Goal: Information Seeking & Learning: Learn about a topic

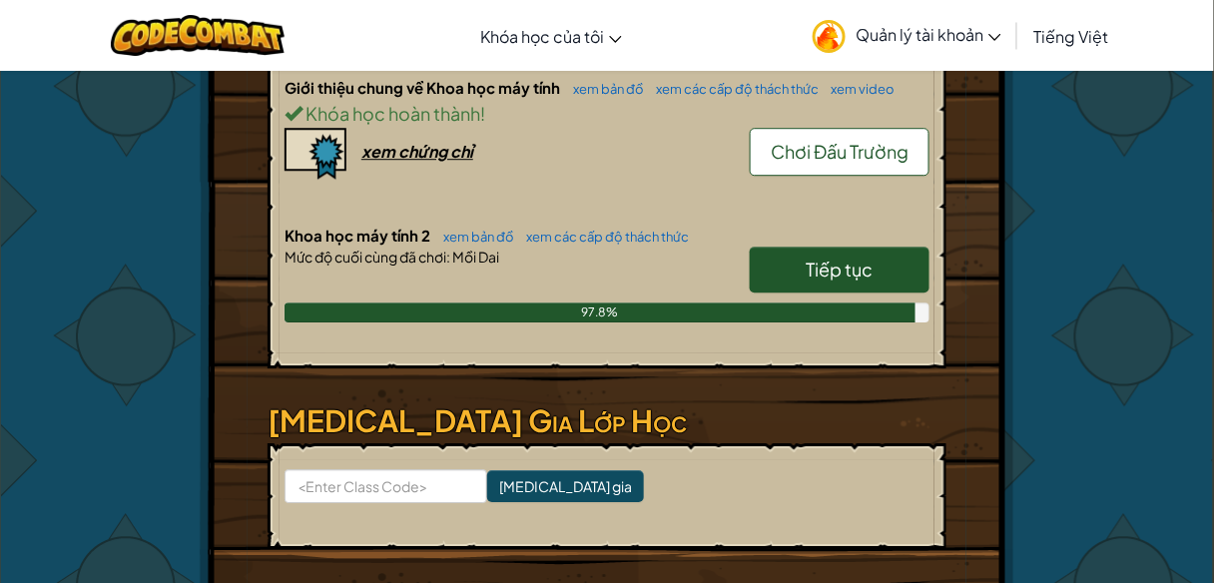
scroll to position [1438, 0]
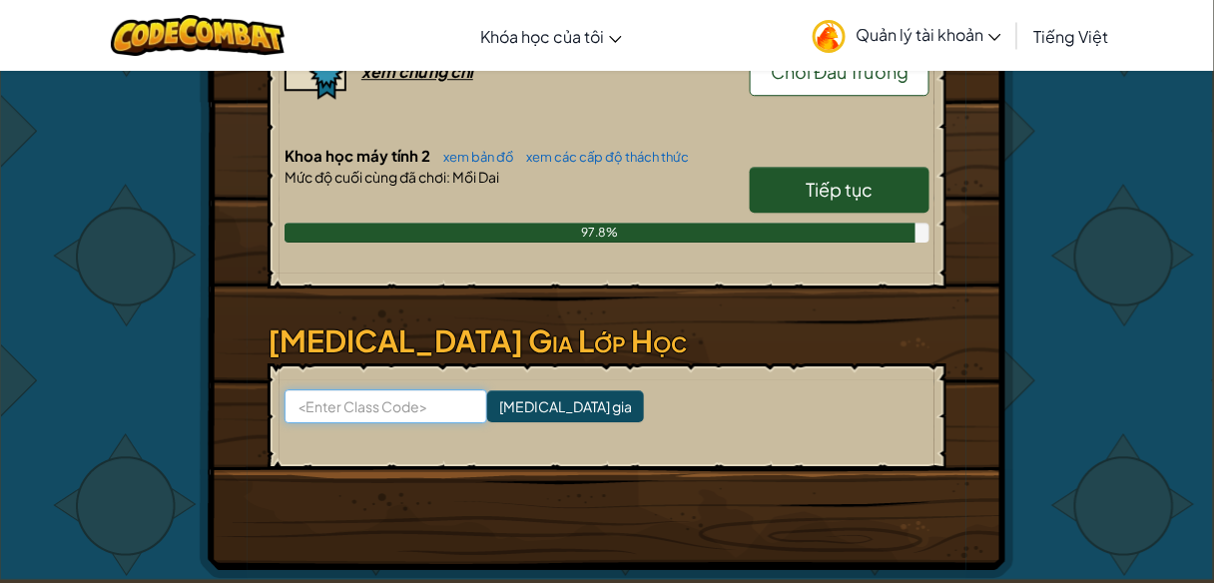
click at [415, 390] on input at bounding box center [386, 406] width 203 height 34
click at [408, 399] on input at bounding box center [386, 406] width 203 height 34
paste input "()"
type input "("
type input "NewLuckGlass"
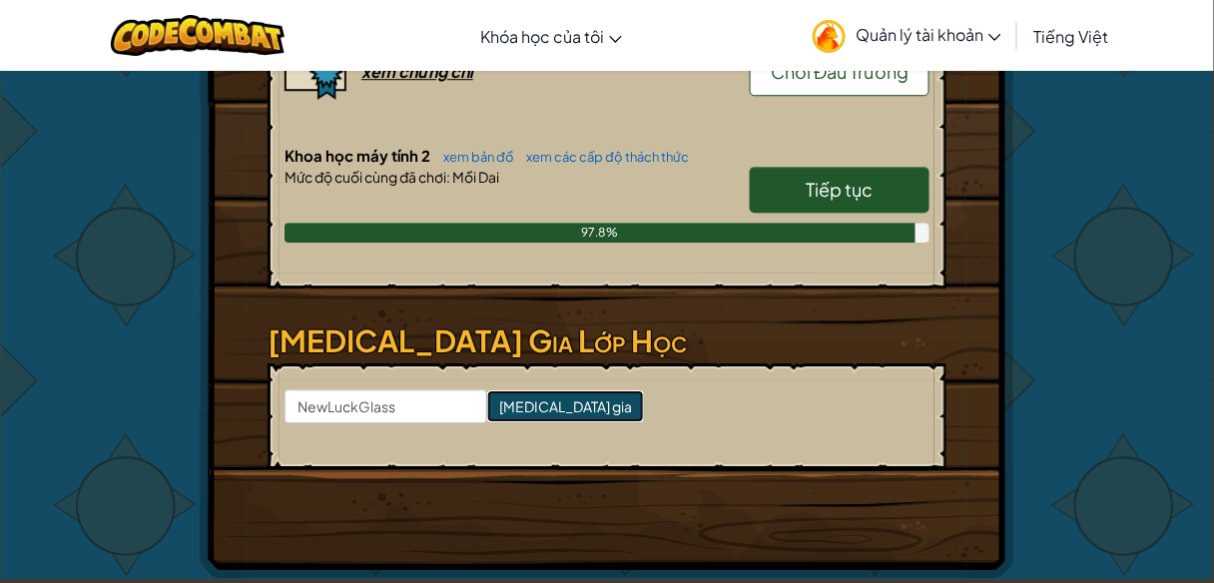
click at [511, 401] on input "[MEDICAL_DATA] gia" at bounding box center [565, 406] width 157 height 32
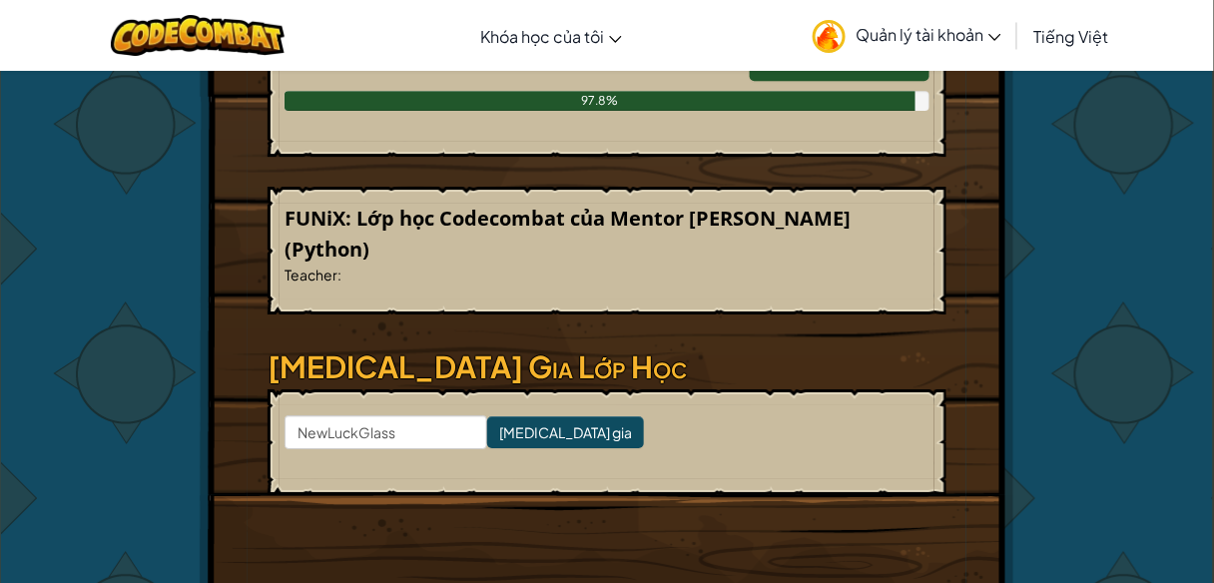
scroll to position [1598, 0]
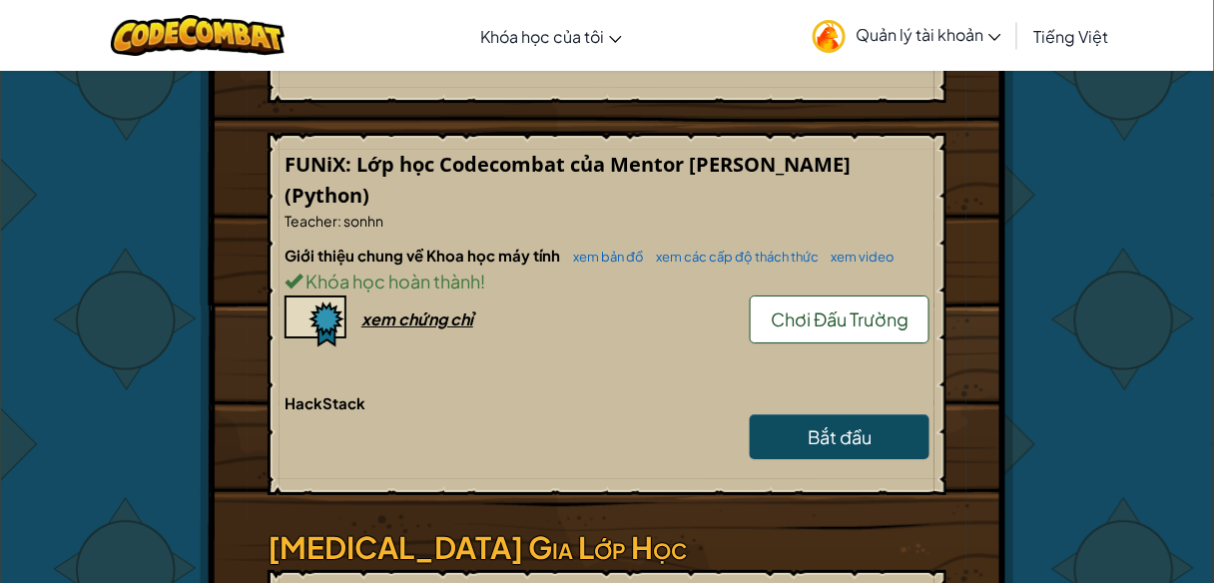
scroll to position [1598, 0]
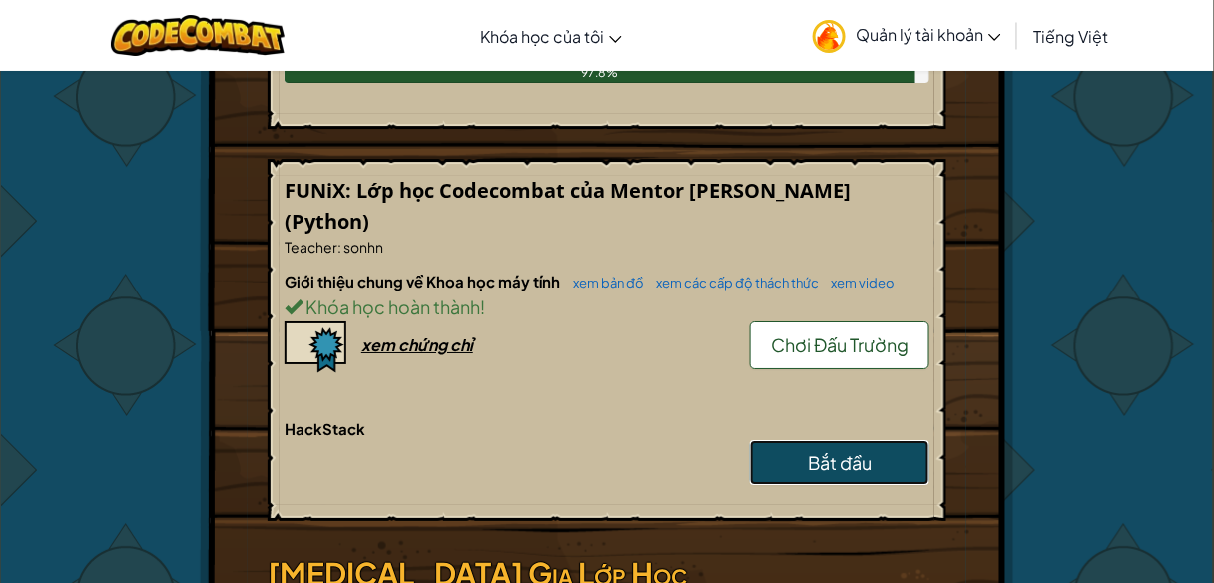
click at [815, 451] on span "Bắt đầu" at bounding box center [840, 462] width 64 height 23
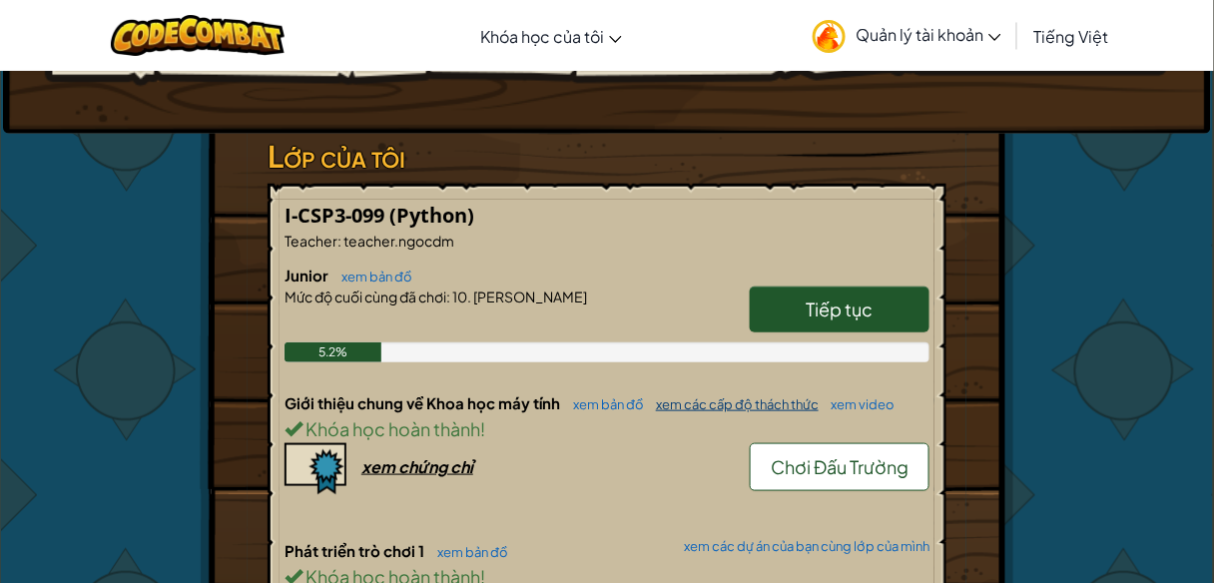
scroll to position [799, 0]
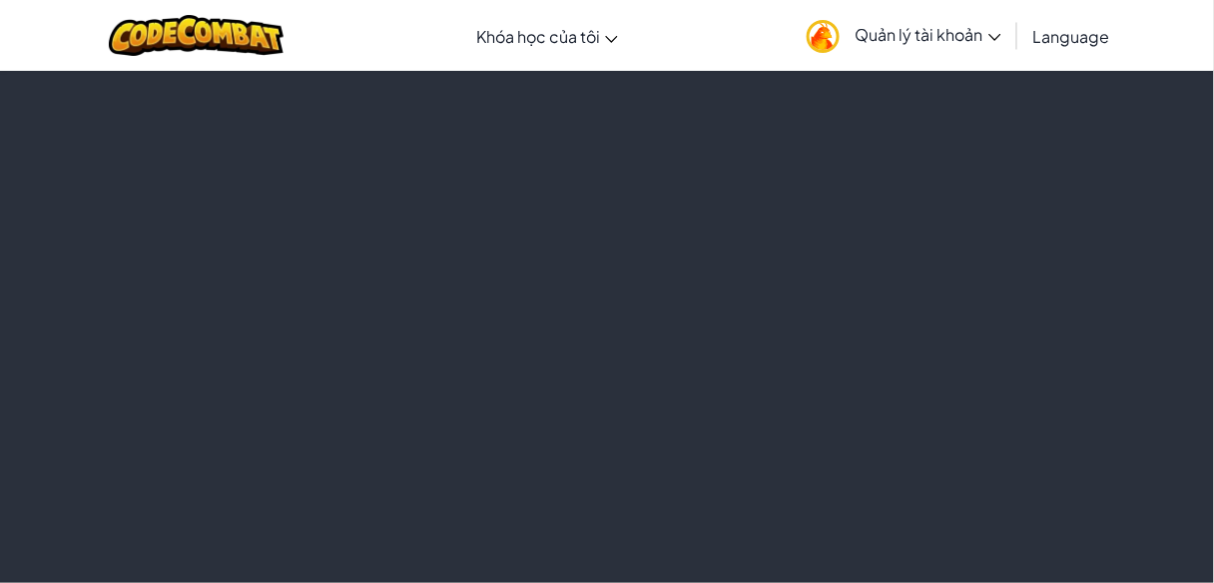
click at [799, 359] on html "Mở menu Khóa học của tôi Lớp chơi CodeCombat Lớp chơi Ozaria AI League Thể Thao…" at bounding box center [607, 291] width 1214 height 583
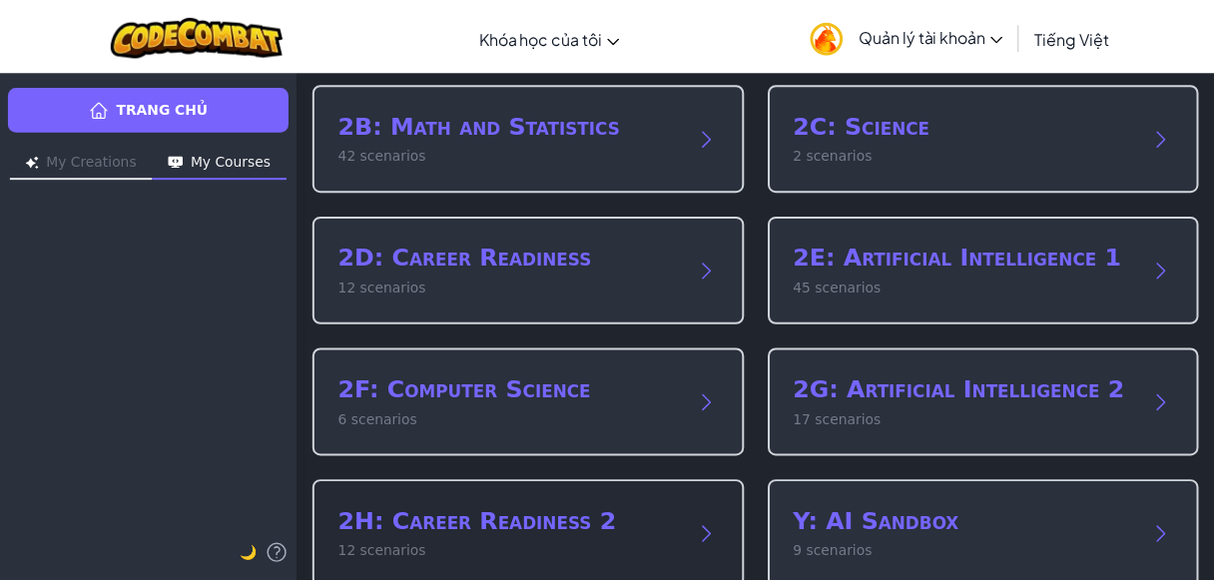
scroll to position [211, 0]
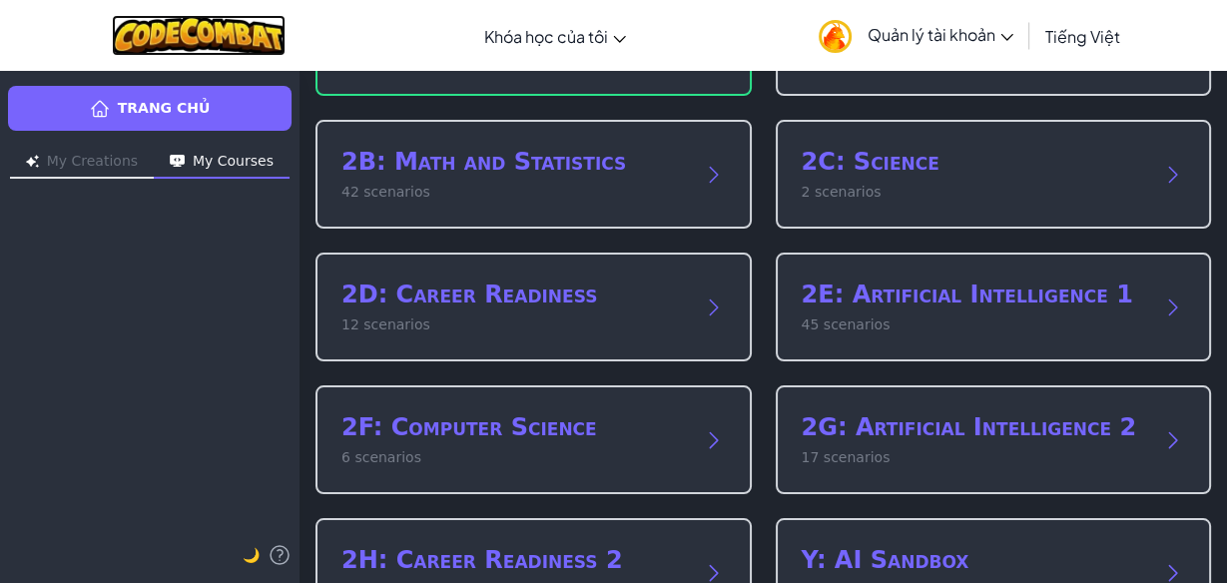
click at [245, 39] on img at bounding box center [199, 35] width 175 height 41
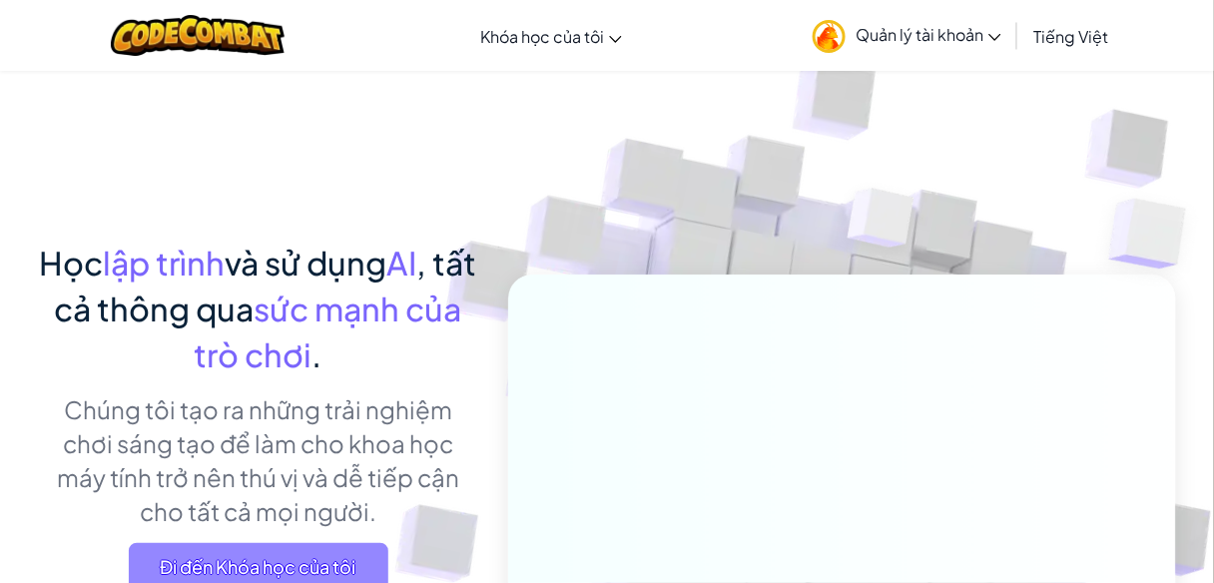
click at [293, 558] on span "Đi đến Khóa học của tôi" at bounding box center [259, 567] width 260 height 48
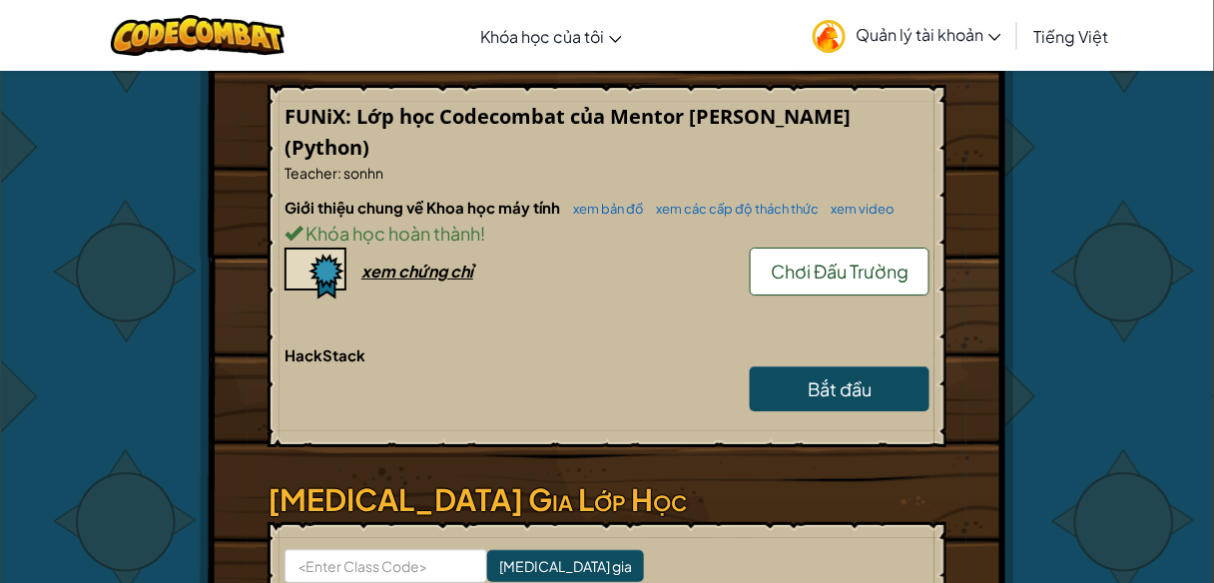
scroll to position [1677, 0]
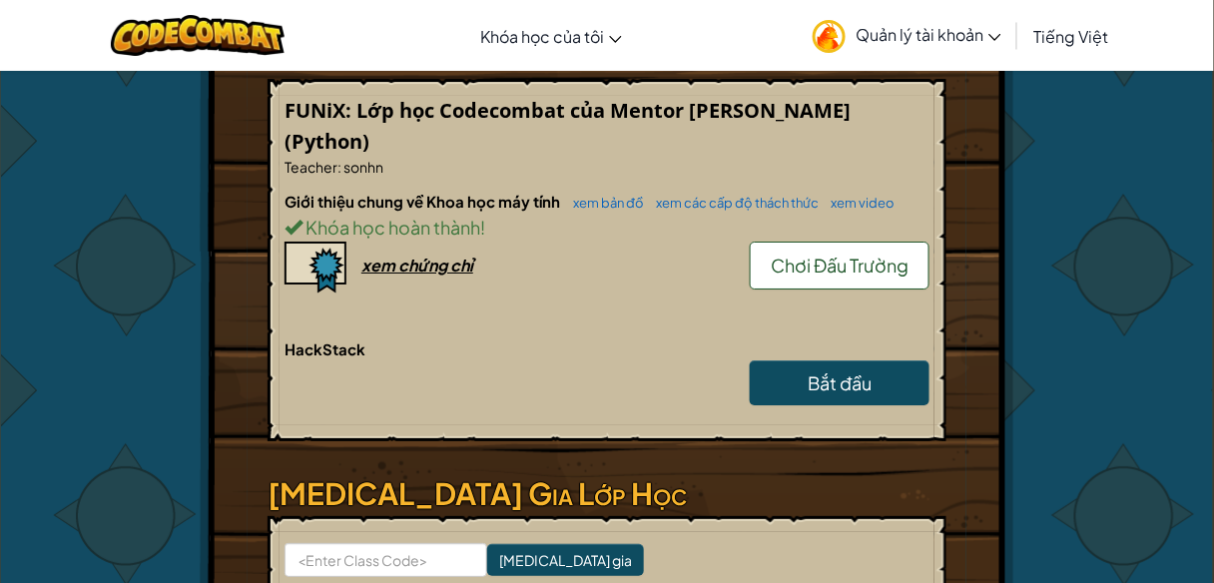
click at [765, 180] on div "FUNiX: Lớp học Codecombat của Mentor Hoàng Nhật Sơn (Python) Teacher : sonhn Gi…" at bounding box center [607, 260] width 679 height 363
click at [872, 37] on span "Quản lý tài khoản" at bounding box center [929, 34] width 146 height 21
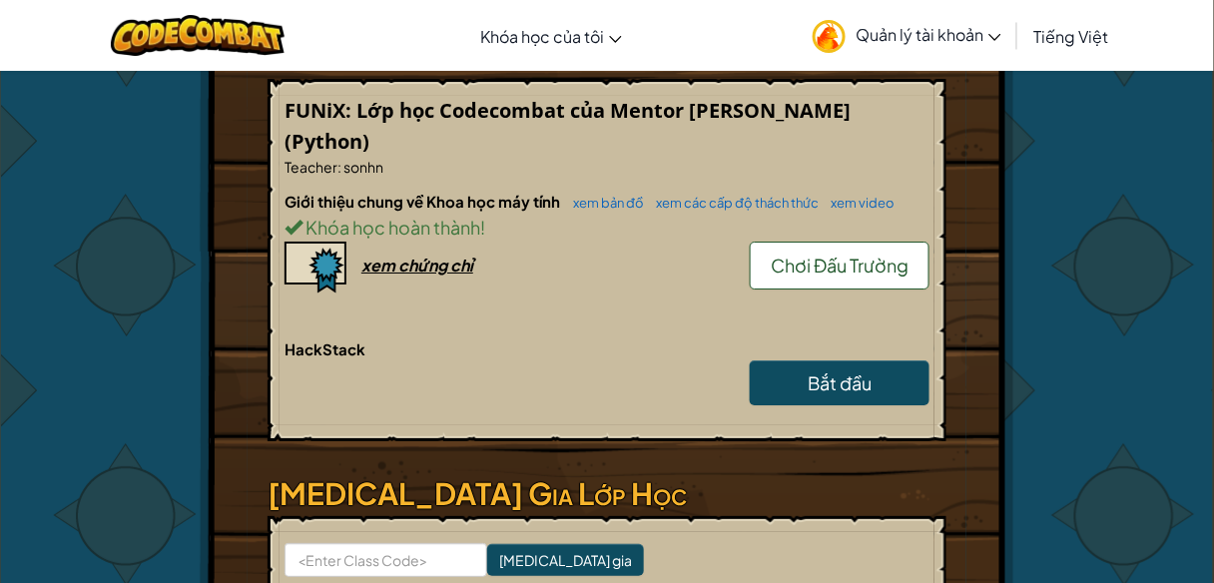
click at [994, 31] on span "Quản lý tài khoản" at bounding box center [929, 34] width 146 height 21
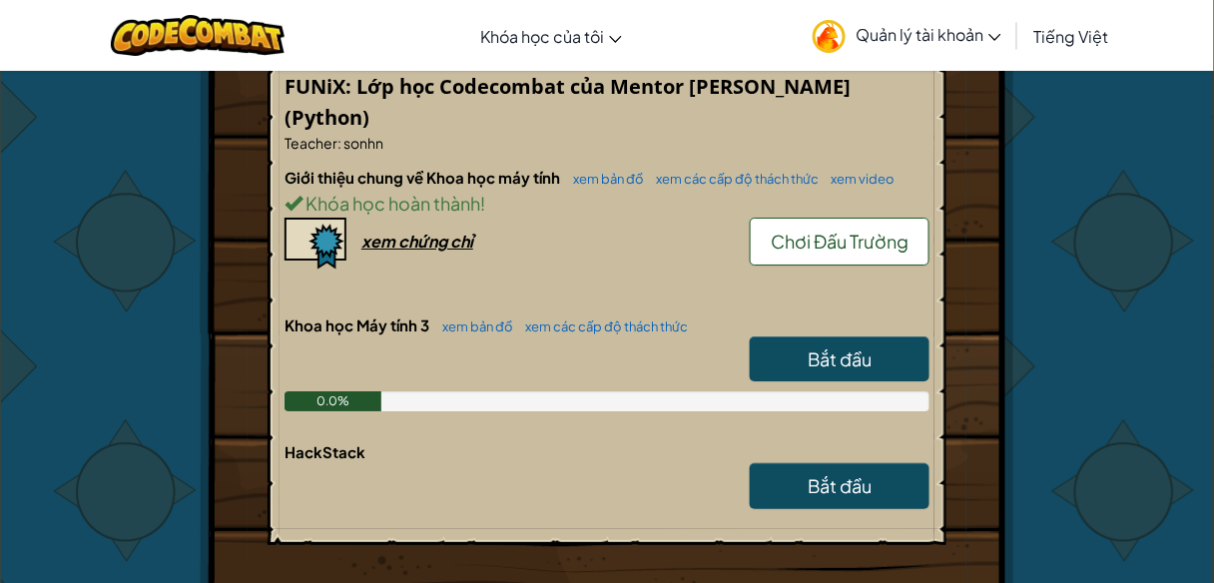
scroll to position [1677, 0]
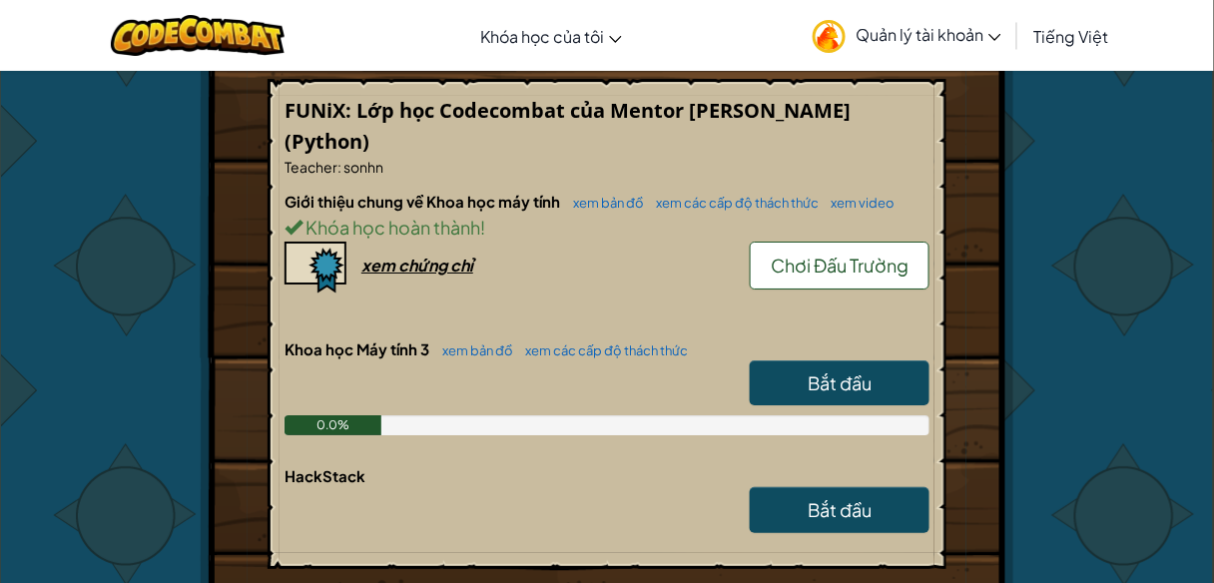
click at [866, 385] on span "Bắt đầu" at bounding box center [840, 382] width 64 height 23
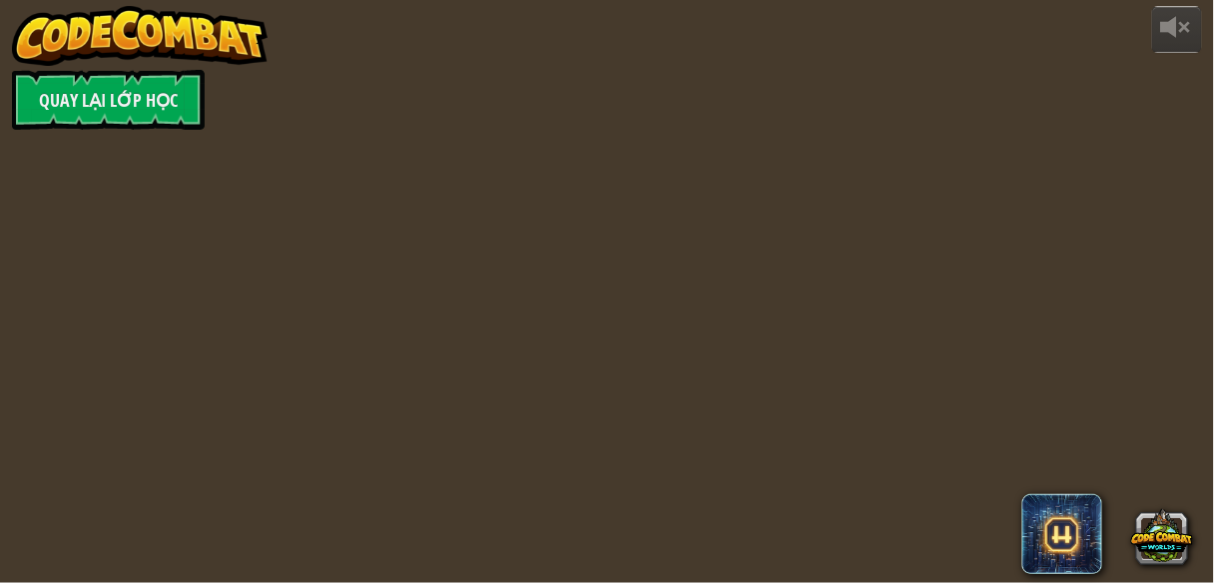
select select "vi"
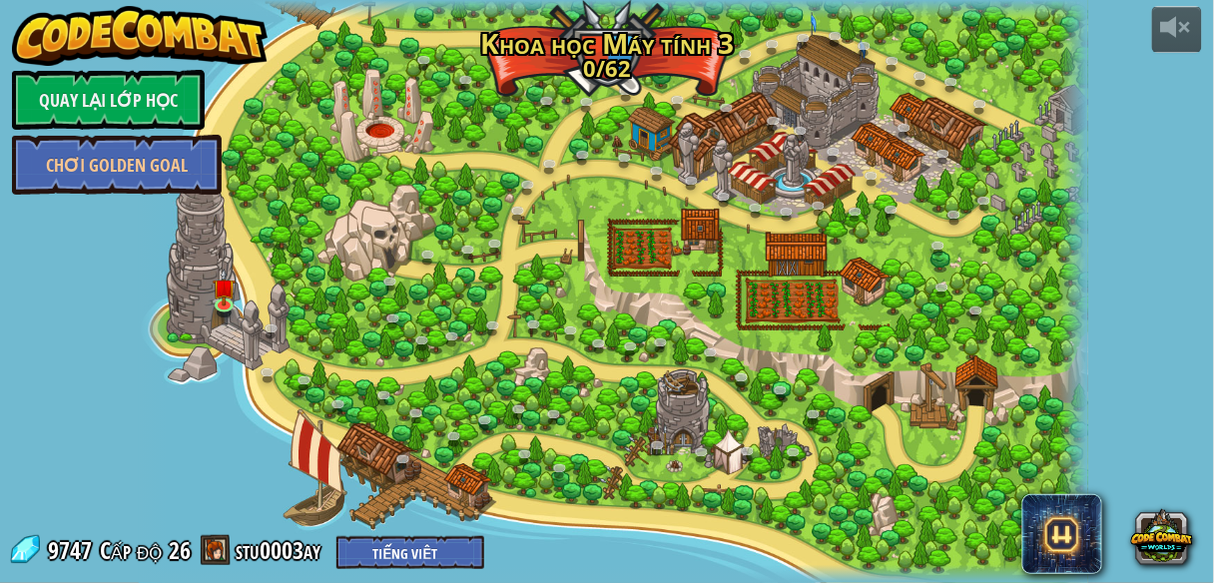
select select "vi"
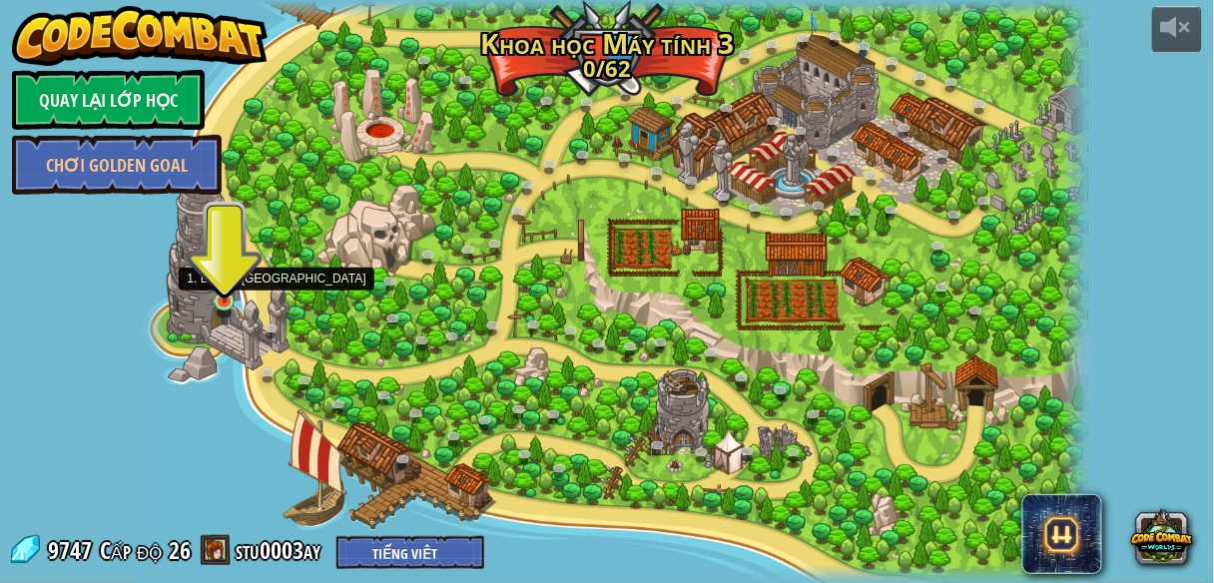
click at [225, 293] on img at bounding box center [225, 278] width 22 height 51
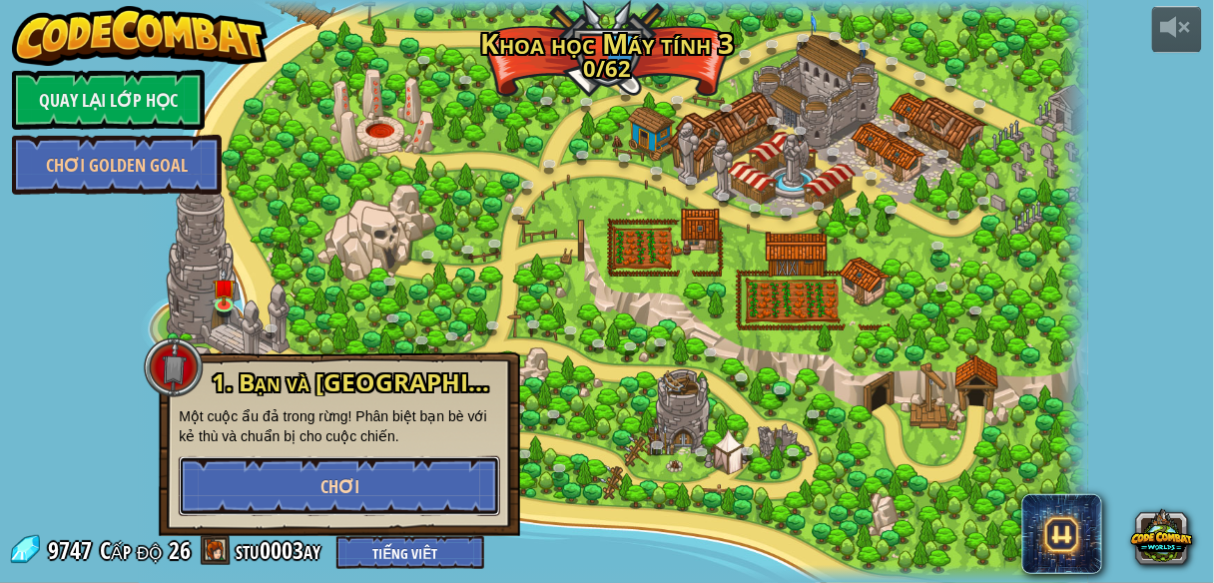
click at [327, 472] on button "Chơi" at bounding box center [339, 486] width 321 height 60
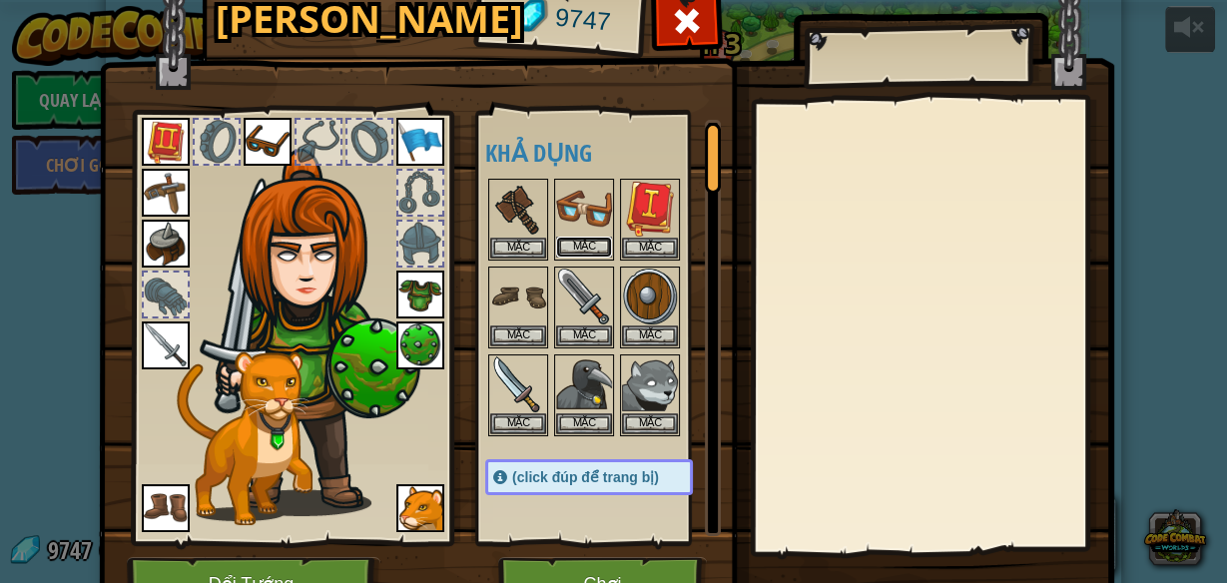
click at [591, 243] on button "Mặc" at bounding box center [584, 247] width 56 height 21
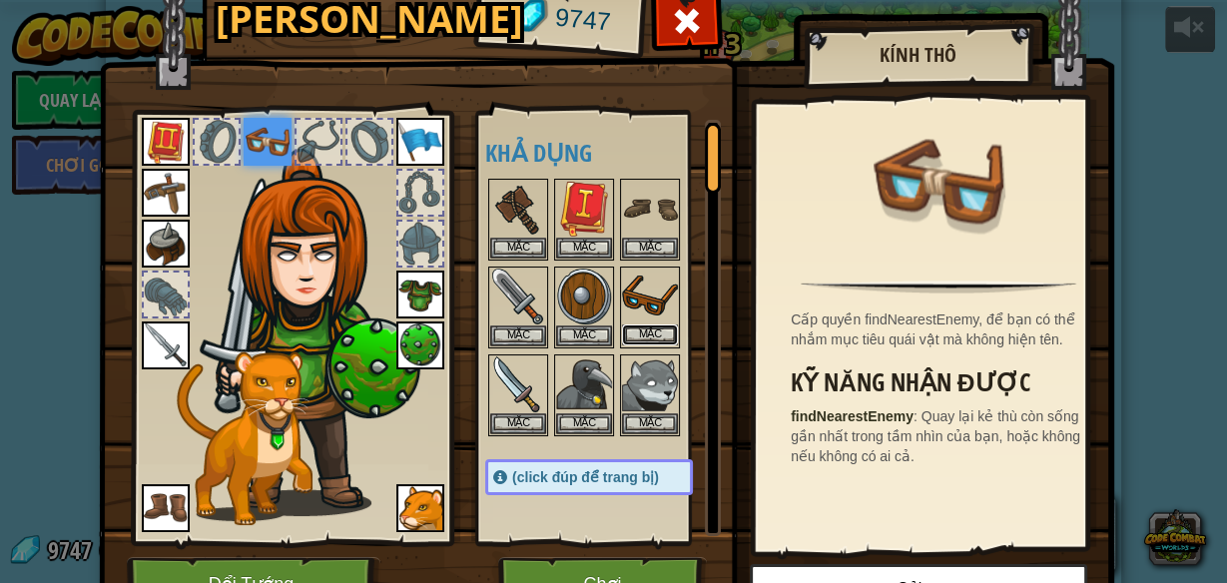
click at [638, 326] on button "Mặc" at bounding box center [650, 334] width 56 height 21
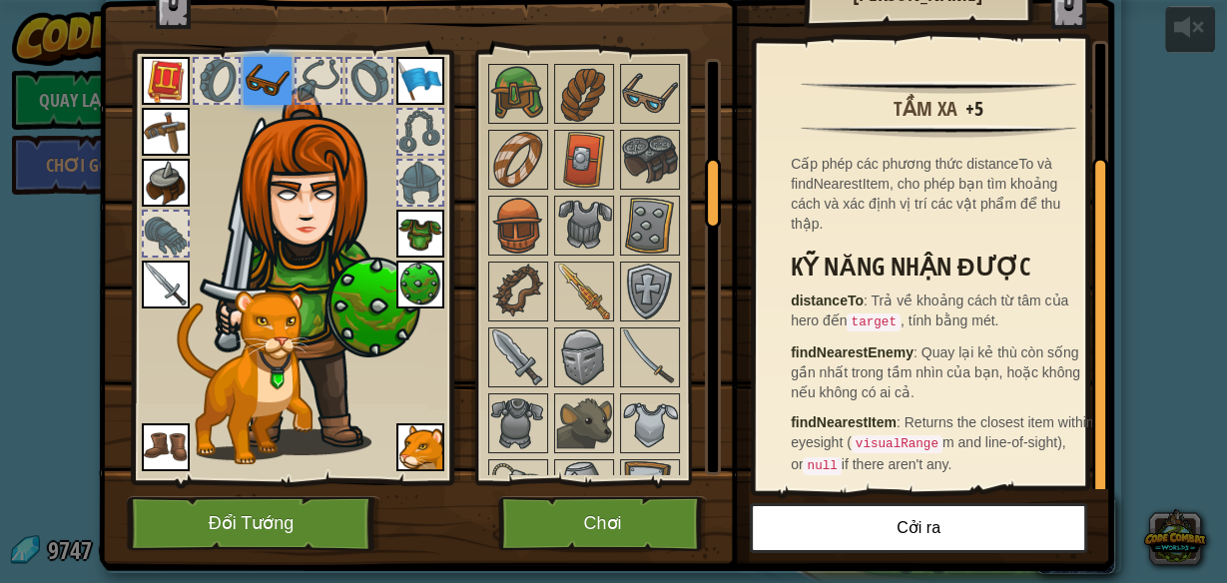
scroll to position [106, 0]
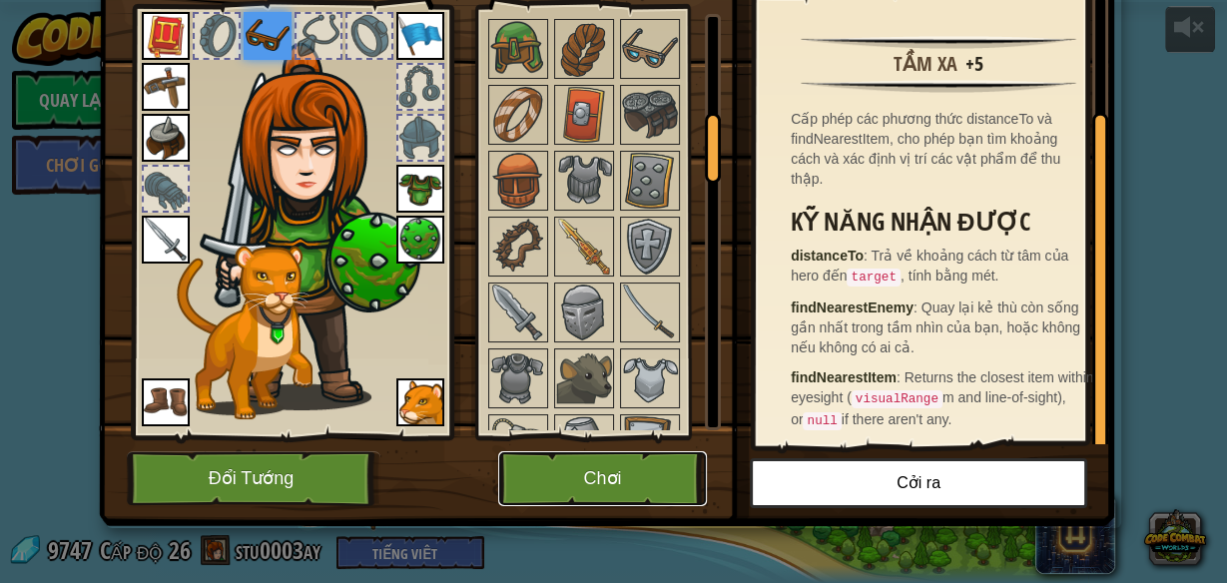
click at [615, 475] on button "Chơi" at bounding box center [602, 478] width 209 height 55
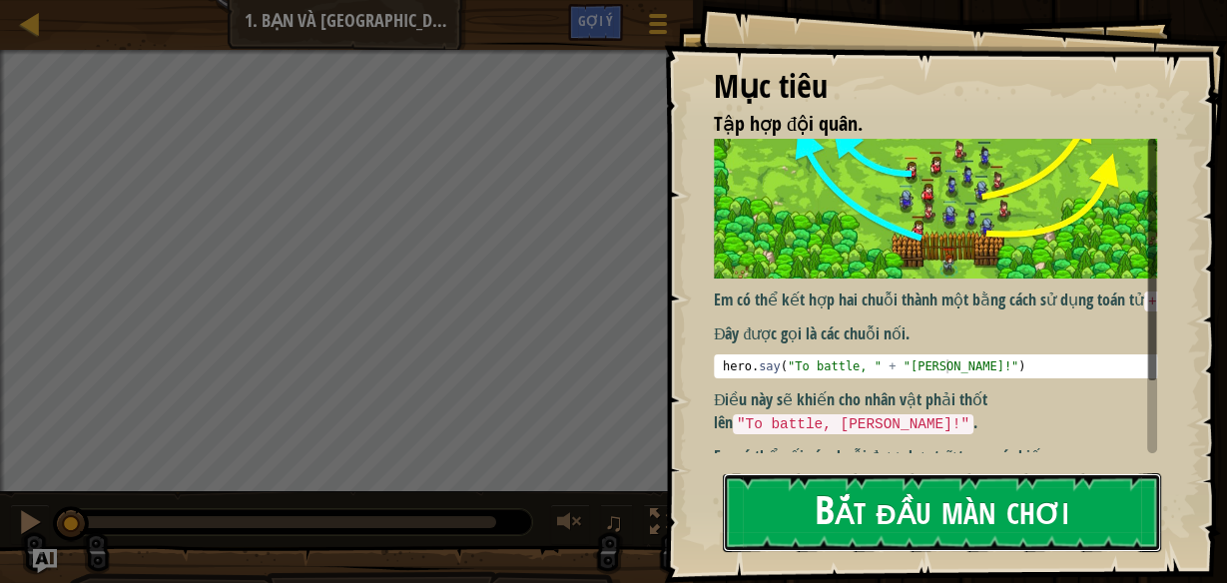
click at [917, 489] on button "Bắt đầu màn chơi" at bounding box center [942, 512] width 438 height 79
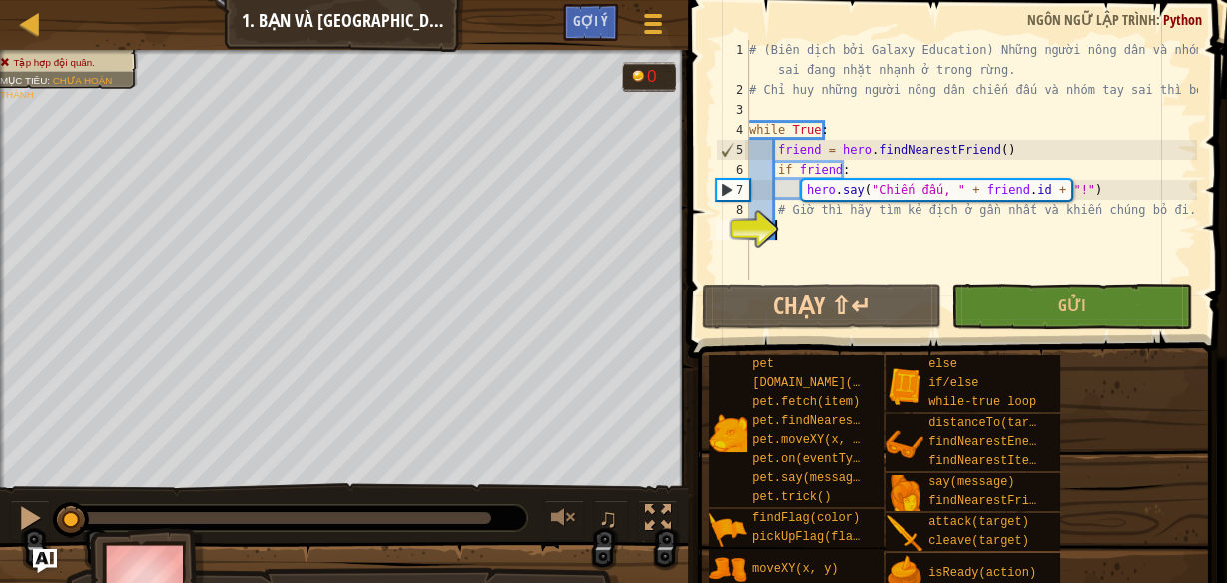
click at [826, 235] on div "# (Biên dịch bởi Galaxy Education) Những người nông dân và nhóm tay sai đang nh…" at bounding box center [971, 190] width 452 height 300
click at [784, 151] on div "# (Biên dịch bởi Galaxy Education) Những người nông dân và nhóm tay sai đang nh…" at bounding box center [971, 190] width 452 height 300
click at [789, 171] on div "# (Biên dịch bởi Galaxy Education) Những người nông dân và nhóm tay sai đang nh…" at bounding box center [971, 190] width 452 height 300
click at [795, 180] on div "# (Biên dịch bởi Galaxy Education) Những người nông dân và nhóm tay sai đang nh…" at bounding box center [971, 190] width 452 height 300
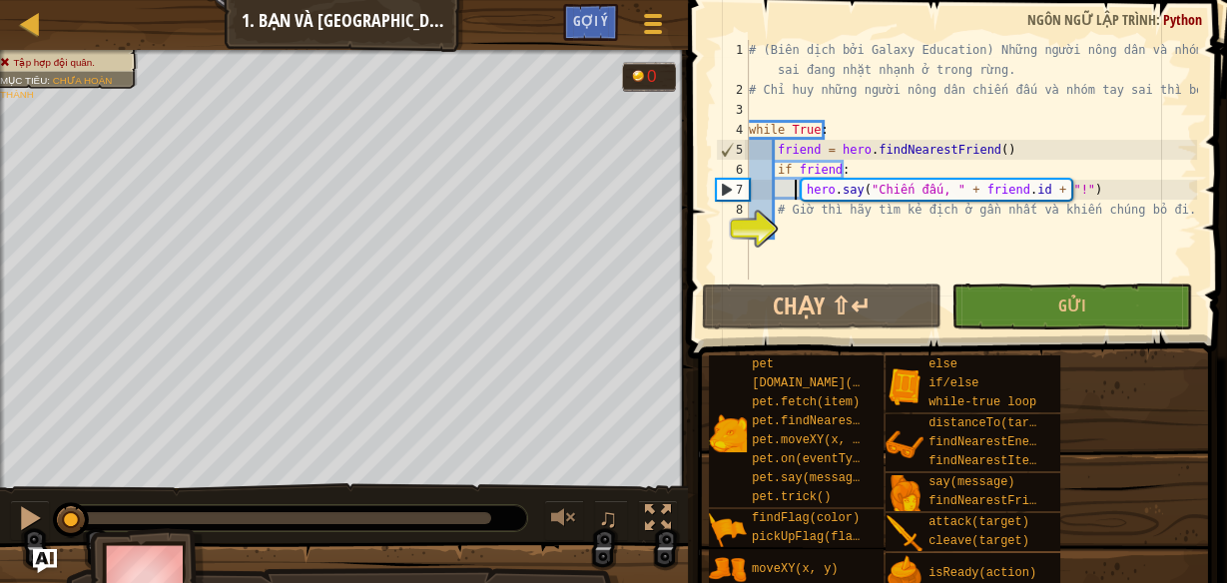
type textarea "hero.say("Chiến đấu, " + friend.id + "!")"
click at [1058, 192] on div "# (Biên dịch bởi Galaxy Education) Những người nông dân và nhóm tay sai đang nh…" at bounding box center [971, 190] width 452 height 300
click at [1087, 185] on div "# (Biên dịch bởi Galaxy Education) Những người nông dân và nhóm tay sai đang nh…" at bounding box center [971, 190] width 452 height 300
click at [854, 226] on div "# (Biên dịch bởi Galaxy Education) Những người nông dân và nhóm tay sai đang nh…" at bounding box center [971, 190] width 452 height 300
type textarea "E"
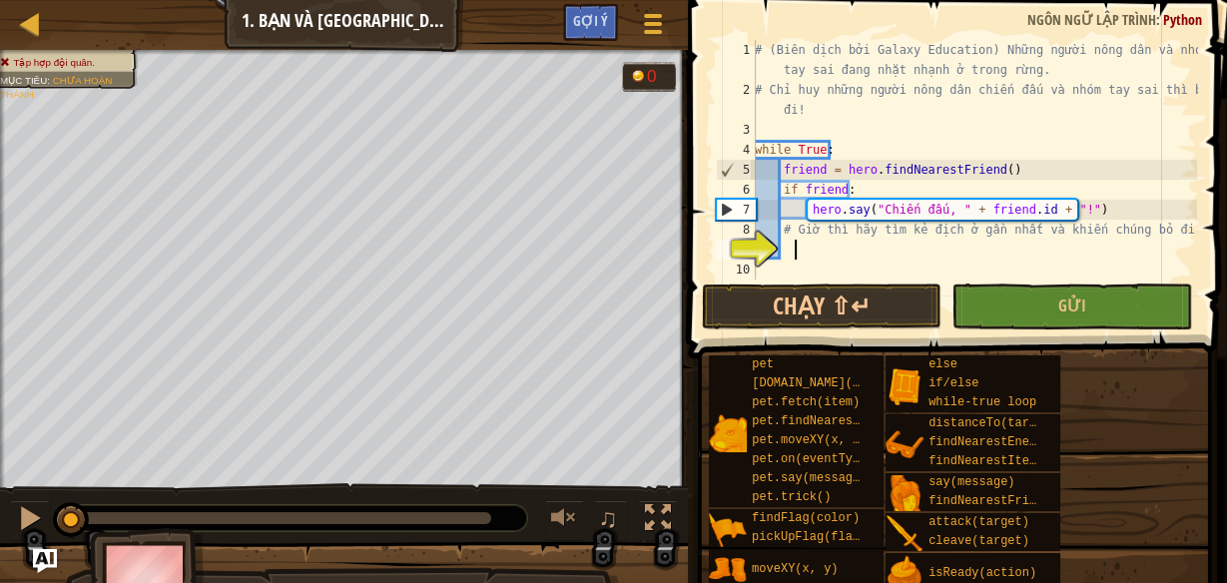
type textarea "Ê"
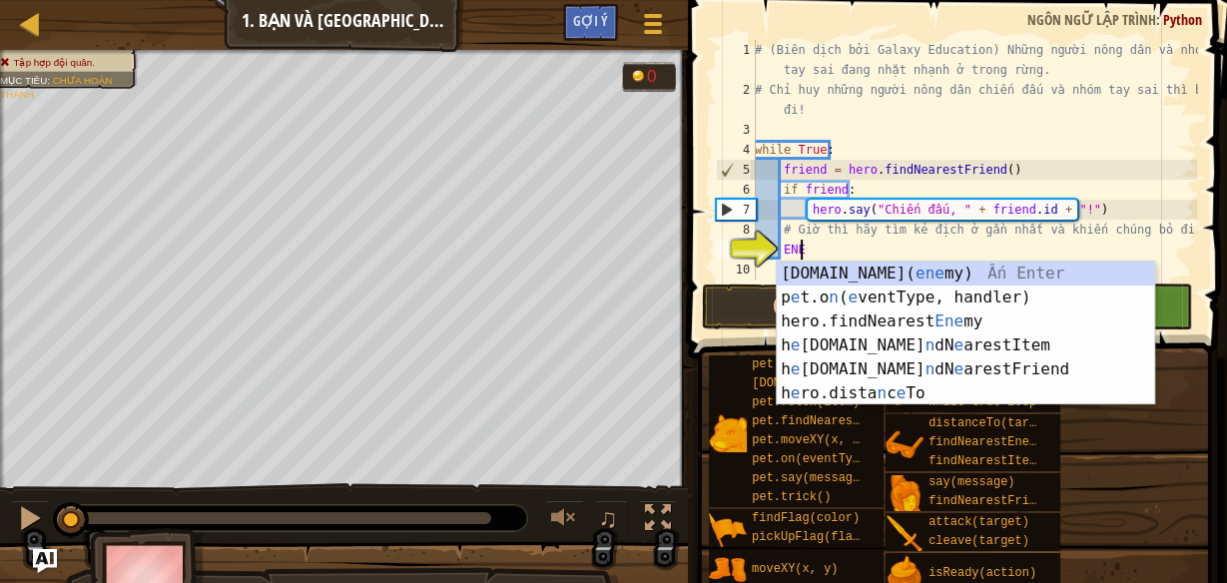
type textarea "E"
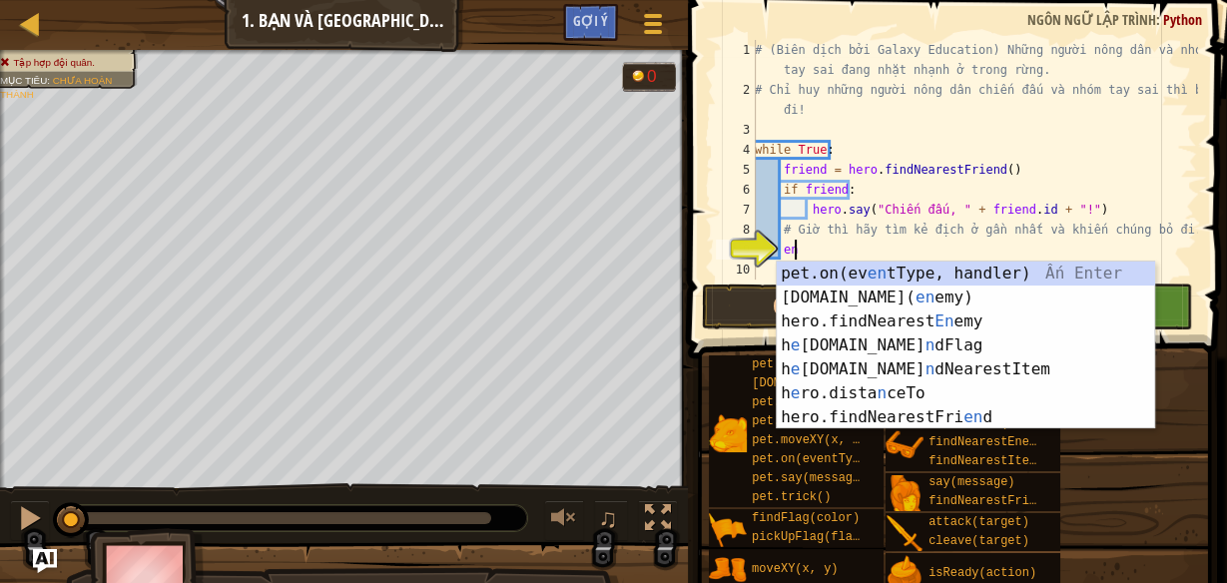
type textarea "e"
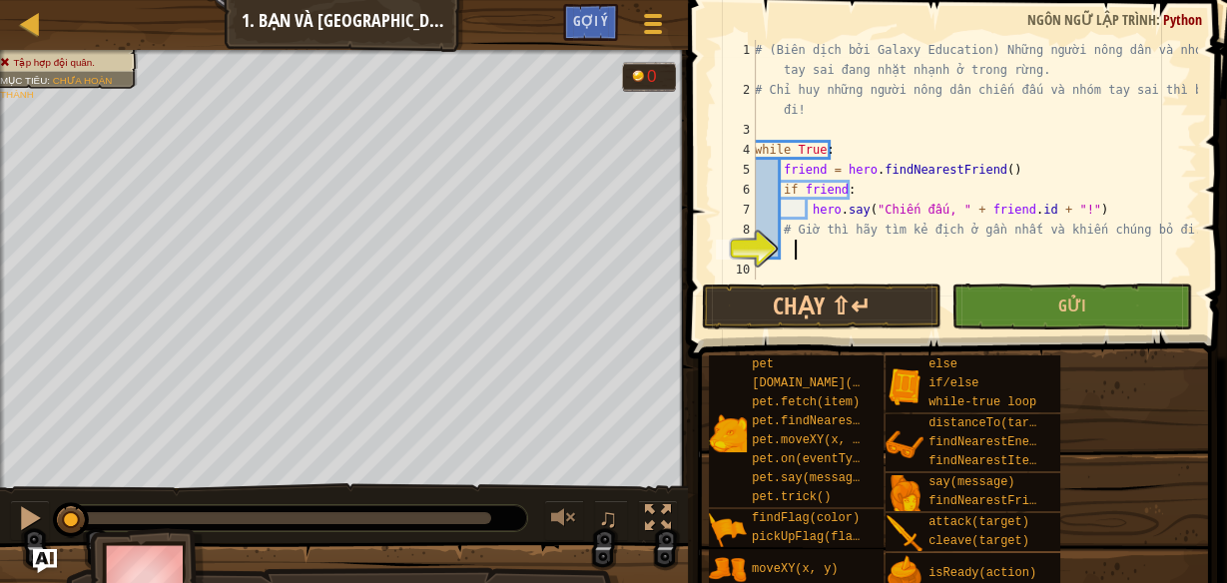
type textarea "ê"
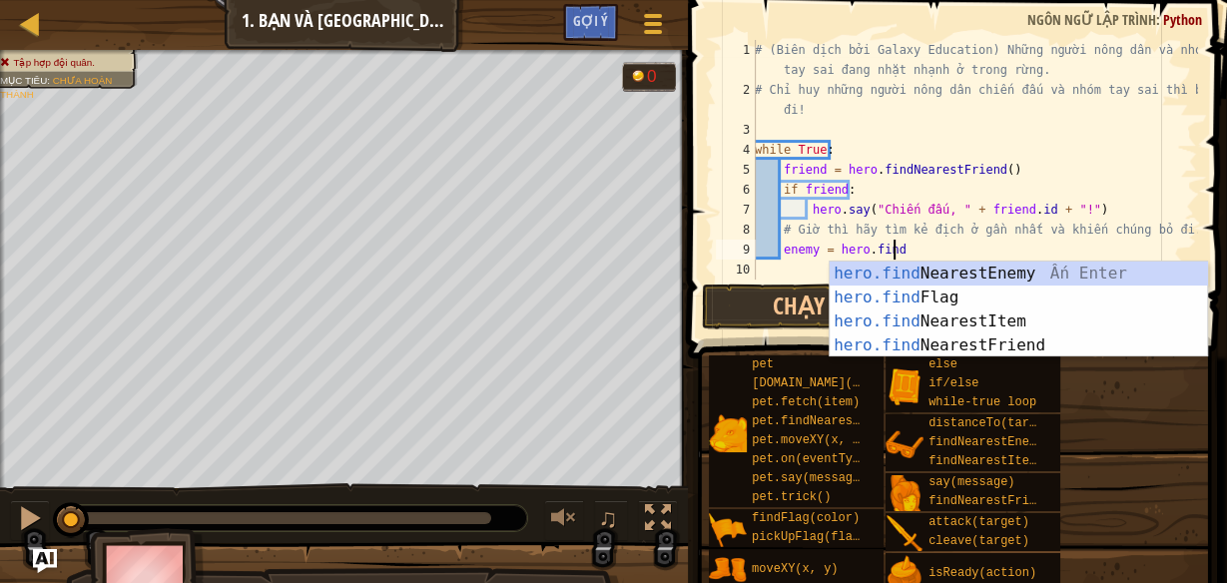
scroll to position [9, 10]
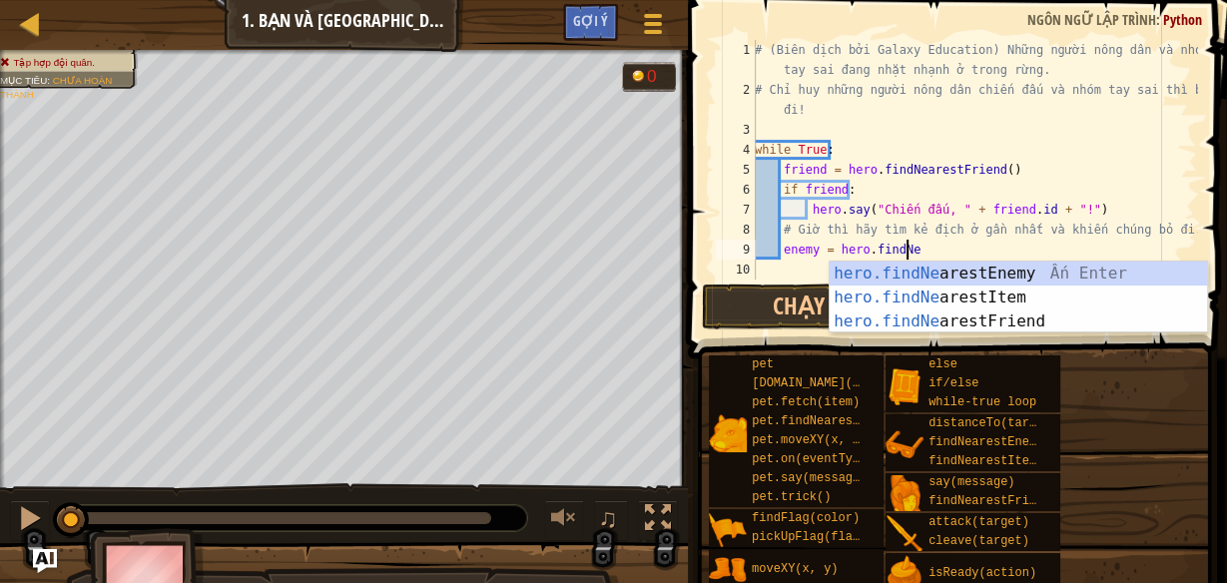
type textarea "enemy = hero.findNea"
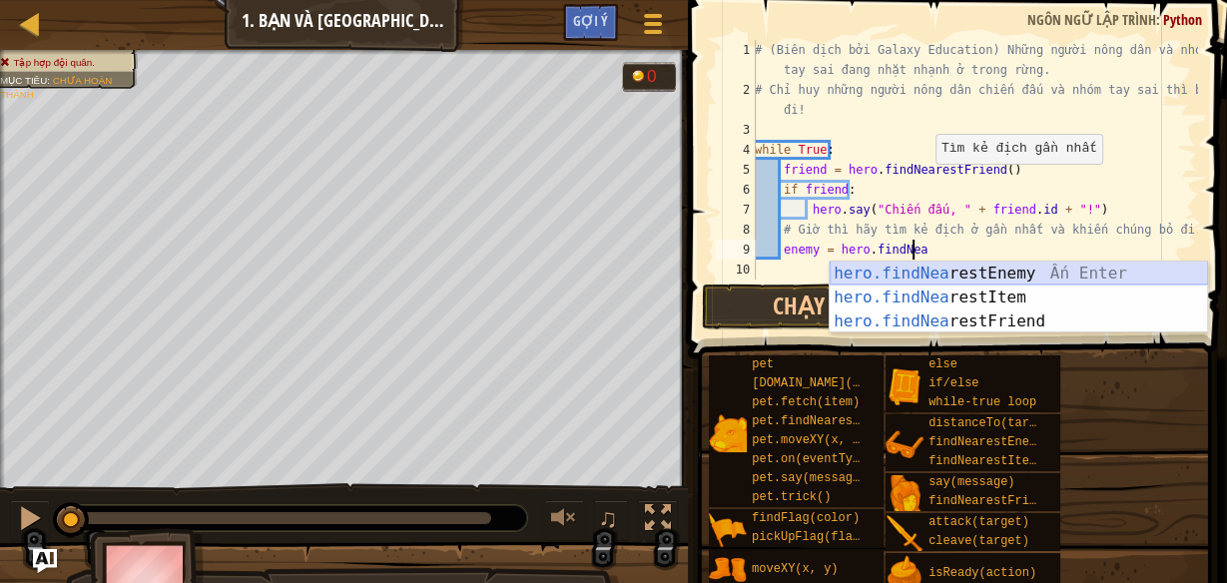
click at [982, 278] on div "hero.findNea restEnemy Ấn Enter hero.findNea restItem Ấn Enter hero.findNea res…" at bounding box center [1019, 322] width 378 height 120
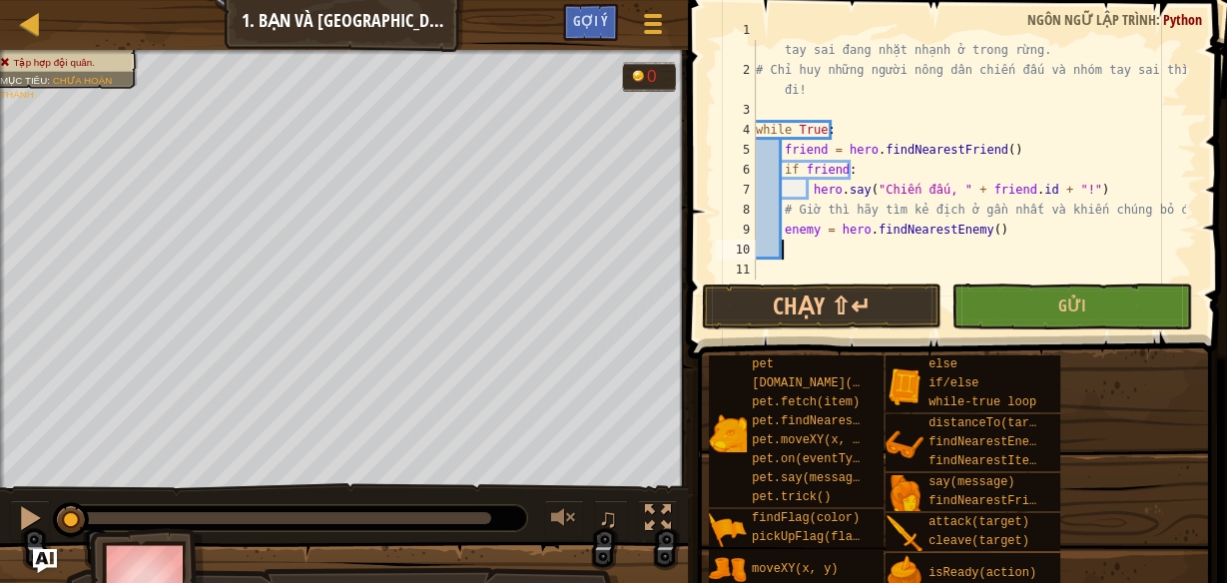
scroll to position [19, 0]
type textarea "i"
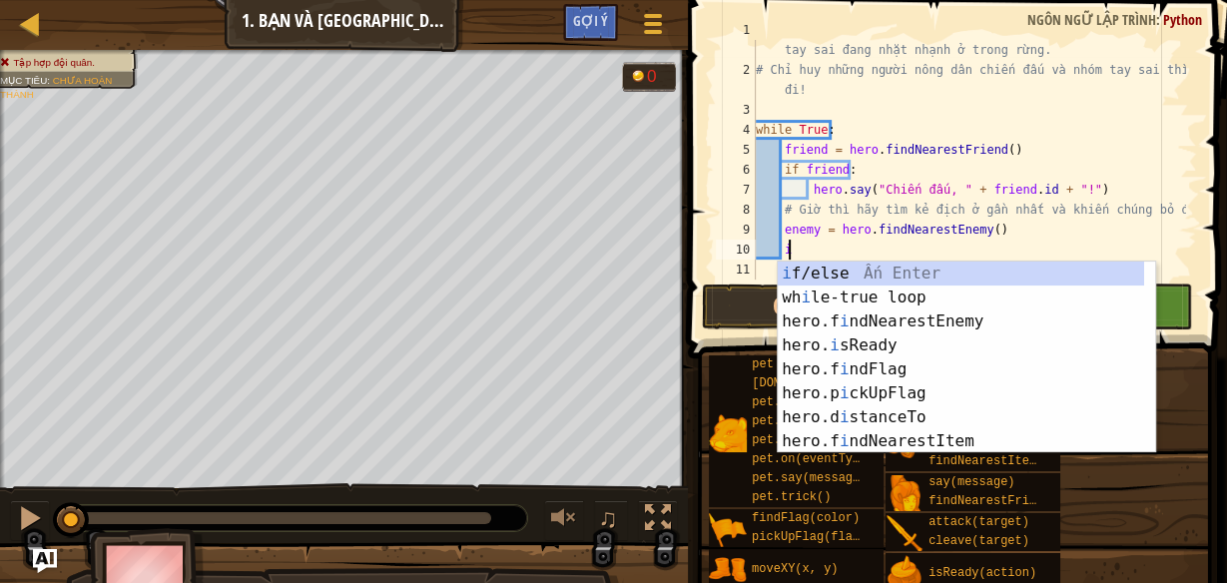
scroll to position [9, 1]
type textarea "ì"
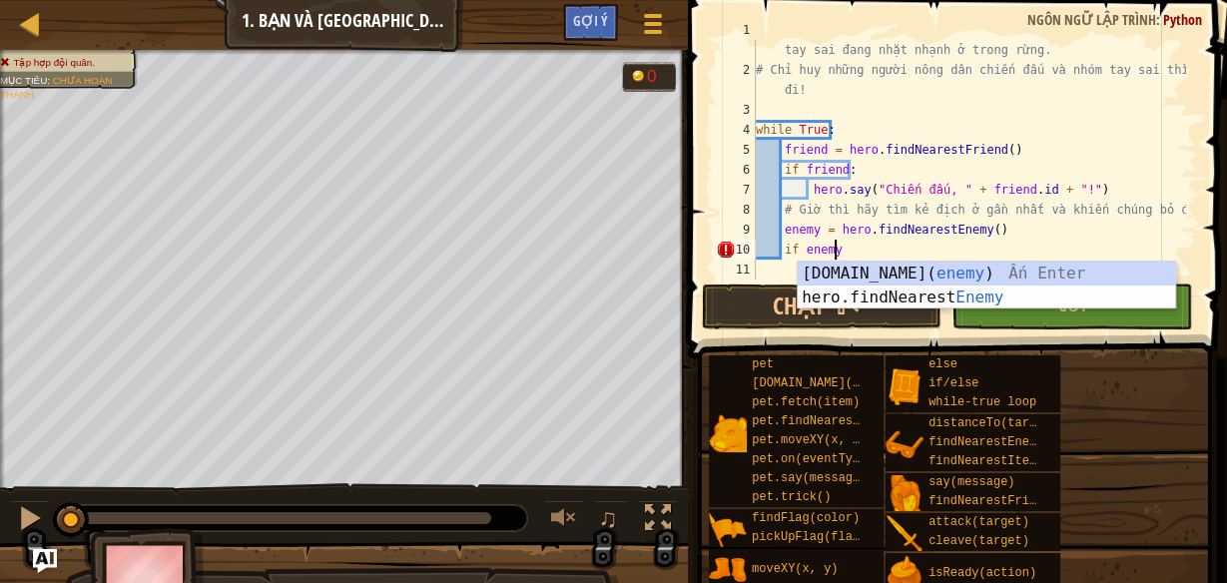
type textarea "if enemy:"
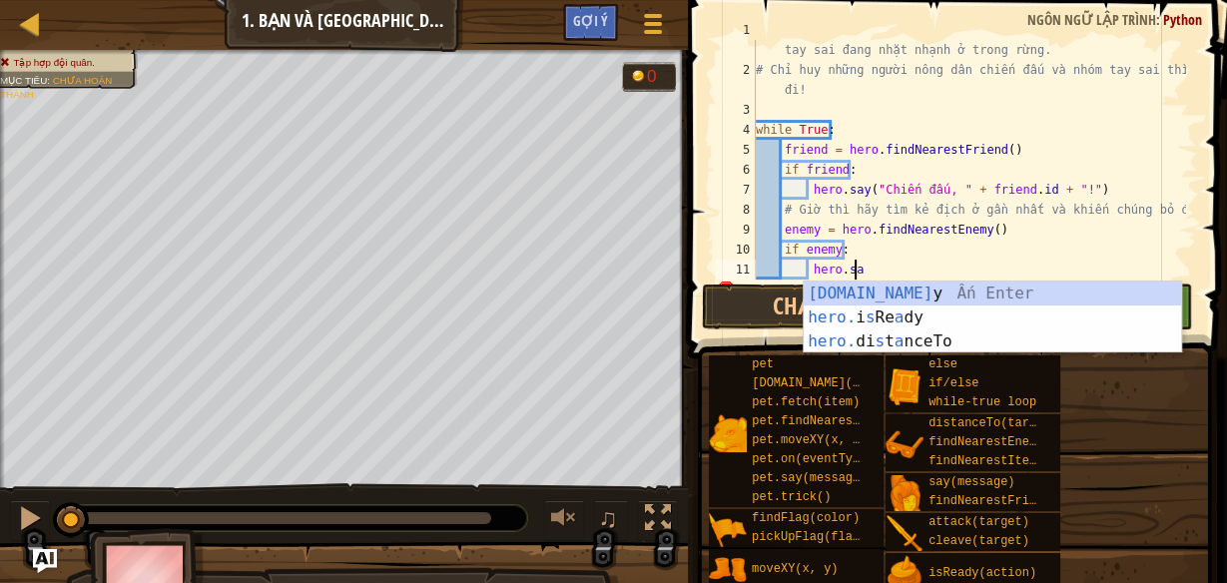
scroll to position [9, 7]
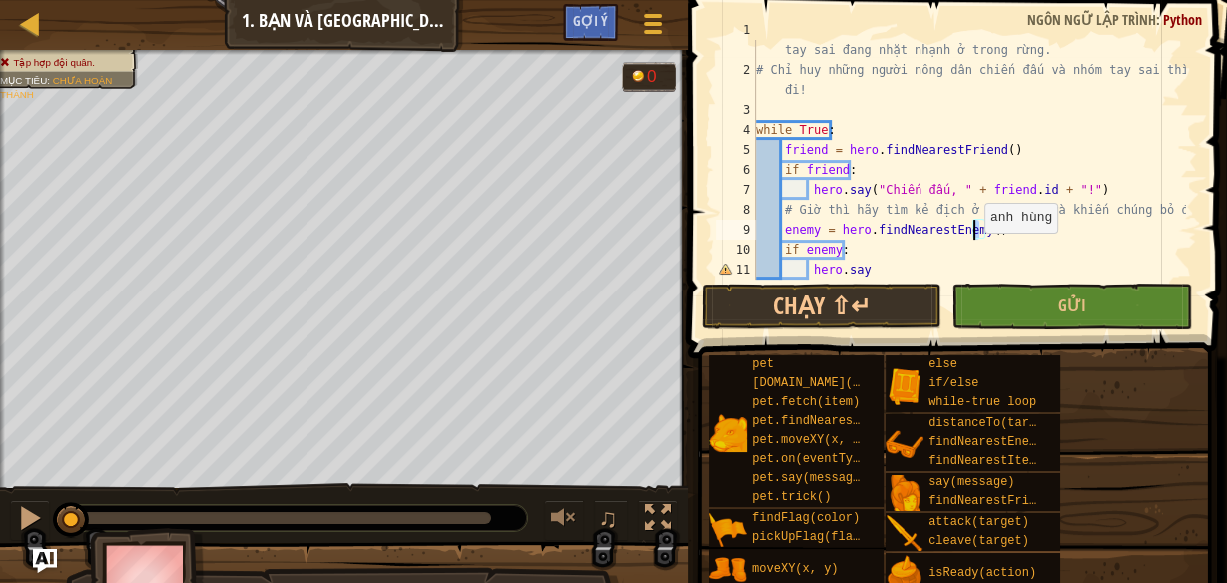
click at [973, 233] on div "# (Biên dịch bởi Galaxy Education) Những người nông dân và nhóm tay sai đang nh…" at bounding box center [968, 170] width 433 height 300
drag, startPoint x: 997, startPoint y: 233, endPoint x: 969, endPoint y: 237, distance: 28.2
click at [972, 237] on div "# (Biên dịch bởi Galaxy Education) Những người nông dân và nhóm tay sai đang nh…" at bounding box center [968, 170] width 433 height 300
click at [900, 266] on div "# (Biên dịch bởi Galaxy Education) Những người nông dân và nhóm tay sai đang nh…" at bounding box center [968, 170] width 433 height 300
paste textarea "()"
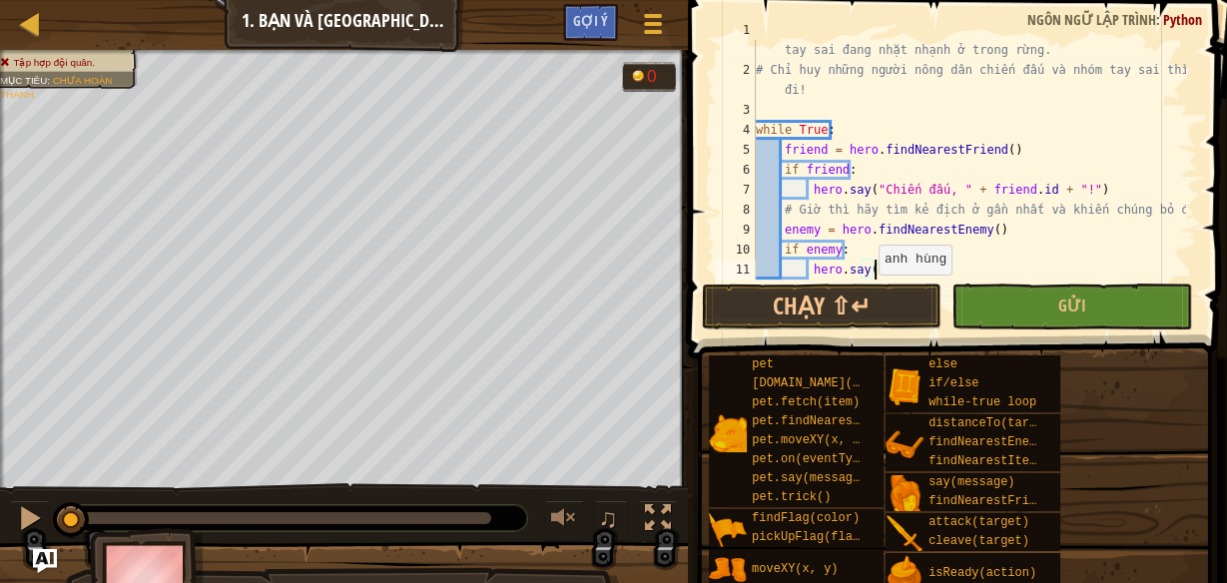
click at [868, 275] on div "# (Biên dịch bởi Galaxy Education) Những người nông dân và nhóm tay sai đang nh…" at bounding box center [968, 170] width 433 height 300
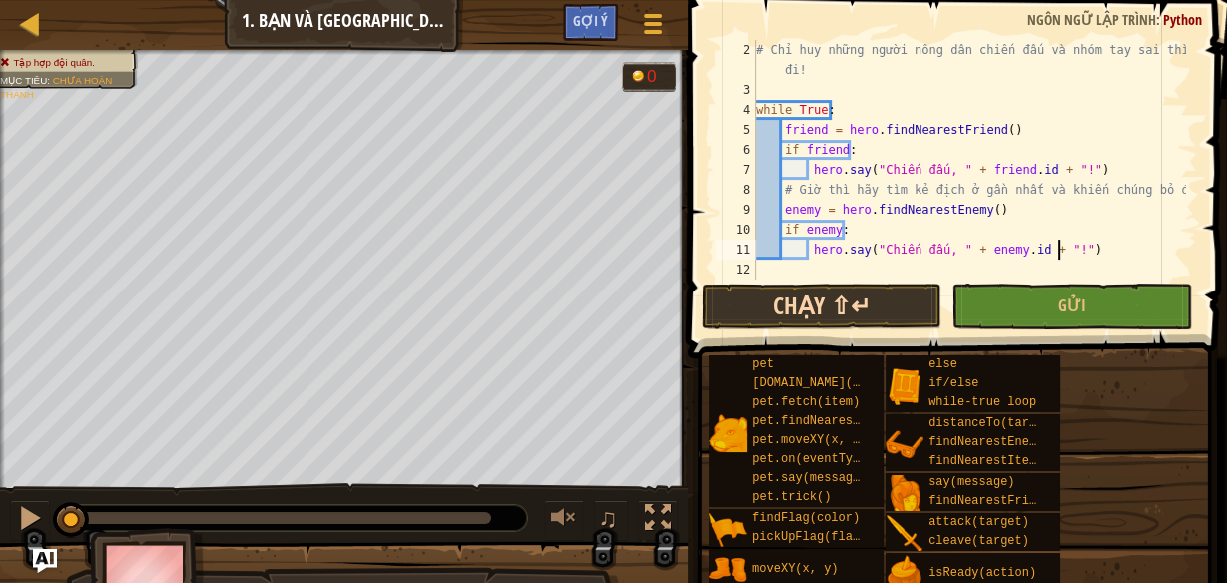
type textarea "hero.say("Chiến đấu, " + enemy.id + "!")"
click at [887, 305] on button "Chạy ⇧↵" at bounding box center [822, 307] width 240 height 46
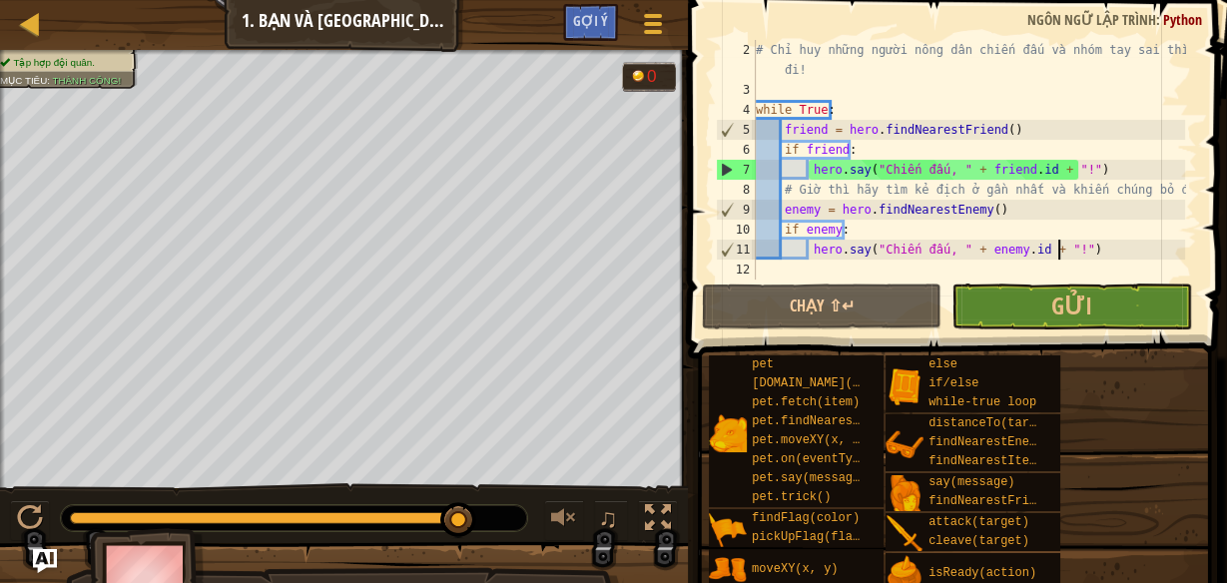
drag, startPoint x: 304, startPoint y: 520, endPoint x: 530, endPoint y: 520, distance: 226.6
click at [530, 520] on div "♫" at bounding box center [344, 513] width 688 height 60
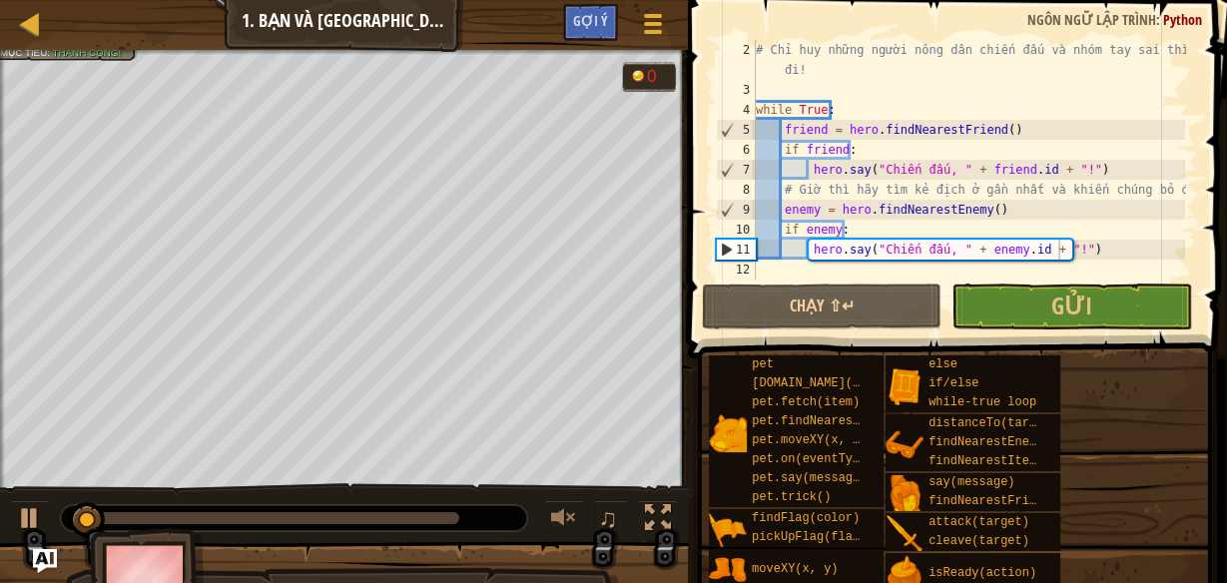
drag, startPoint x: 397, startPoint y: 502, endPoint x: 405, endPoint y: 514, distance: 14.4
click at [405, 506] on div "♫" at bounding box center [344, 513] width 688 height 60
drag, startPoint x: 405, startPoint y: 515, endPoint x: 425, endPoint y: 514, distance: 20.0
click at [425, 514] on div at bounding box center [264, 518] width 389 height 12
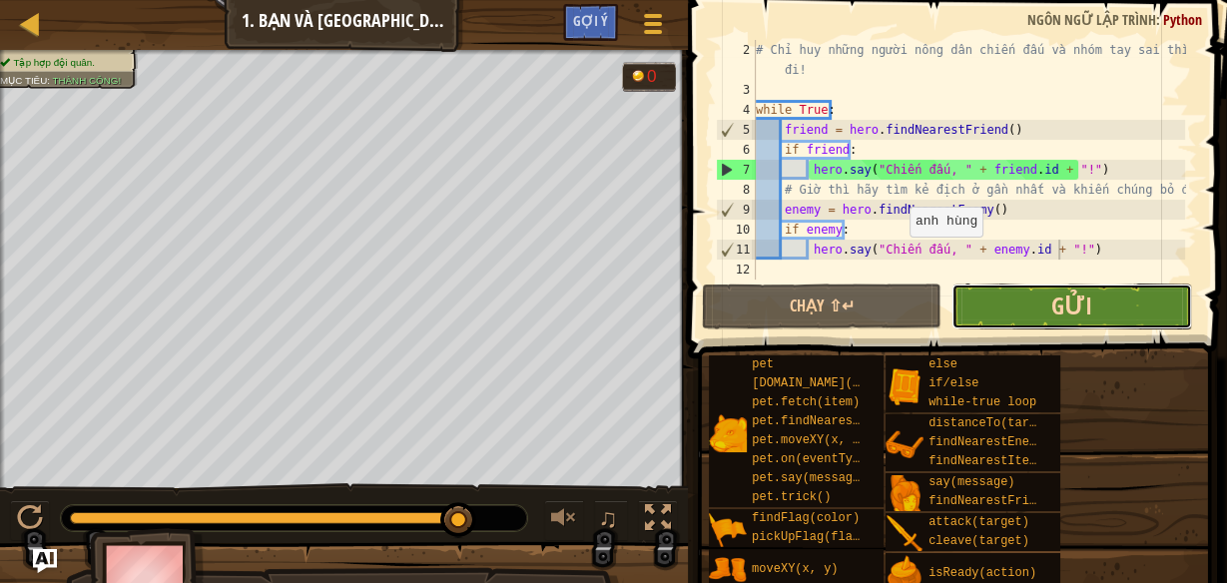
click at [1073, 309] on span "Gửi" at bounding box center [1071, 306] width 41 height 32
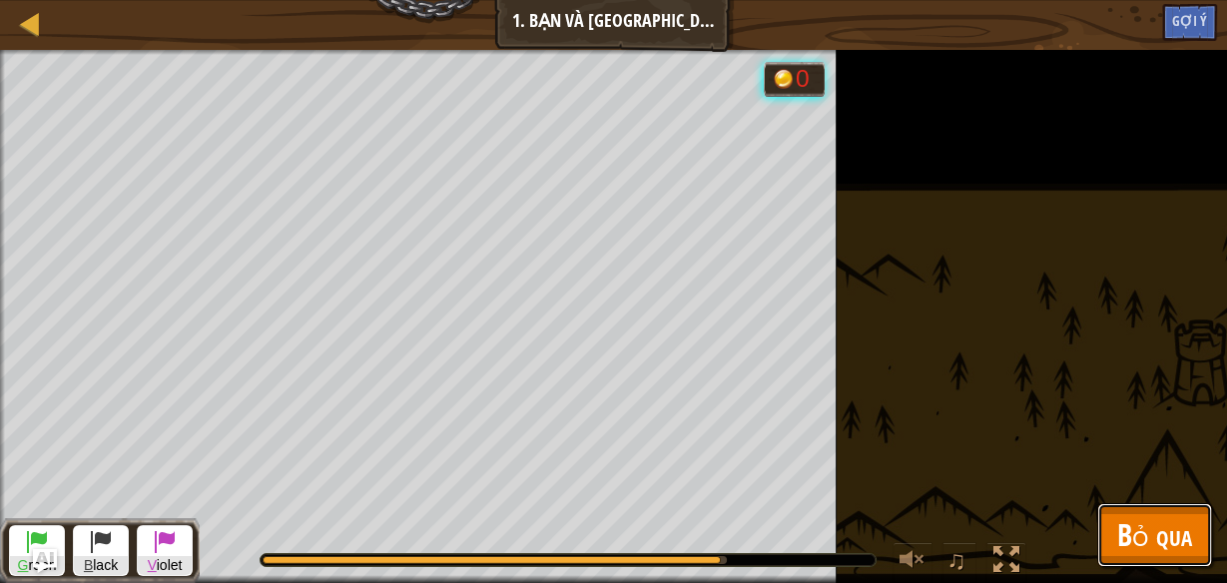
click at [1129, 540] on span "Bỏ qua" at bounding box center [1154, 534] width 75 height 41
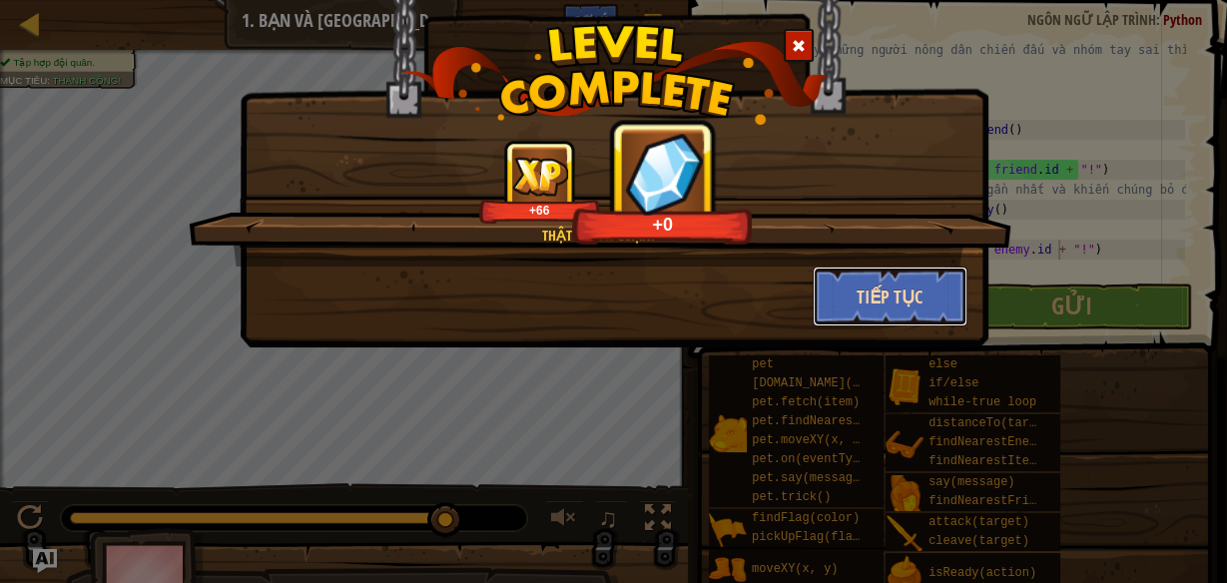
click at [902, 293] on button "Tiếp tục" at bounding box center [890, 297] width 155 height 60
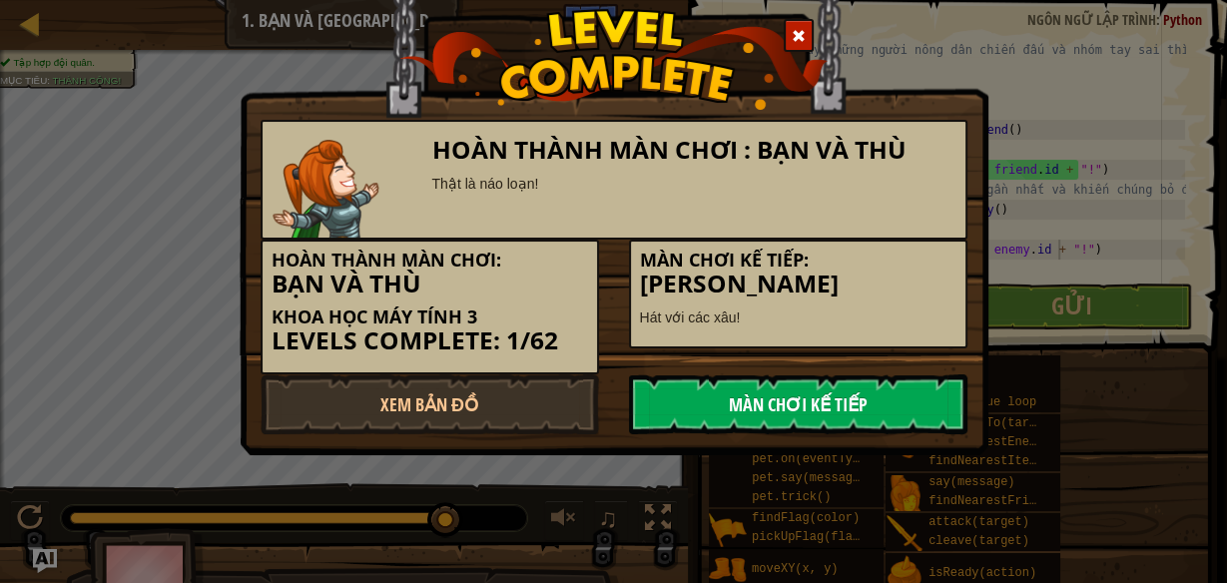
click at [772, 399] on link "Màn chơi kế tiếp" at bounding box center [798, 404] width 338 height 60
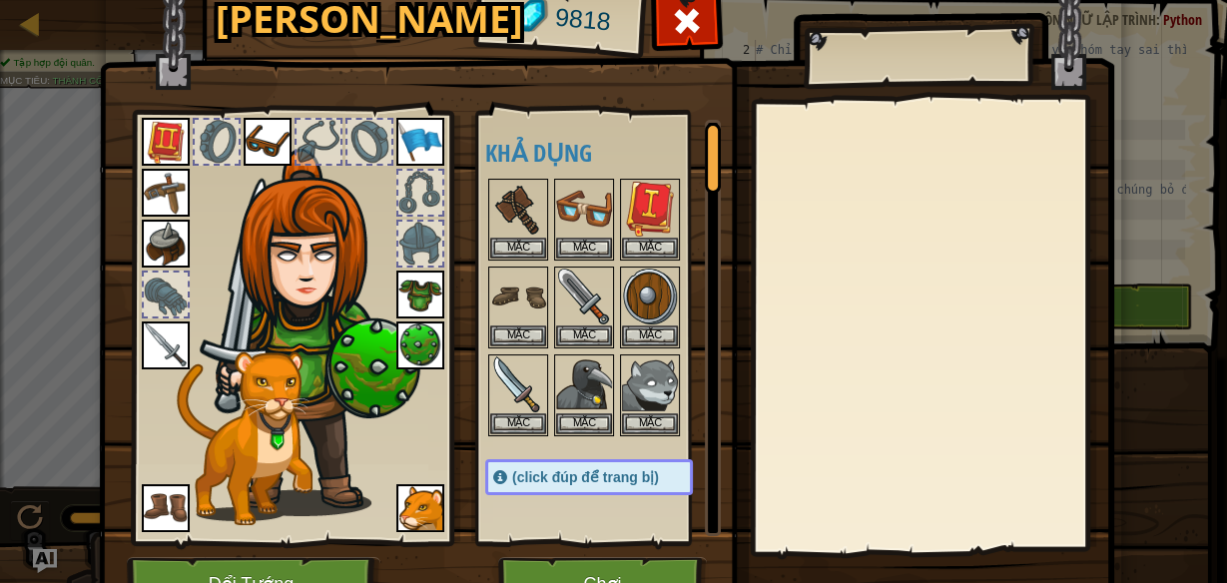
scroll to position [106, 0]
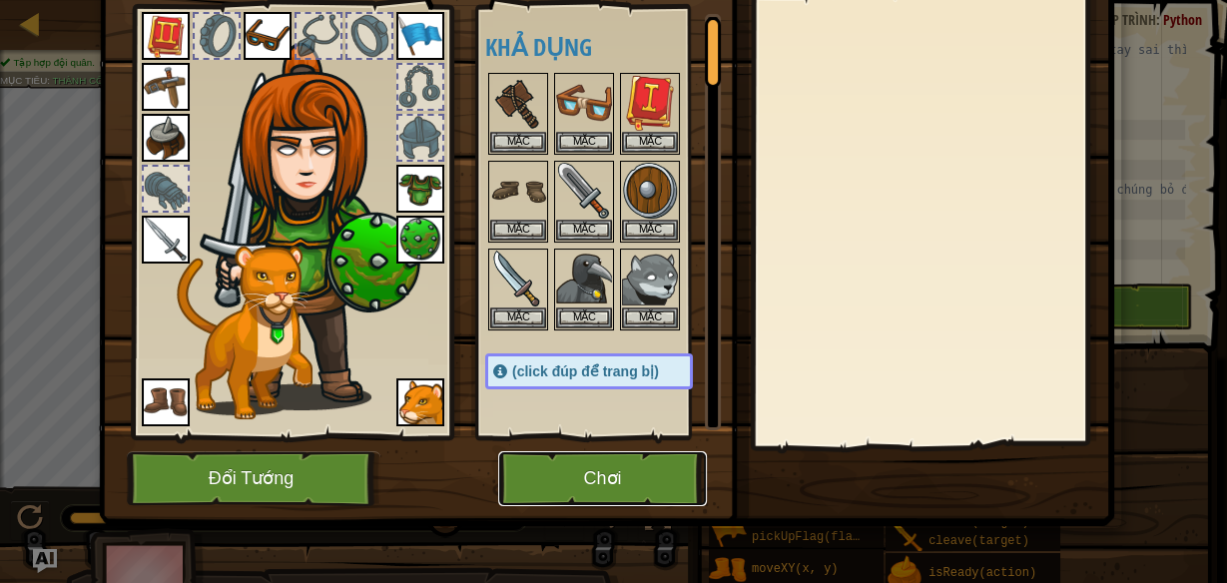
click at [642, 480] on button "Chơi" at bounding box center [602, 478] width 209 height 55
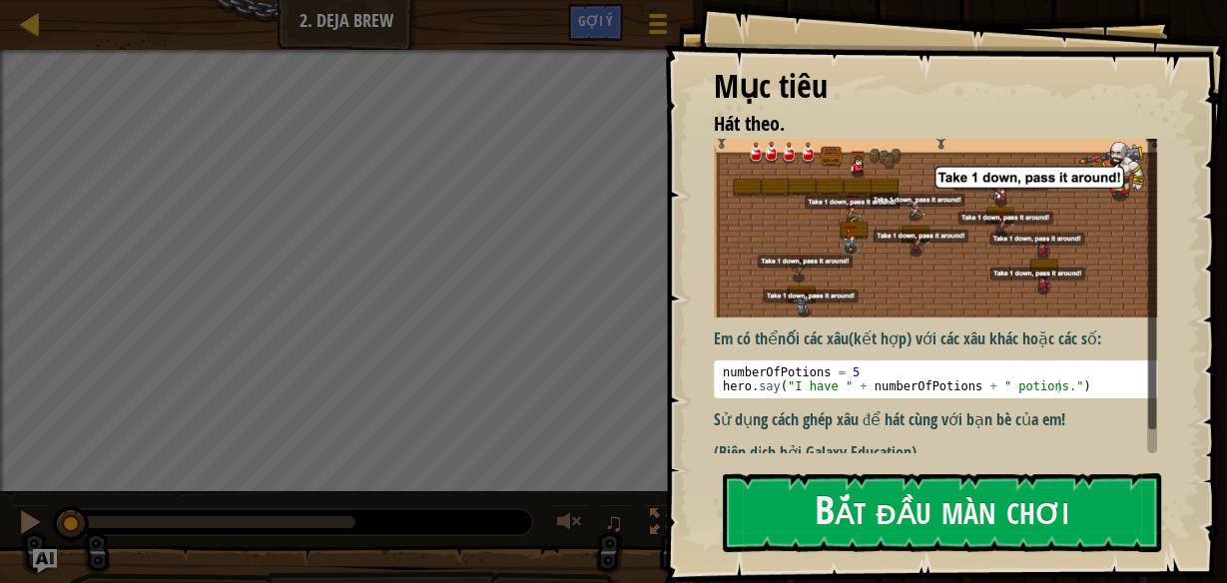
click at [884, 463] on div "Mục tiêu Hát theo. Em có thể nối các xâu (kết hợp) với các xâu khác hoặc các số…" at bounding box center [945, 291] width 563 height 583
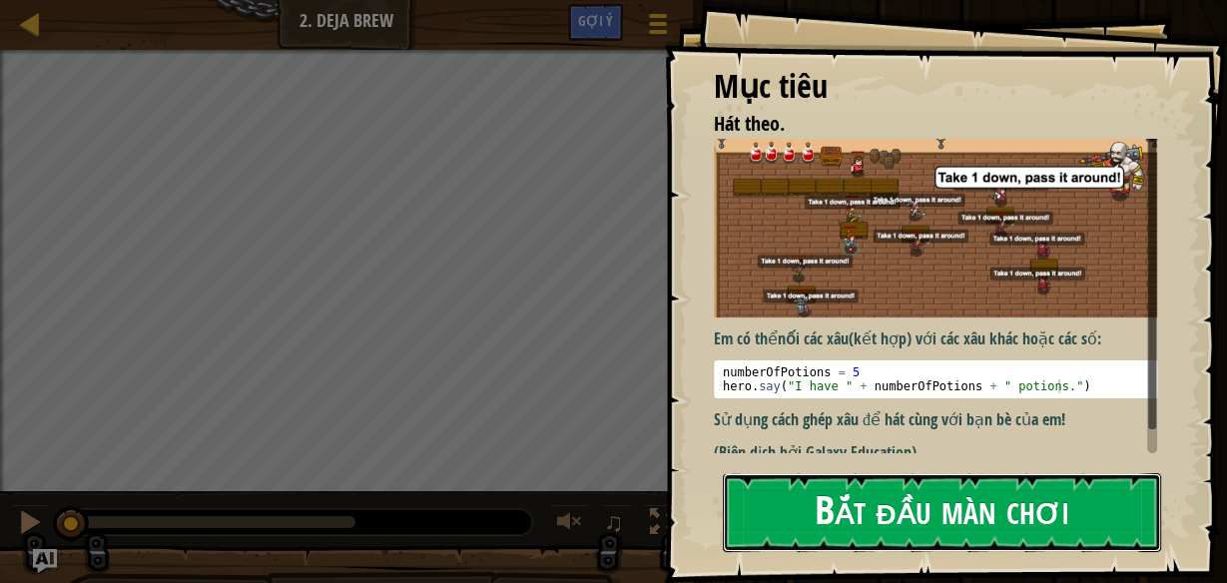
click at [882, 506] on button "Bắt đầu màn chơi" at bounding box center [942, 512] width 438 height 79
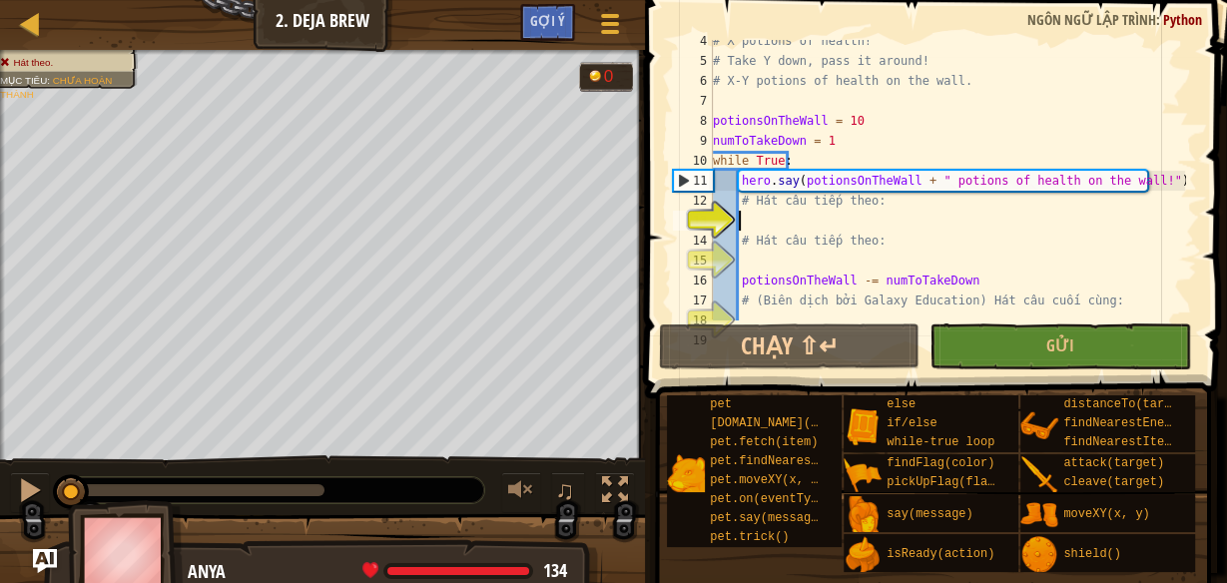
scroll to position [99, 0]
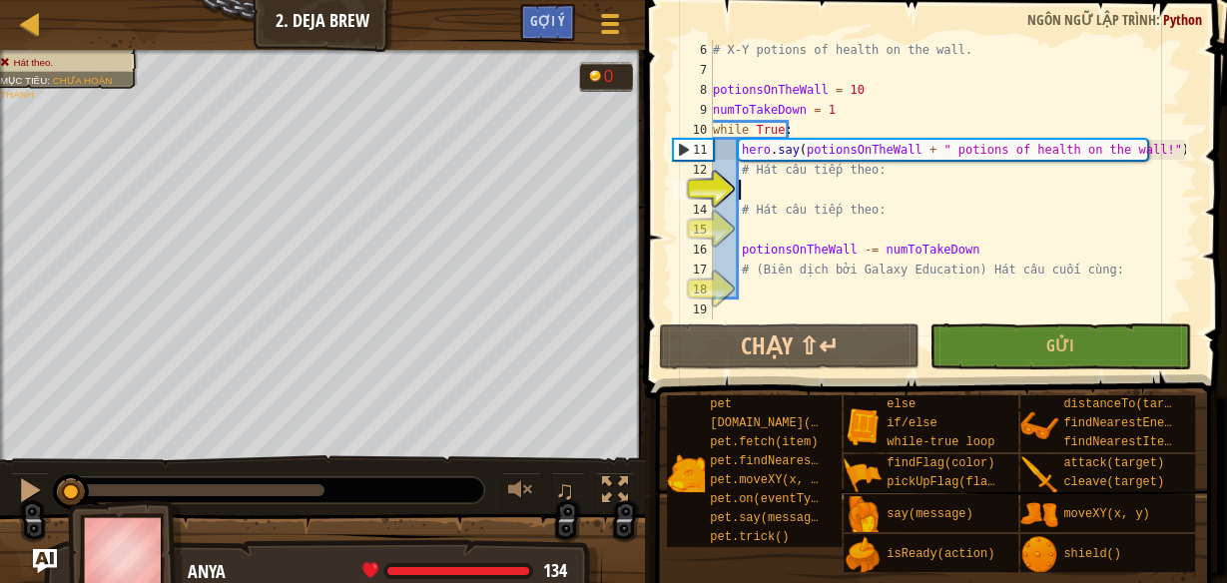
click at [822, 187] on div "# X-Y potions of health on the wall. potionsOnTheWall = 10 numToTakeDown = 1 wh…" at bounding box center [947, 200] width 476 height 320
click at [784, 229] on div "# X-Y potions of health on the wall. potionsOnTheWall = 10 numToTakeDown = 1 wh…" at bounding box center [947, 200] width 476 height 320
click at [787, 195] on div "# X-Y potions of health on the wall. potionsOnTheWall = 10 numToTakeDown = 1 wh…" at bounding box center [947, 200] width 476 height 320
click at [771, 235] on div "# X-Y potions of health on the wall. potionsOnTheWall = 10 numToTakeDown = 1 wh…" at bounding box center [947, 200] width 476 height 320
click at [773, 205] on div "# X-Y potions of health on the wall. potionsOnTheWall = 10 numToTakeDown = 1 wh…" at bounding box center [947, 200] width 476 height 320
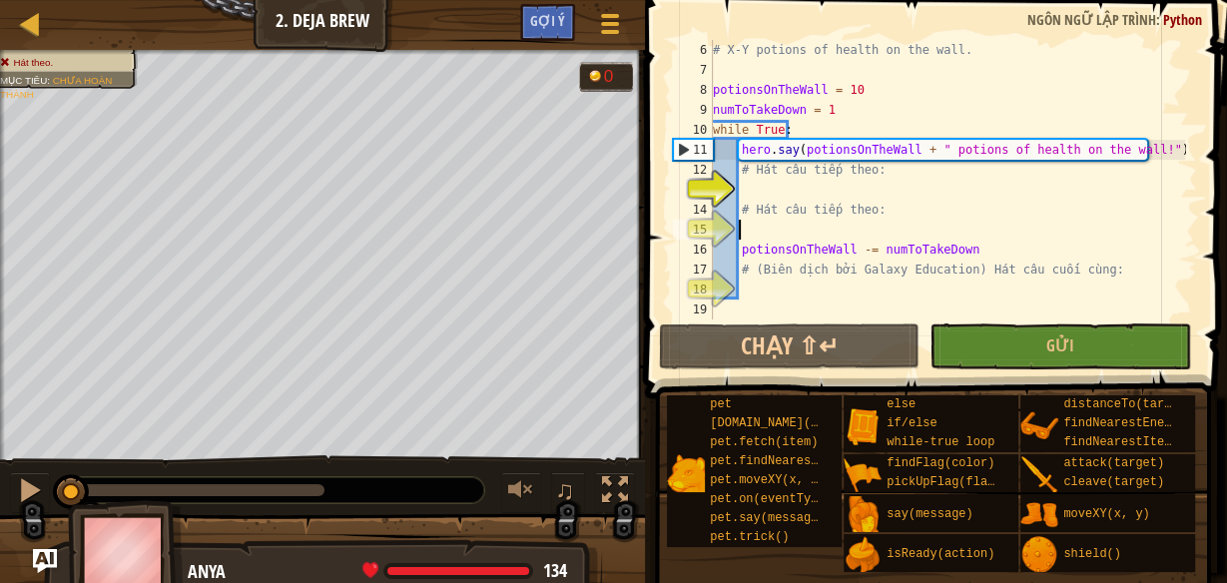
type textarea "# Hát câu tiếp theo:"
click at [760, 230] on div "# X-Y potions of health on the wall. potionsOnTheWall = 10 numToTakeDown = 1 wh…" at bounding box center [947, 200] width 476 height 320
click at [763, 189] on div "# X-Y potions of health on the wall. potionsOnTheWall = 10 numToTakeDown = 1 wh…" at bounding box center [947, 200] width 476 height 320
click at [748, 238] on div "# X-Y potions of health on the wall. potionsOnTheWall = 10 numToTakeDown = 1 wh…" at bounding box center [947, 200] width 476 height 320
click at [752, 196] on div "# X-Y potions of health on the wall. potionsOnTheWall = 10 numToTakeDown = 1 wh…" at bounding box center [947, 200] width 476 height 320
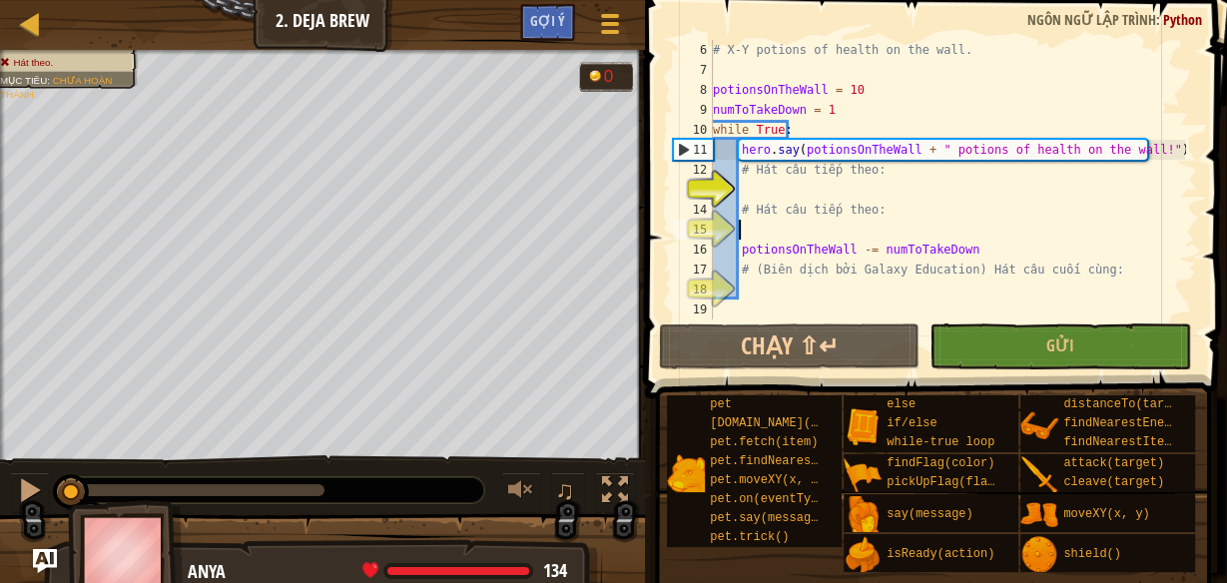
click at [895, 228] on div "# X-Y potions of health on the wall. potionsOnTheWall = 10 numToTakeDown = 1 wh…" at bounding box center [947, 200] width 476 height 320
click at [888, 187] on div "# X-Y potions of health on the wall. potionsOnTheWall = 10 numToTakeDown = 1 wh…" at bounding box center [947, 200] width 476 height 320
click at [892, 224] on div "# X-Y potions of health on the wall. potionsOnTheWall = 10 numToTakeDown = 1 wh…" at bounding box center [947, 200] width 476 height 320
click at [889, 177] on div "# X-Y potions of health on the wall. potionsOnTheWall = 10 numToTakeDown = 1 wh…" at bounding box center [947, 200] width 476 height 320
type textarea "# Hát câu tiếp theo:"
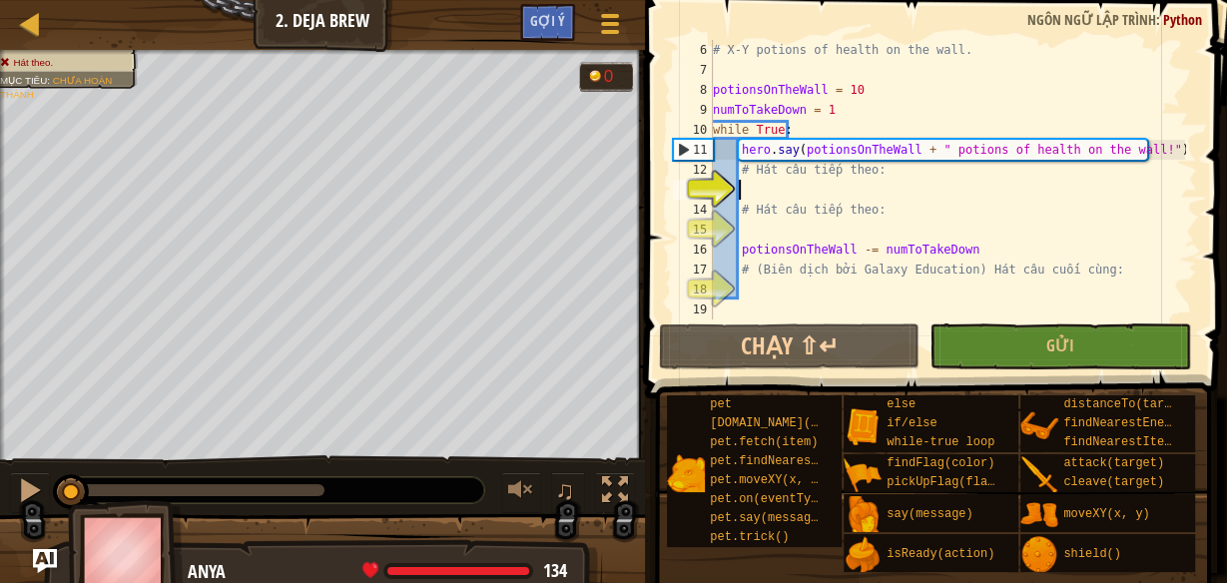
click at [873, 192] on div "# X-Y potions of health on the wall. potionsOnTheWall = 10 numToTakeDown = 1 wh…" at bounding box center [947, 200] width 476 height 320
click at [833, 231] on div "# X-Y potions of health on the wall. potionsOnTheWall = 10 numToTakeDown = 1 wh…" at bounding box center [947, 200] width 476 height 320
click at [818, 190] on div "# X-Y potions of health on the wall. potionsOnTheWall = 10 numToTakeDown = 1 wh…" at bounding box center [947, 200] width 476 height 320
click at [806, 219] on div "# X-Y potions of health on the wall. potionsOnTheWall = 10 numToTakeDown = 1 wh…" at bounding box center [947, 200] width 476 height 320
type textarea "# Hát câu tiếp theo:"
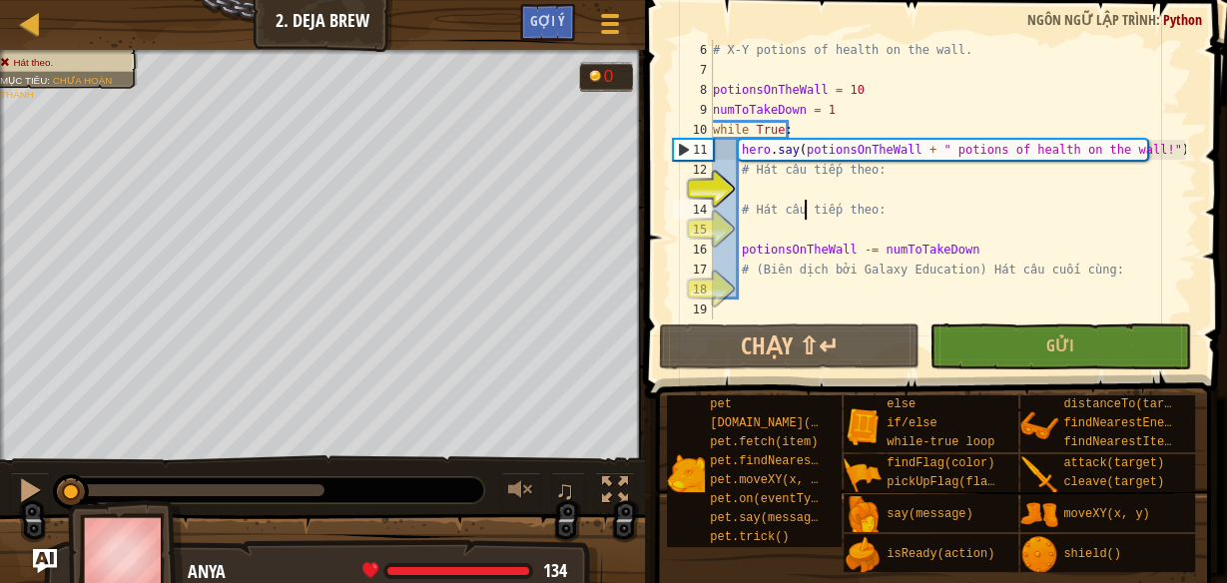
click at [792, 193] on div "# X-Y potions of health on the wall. potionsOnTheWall = 10 numToTakeDown = 1 wh…" at bounding box center [947, 200] width 476 height 320
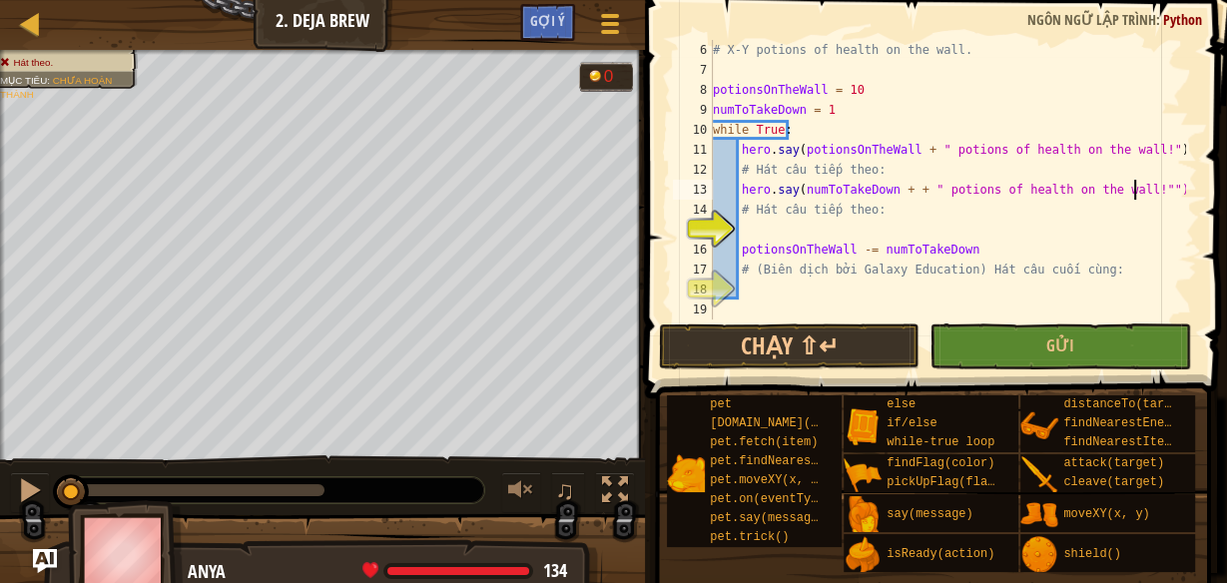
scroll to position [9, 34]
drag, startPoint x: 894, startPoint y: 191, endPoint x: 907, endPoint y: 192, distance: 13.0
click at [895, 192] on div "# X-Y potions of health on the wall. potionsOnTheWall = 10 numToTakeDown = 1 wh…" at bounding box center [947, 200] width 476 height 320
type textarea "hero.say(numToTakeDown + " potions of health on the wall!")"
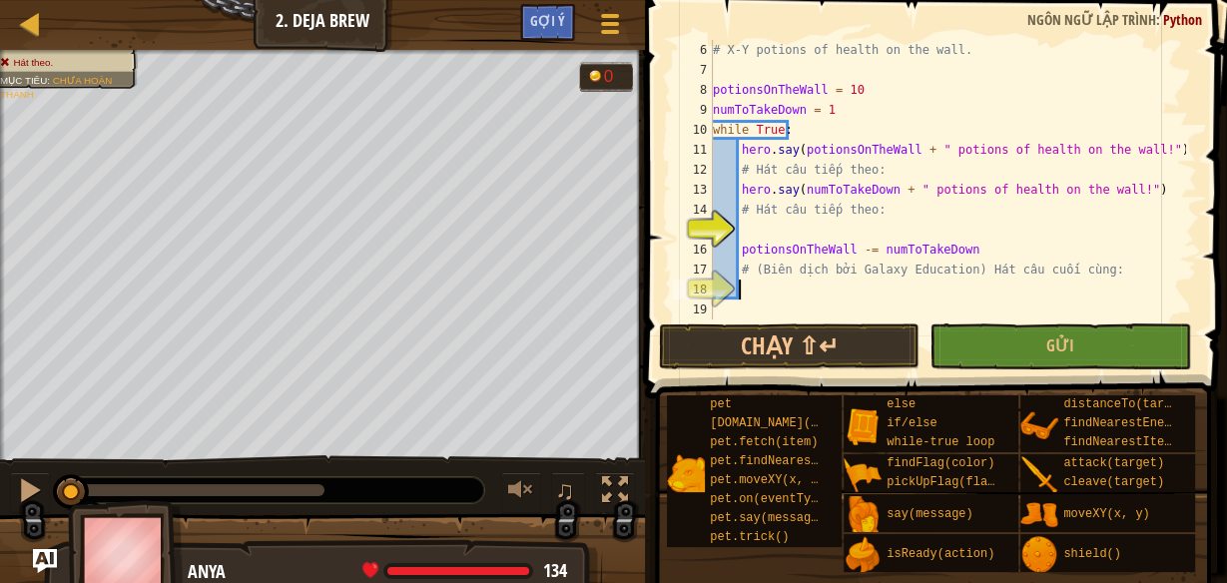
click at [921, 292] on div "# X-Y potions of health on the wall. potionsOnTheWall = 10 numToTakeDown = 1 wh…" at bounding box center [947, 200] width 476 height 320
click at [740, 256] on div "# X-Y potions of health on the wall. potionsOnTheWall = 10 numToTakeDown = 1 wh…" at bounding box center [947, 200] width 476 height 320
type textarea "potionsOnTheWall -= numToTakeDown"
click at [779, 287] on div "# X-Y potions of health on the wall. potionsOnTheWall = 10 numToTakeDown = 1 wh…" at bounding box center [947, 200] width 476 height 320
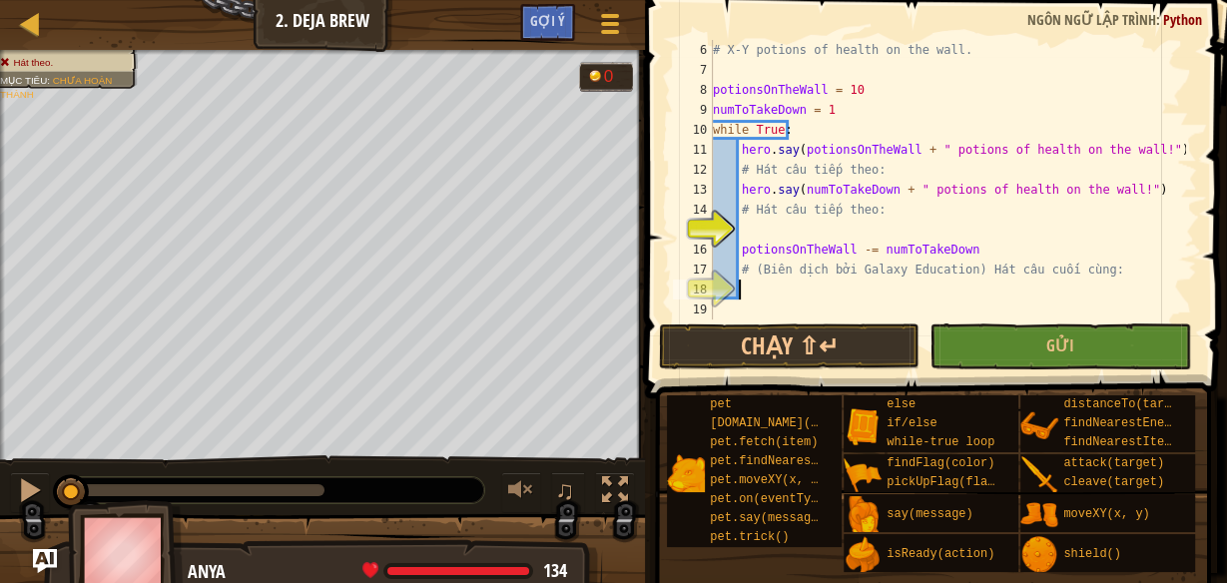
click at [754, 239] on div "# X-Y potions of health on the wall. potionsOnTheWall = 10 numToTakeDown = 1 wh…" at bounding box center [947, 200] width 476 height 320
click at [800, 335] on button "Chạy ⇧↵" at bounding box center [789, 346] width 261 height 46
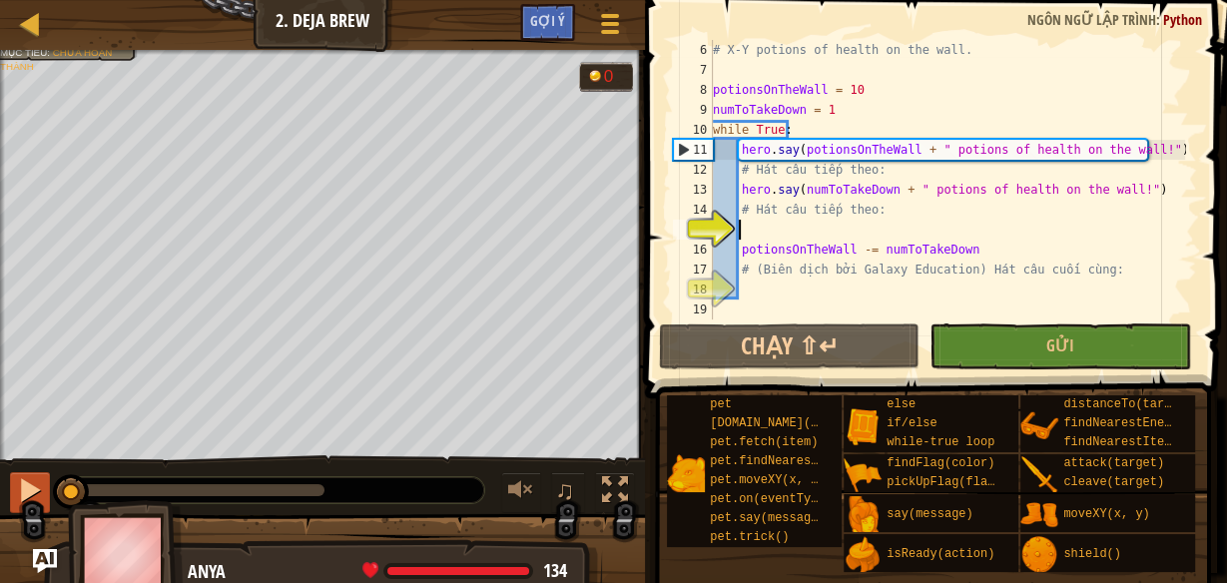
drag, startPoint x: 326, startPoint y: 484, endPoint x: 40, endPoint y: 493, distance: 286.7
click at [40, 493] on div "♫" at bounding box center [322, 485] width 645 height 60
click at [22, 477] on div at bounding box center [30, 490] width 26 height 26
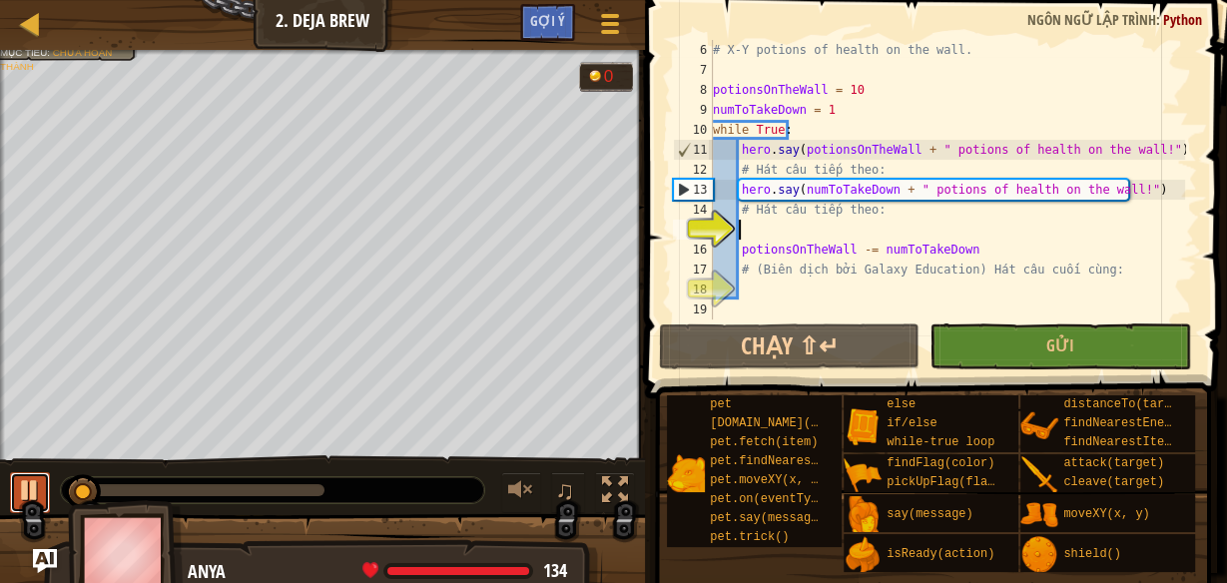
click at [23, 477] on div at bounding box center [30, 490] width 26 height 26
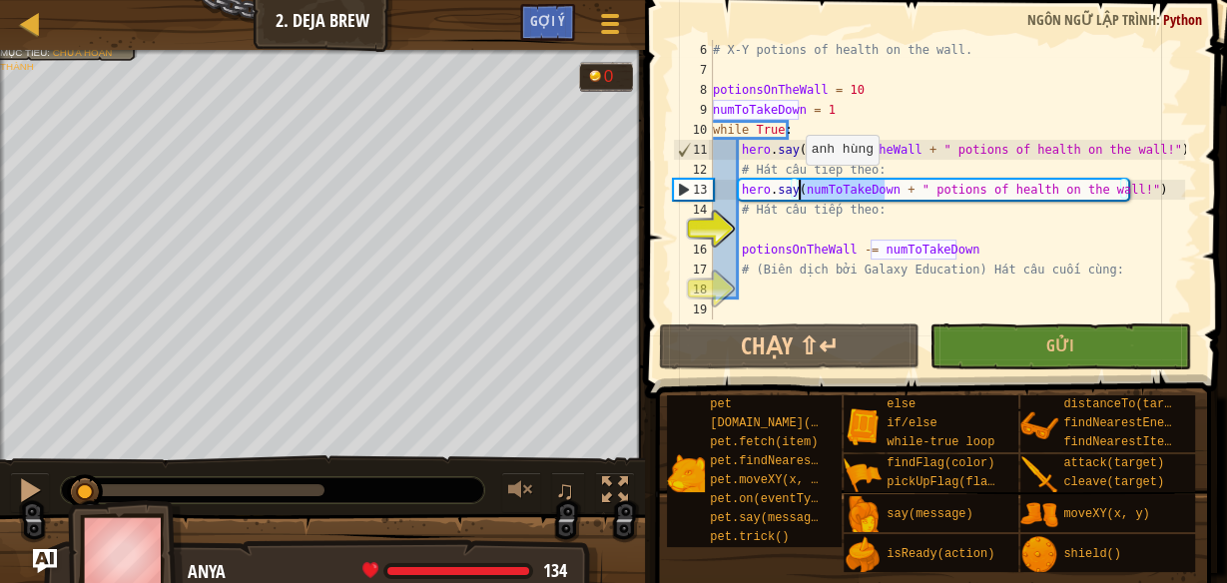
drag, startPoint x: 883, startPoint y: 190, endPoint x: 795, endPoint y: 185, distance: 88.0
click at [795, 185] on div "# X-Y potions of health on the wall. potionsOnTheWall = 10 numToTakeDown = 1 wh…" at bounding box center [947, 200] width 476 height 320
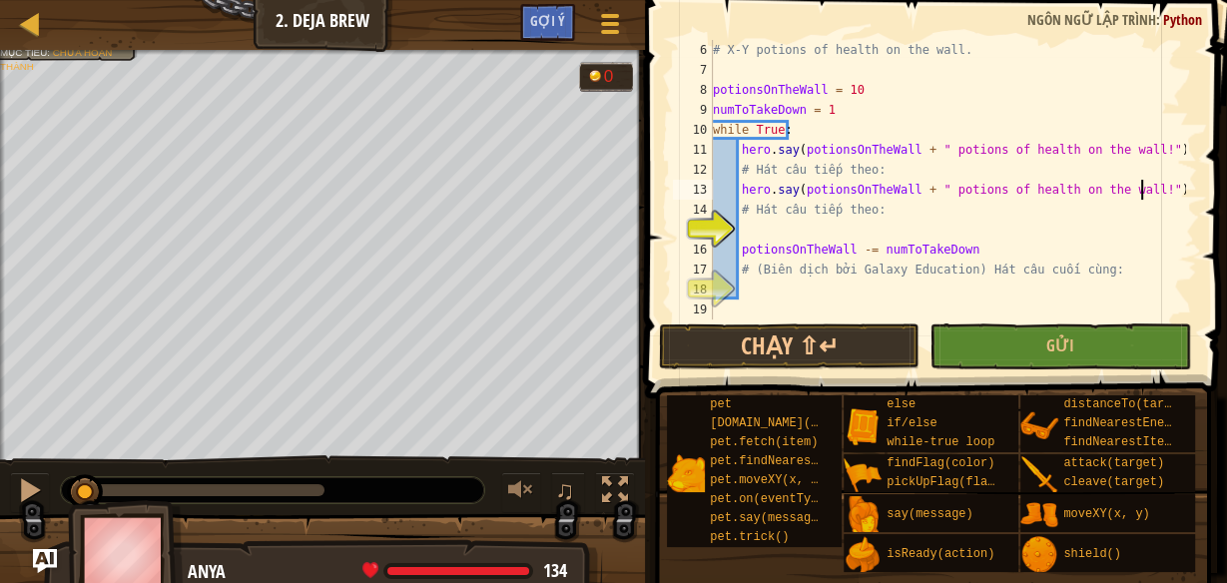
scroll to position [9, 12]
click at [810, 339] on button "Chạy ⇧↵" at bounding box center [789, 346] width 261 height 46
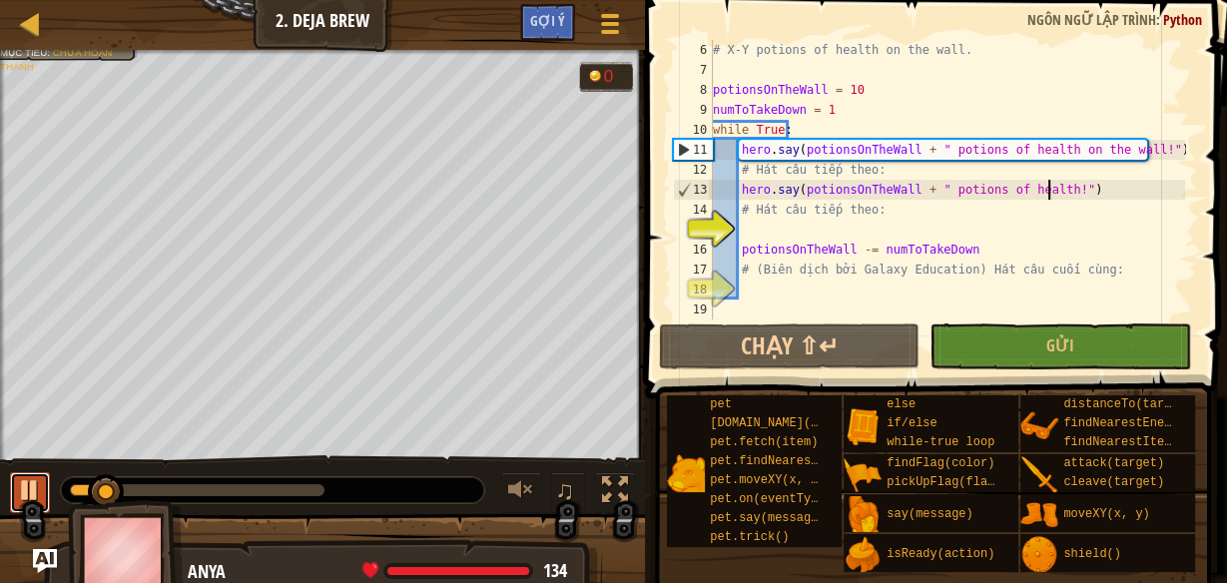
click at [23, 502] on div at bounding box center [30, 490] width 26 height 26
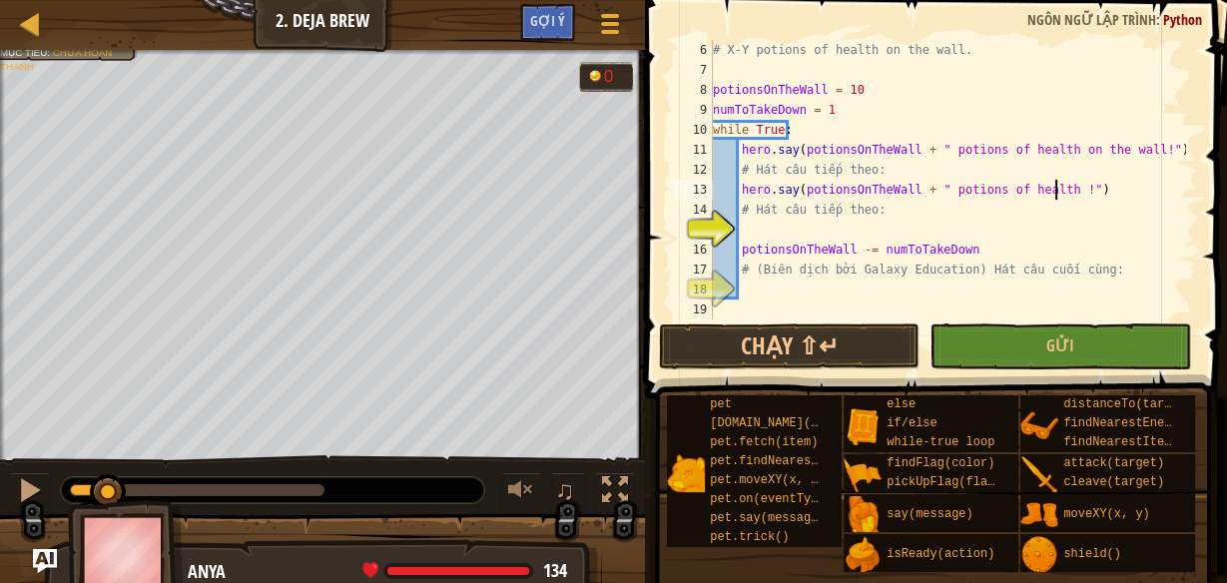
type textarea "hero.say(potionsOnTheWall + " potions of health!")"
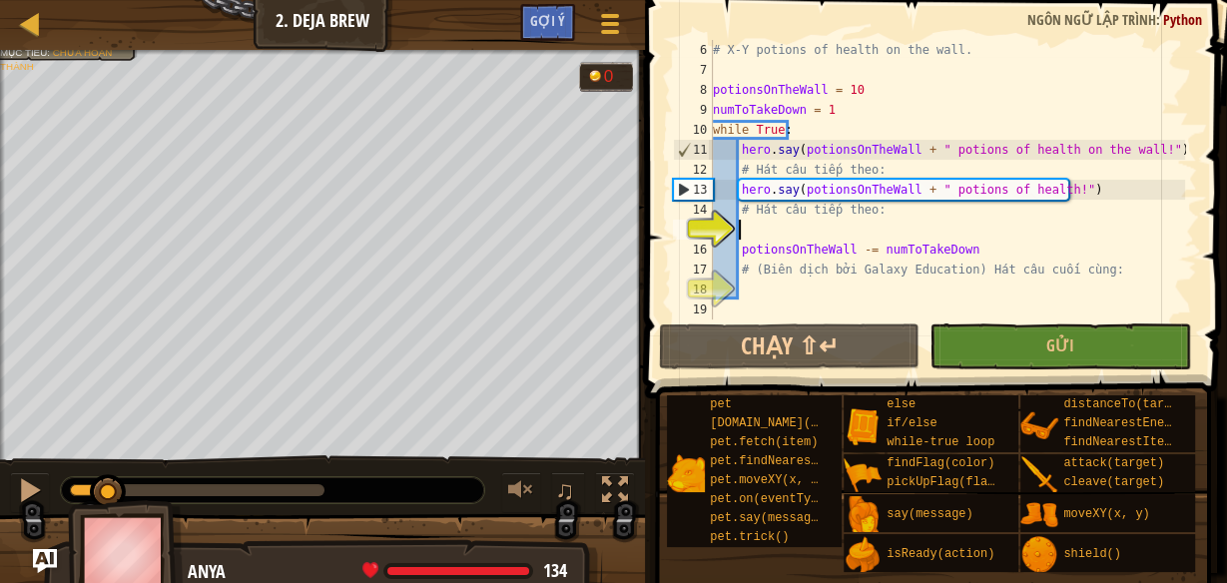
click at [770, 232] on div "# X-Y potions of health on the wall. potionsOnTheWall = 10 numToTakeDown = 1 wh…" at bounding box center [947, 200] width 476 height 320
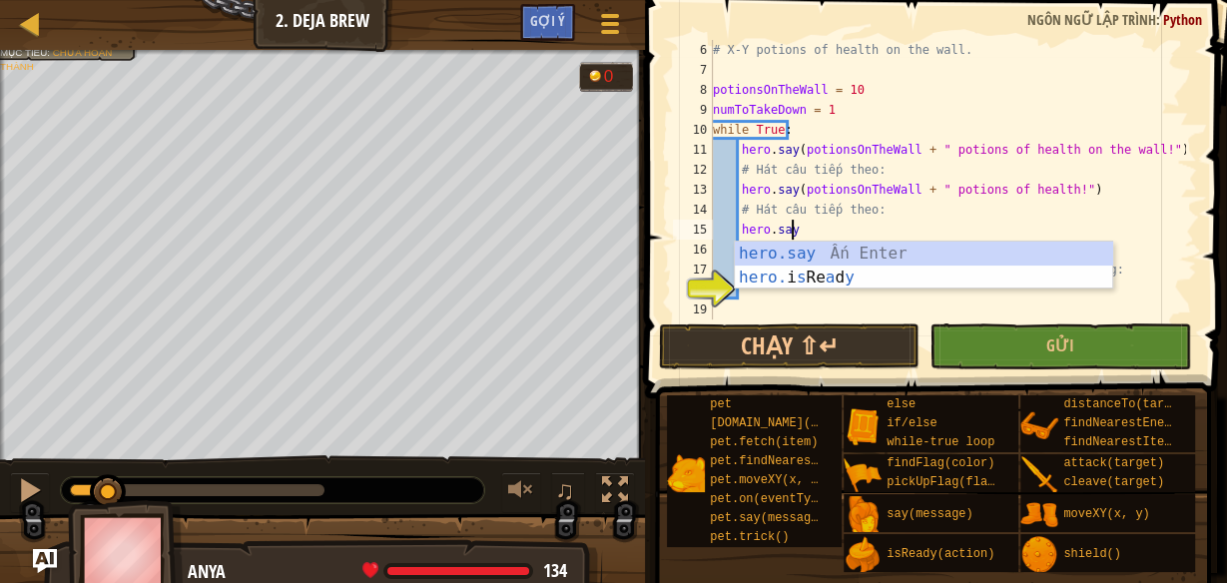
scroll to position [9, 5]
paste textarea "()"
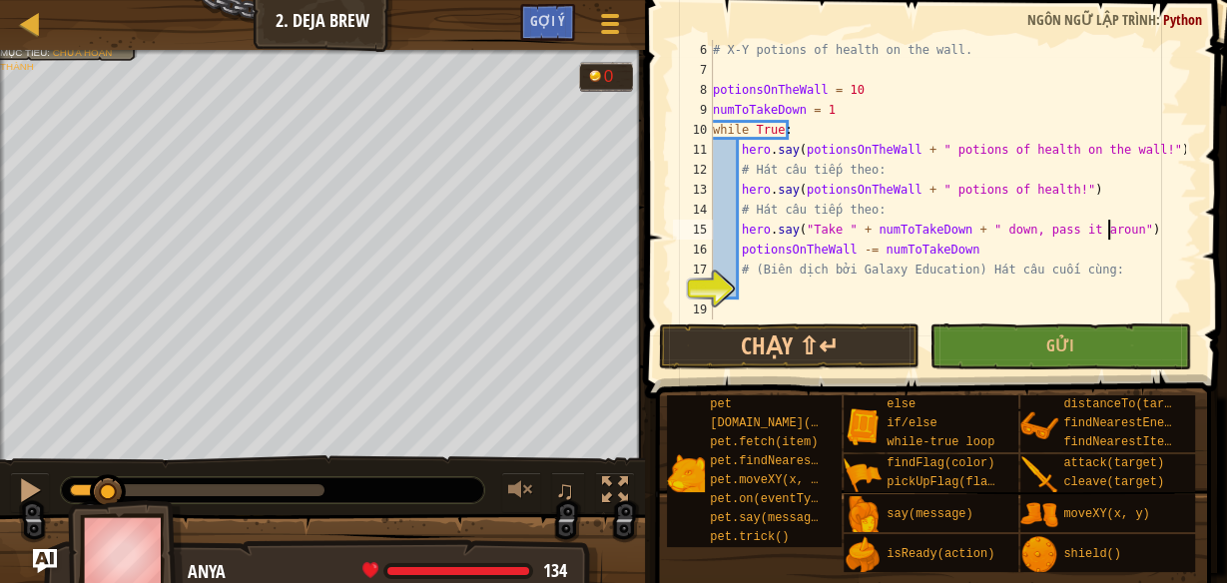
scroll to position [9, 33]
type textarea "hero.say("Take " + numToTakeDown + " down, pass it around!")"
click at [759, 292] on div "# X-Y potions of health on the wall. potionsOnTheWall = 10 numToTakeDown = 1 wh…" at bounding box center [947, 200] width 476 height 320
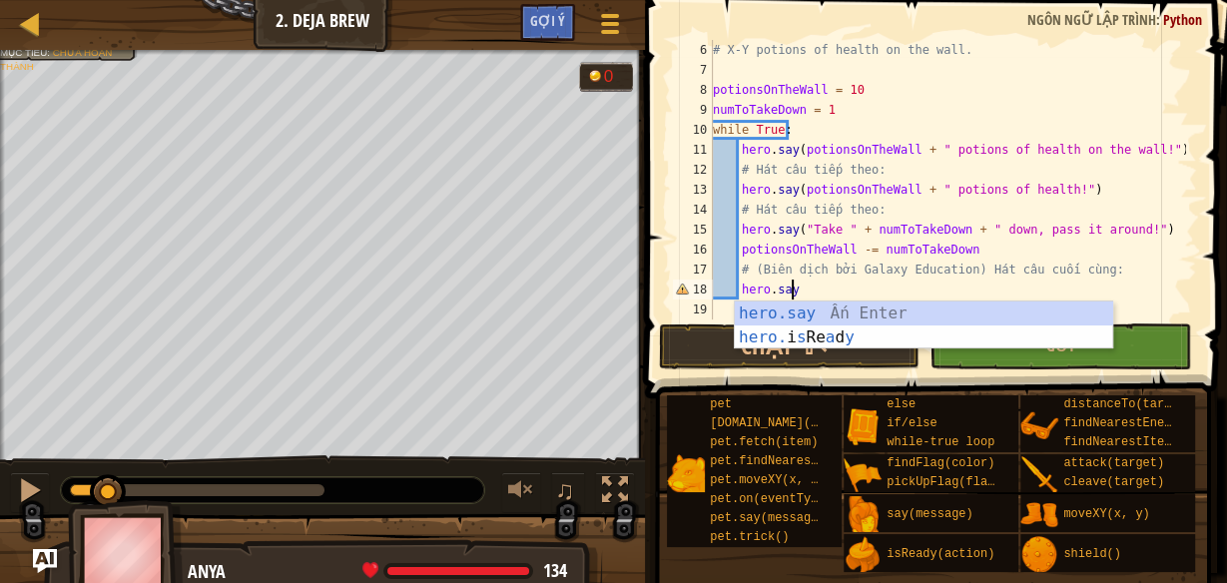
scroll to position [9, 5]
paste textarea "()"
type textarea "hero.say()"
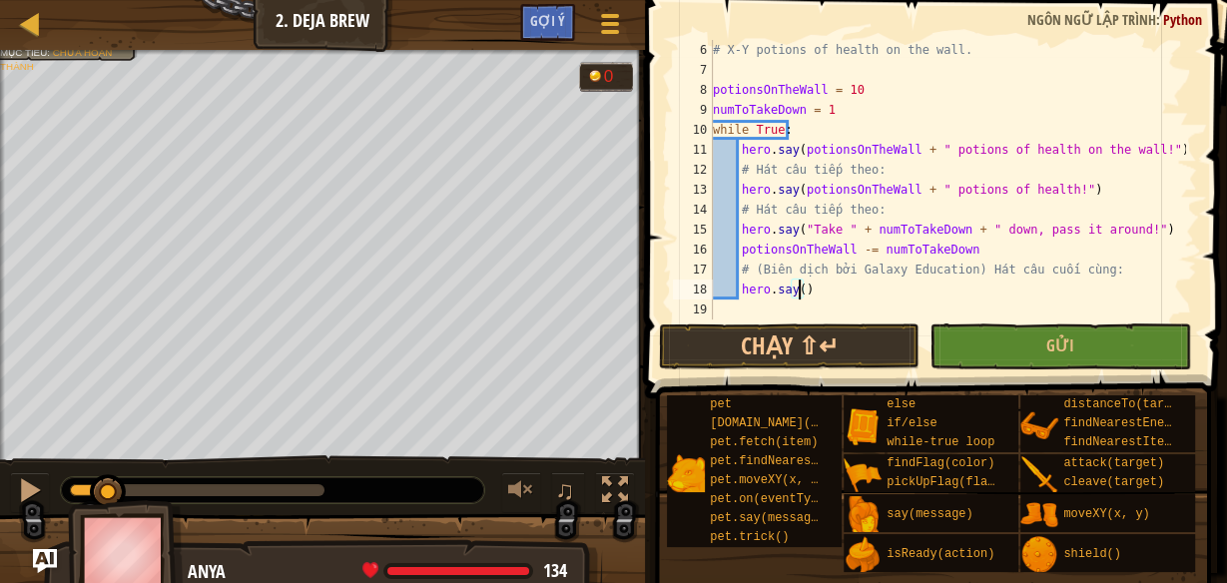
scroll to position [9, 1]
click at [800, 287] on div "# X-Y potions of health on the wall. potionsOnTheWall = 10 numToTakeDown = 1 wh…" at bounding box center [947, 200] width 476 height 320
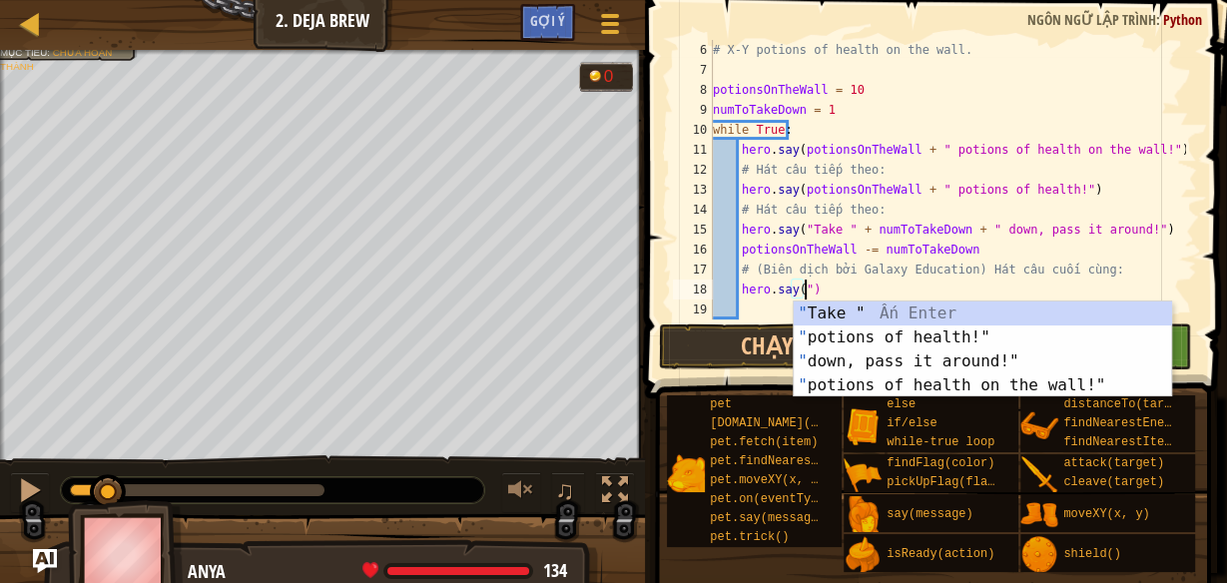
scroll to position [9, 7]
click at [32, 493] on div at bounding box center [30, 490] width 26 height 26
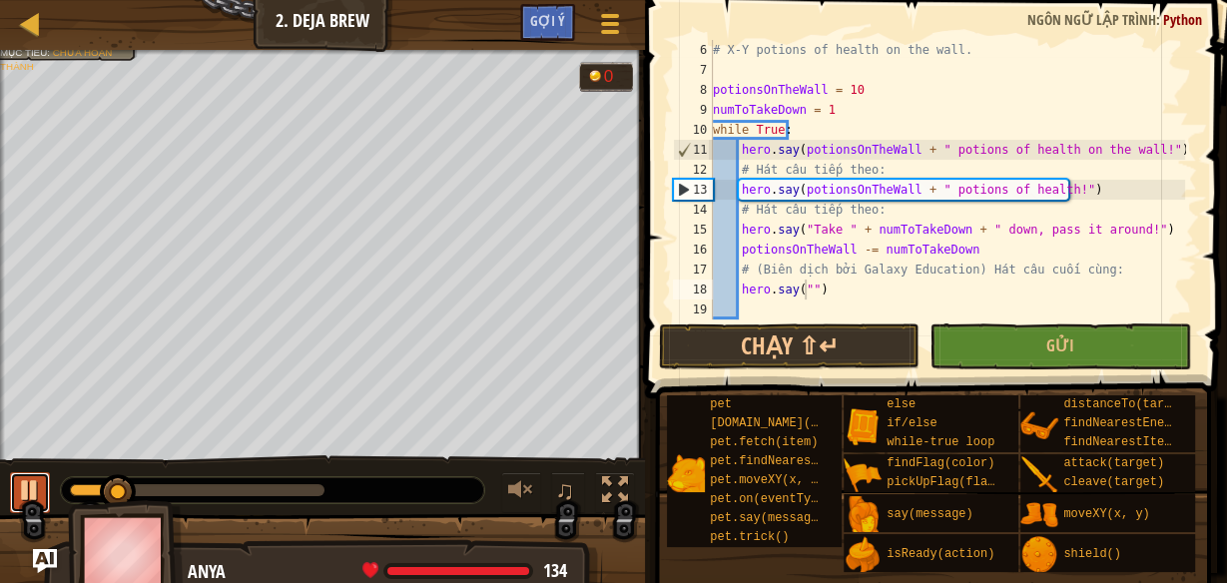
click at [32, 493] on div at bounding box center [30, 490] width 26 height 26
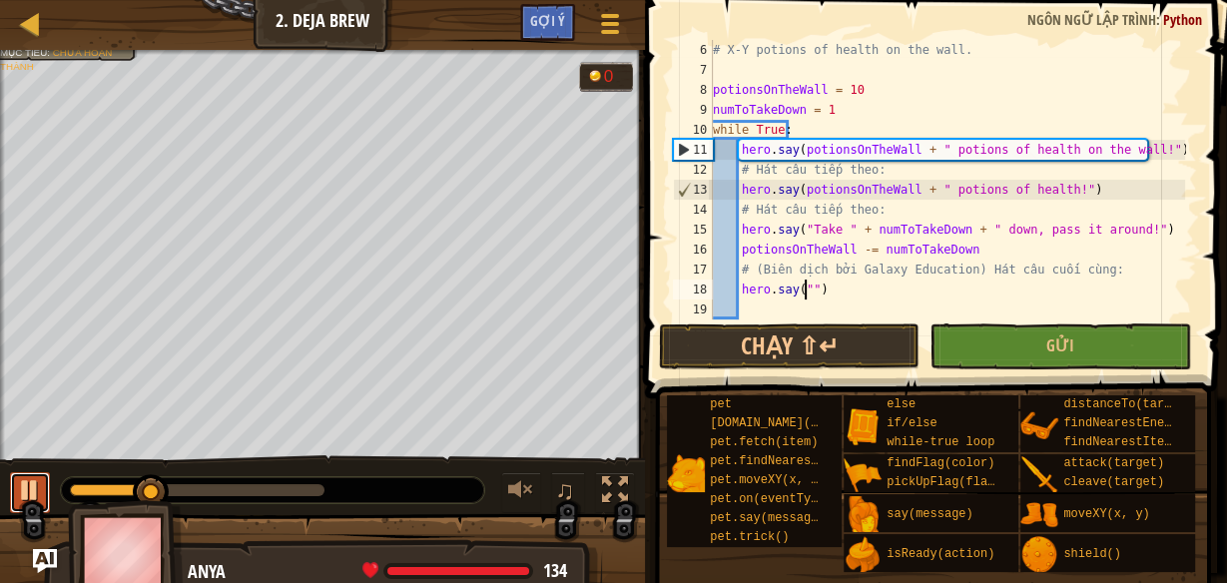
click at [32, 493] on div at bounding box center [30, 490] width 26 height 26
click at [38, 479] on div at bounding box center [30, 490] width 26 height 26
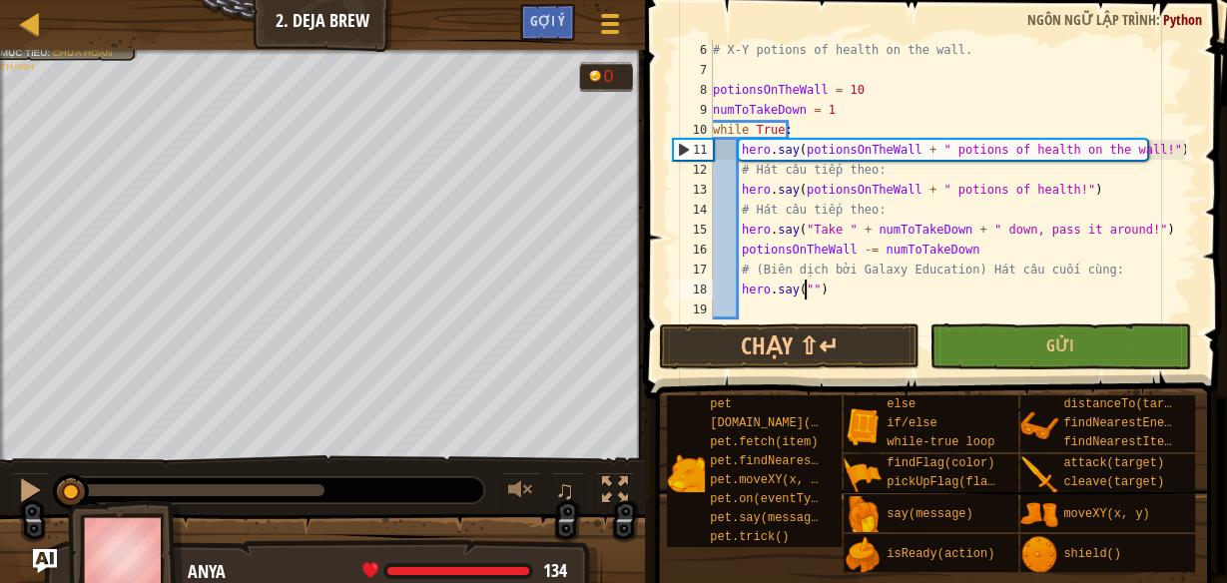
drag, startPoint x: 171, startPoint y: 488, endPoint x: 7, endPoint y: 481, distance: 163.9
click at [8, 483] on div "♫" at bounding box center [322, 485] width 645 height 60
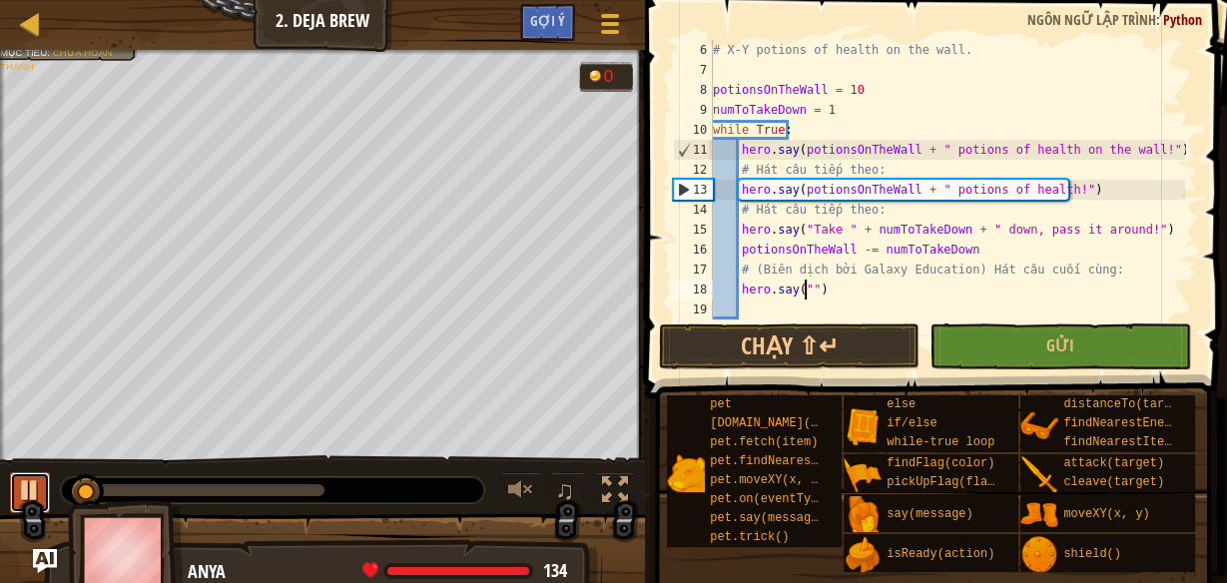
click at [16, 484] on button at bounding box center [30, 492] width 40 height 41
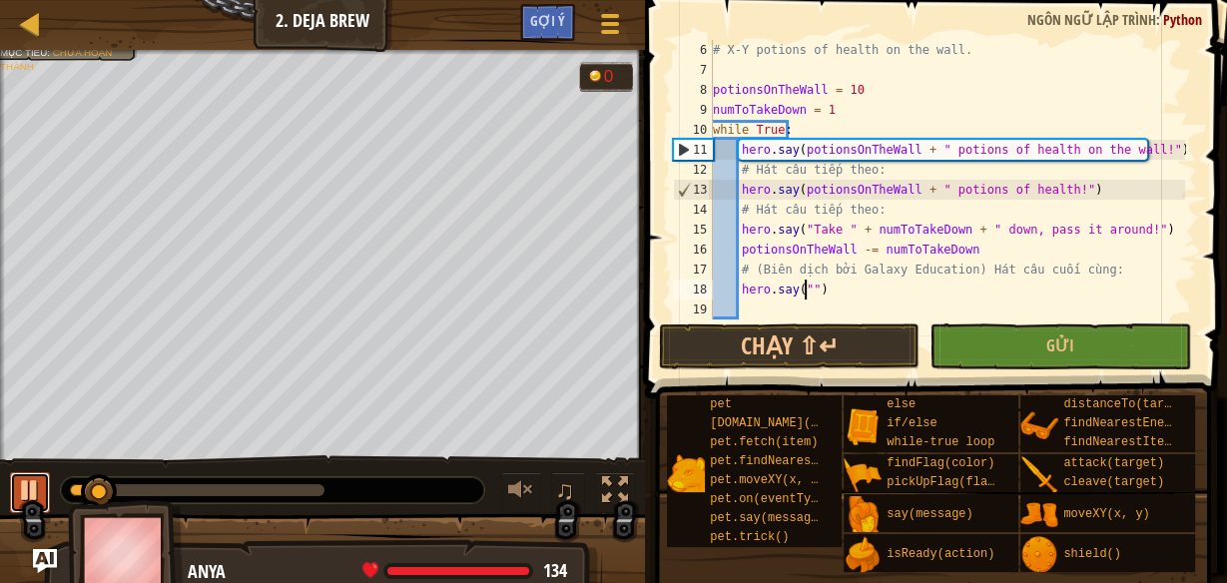
click at [16, 484] on button at bounding box center [30, 492] width 40 height 41
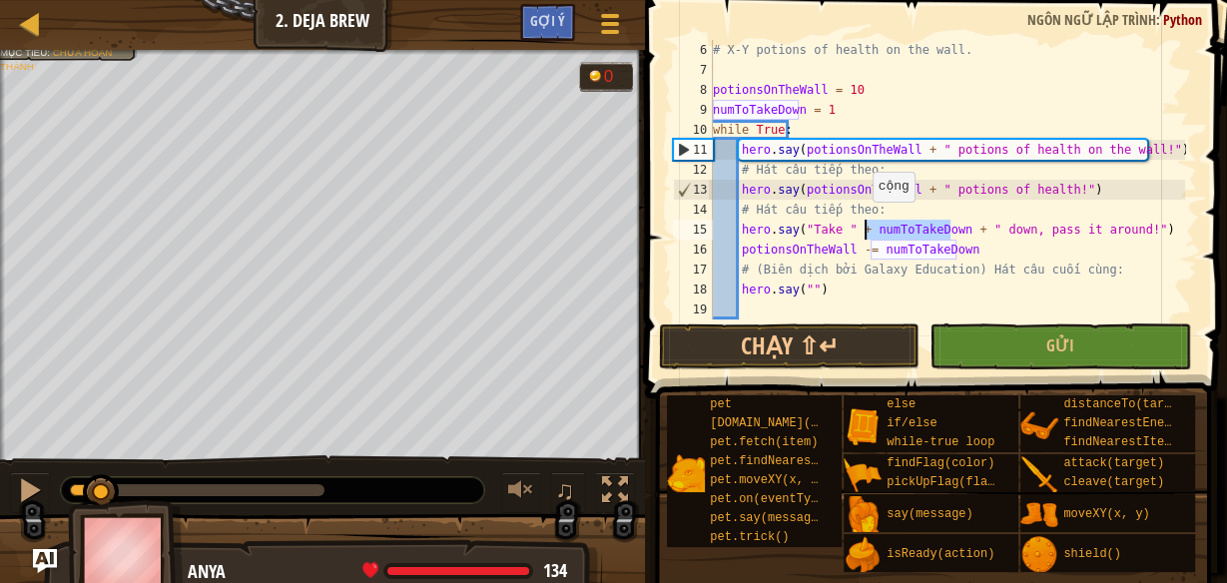
drag, startPoint x: 949, startPoint y: 229, endPoint x: 862, endPoint y: 222, distance: 87.1
click at [862, 222] on div "# X-Y potions of health on the wall. potionsOnTheWall = 10 numToTakeDown = 1 wh…" at bounding box center [947, 200] width 476 height 320
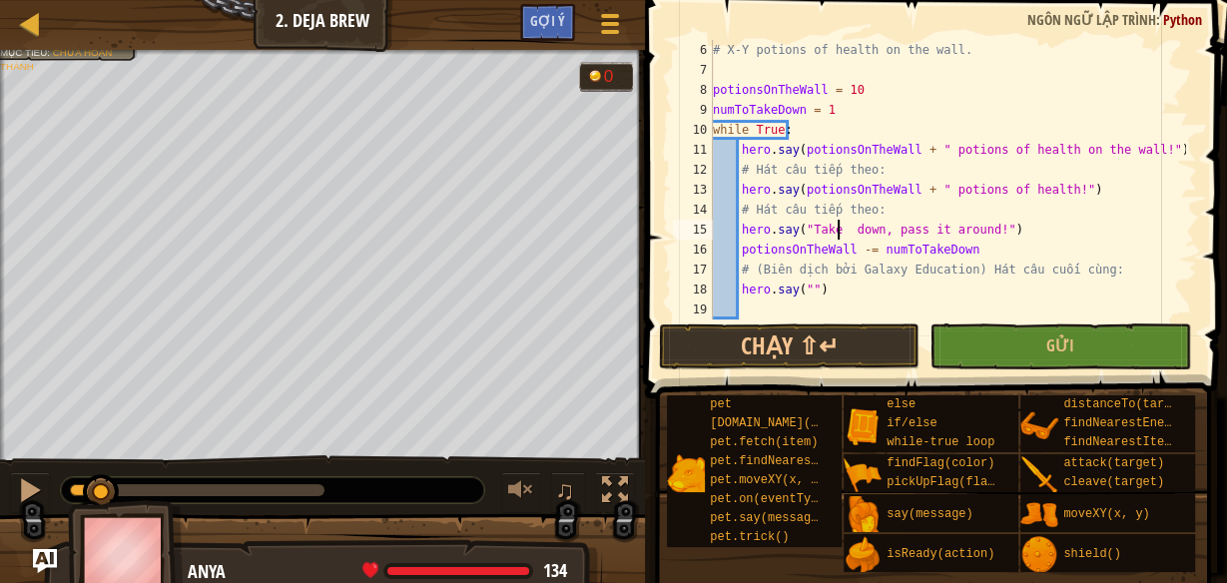
scroll to position [9, 11]
click at [790, 339] on button "Chạy ⇧↵" at bounding box center [789, 346] width 261 height 46
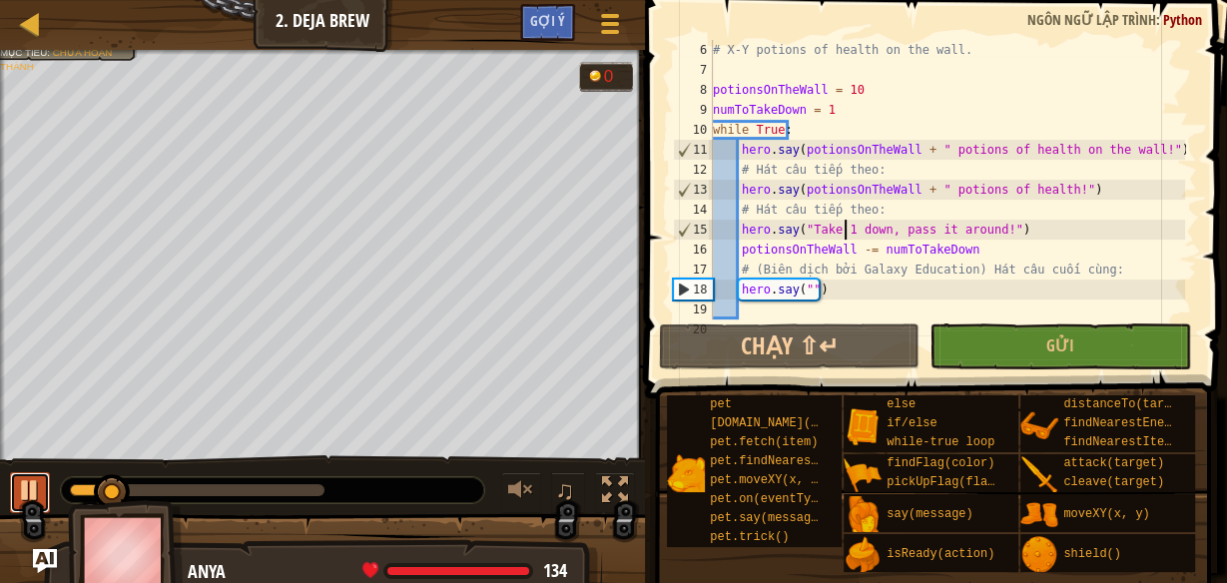
click at [23, 491] on div at bounding box center [30, 490] width 26 height 26
click at [802, 284] on div "# X-Y potions of health on the wall. potionsOnTheWall = 10 numToTakeDown = 1 wh…" at bounding box center [947, 200] width 476 height 320
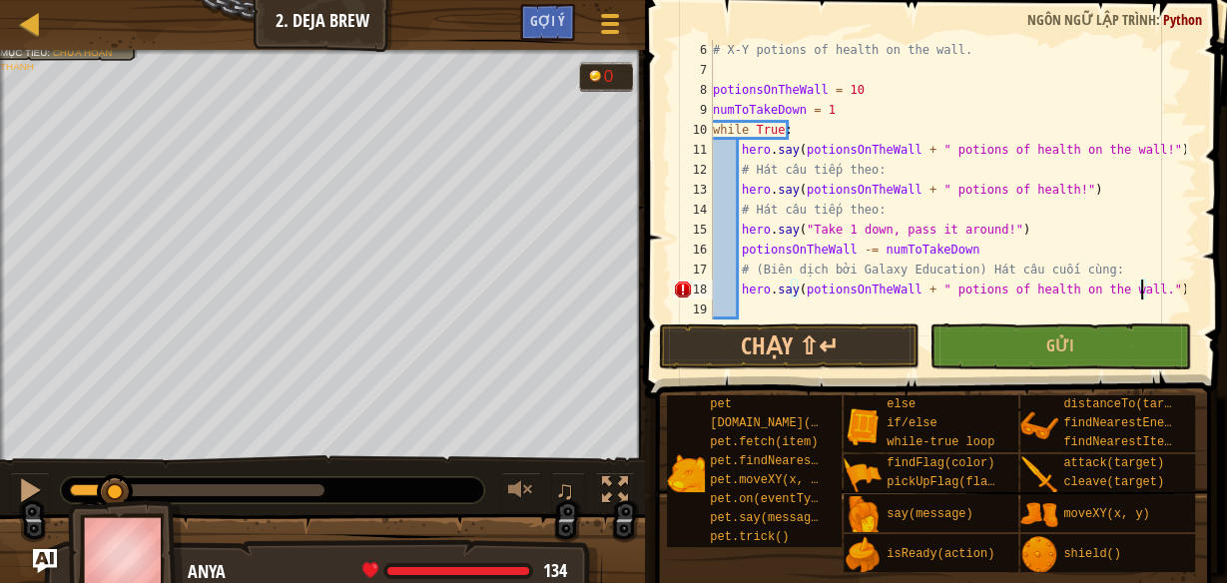
scroll to position [9, 35]
type textarea "hero.say(potionsOnTheWall + " potions of health on the wall.")"
click at [875, 353] on button "Chạy ⇧↵" at bounding box center [789, 346] width 261 height 46
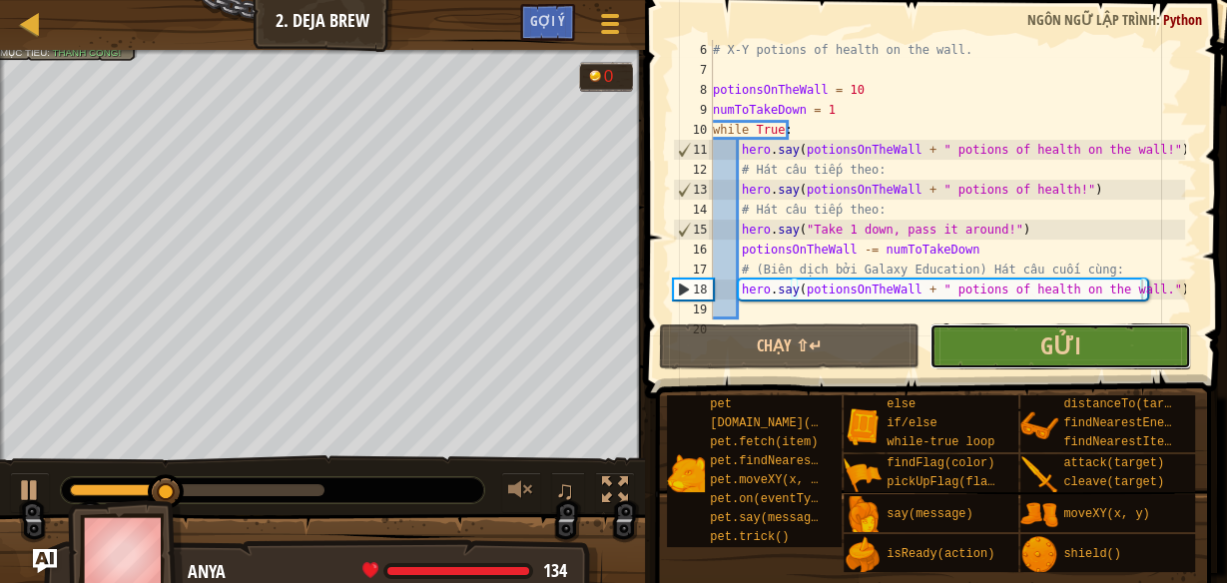
click at [1092, 346] on button "Gửi" at bounding box center [1060, 346] width 261 height 46
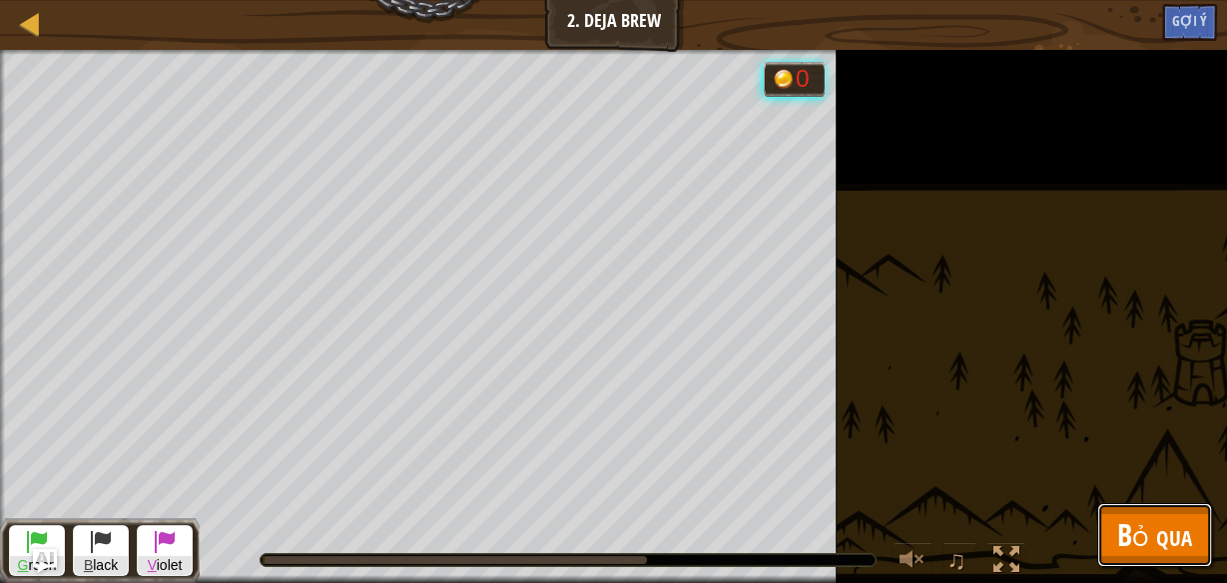
click at [1125, 532] on span "Bỏ qua" at bounding box center [1154, 534] width 75 height 41
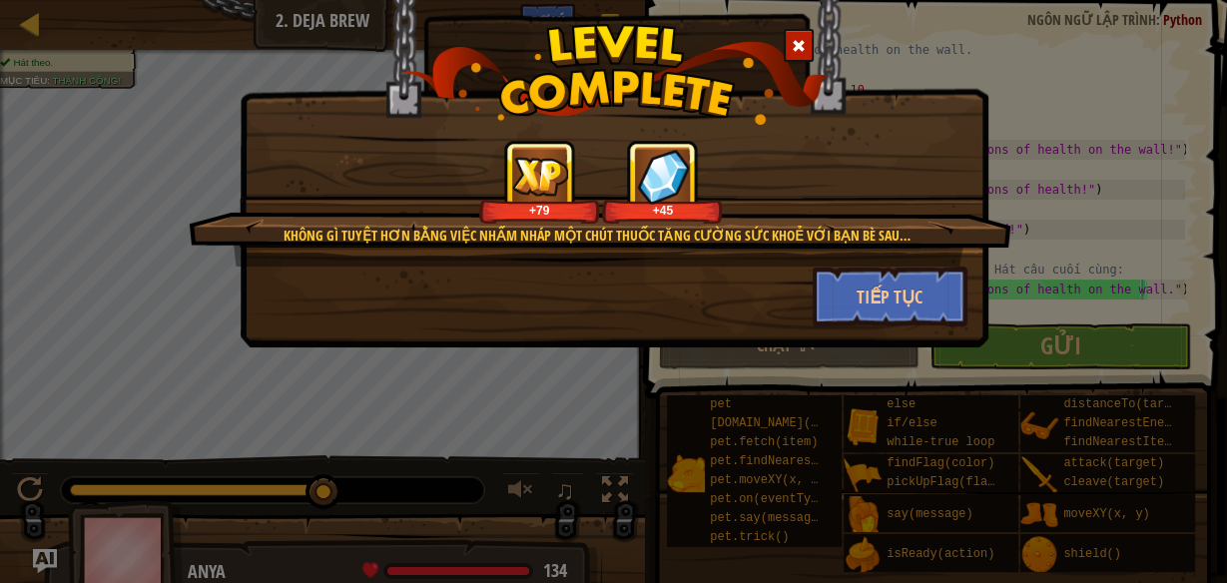
click at [1213, 196] on div "Không gì tuyệt hơn bằng việc nhấm nháp một chút Thuốc Tăng Cường sức khoẻ với b…" at bounding box center [613, 291] width 1227 height 583
click at [898, 298] on button "Tiếp tục" at bounding box center [890, 297] width 155 height 60
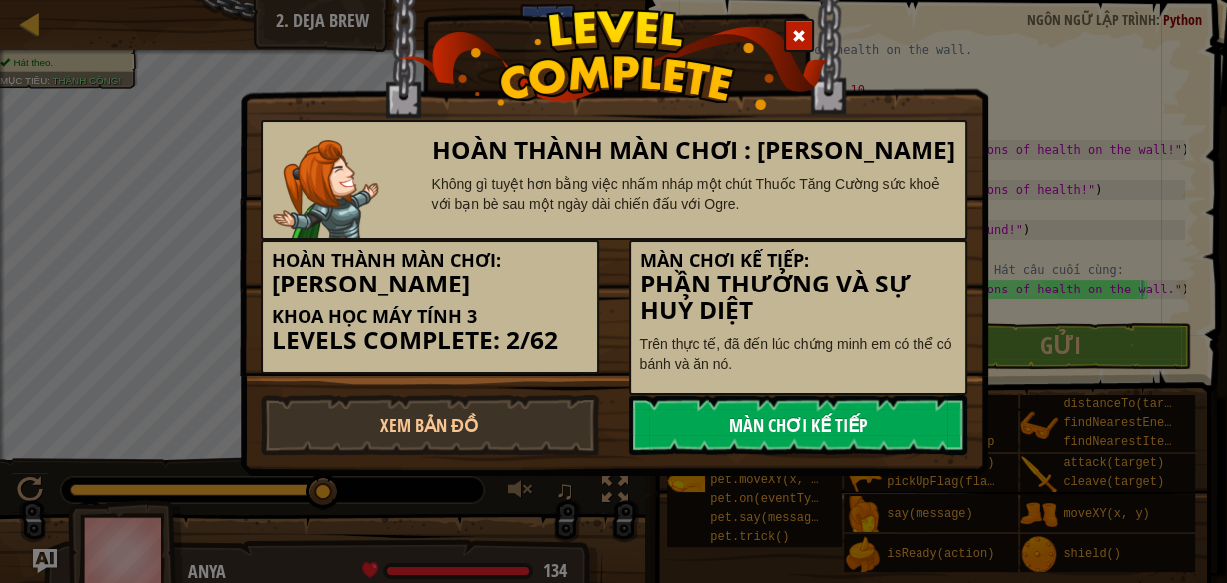
click at [773, 426] on link "Màn chơi kế tiếp" at bounding box center [798, 425] width 338 height 60
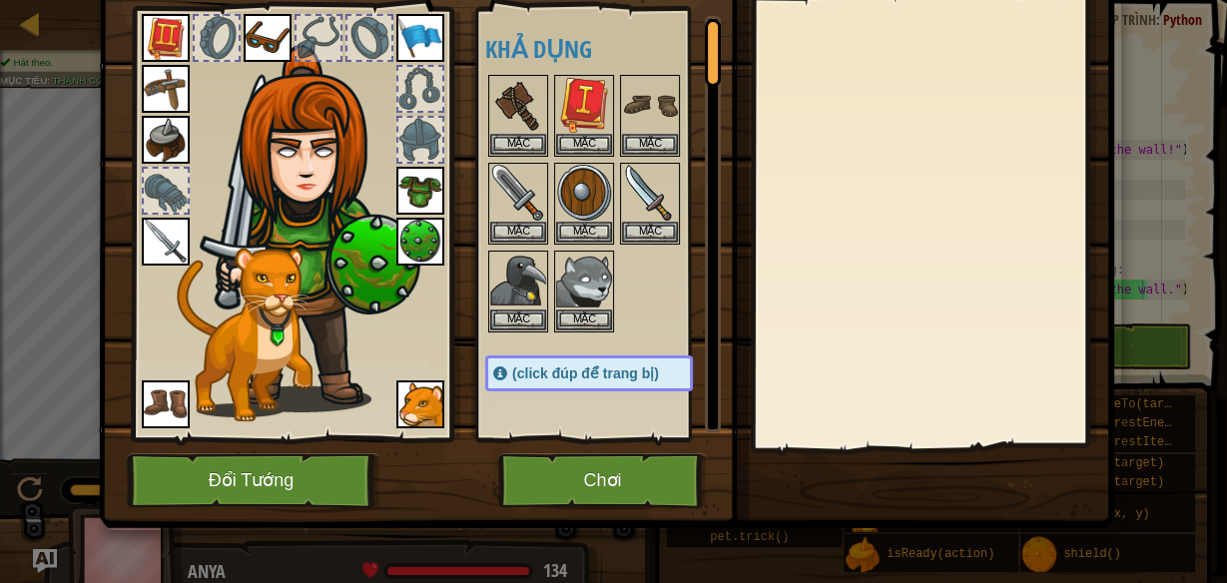
scroll to position [106, 0]
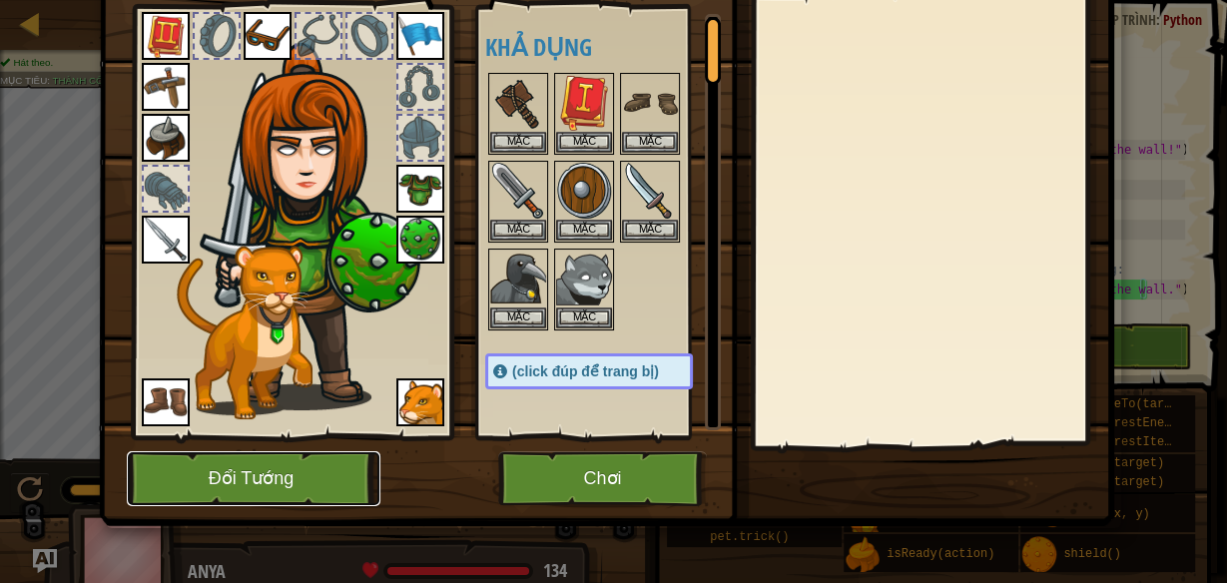
click at [250, 494] on button "Đổi Tướng" at bounding box center [254, 478] width 254 height 55
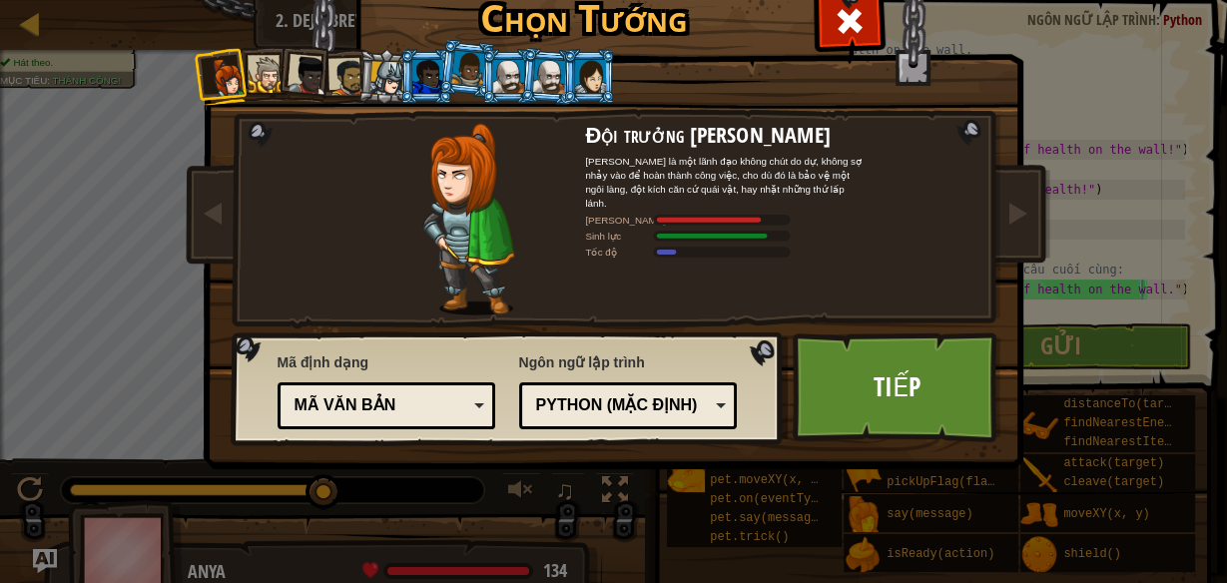
click at [230, 75] on div at bounding box center [227, 78] width 40 height 40
click at [275, 76] on li at bounding box center [304, 73] width 59 height 59
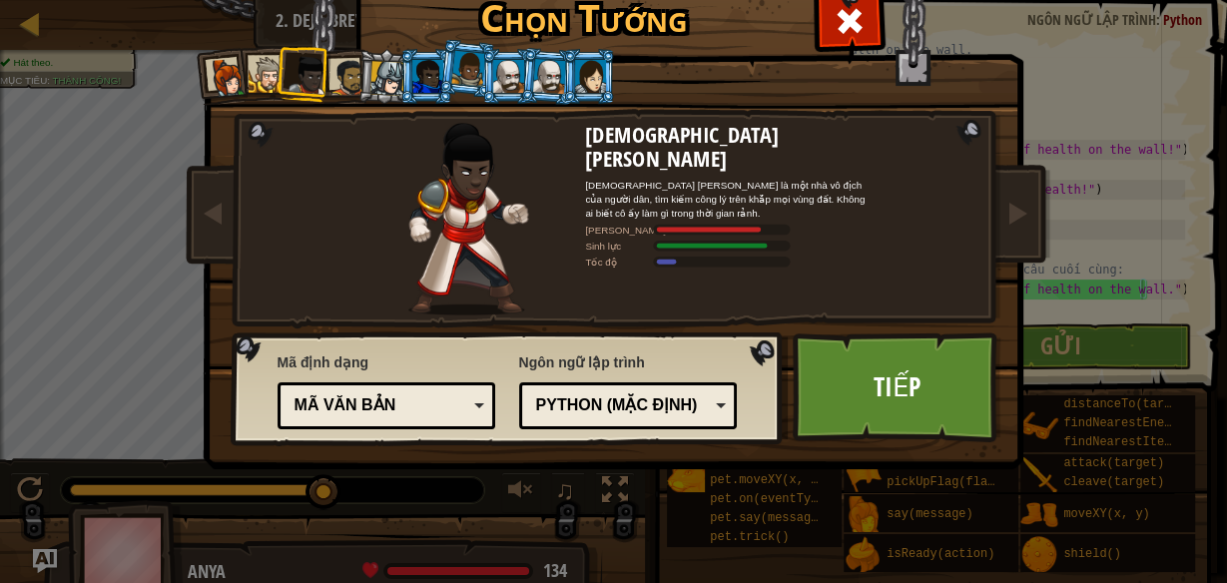
click at [344, 78] on div at bounding box center [348, 77] width 37 height 37
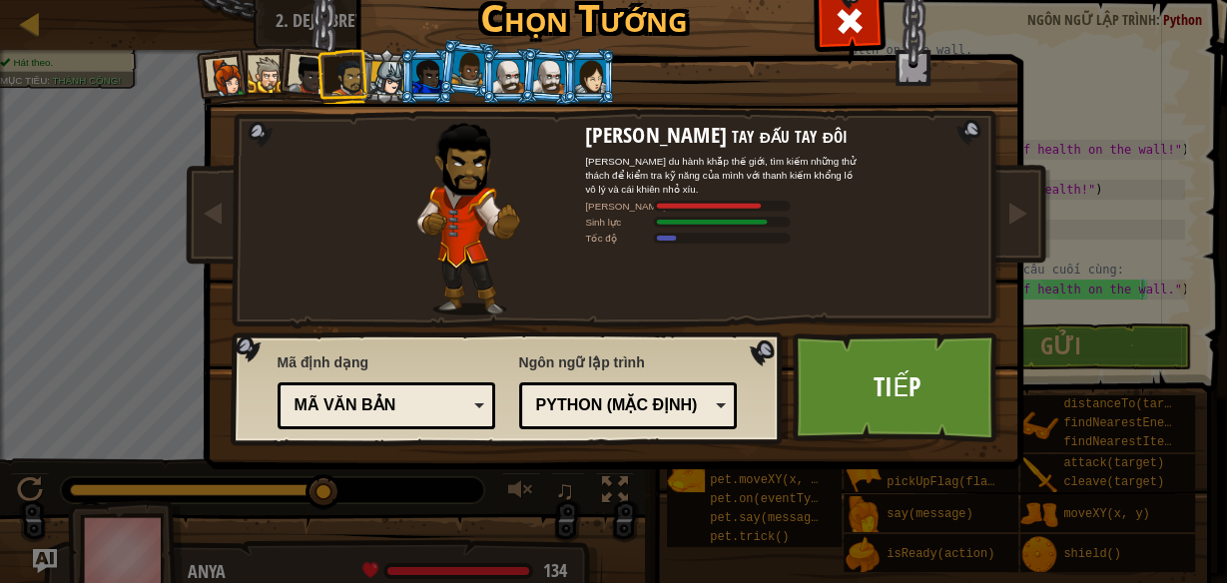
click at [227, 77] on div at bounding box center [227, 78] width 40 height 40
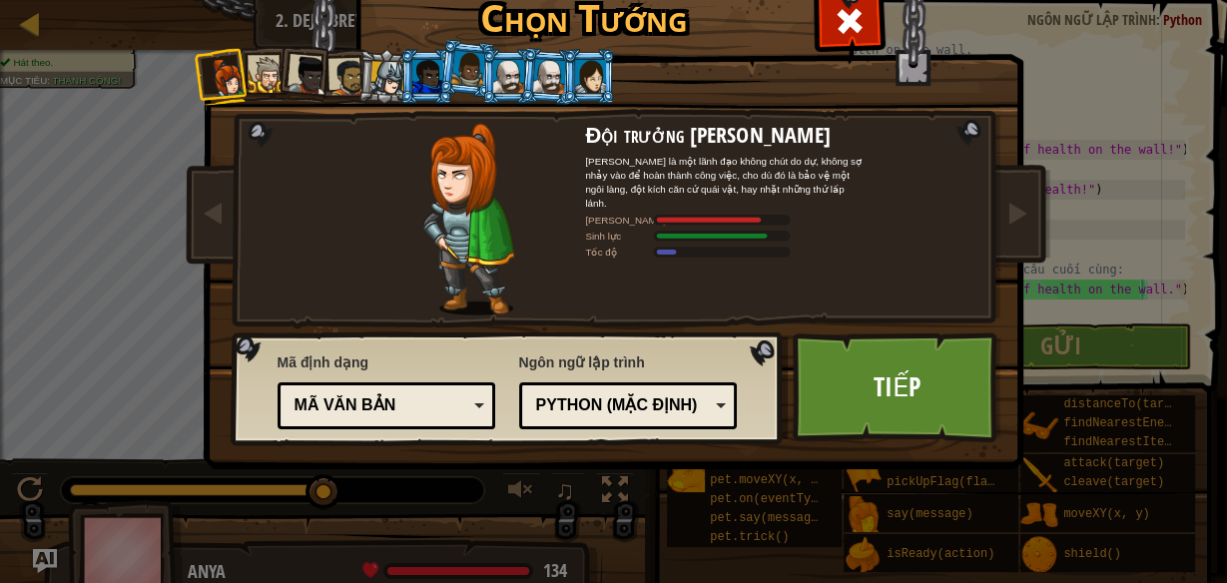
click at [298, 76] on div at bounding box center [308, 76] width 40 height 40
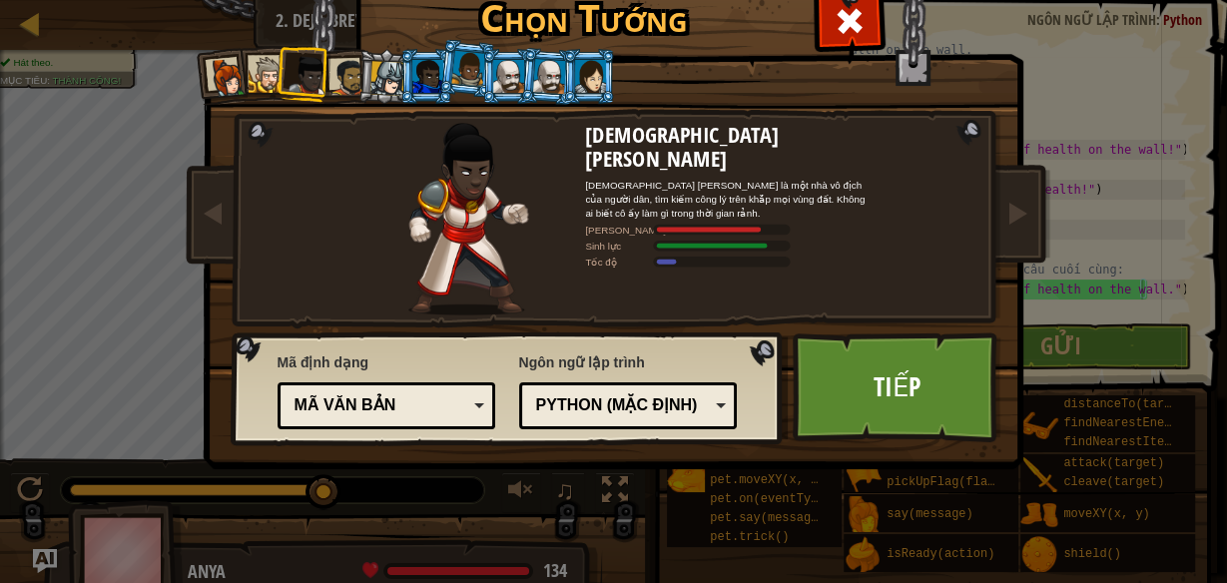
click at [335, 69] on div at bounding box center [348, 77] width 37 height 37
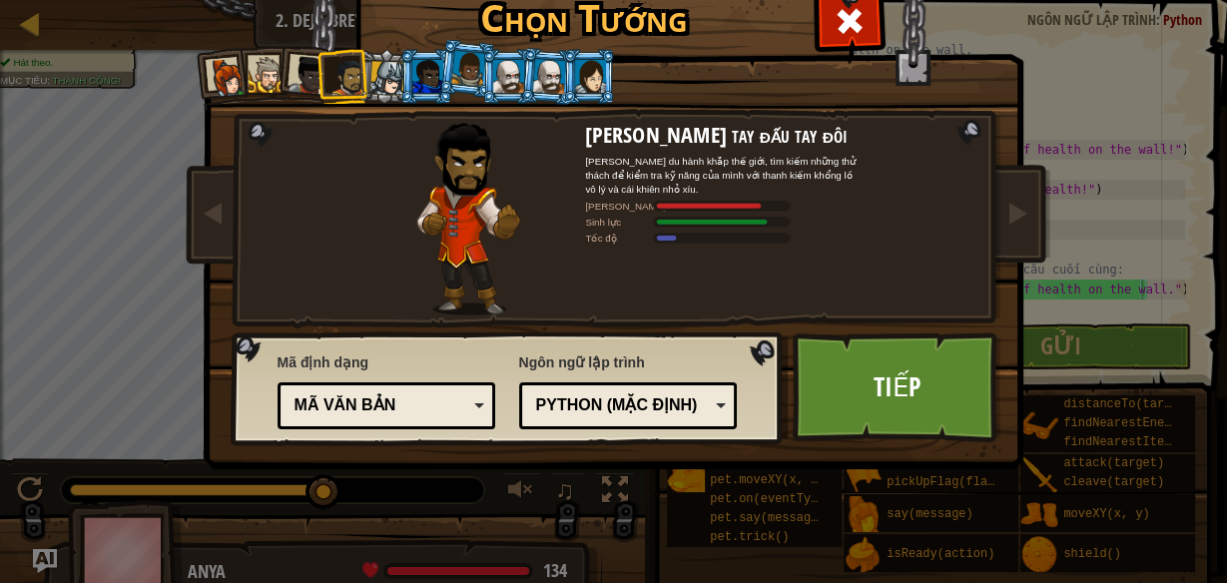
click at [380, 74] on div at bounding box center [387, 78] width 34 height 34
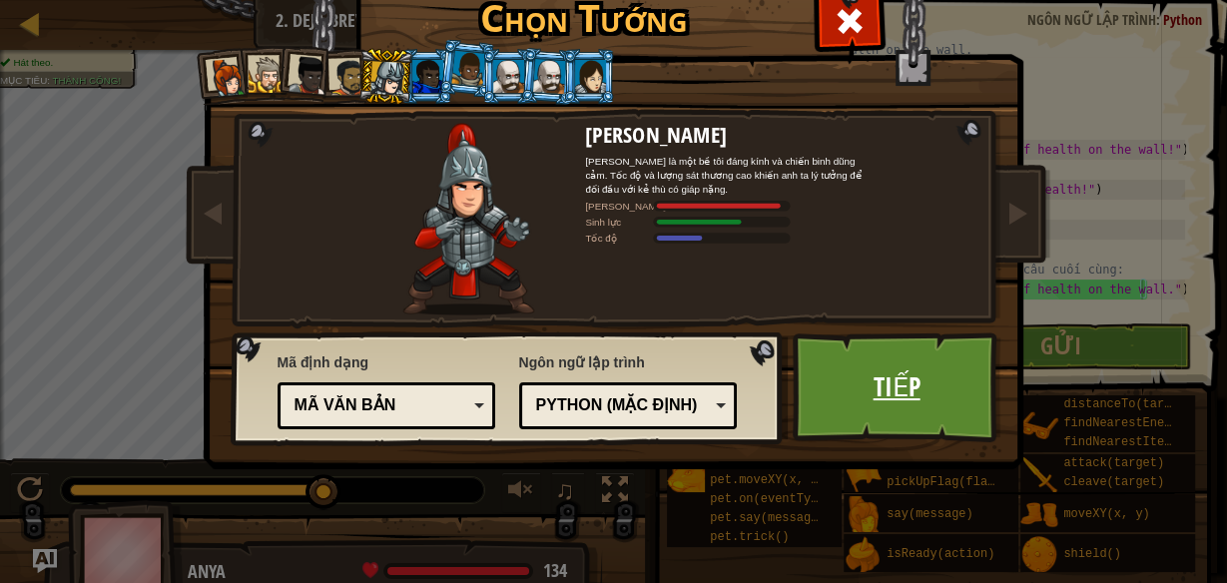
click at [873, 365] on link "Tiếp" at bounding box center [897, 387] width 209 height 110
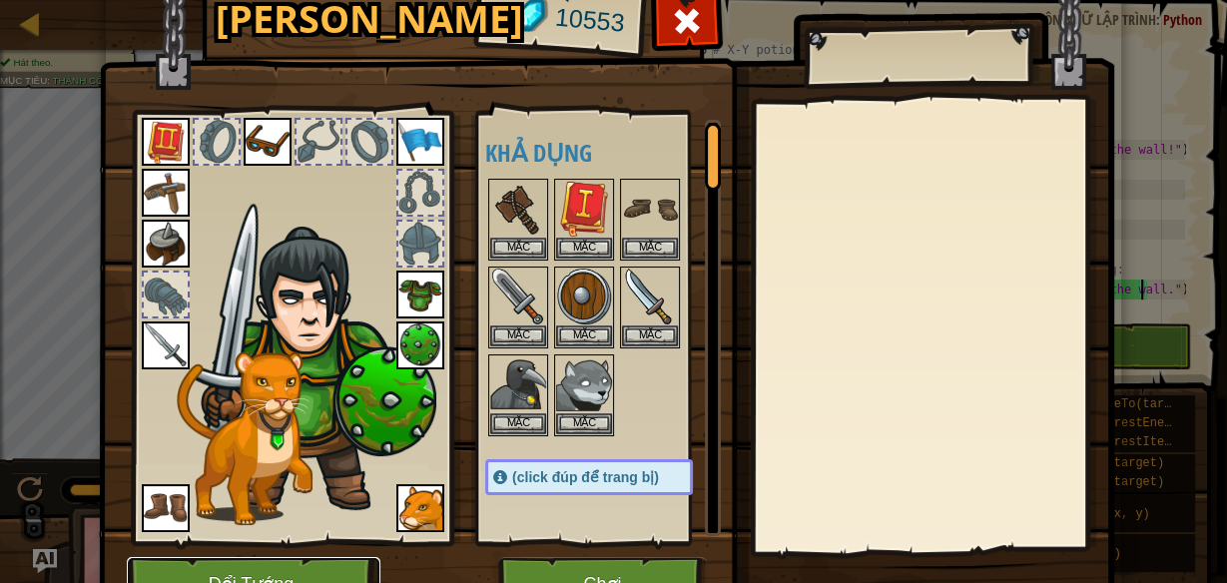
click at [216, 574] on button "Đổi Tướng" at bounding box center [254, 584] width 254 height 55
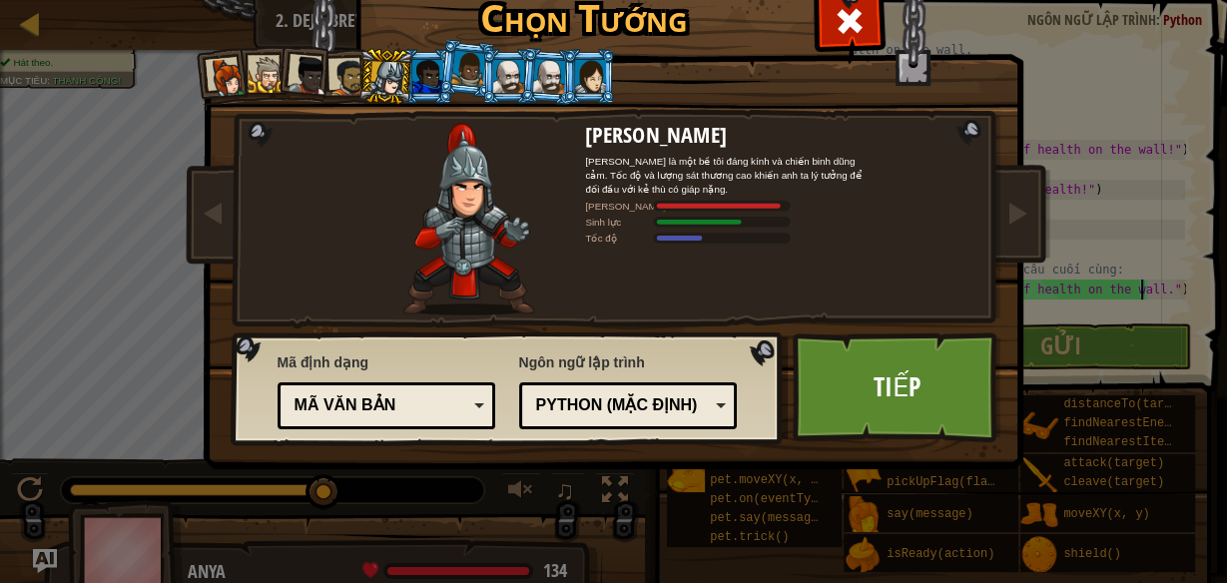
click at [463, 76] on div at bounding box center [468, 68] width 34 height 35
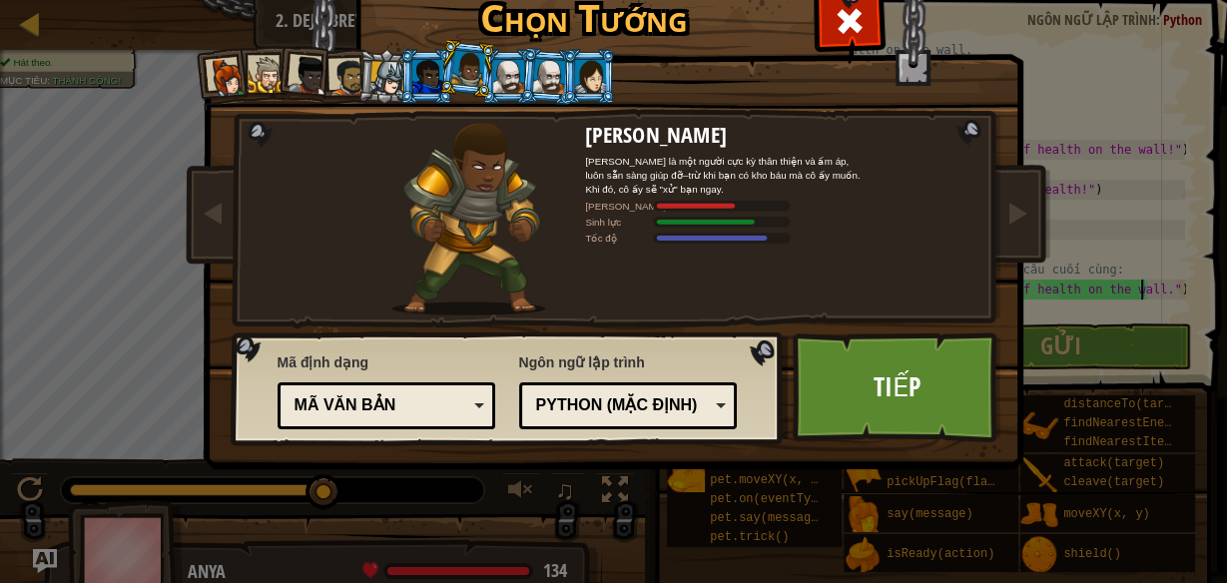
click at [513, 69] on div at bounding box center [508, 76] width 31 height 32
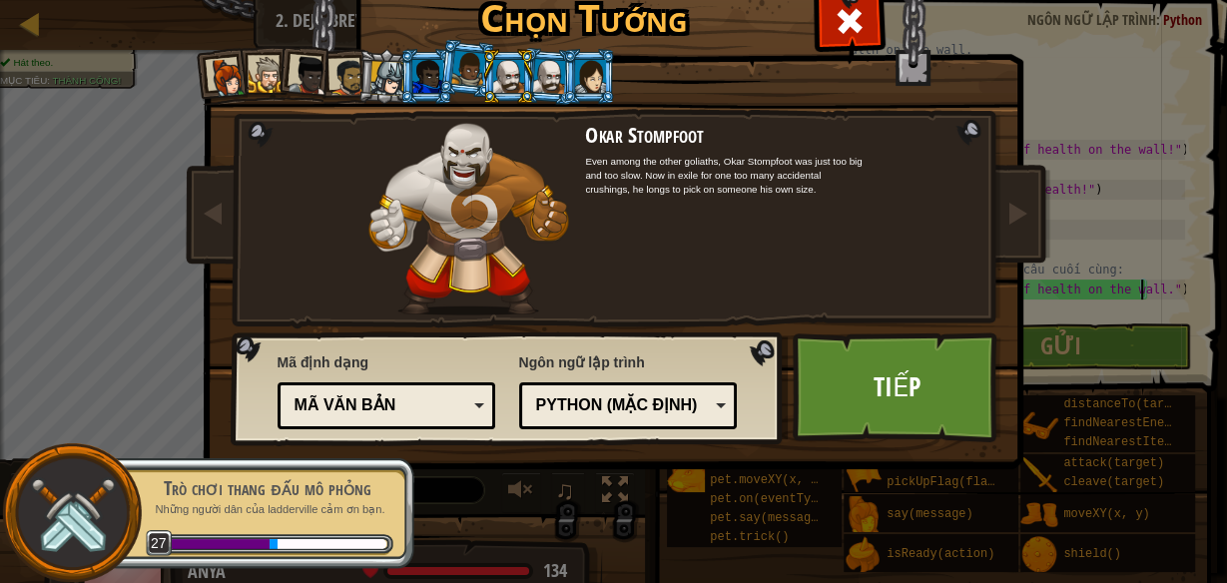
click at [551, 71] on div at bounding box center [549, 76] width 33 height 34
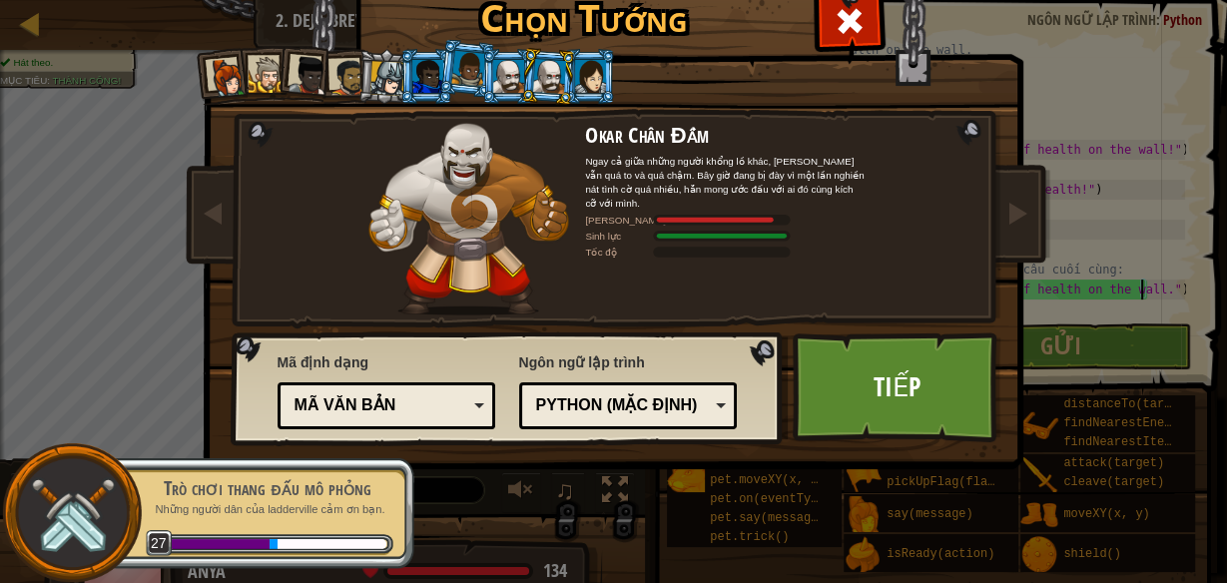
click at [500, 77] on div at bounding box center [508, 76] width 31 height 32
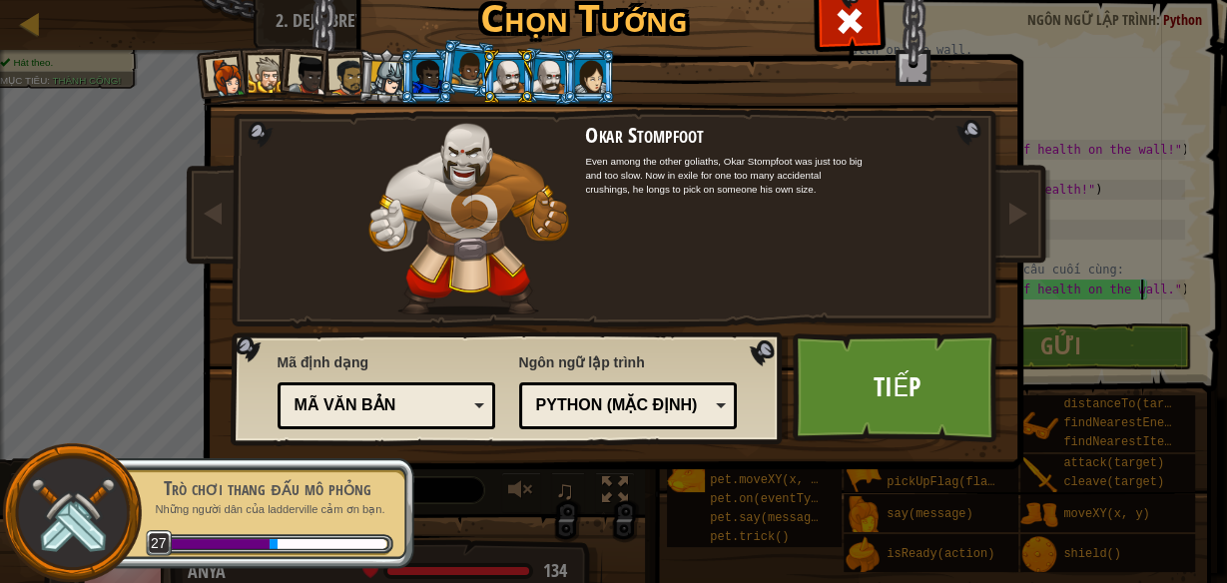
click at [539, 68] on div at bounding box center [549, 76] width 33 height 34
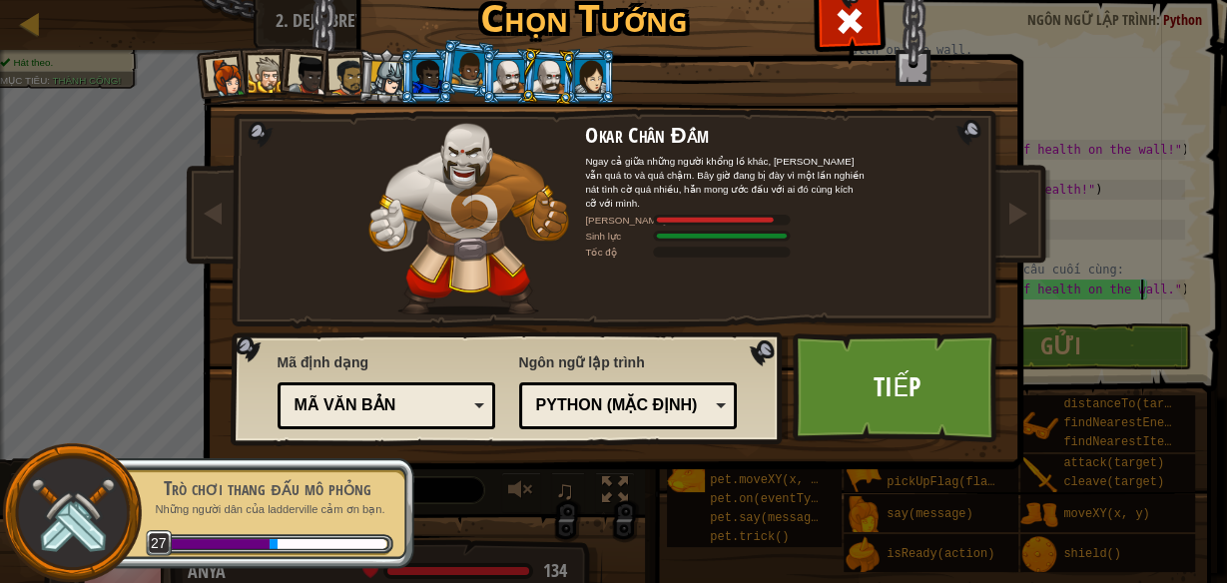
drag, startPoint x: 571, startPoint y: 69, endPoint x: 580, endPoint y: 55, distance: 16.6
click at [580, 55] on li at bounding box center [589, 76] width 54 height 55
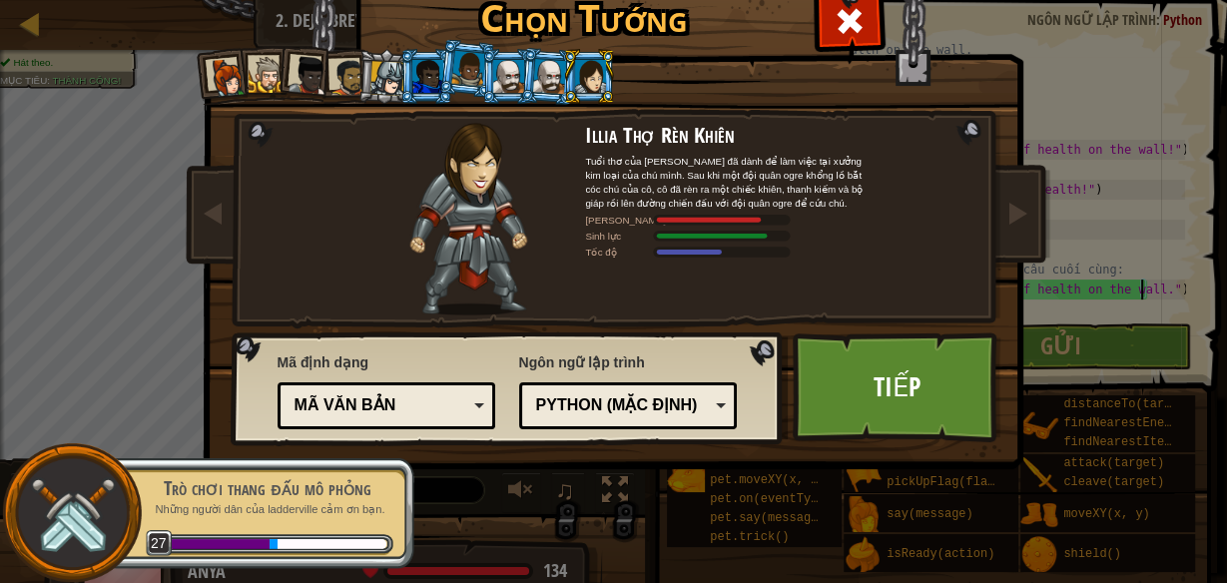
click at [535, 64] on div at bounding box center [549, 76] width 33 height 34
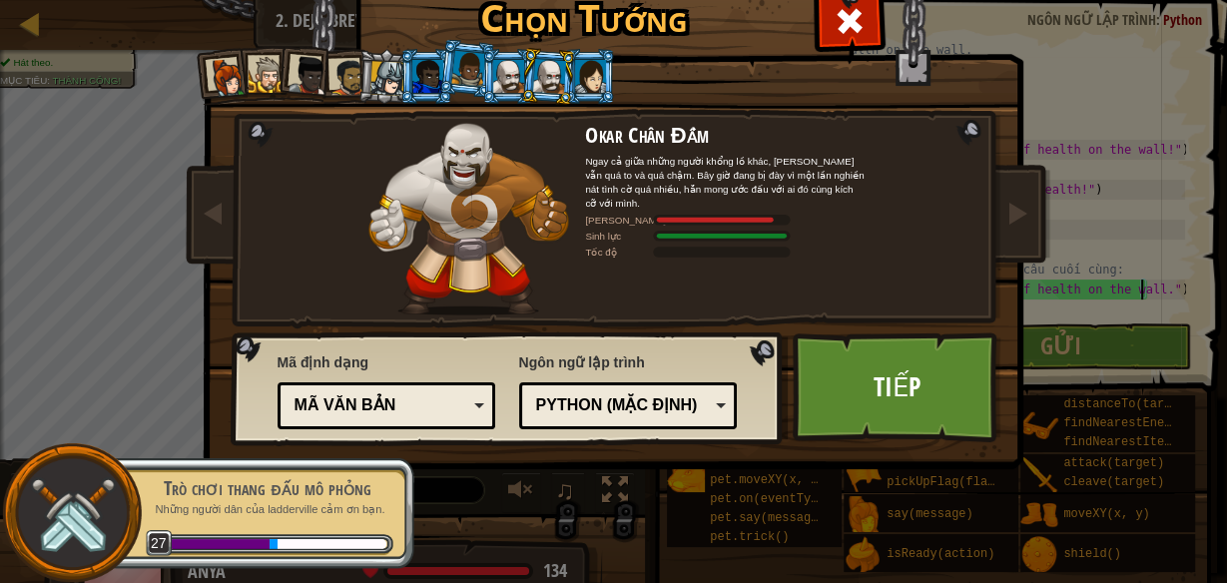
click at [496, 58] on li at bounding box center [508, 76] width 54 height 55
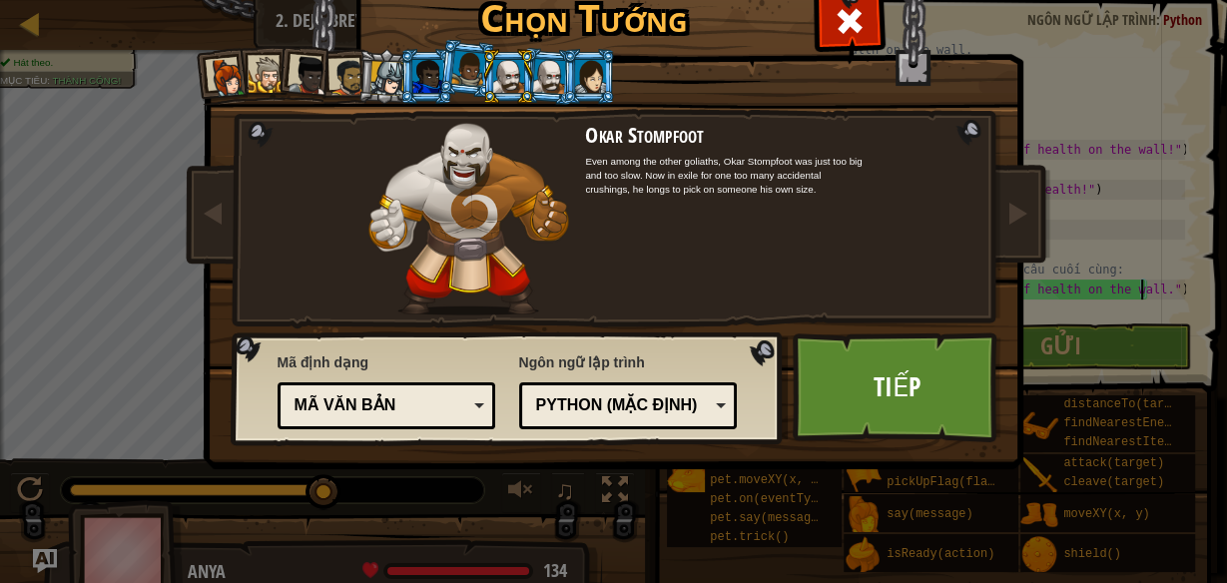
click at [534, 69] on div at bounding box center [549, 76] width 33 height 34
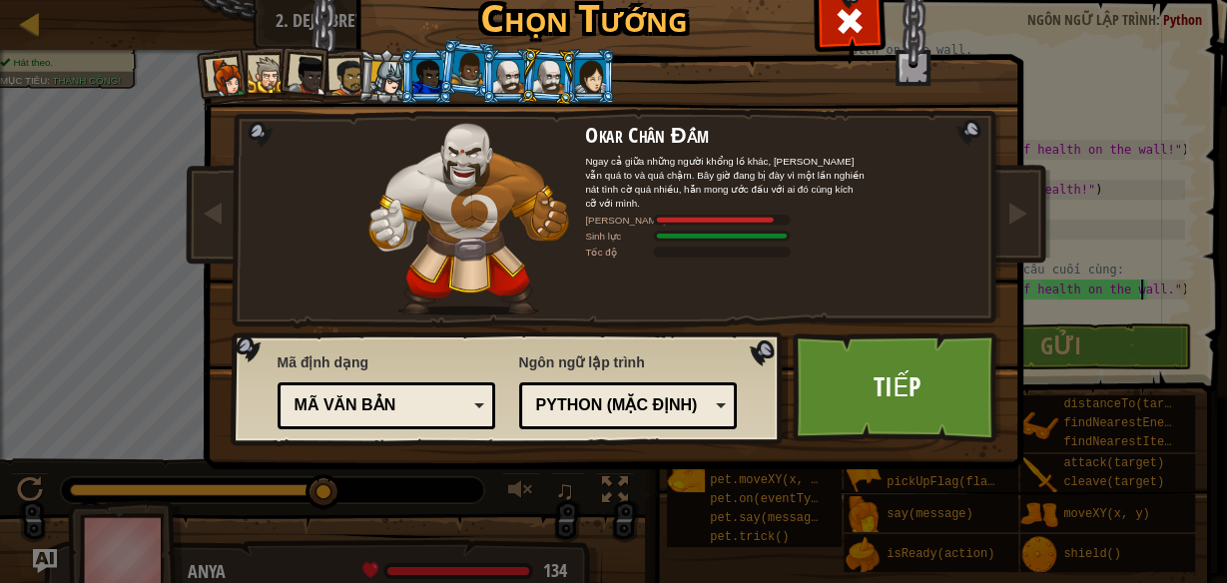
click at [425, 78] on div at bounding box center [427, 76] width 31 height 32
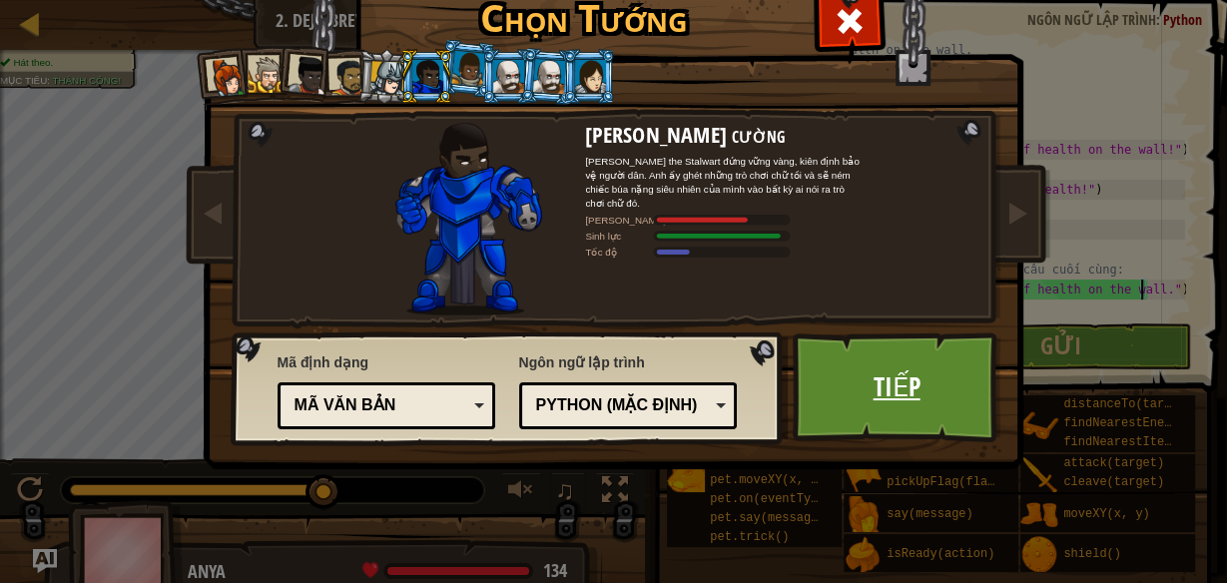
click at [883, 374] on link "Tiếp" at bounding box center [897, 387] width 209 height 110
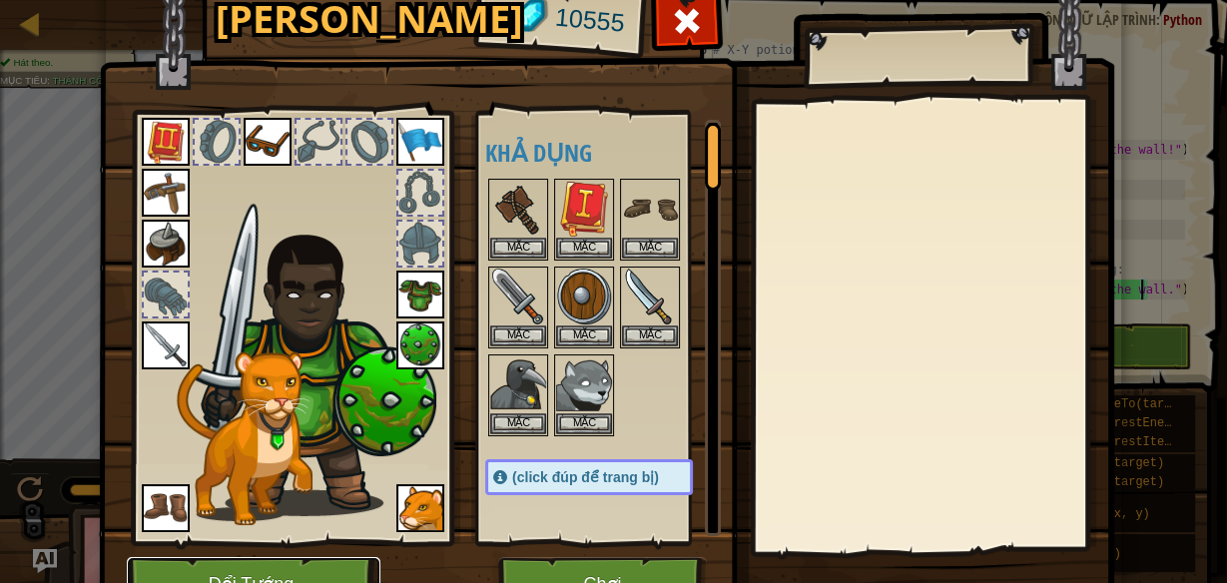
click at [263, 564] on button "Đổi Tướng" at bounding box center [254, 584] width 254 height 55
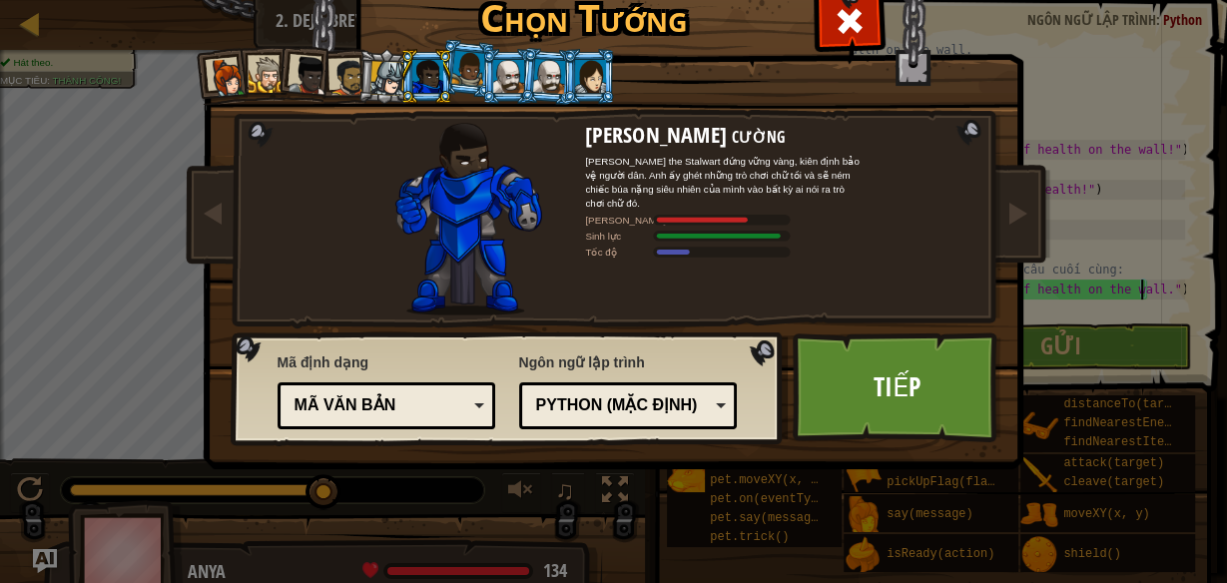
click at [374, 75] on div at bounding box center [387, 78] width 34 height 34
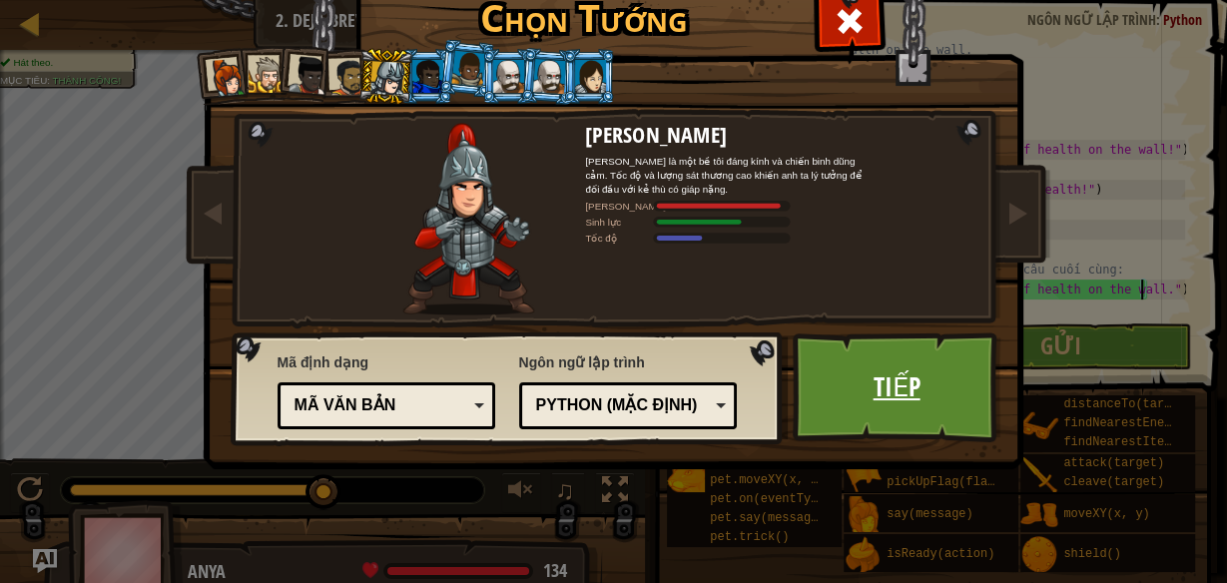
click at [859, 364] on link "Tiếp" at bounding box center [897, 387] width 209 height 110
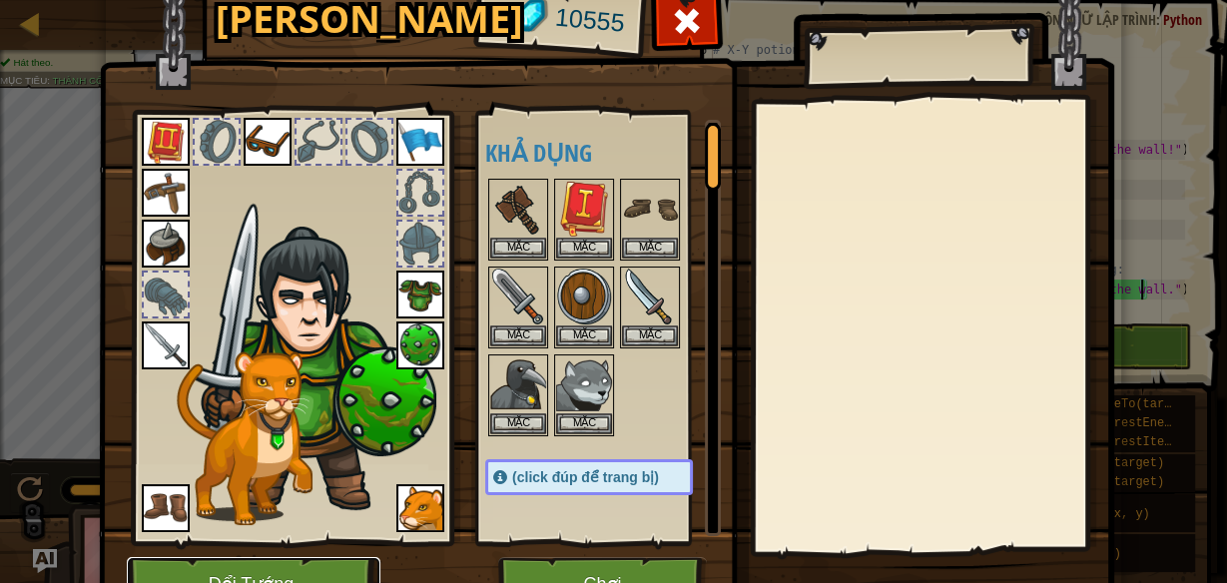
click at [305, 570] on button "Đổi Tướng" at bounding box center [254, 584] width 254 height 55
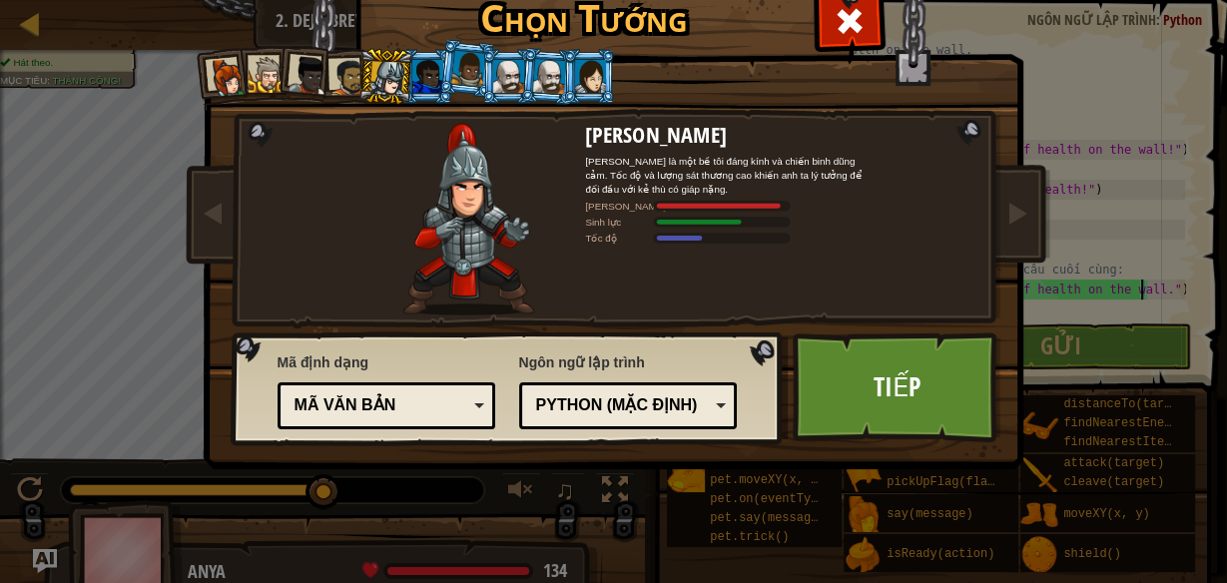
click at [254, 84] on div at bounding box center [267, 75] width 37 height 37
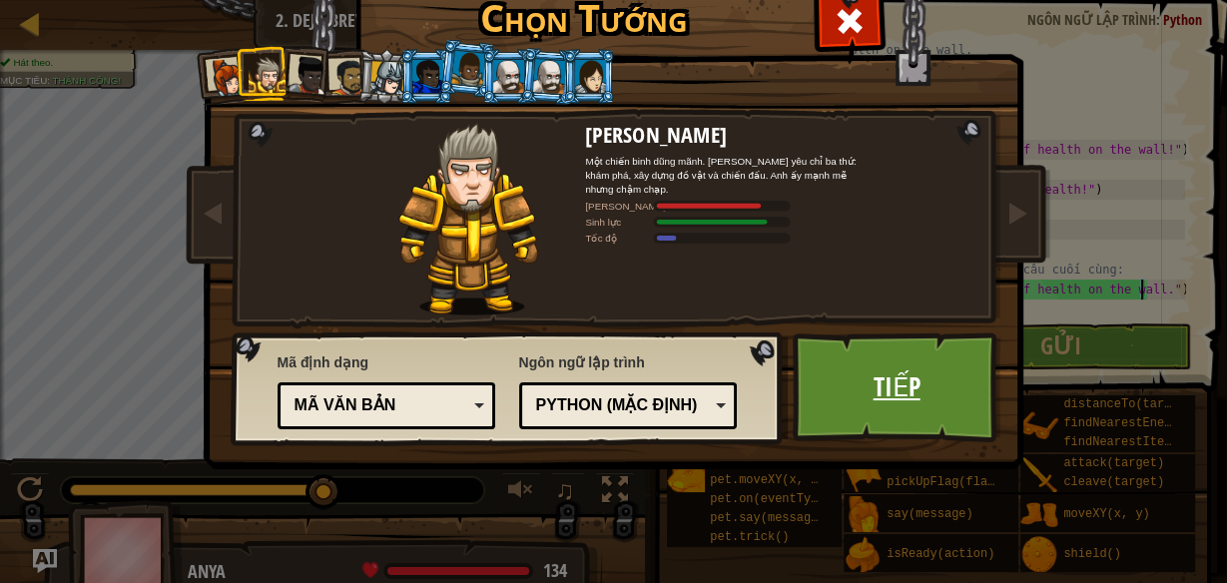
click at [897, 367] on link "Tiếp" at bounding box center [897, 387] width 209 height 110
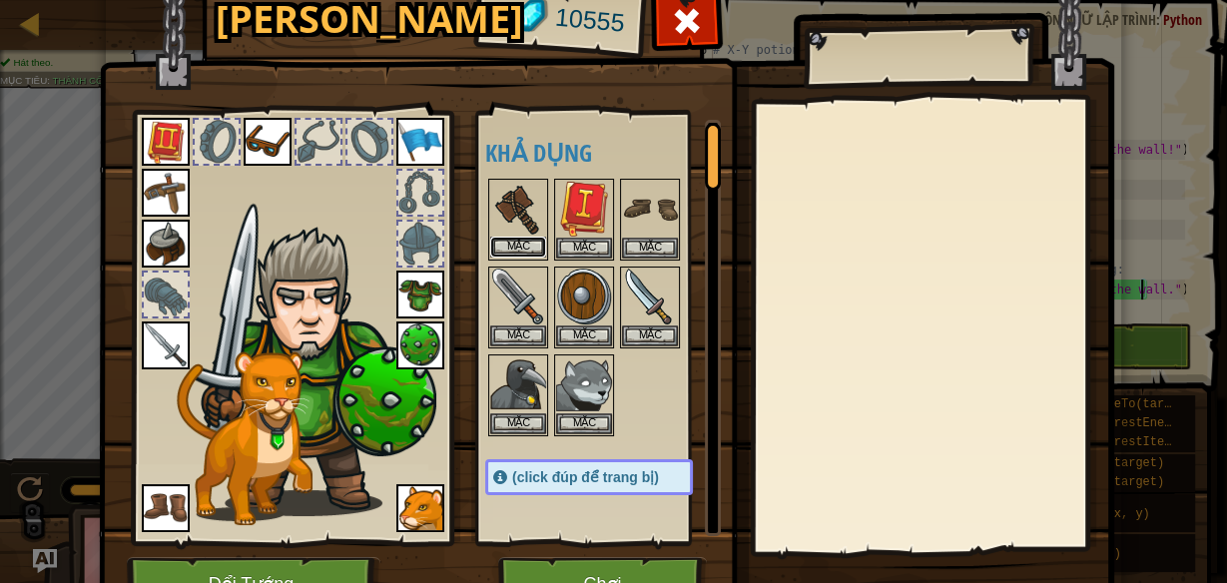
click at [512, 243] on button "Mặc" at bounding box center [518, 247] width 56 height 21
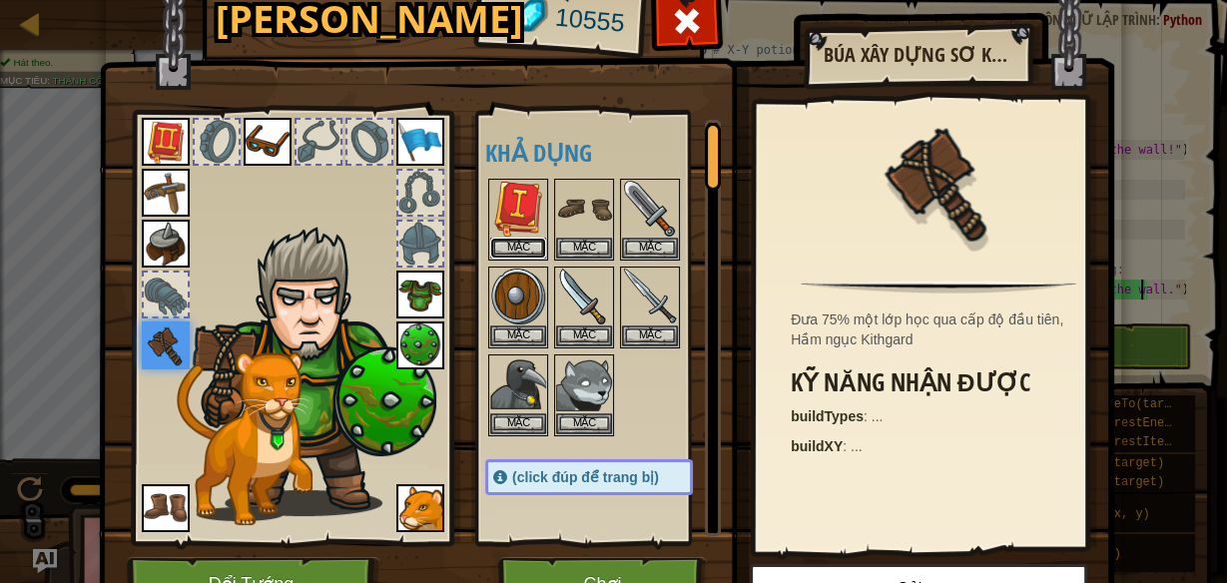
click at [512, 243] on button "Mặc" at bounding box center [518, 248] width 56 height 21
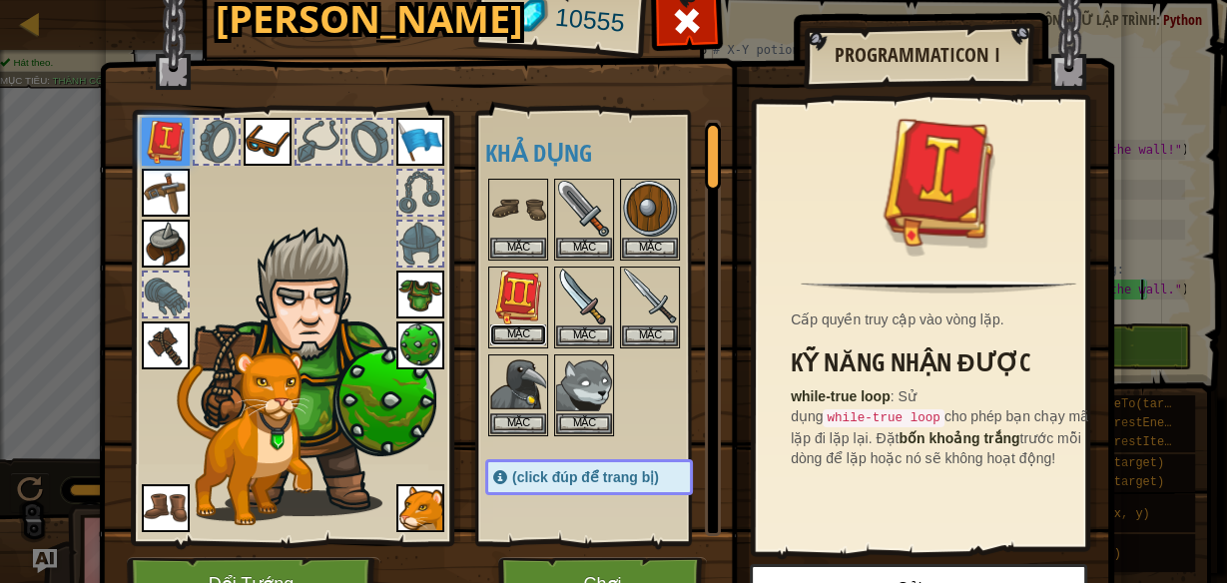
click at [517, 335] on button "Mặc" at bounding box center [518, 334] width 56 height 21
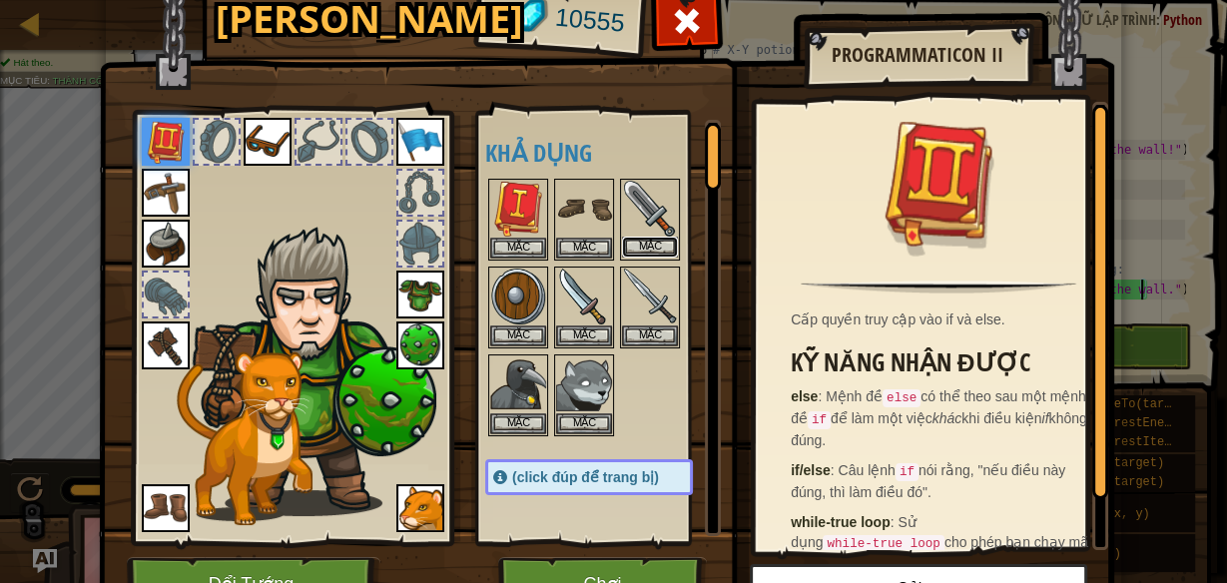
click at [638, 243] on button "Mặc" at bounding box center [650, 247] width 56 height 21
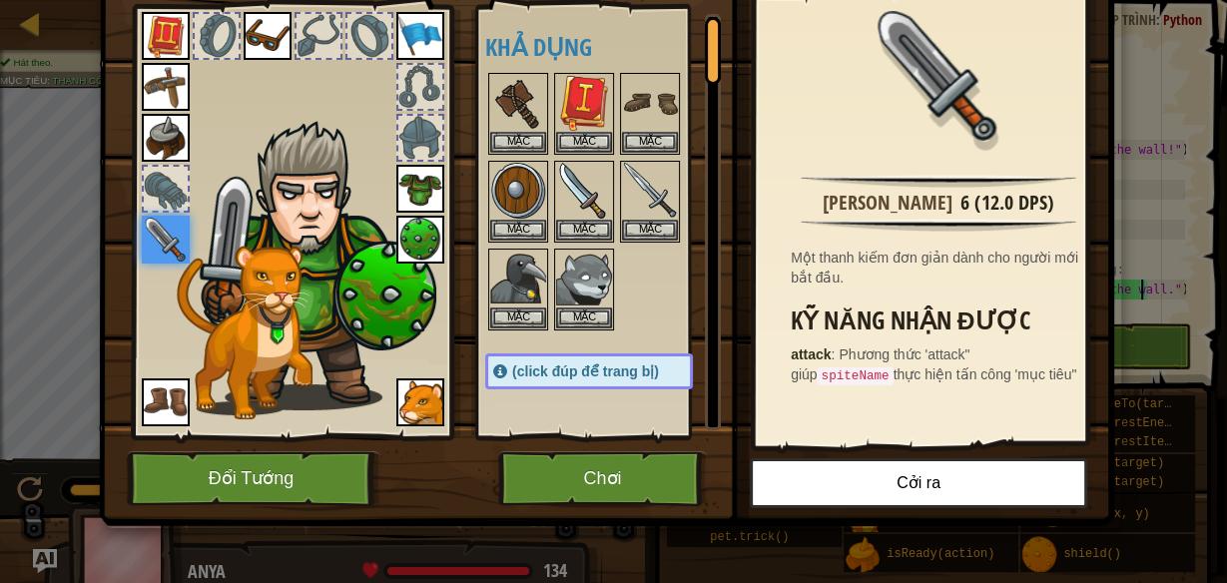
scroll to position [26, 0]
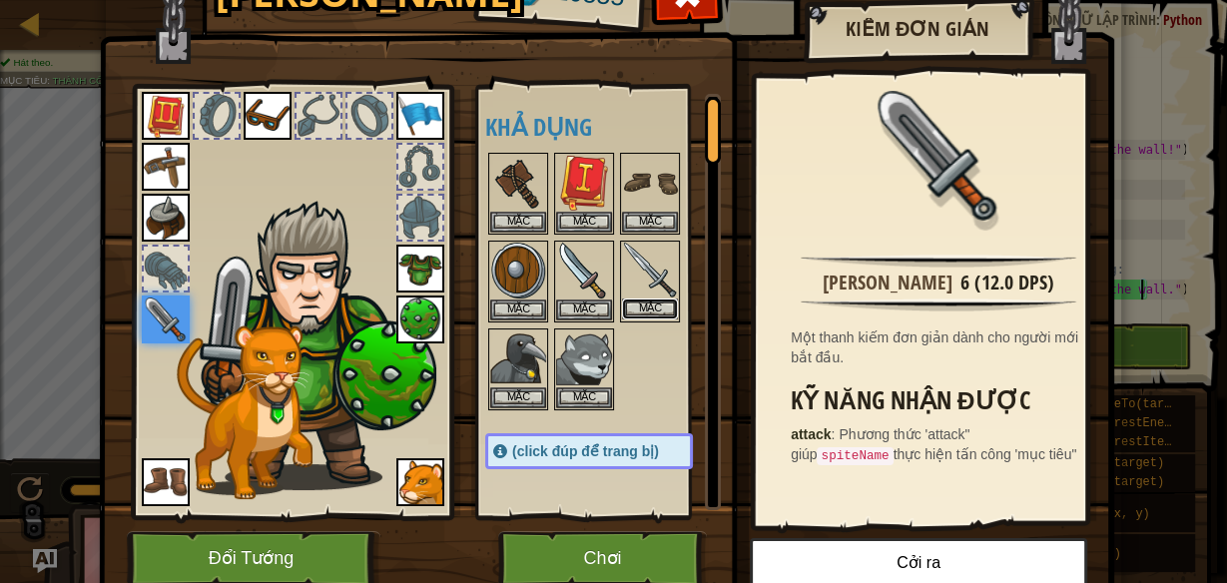
click at [626, 299] on button "Mặc" at bounding box center [650, 309] width 56 height 21
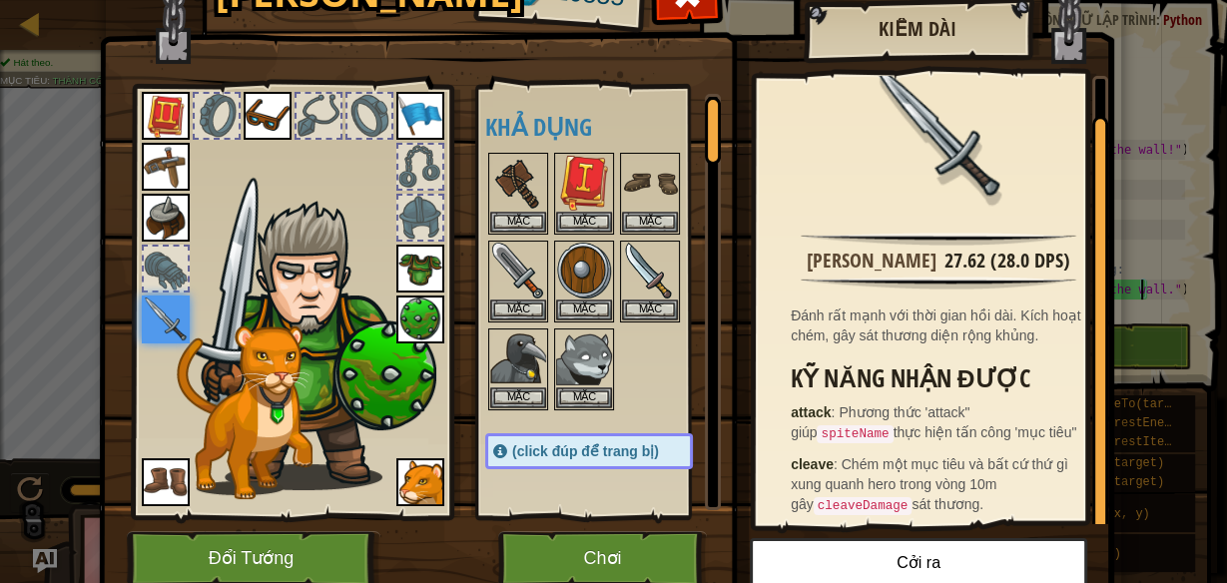
scroll to position [29, 0]
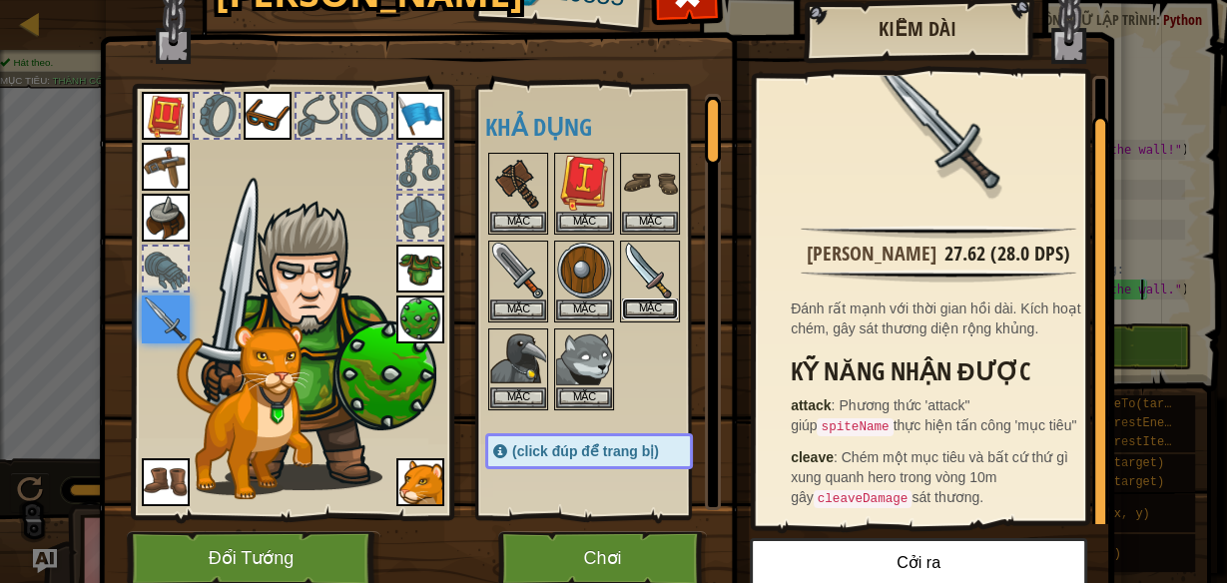
click at [655, 304] on button "Mặc" at bounding box center [650, 309] width 56 height 21
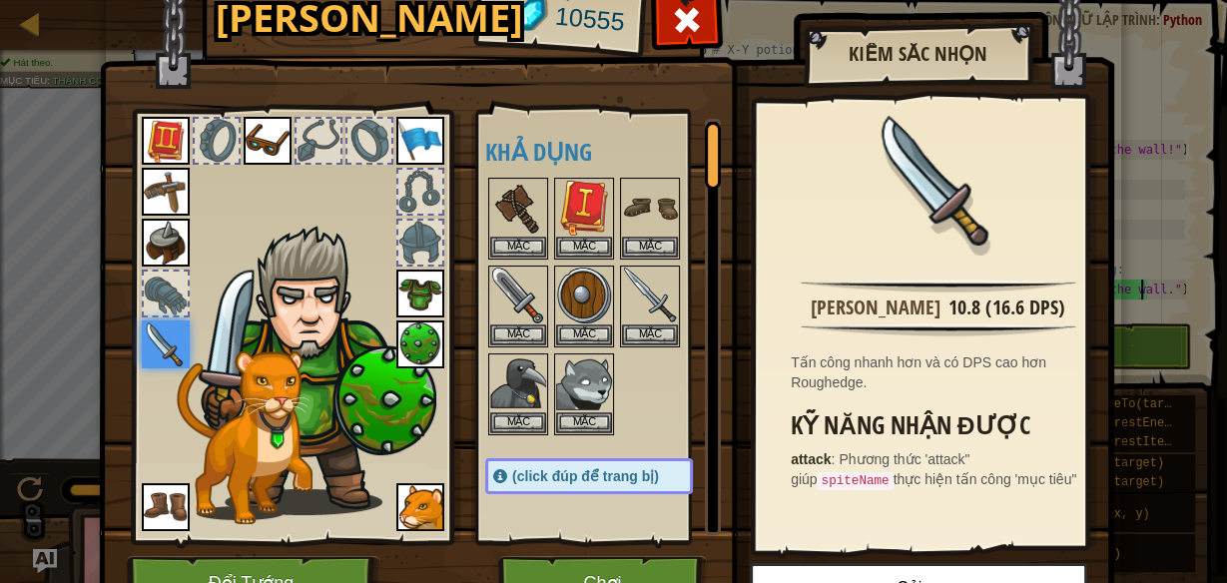
scroll to position [0, 0]
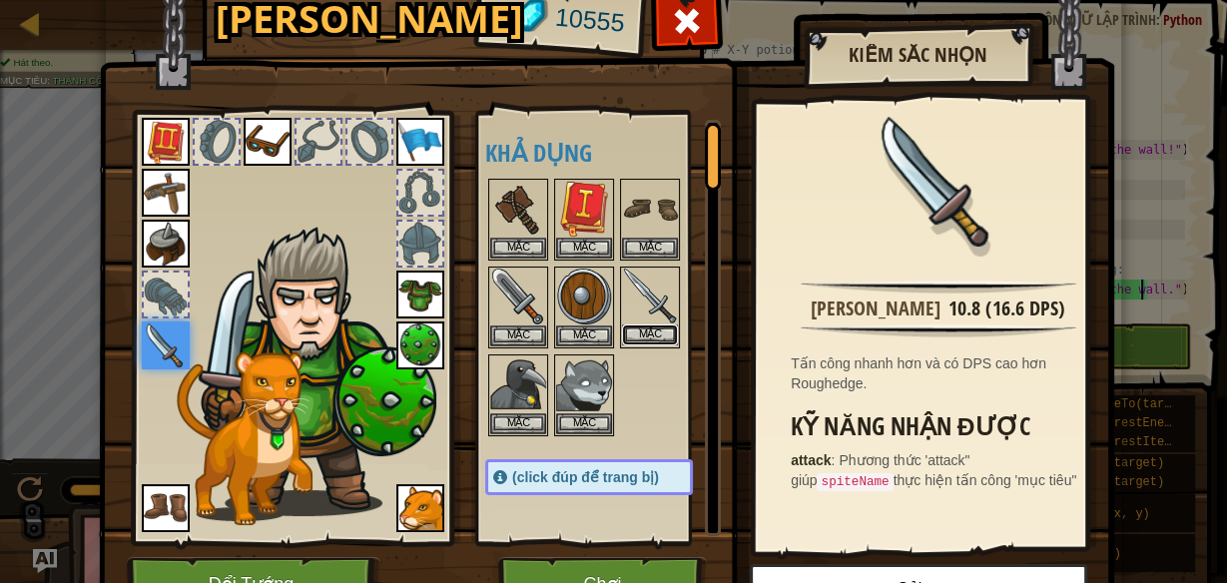
click at [659, 330] on button "Mặc" at bounding box center [650, 334] width 56 height 21
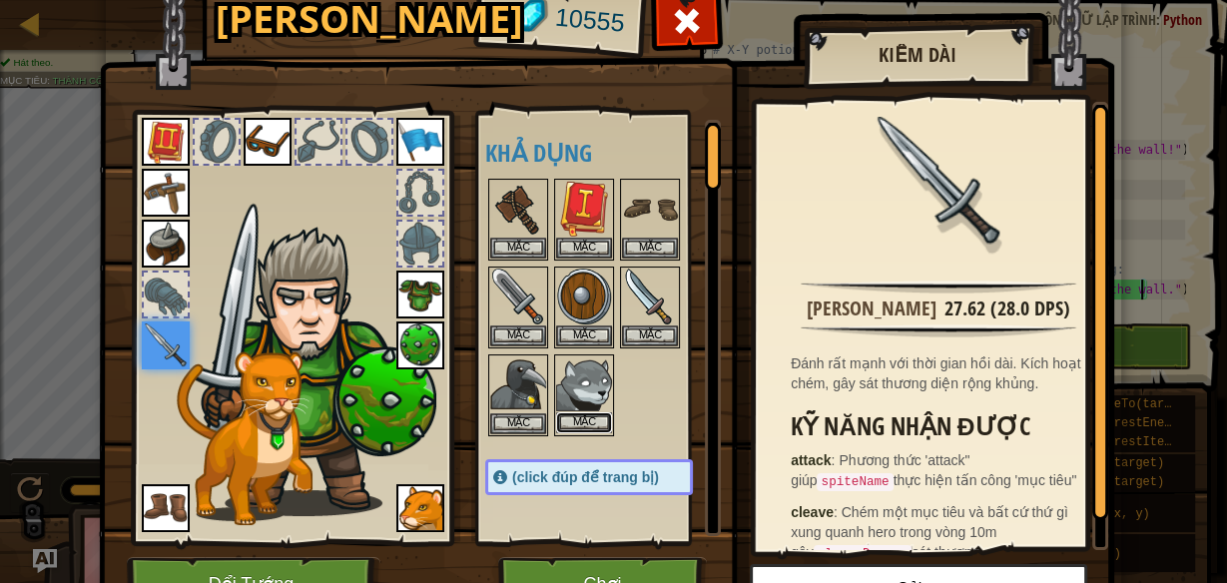
click at [569, 408] on div "Mặc" at bounding box center [584, 395] width 60 height 82
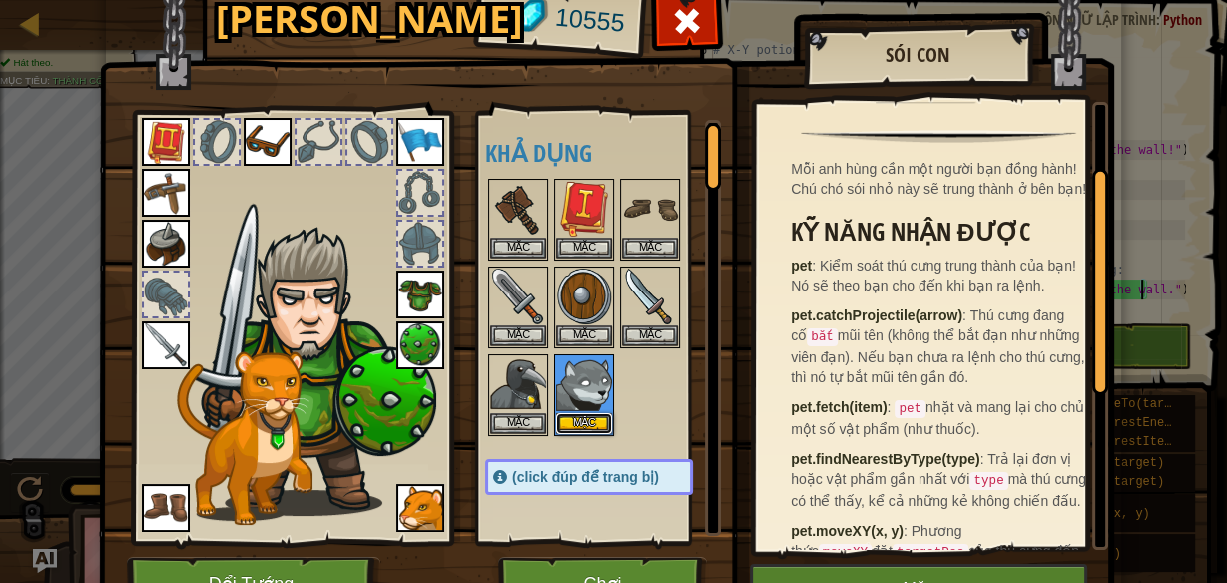
scroll to position [125, 0]
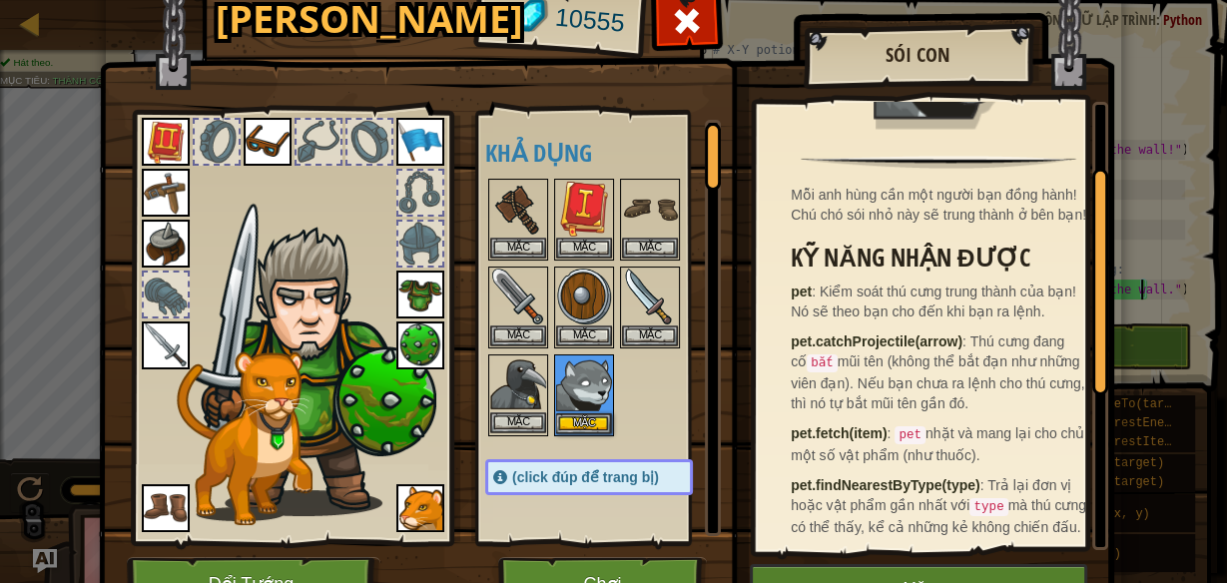
click at [517, 381] on img at bounding box center [518, 384] width 56 height 56
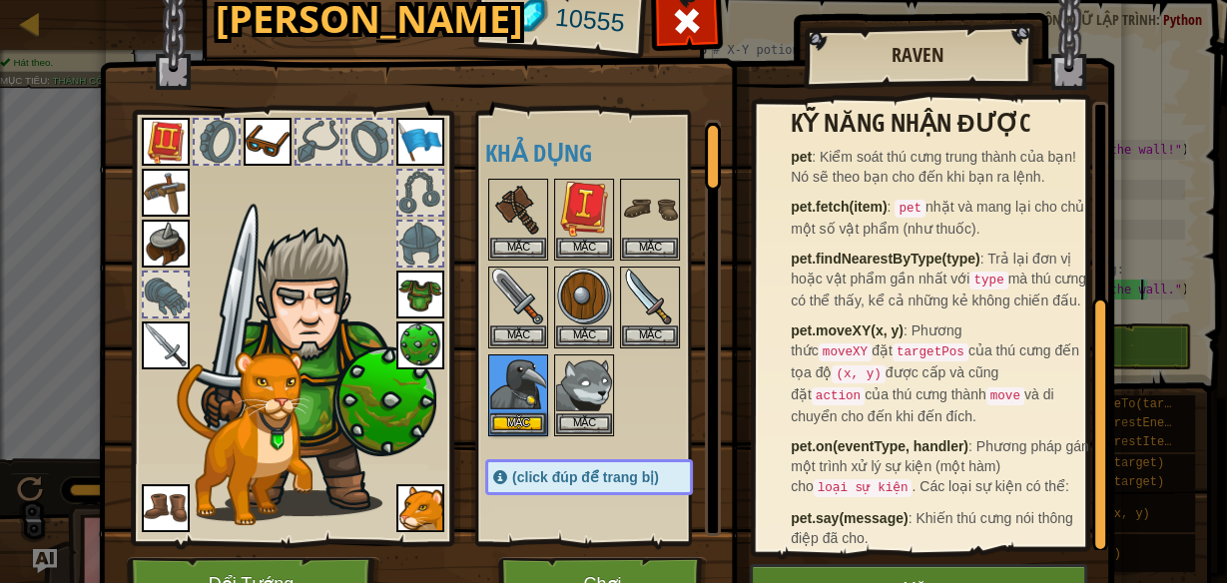
scroll to position [344, 0]
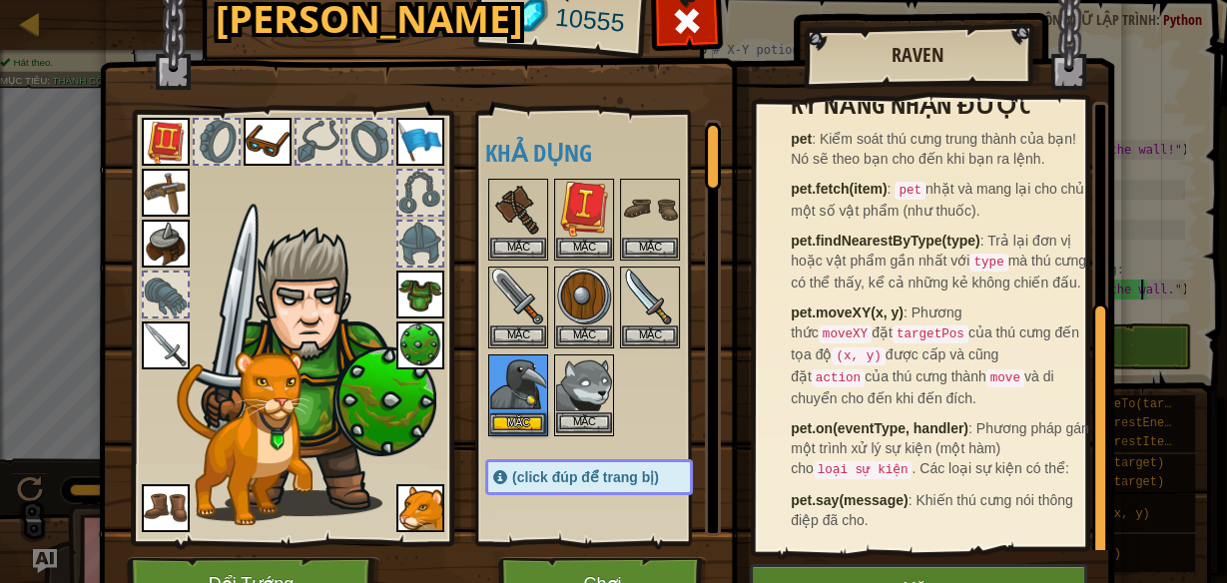
click at [566, 373] on img at bounding box center [584, 384] width 56 height 56
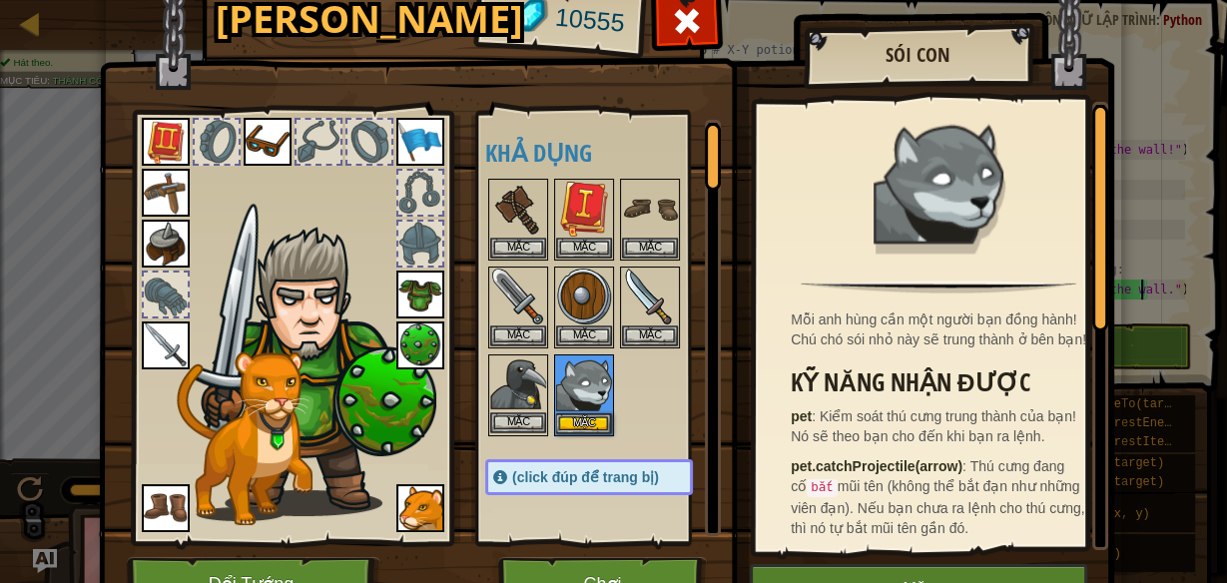
click at [527, 382] on img at bounding box center [518, 384] width 56 height 56
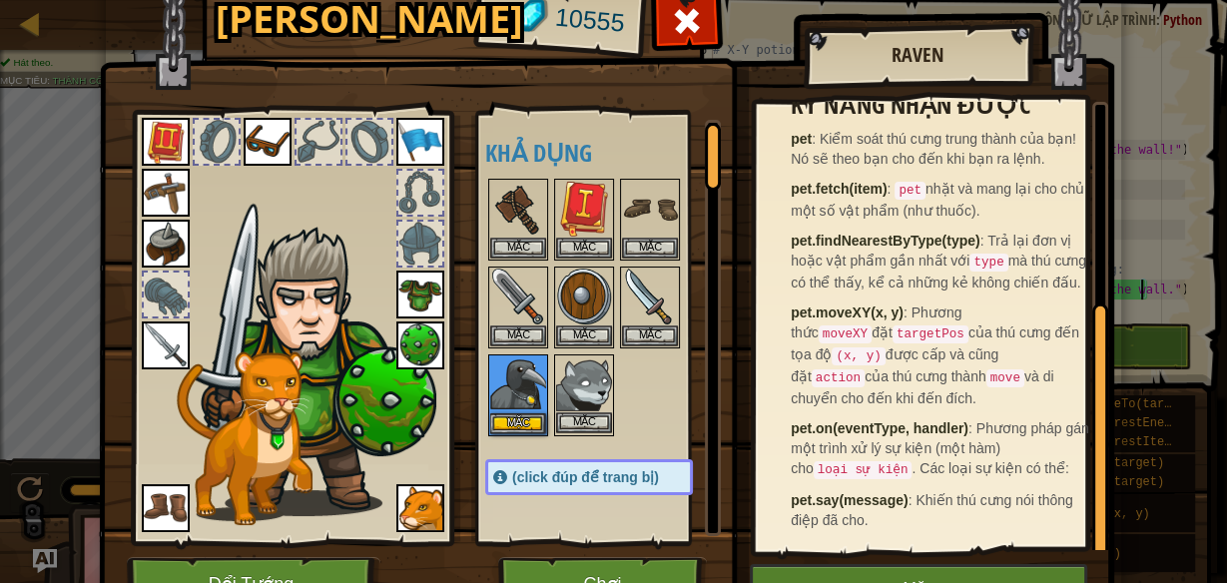
click at [587, 369] on img at bounding box center [584, 384] width 56 height 56
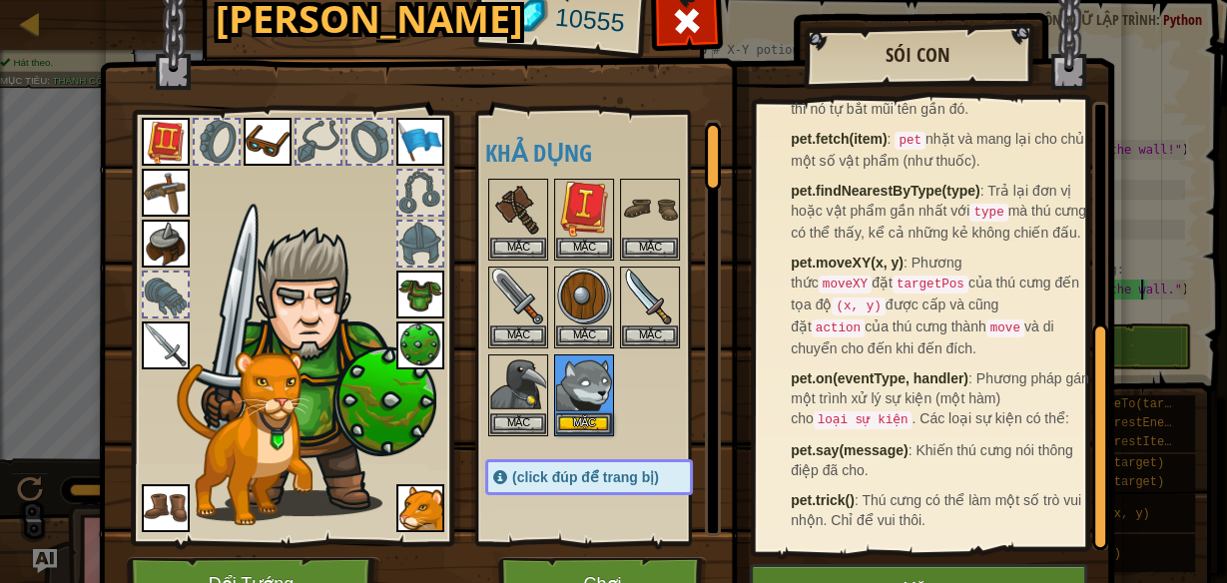
scroll to position [444, 0]
click at [409, 504] on img at bounding box center [420, 508] width 48 height 48
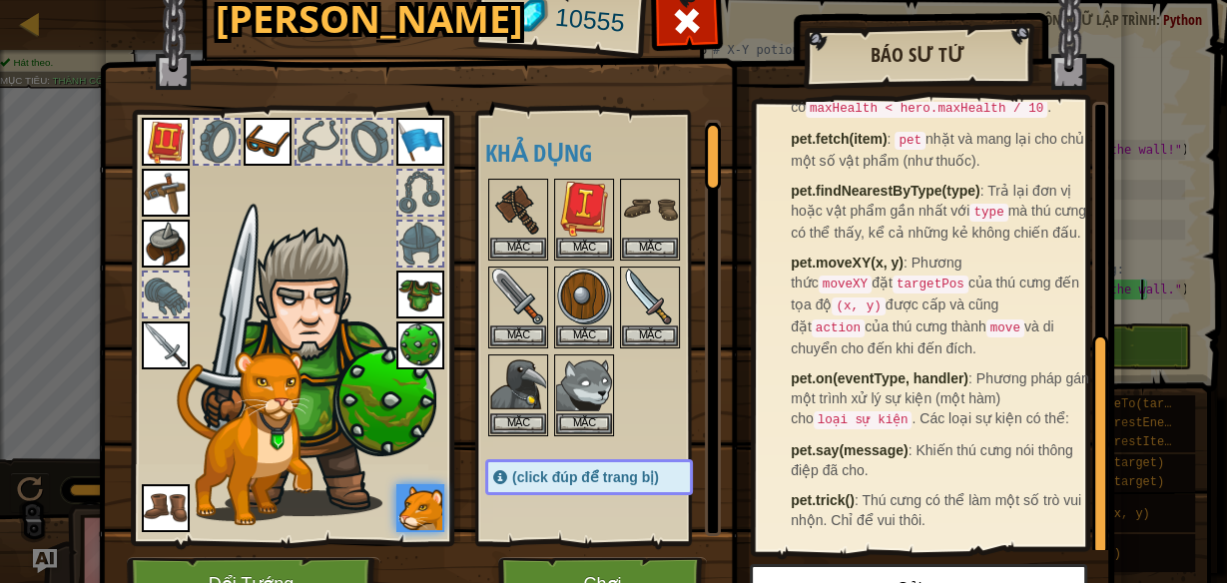
scroll to position [464, 0]
click at [507, 374] on img at bounding box center [518, 384] width 56 height 56
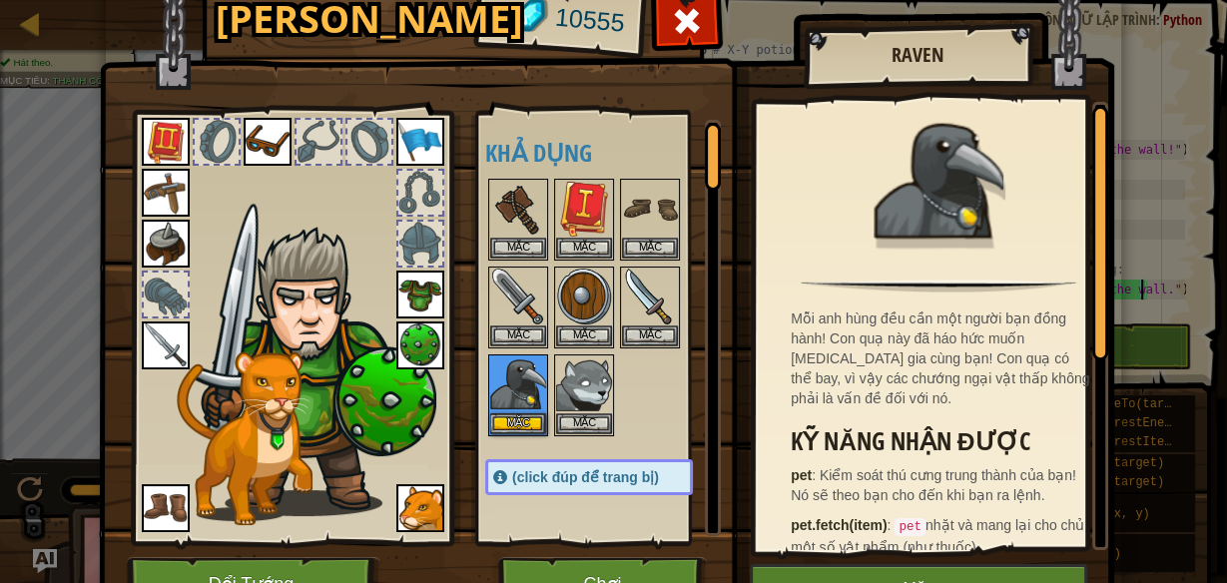
scroll to position [0, 0]
click at [590, 413] on button "Mặc" at bounding box center [584, 422] width 56 height 21
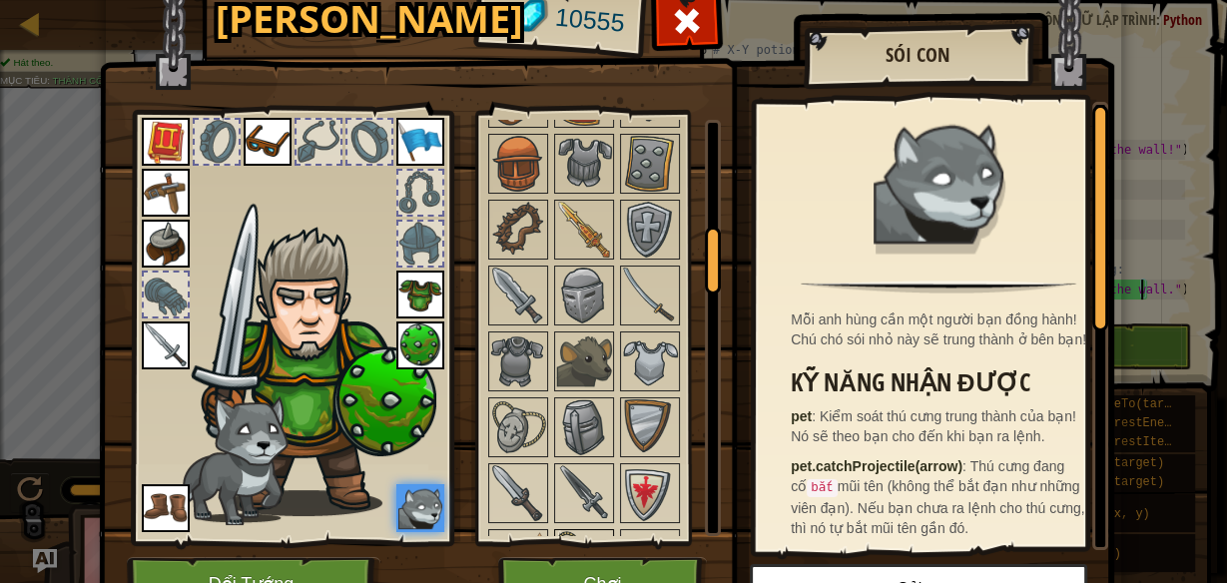
scroll to position [959, 0]
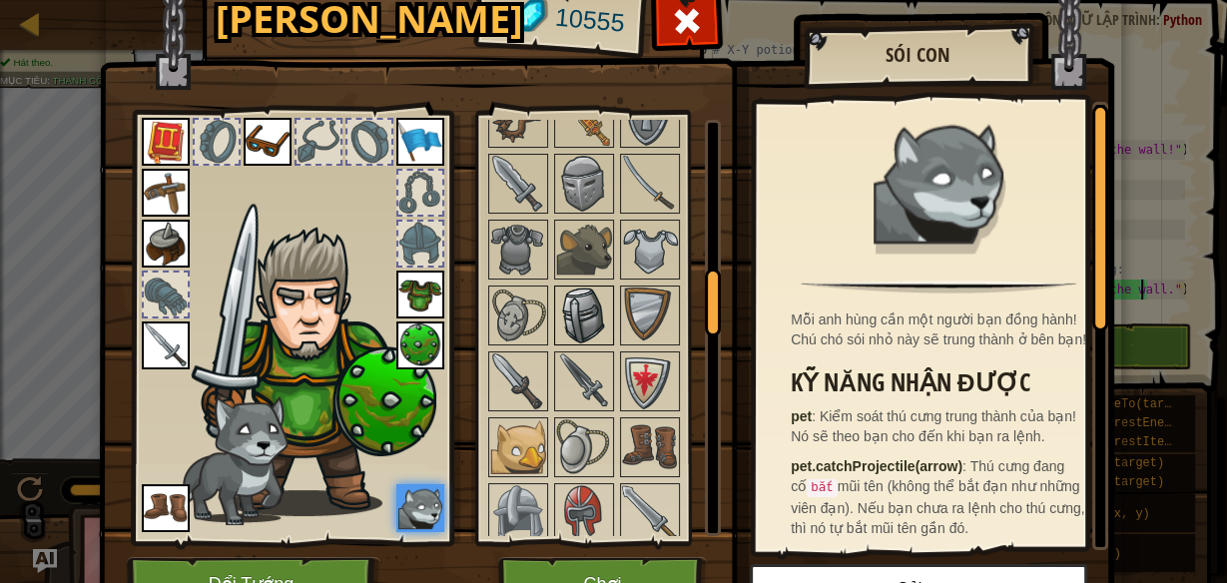
click at [598, 305] on img at bounding box center [584, 316] width 56 height 56
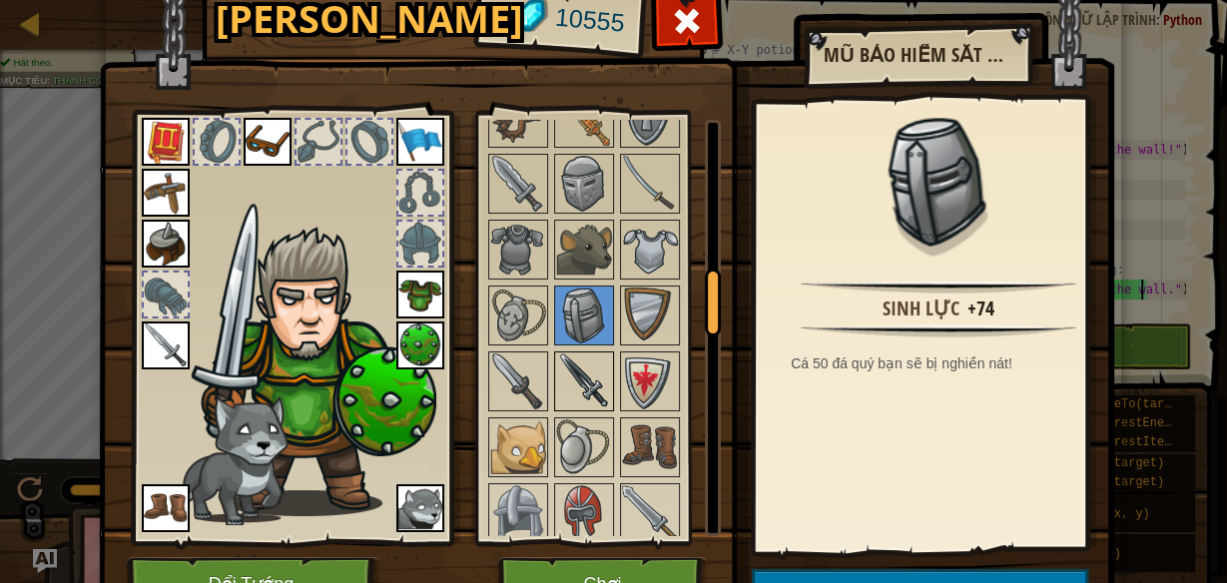
click at [577, 353] on img at bounding box center [584, 381] width 56 height 56
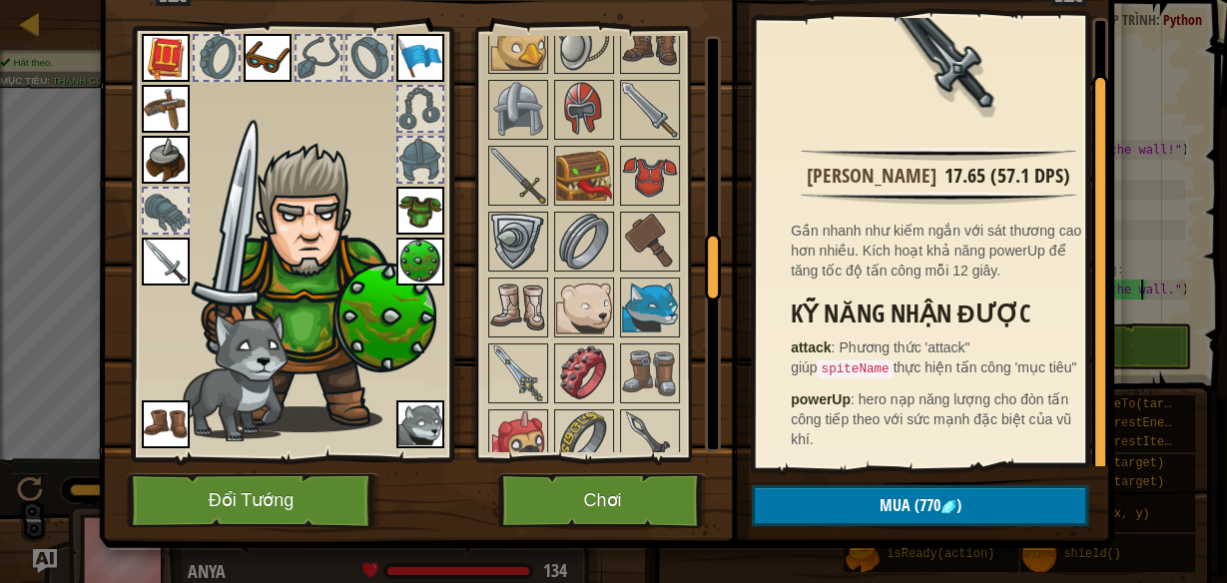
scroll to position [26, 0]
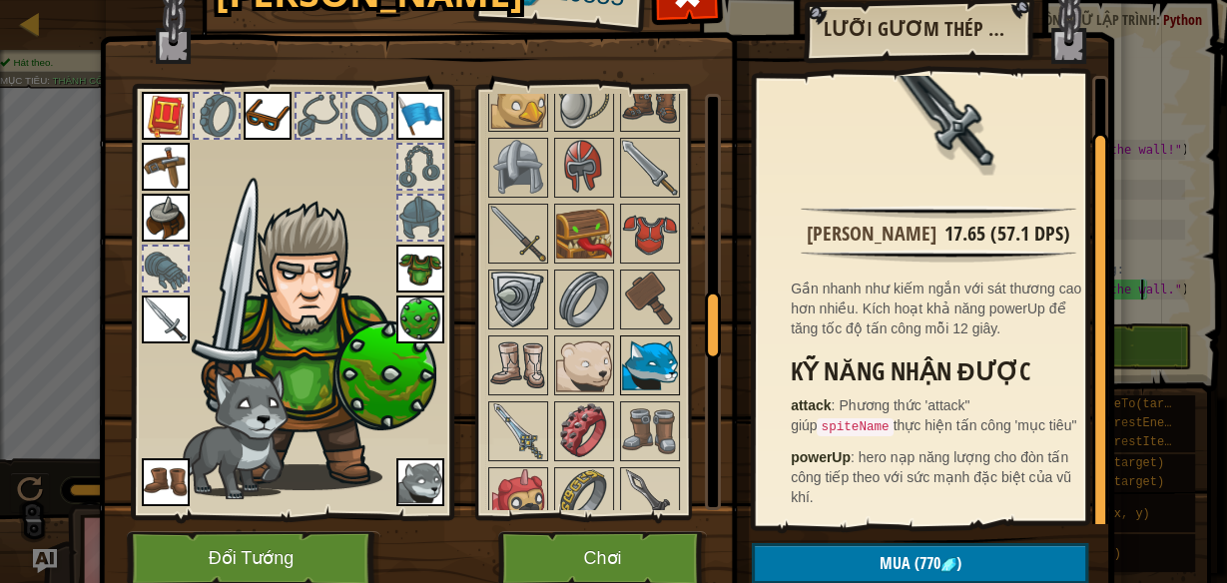
click at [644, 337] on img at bounding box center [650, 365] width 56 height 56
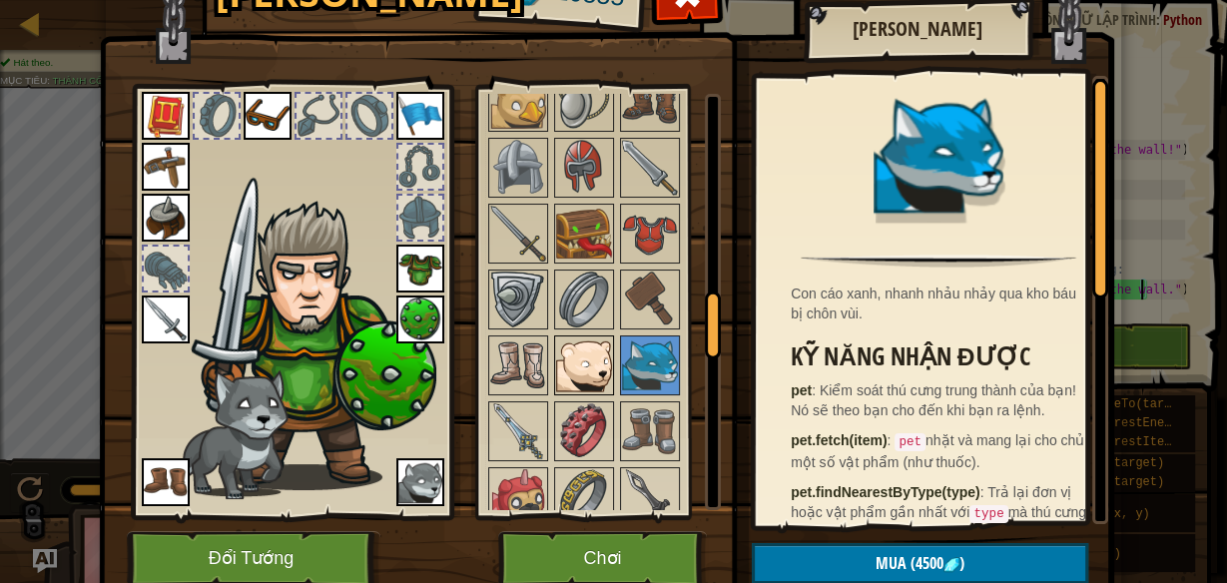
click at [599, 340] on img at bounding box center [584, 365] width 56 height 56
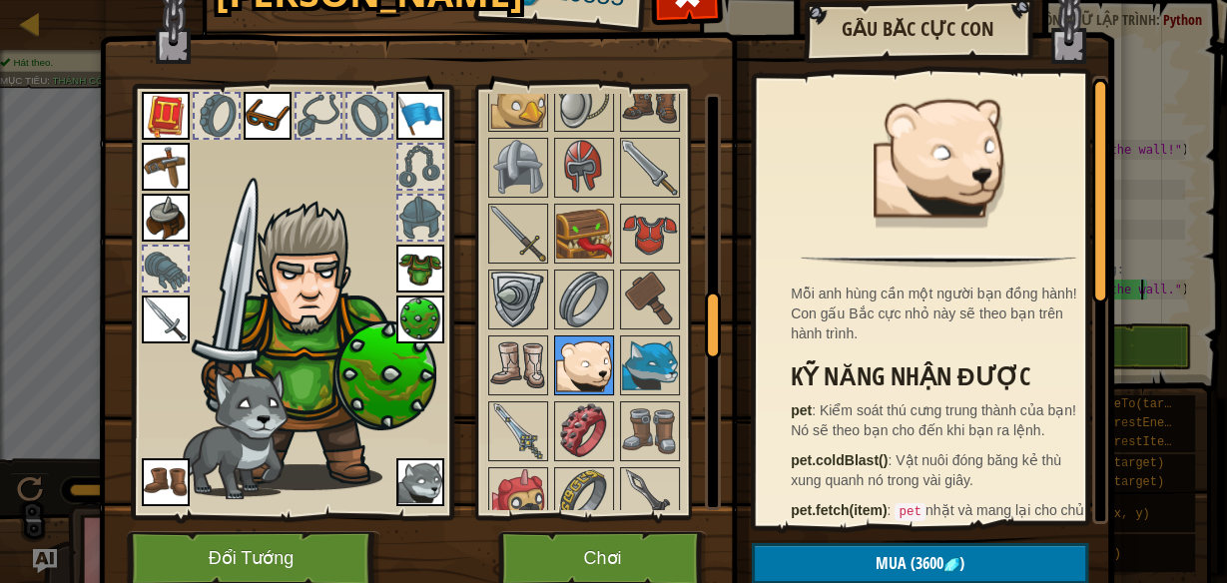
click at [554, 350] on div at bounding box center [584, 365] width 60 height 60
click at [521, 347] on img at bounding box center [518, 365] width 56 height 56
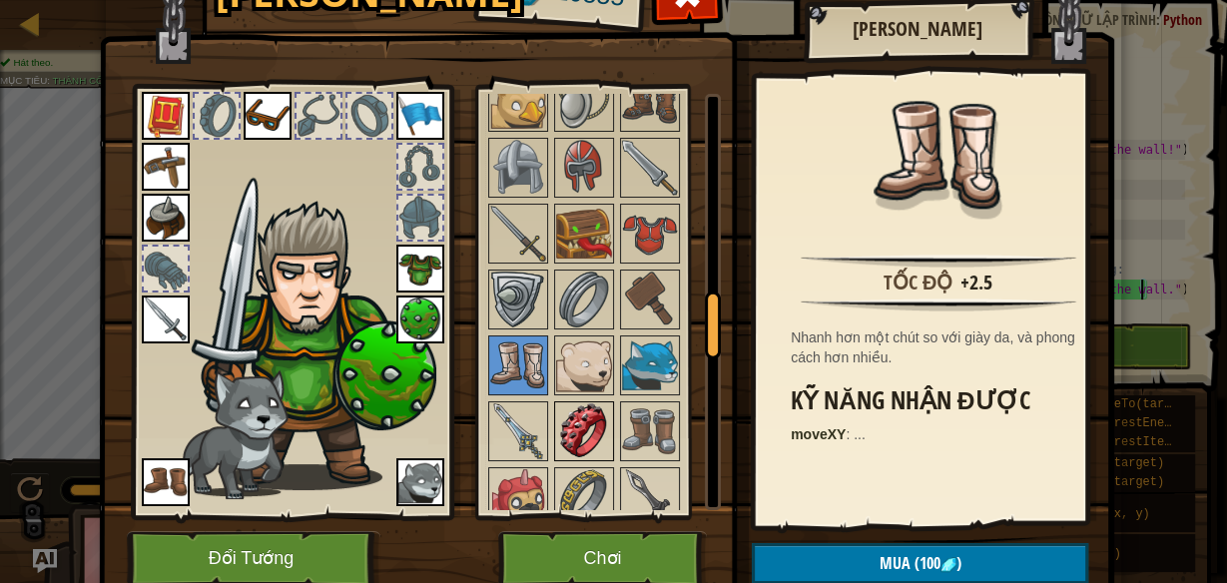
click at [560, 403] on img at bounding box center [584, 431] width 56 height 56
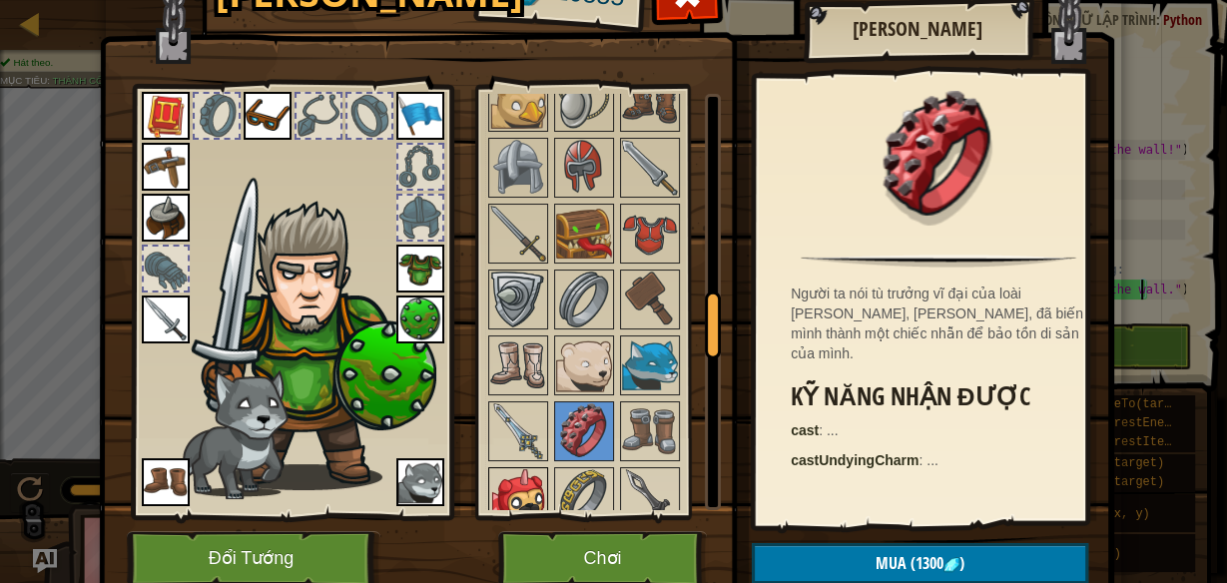
click at [521, 469] on img at bounding box center [518, 497] width 56 height 56
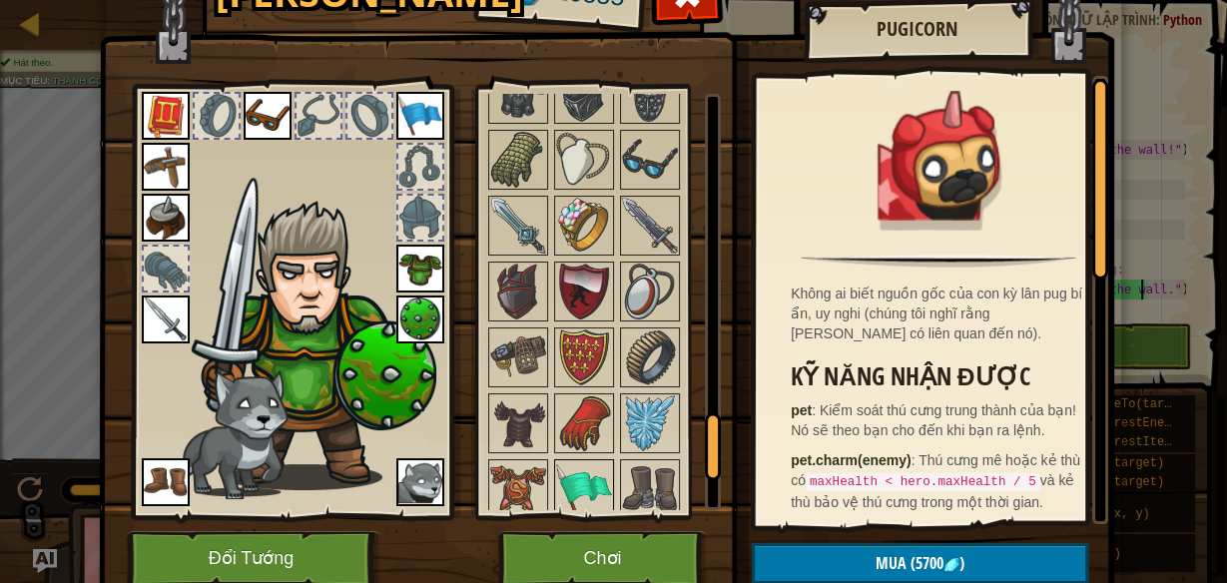
scroll to position [2077, 0]
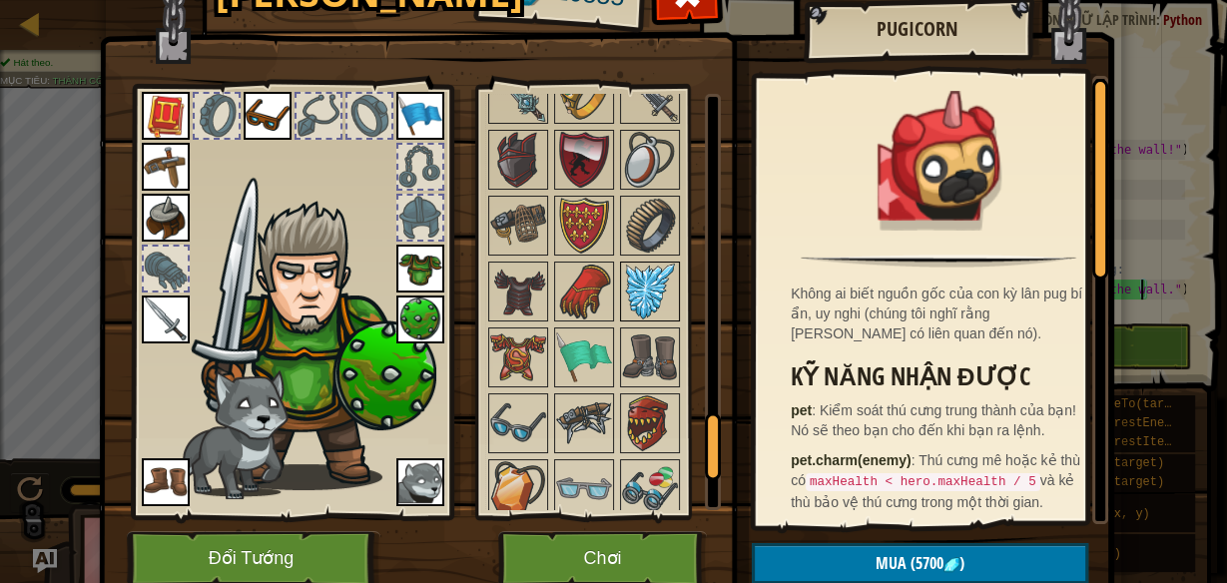
click at [629, 282] on img at bounding box center [650, 292] width 56 height 56
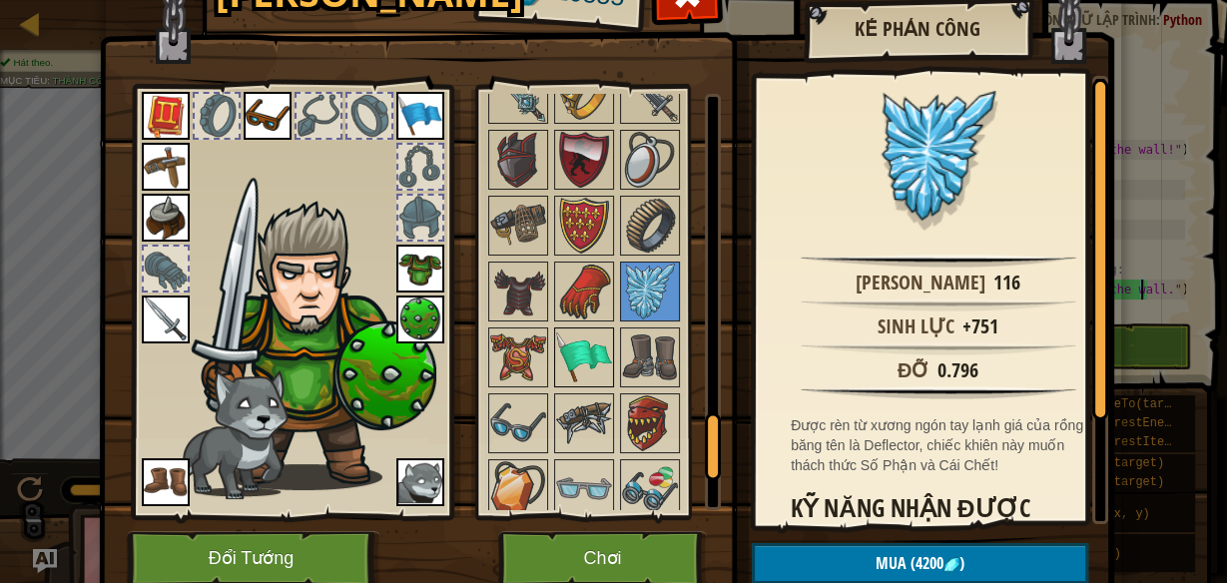
click at [578, 330] on img at bounding box center [584, 357] width 56 height 56
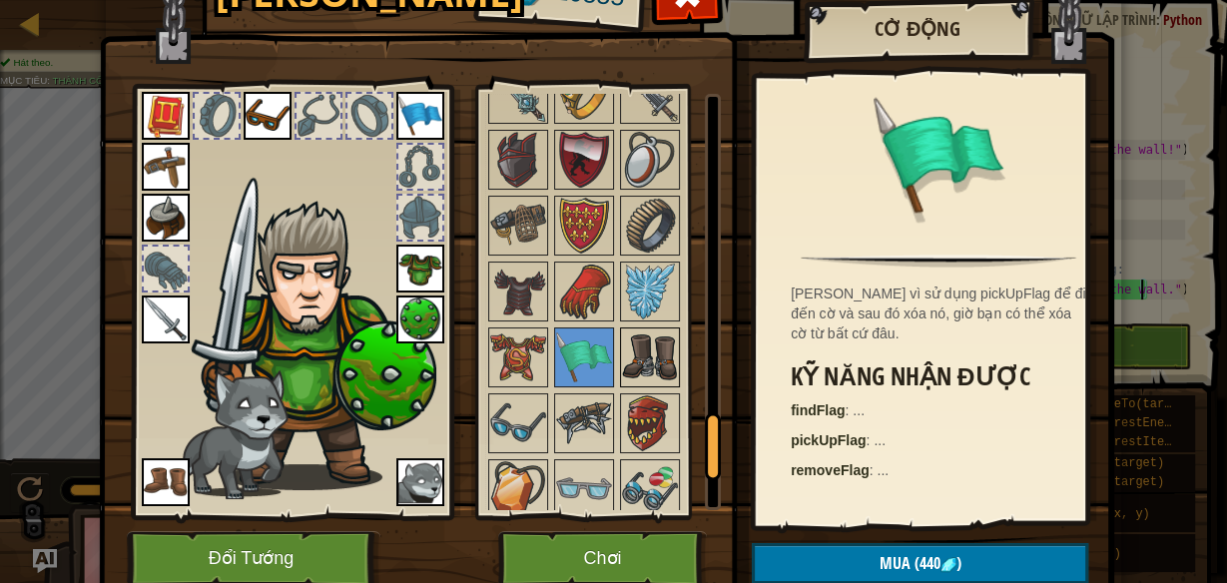
click at [653, 345] on img at bounding box center [650, 357] width 56 height 56
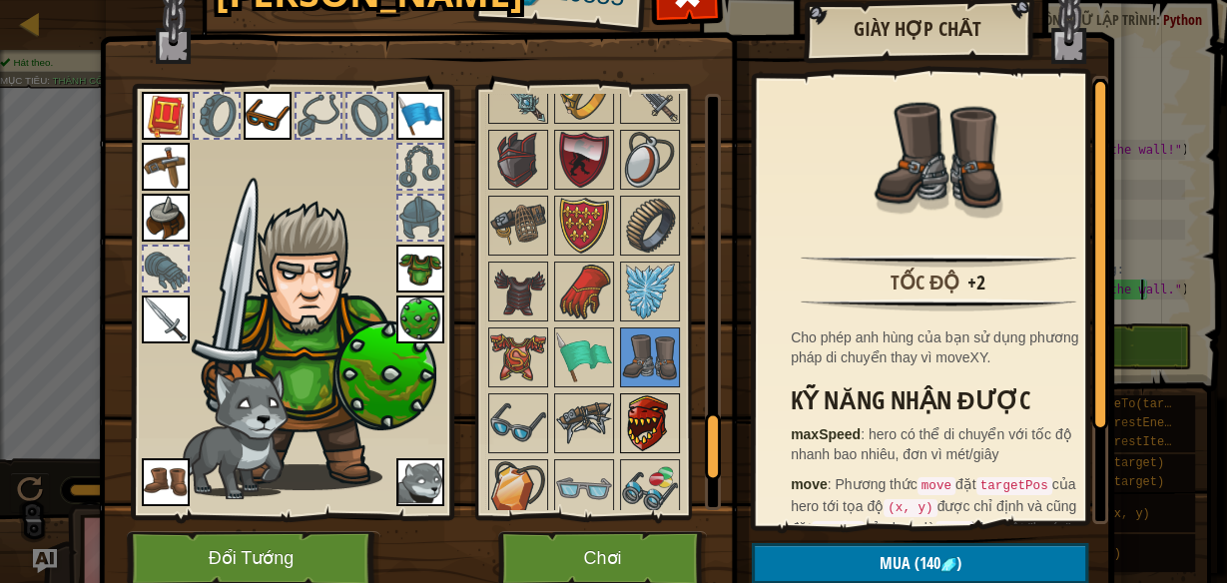
click at [654, 395] on img at bounding box center [650, 423] width 56 height 56
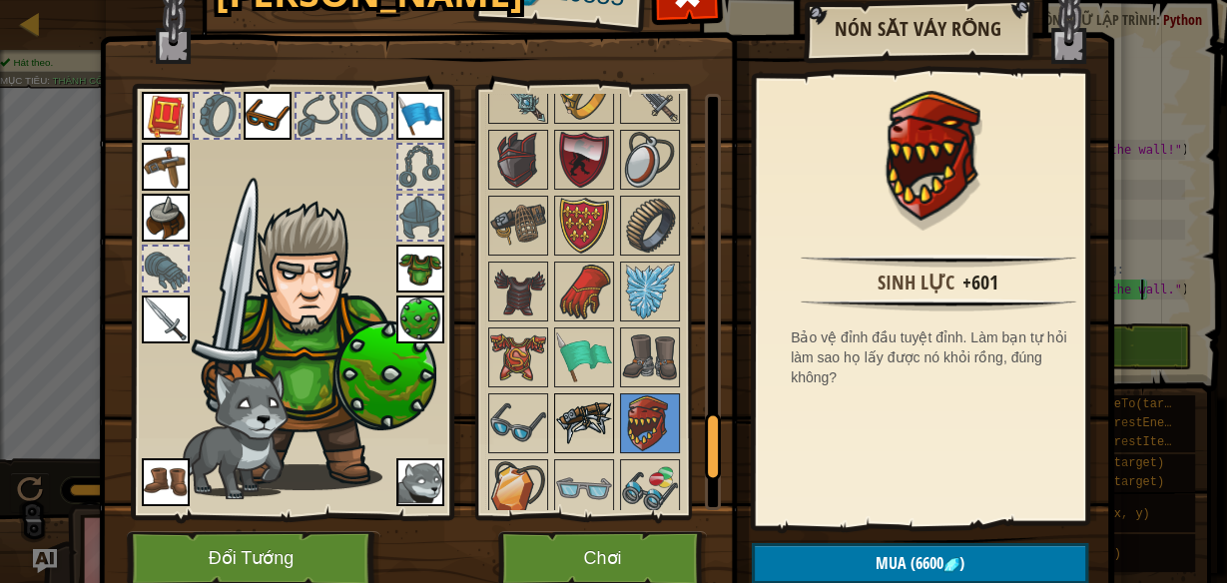
click at [580, 395] on img at bounding box center [584, 423] width 56 height 56
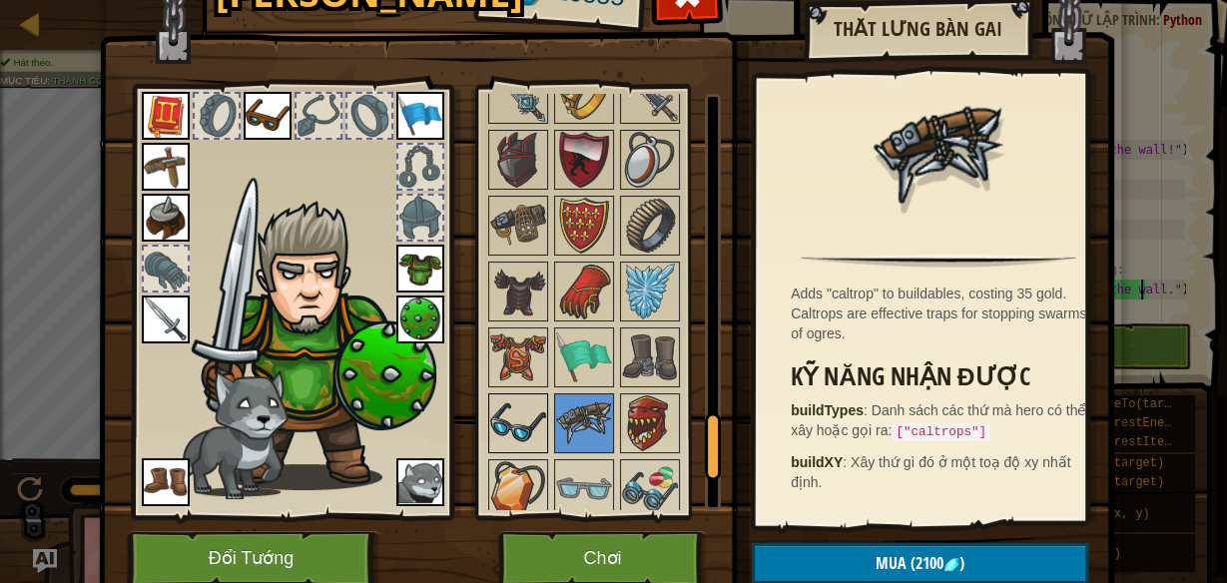
click at [532, 397] on img at bounding box center [518, 423] width 56 height 56
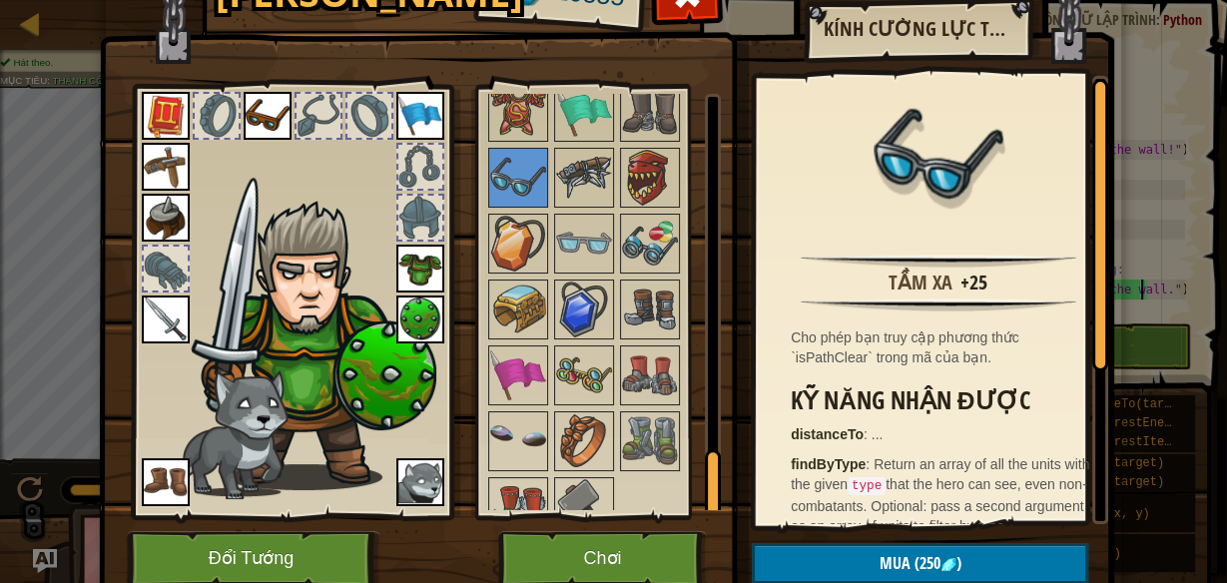
scroll to position [2323, 0]
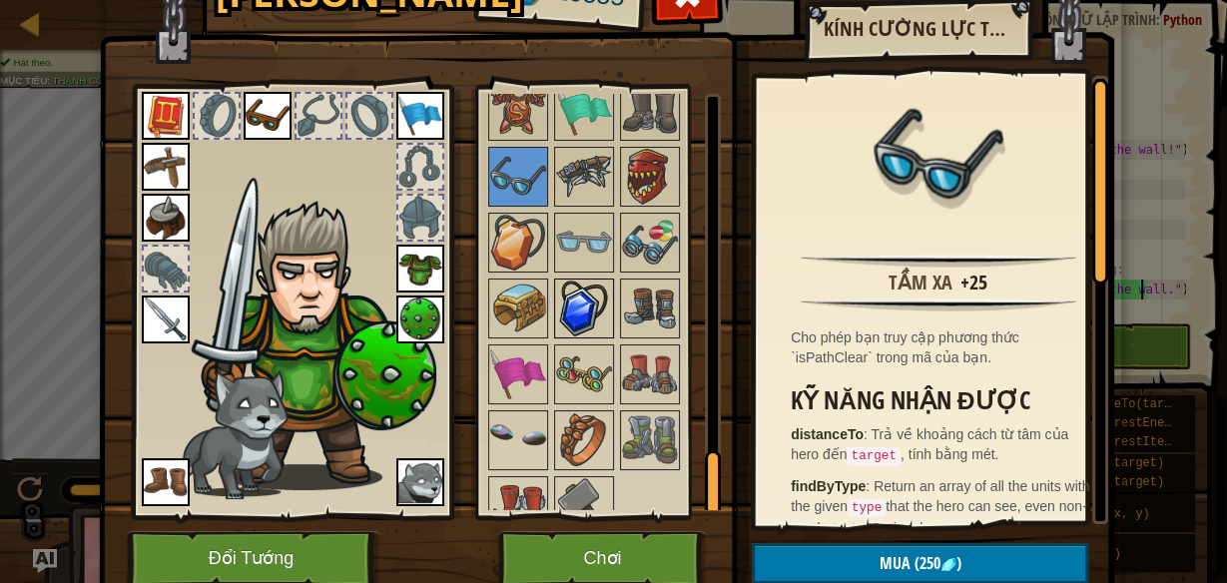
click at [598, 291] on img at bounding box center [584, 309] width 56 height 56
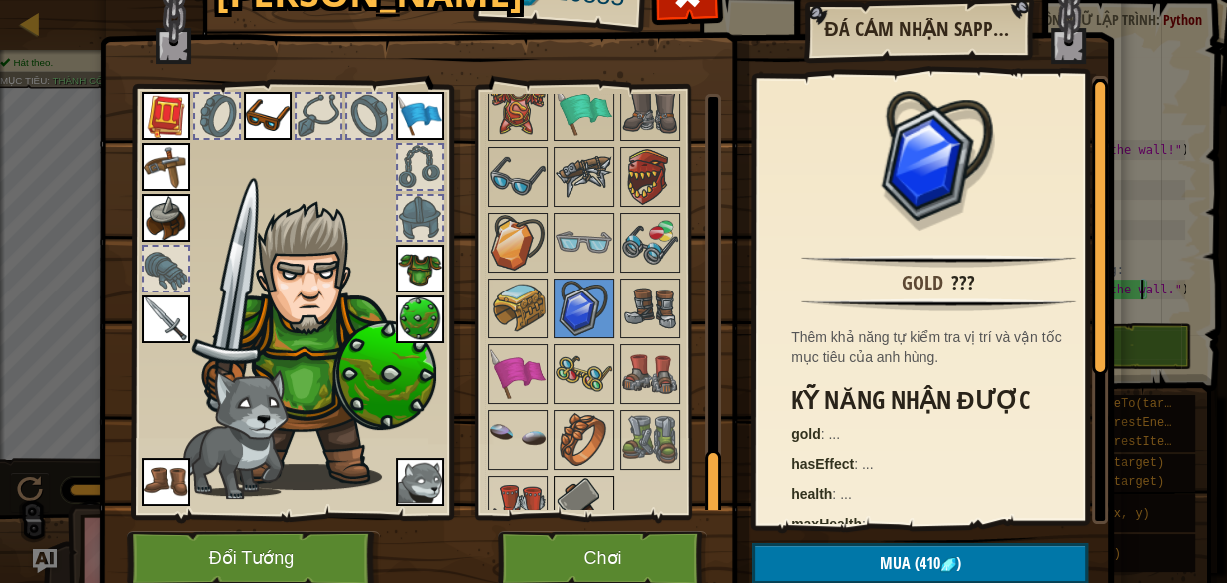
click at [587, 478] on img at bounding box center [584, 506] width 56 height 56
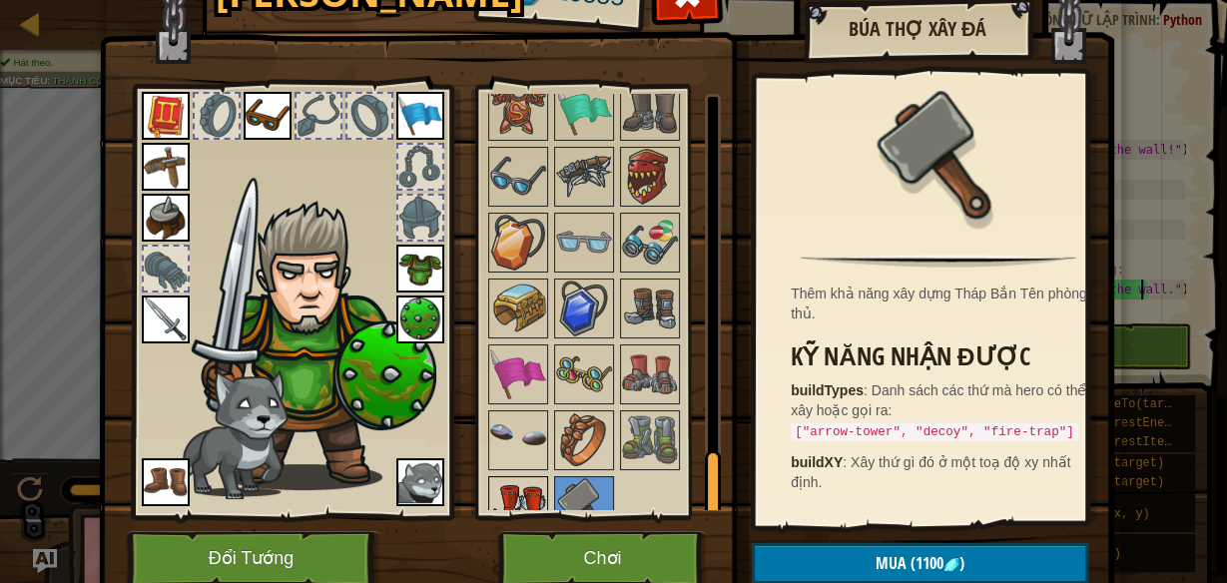
click at [527, 478] on img at bounding box center [518, 506] width 56 height 56
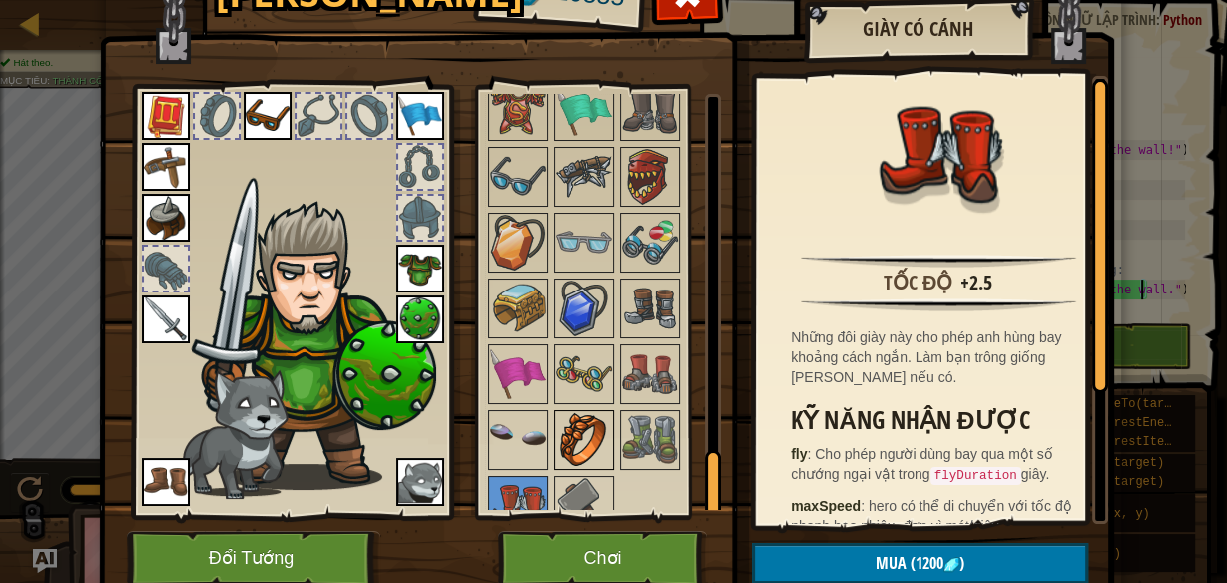
drag, startPoint x: 597, startPoint y: 380, endPoint x: 574, endPoint y: 392, distance: 25.9
click at [588, 383] on div "Khả dụng Mặc Mặc Mặc Mặc Mặc Mặc Mặc Mặc Mặc Mặc Mặc Mặc Mặc Mặc Mặc Mặc Mặc Mặ…" at bounding box center [609, 302] width 248 height 416
click at [534, 416] on img at bounding box center [518, 440] width 56 height 56
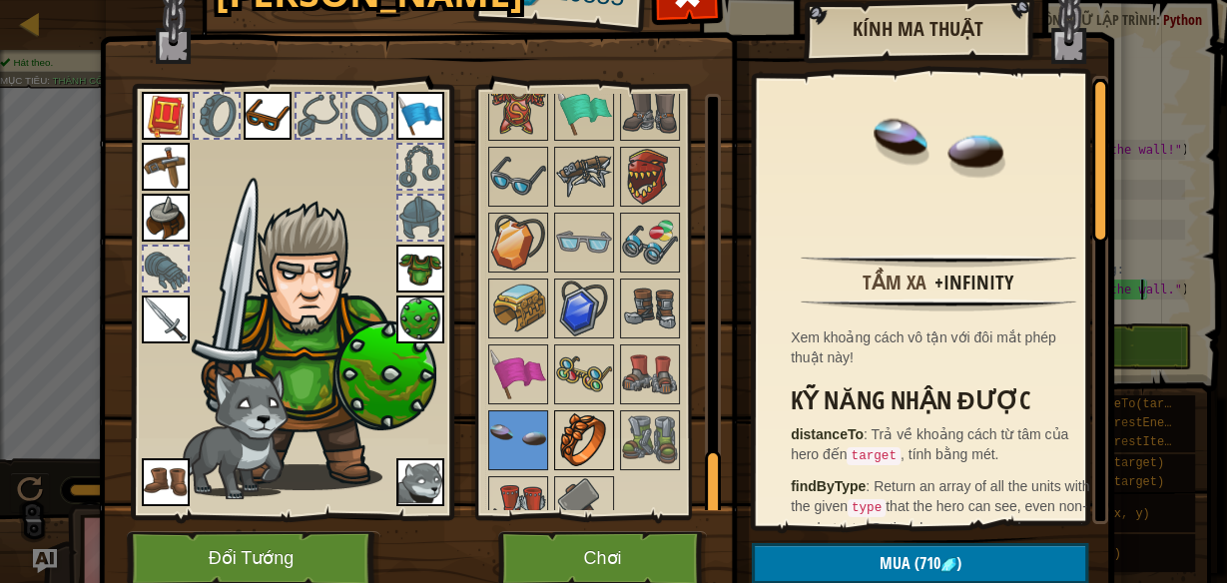
click at [591, 417] on img at bounding box center [584, 440] width 56 height 56
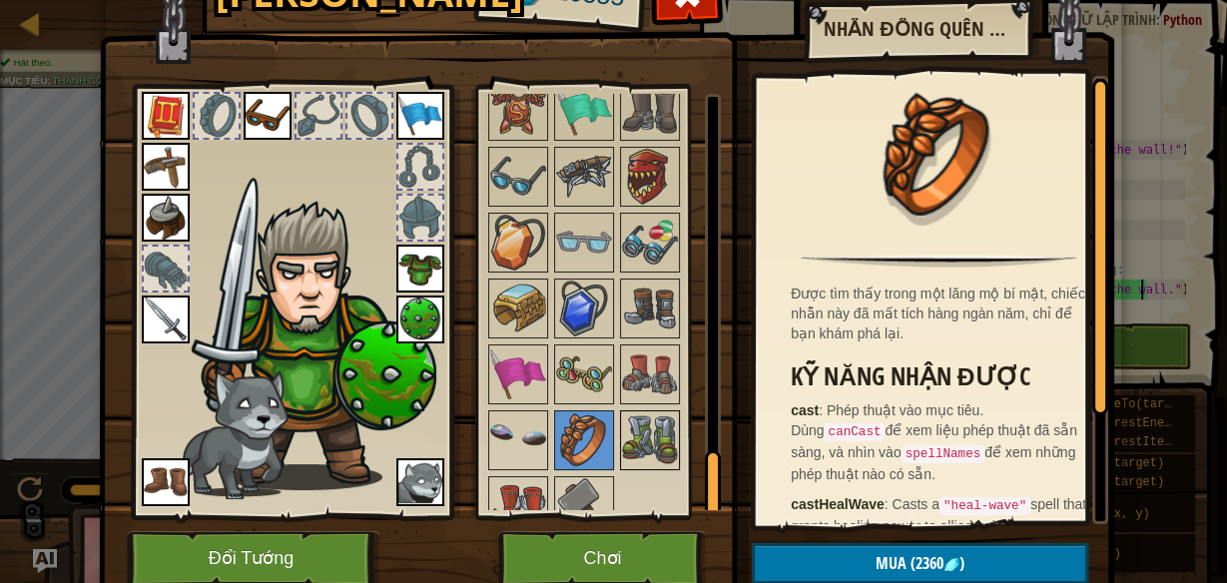
click at [642, 414] on img at bounding box center [650, 440] width 56 height 56
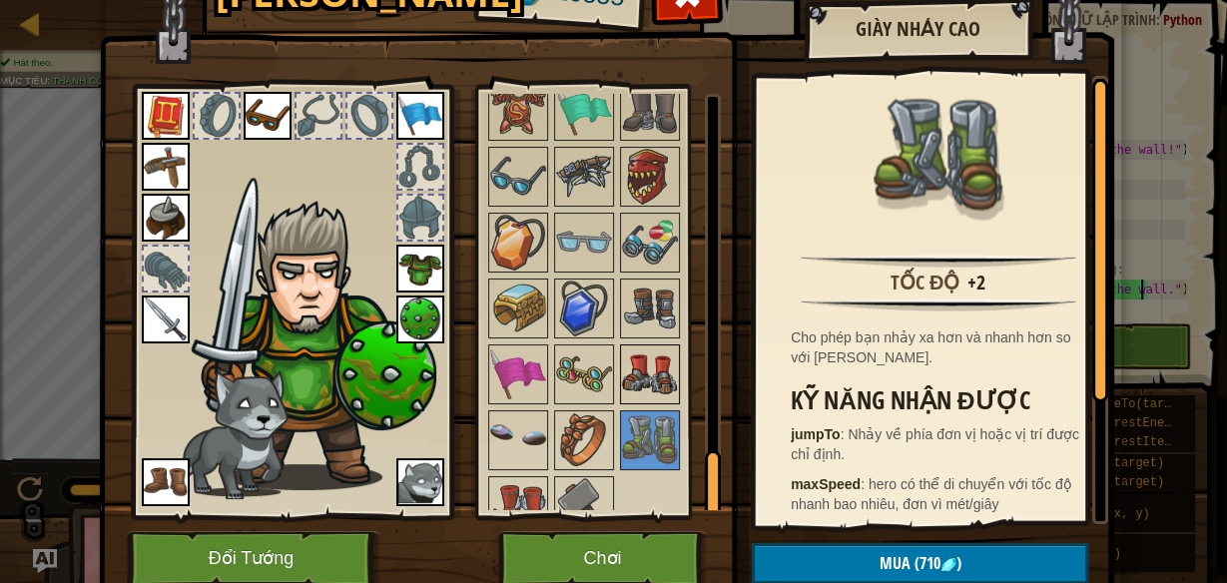
click at [646, 346] on img at bounding box center [650, 374] width 56 height 56
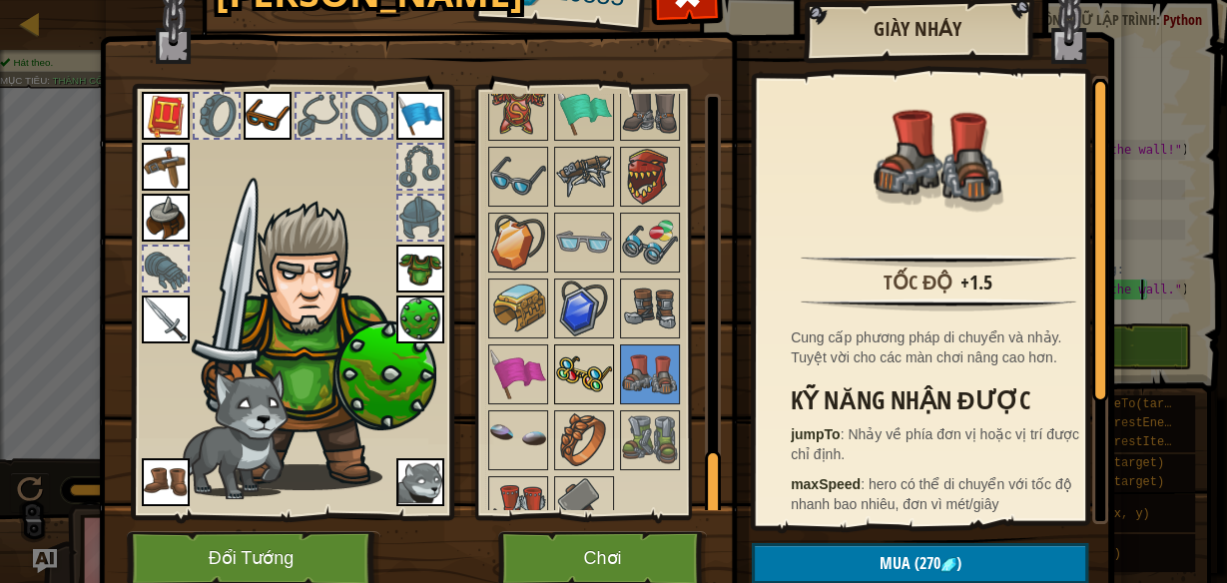
click at [575, 346] on img at bounding box center [584, 374] width 56 height 56
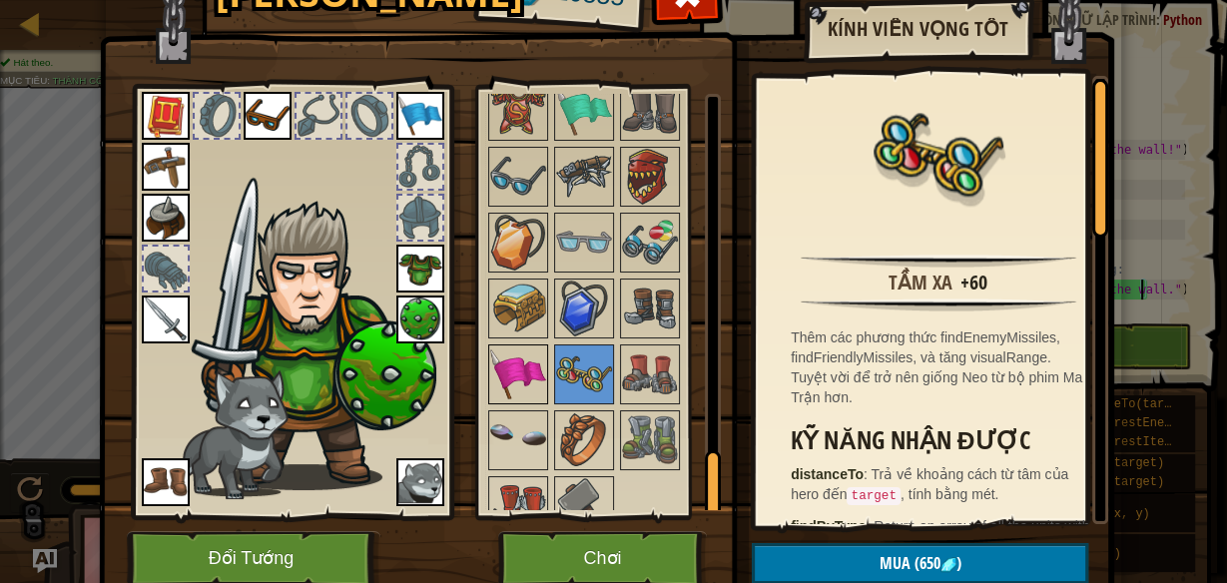
click at [534, 346] on img at bounding box center [518, 374] width 56 height 56
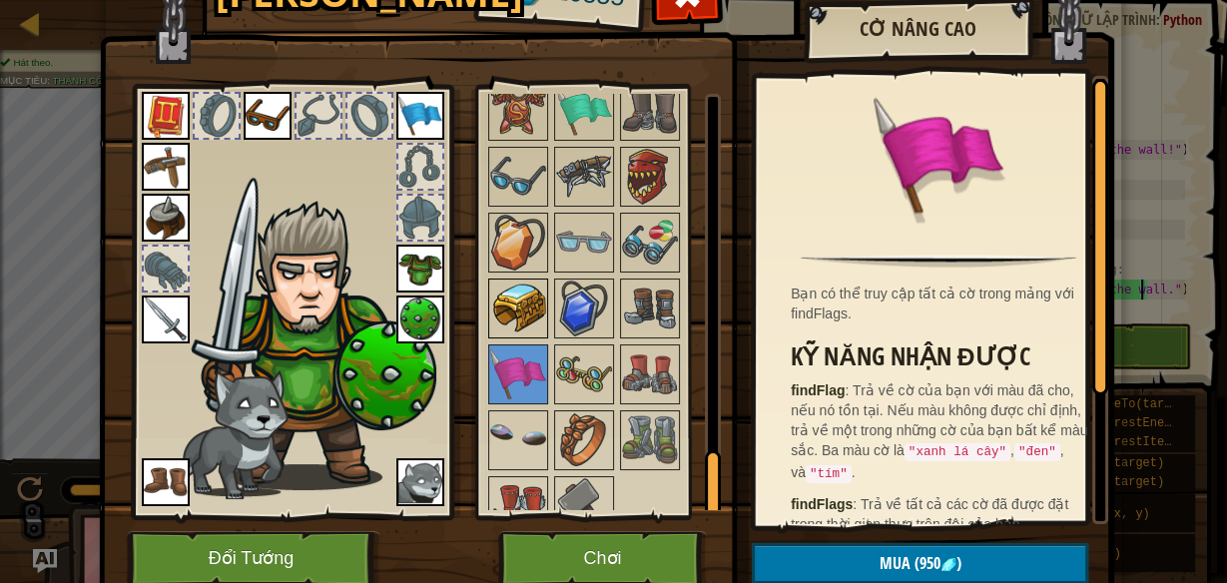
click at [513, 281] on img at bounding box center [518, 309] width 56 height 56
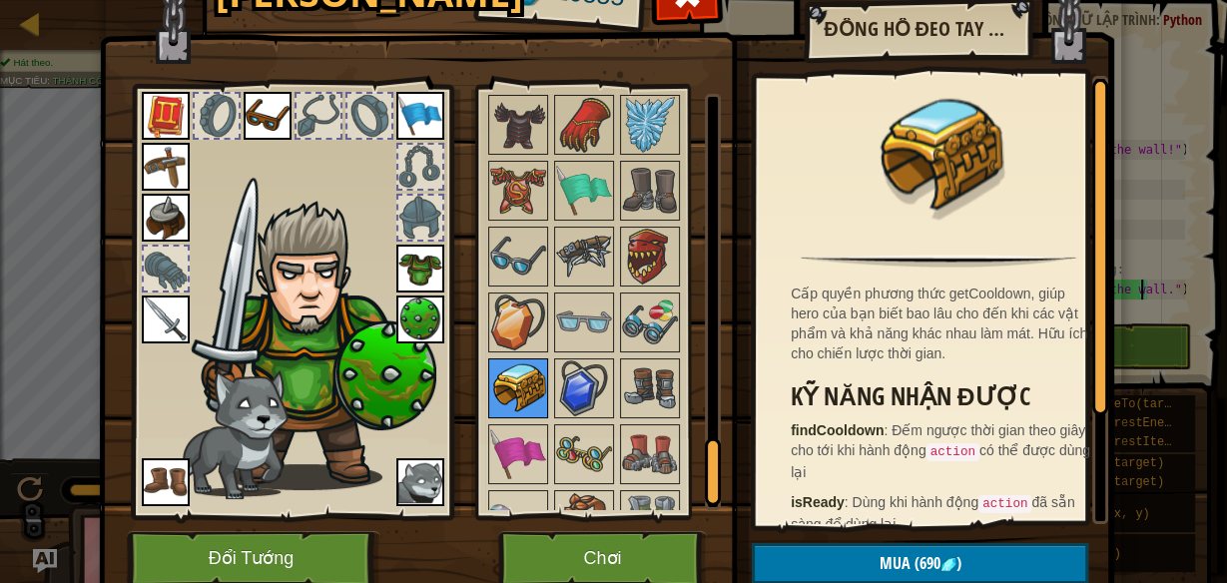
scroll to position [2084, 0]
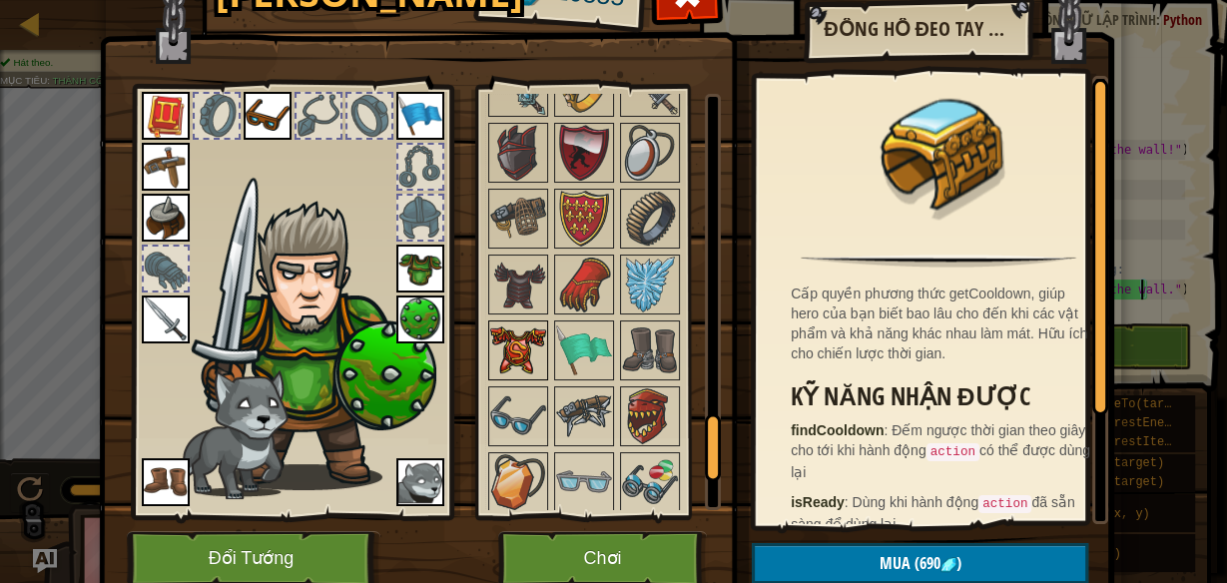
click at [507, 262] on img at bounding box center [518, 285] width 56 height 56
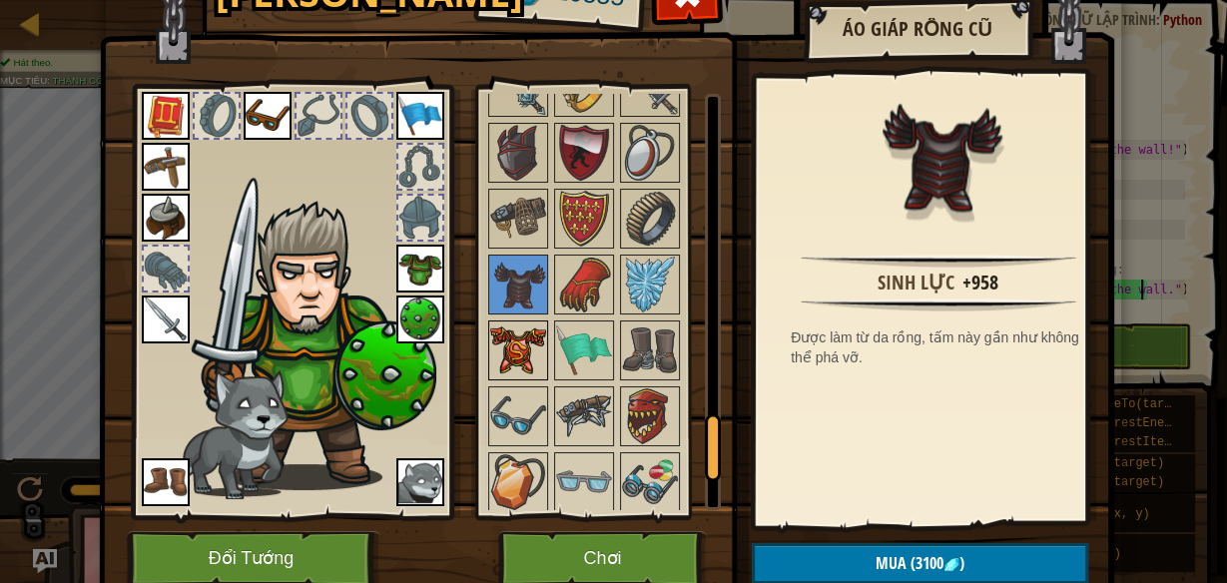
click at [512, 322] on img at bounding box center [518, 350] width 56 height 56
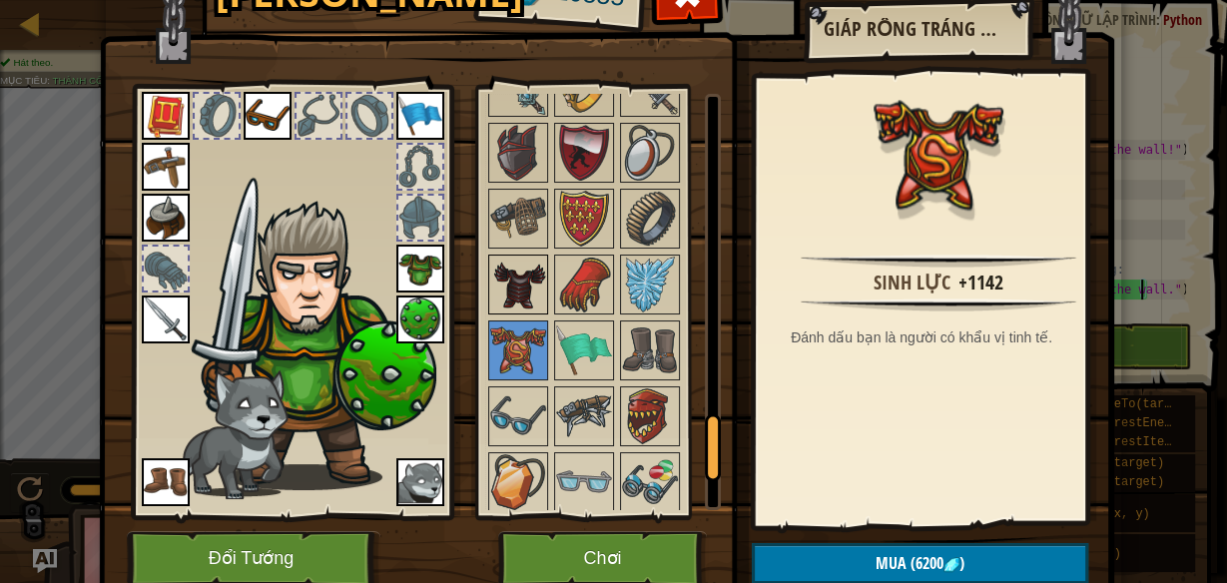
click at [521, 281] on img at bounding box center [518, 285] width 56 height 56
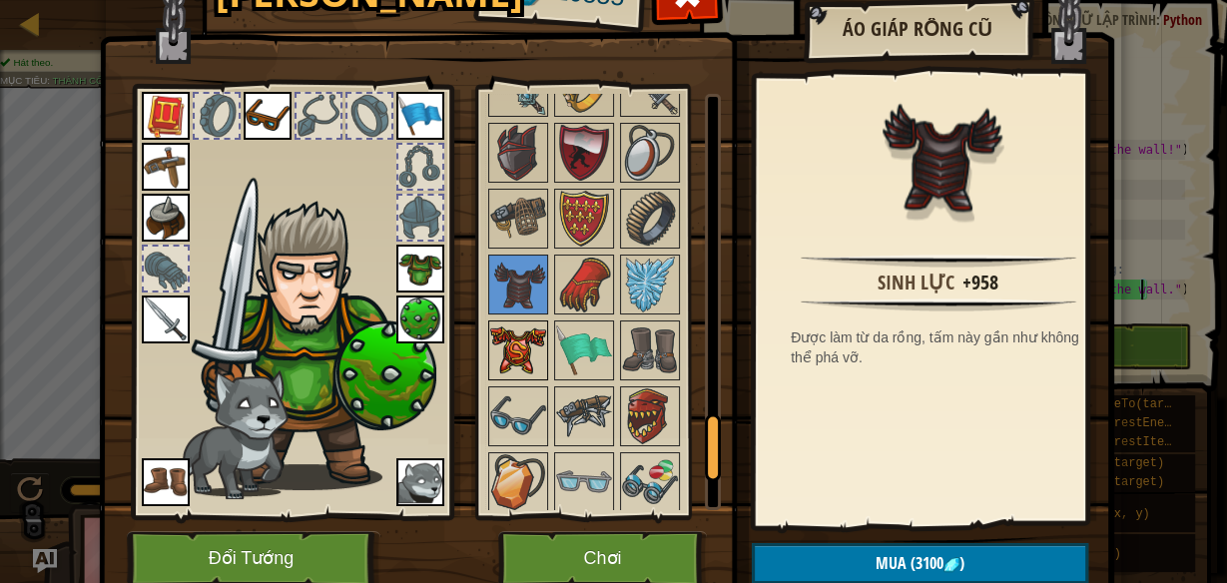
click at [511, 323] on img at bounding box center [518, 350] width 56 height 56
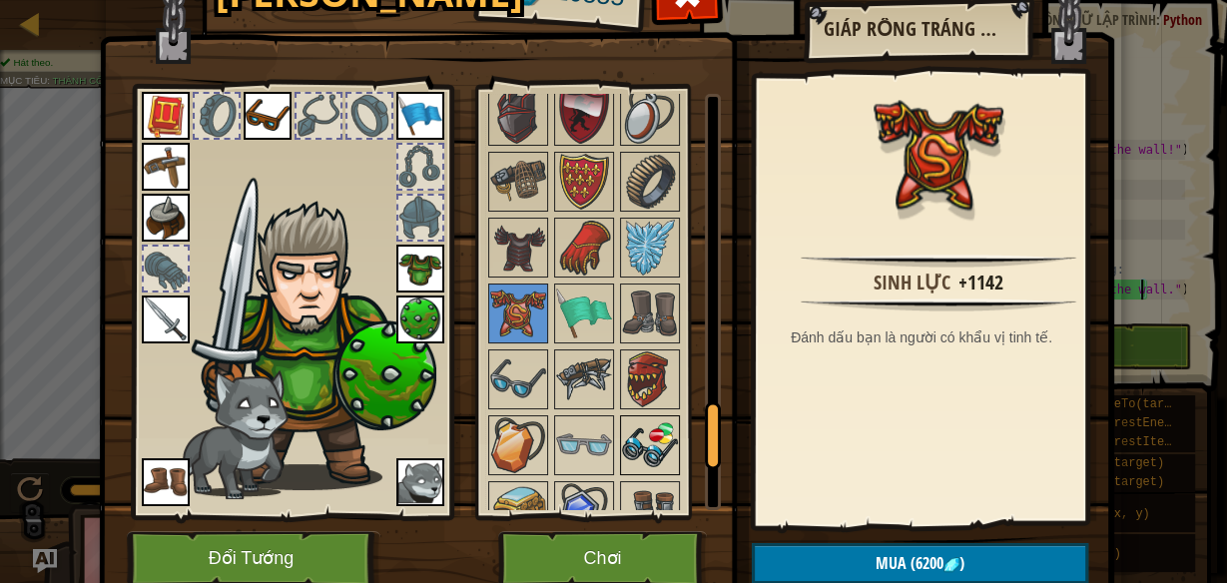
scroll to position [2004, 0]
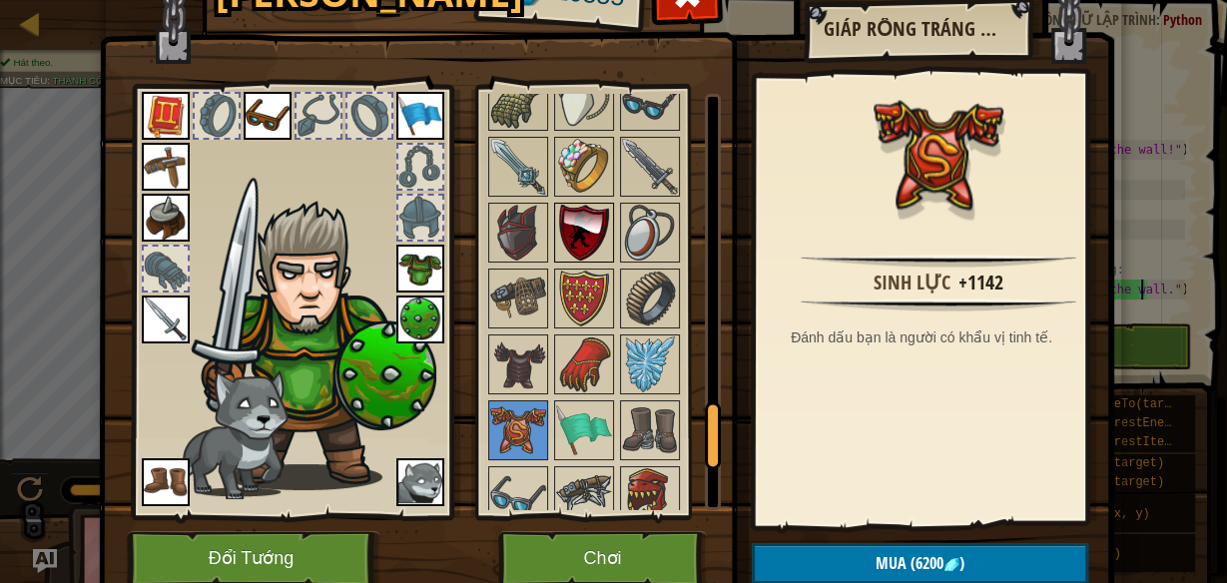
click at [578, 214] on img at bounding box center [584, 233] width 56 height 56
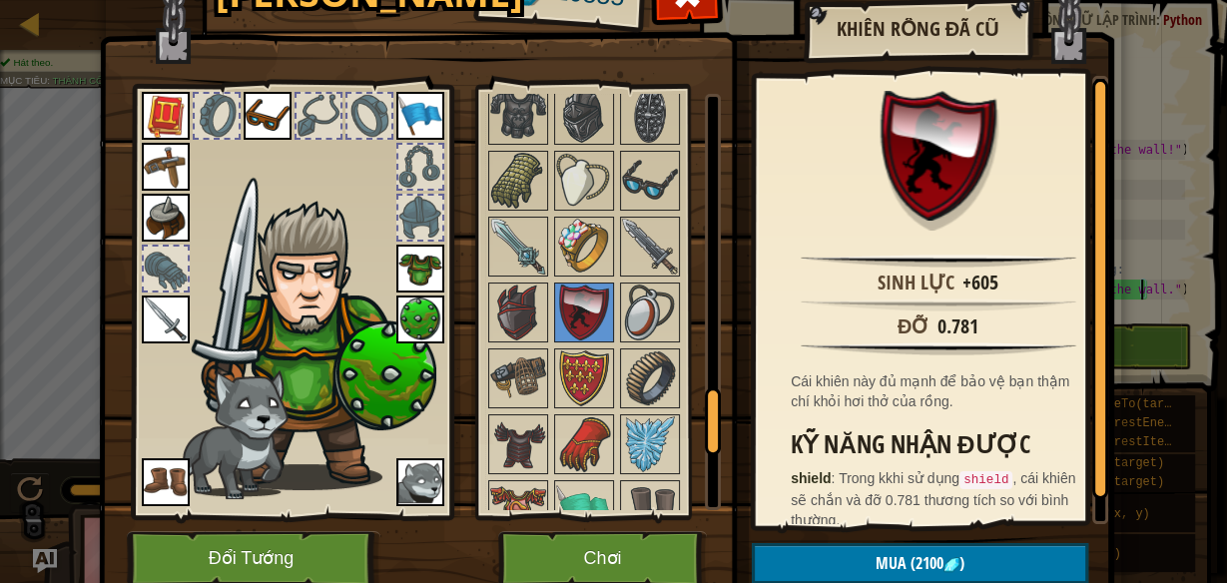
scroll to position [1844, 0]
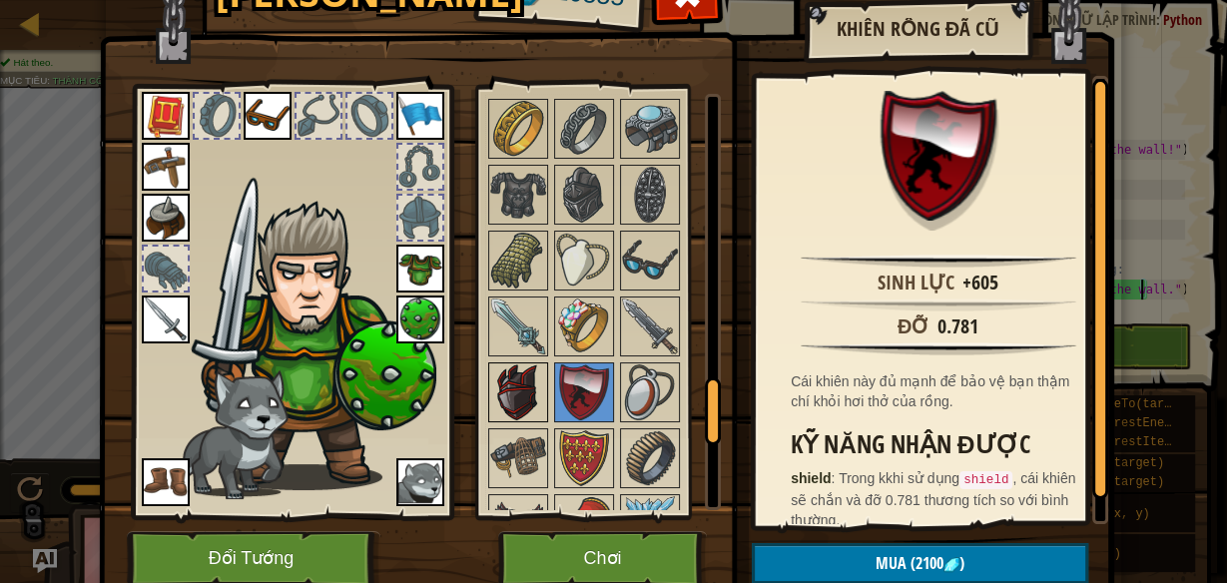
click at [511, 364] on img at bounding box center [518, 392] width 56 height 56
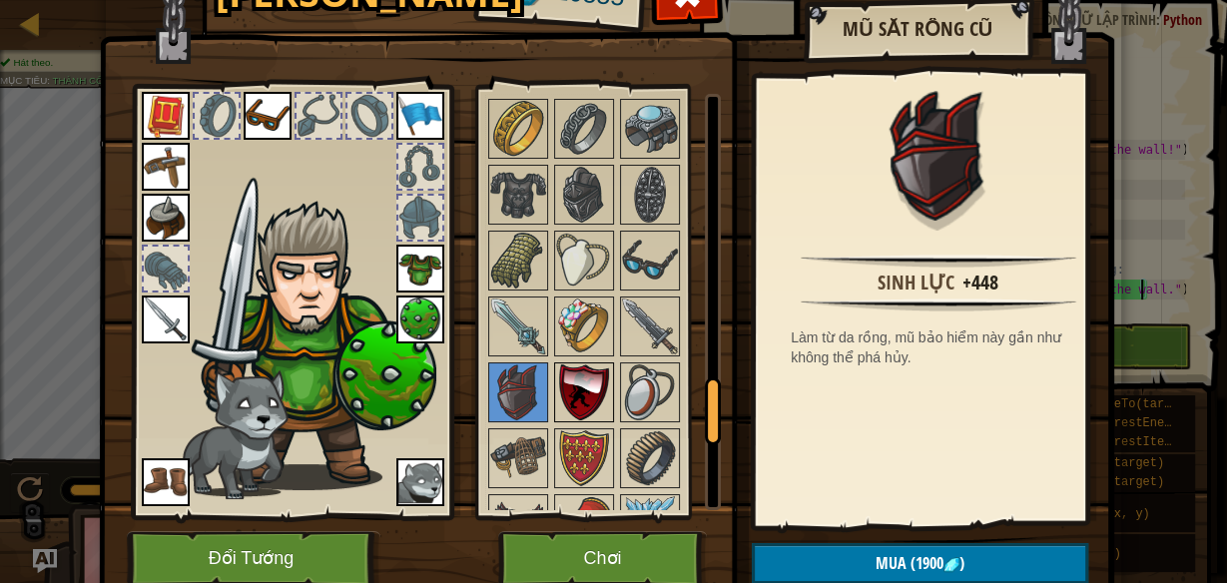
click at [564, 364] on img at bounding box center [584, 392] width 56 height 56
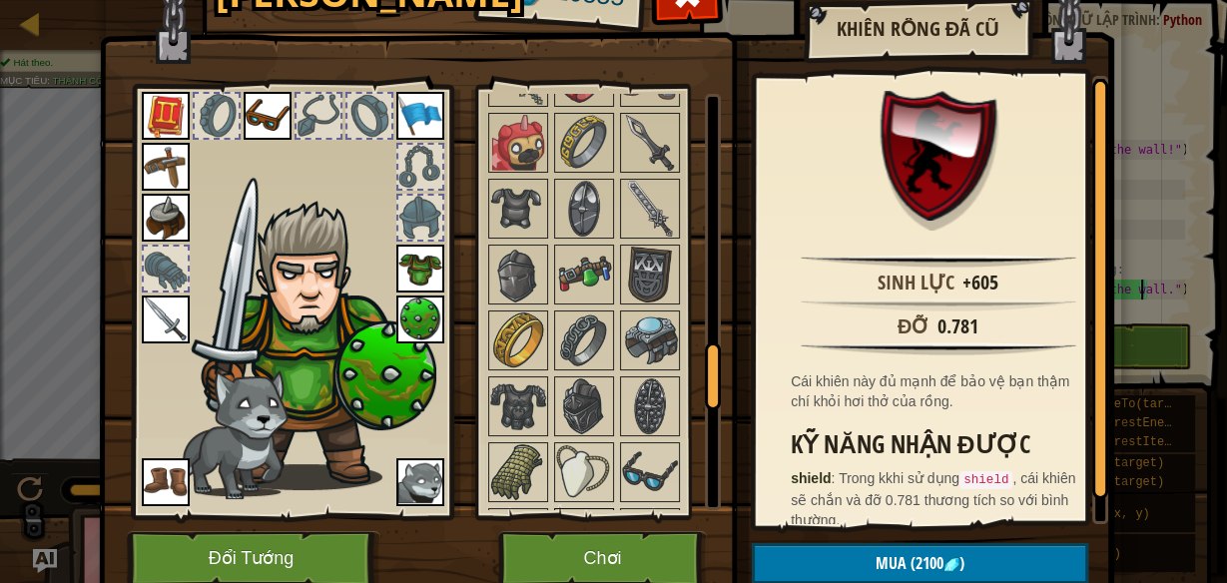
scroll to position [1605, 0]
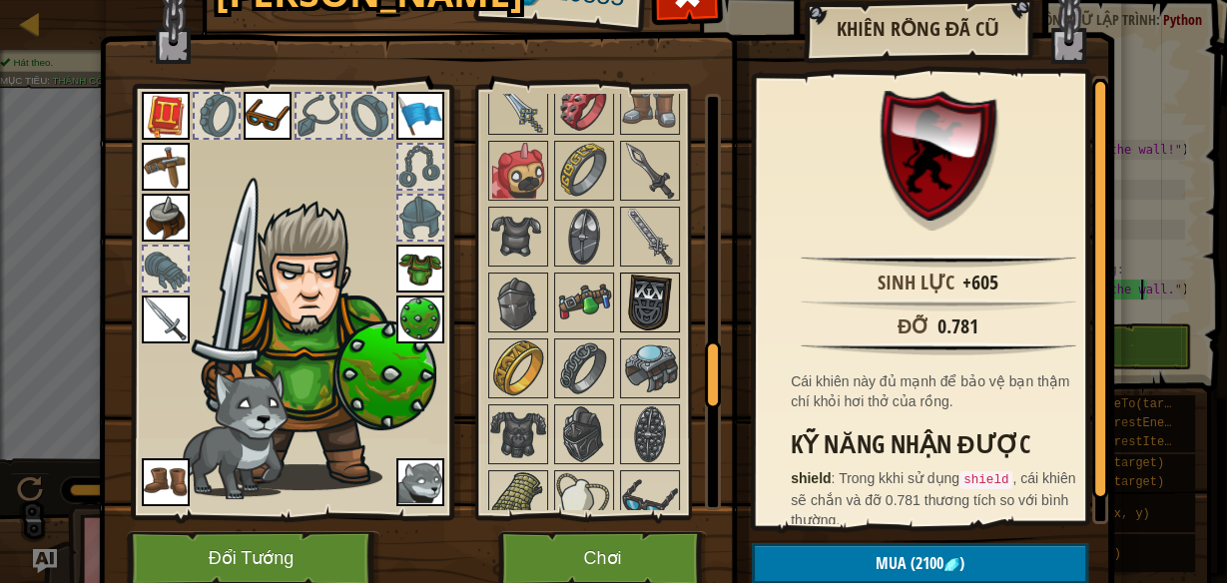
click at [658, 295] on img at bounding box center [650, 303] width 56 height 56
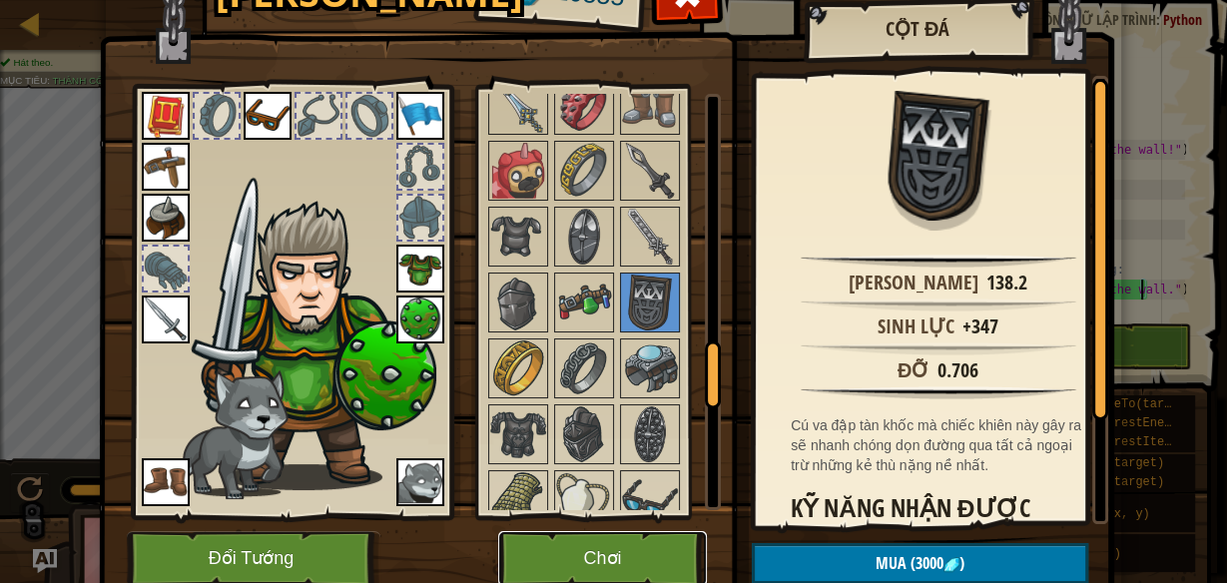
click at [592, 541] on button "Chơi" at bounding box center [602, 558] width 209 height 55
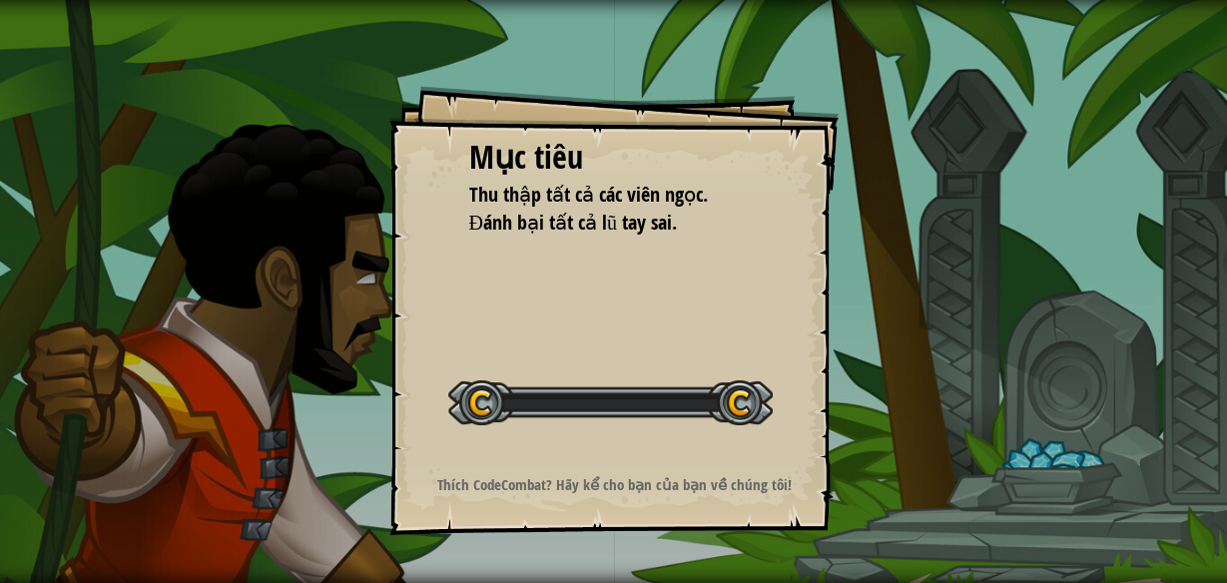
click at [587, 557] on div "Mục tiêu Thu thập tất cả các viên ngọc. Đánh bại tất cả lũ tay sai. Bắt đầu màn…" at bounding box center [613, 291] width 1227 height 583
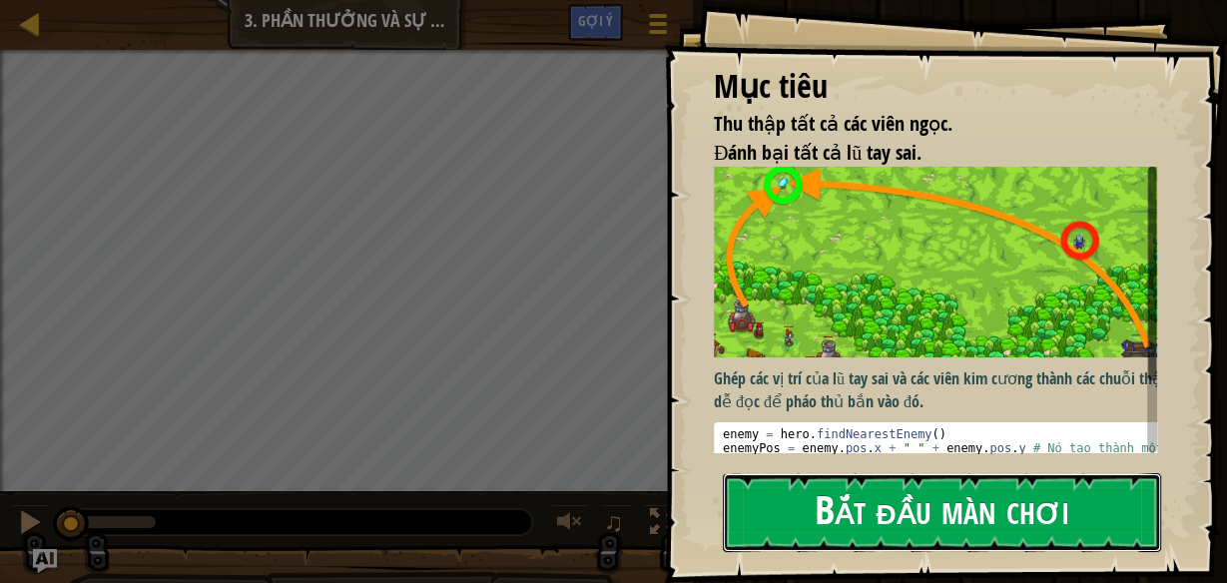
click at [870, 496] on button "Bắt đầu màn chơi" at bounding box center [942, 512] width 438 height 79
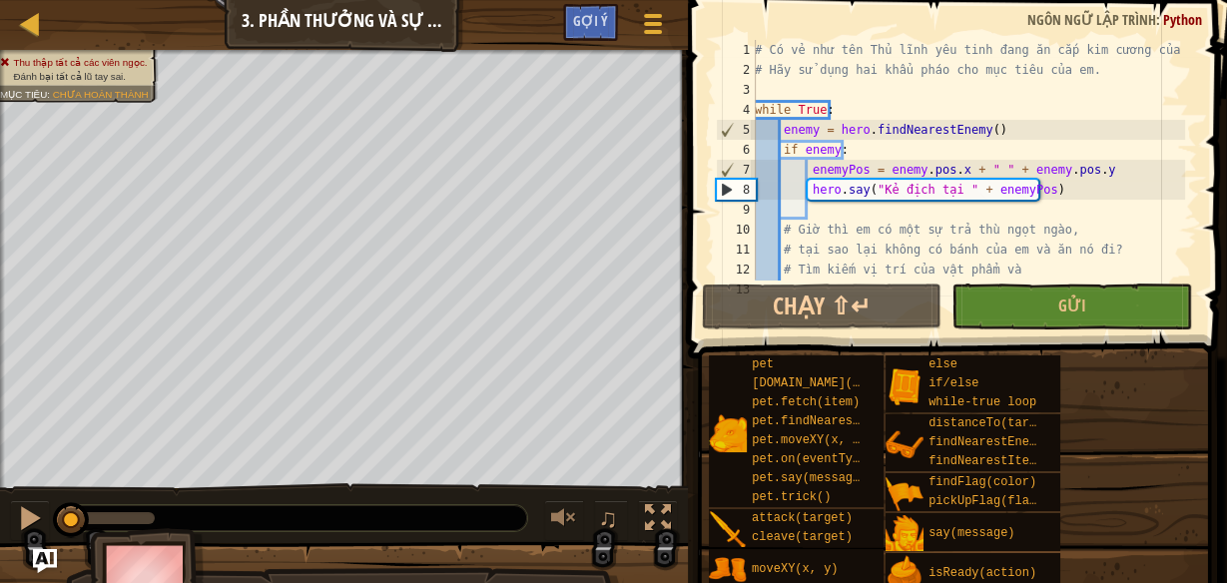
scroll to position [60, 0]
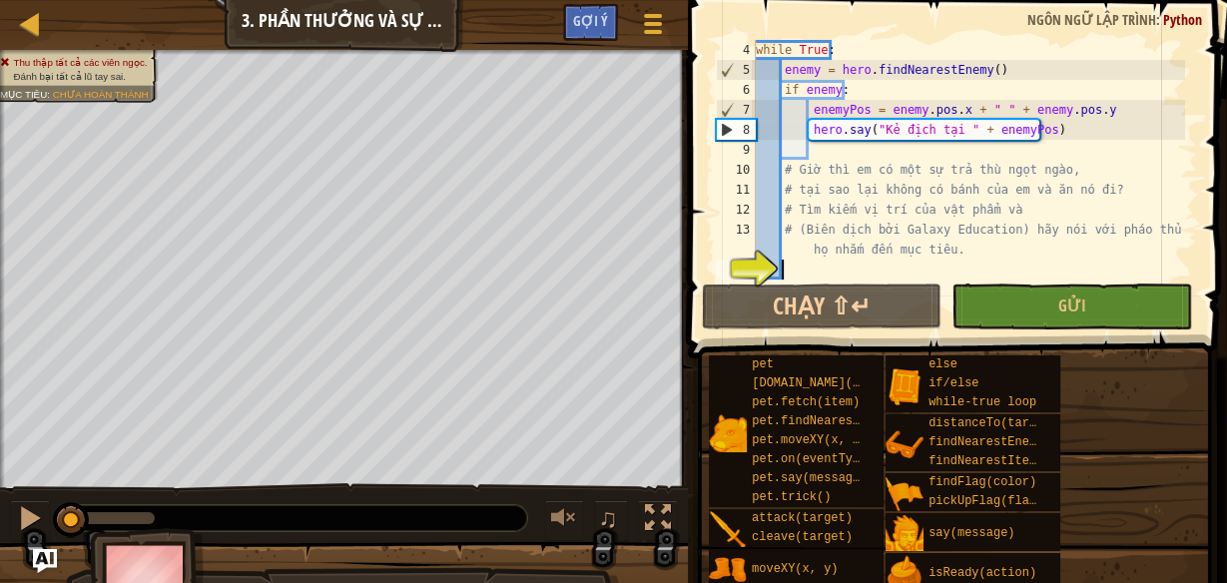
click at [816, 268] on div "while True : enemy = hero . findNearestEnemy ( ) if enemy : enemyPos = enemy . …" at bounding box center [968, 180] width 433 height 280
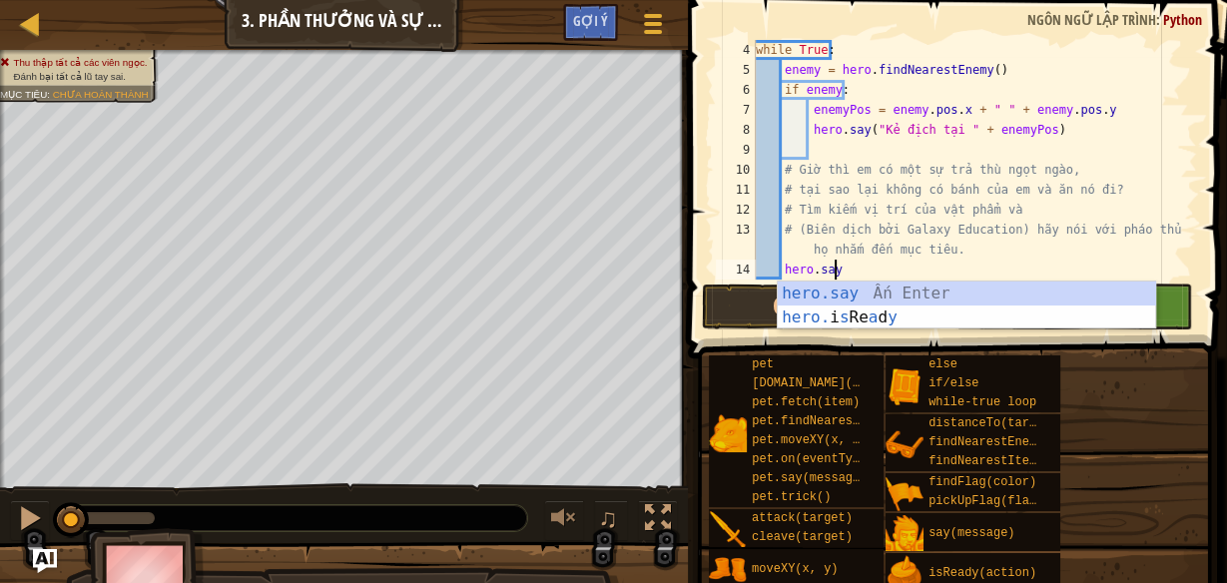
scroll to position [8, 5]
click at [783, 267] on div "while True : enemy = hero . findNearestEnemy ( ) if enemy : enemyPos = enemy . …" at bounding box center [968, 180] width 433 height 280
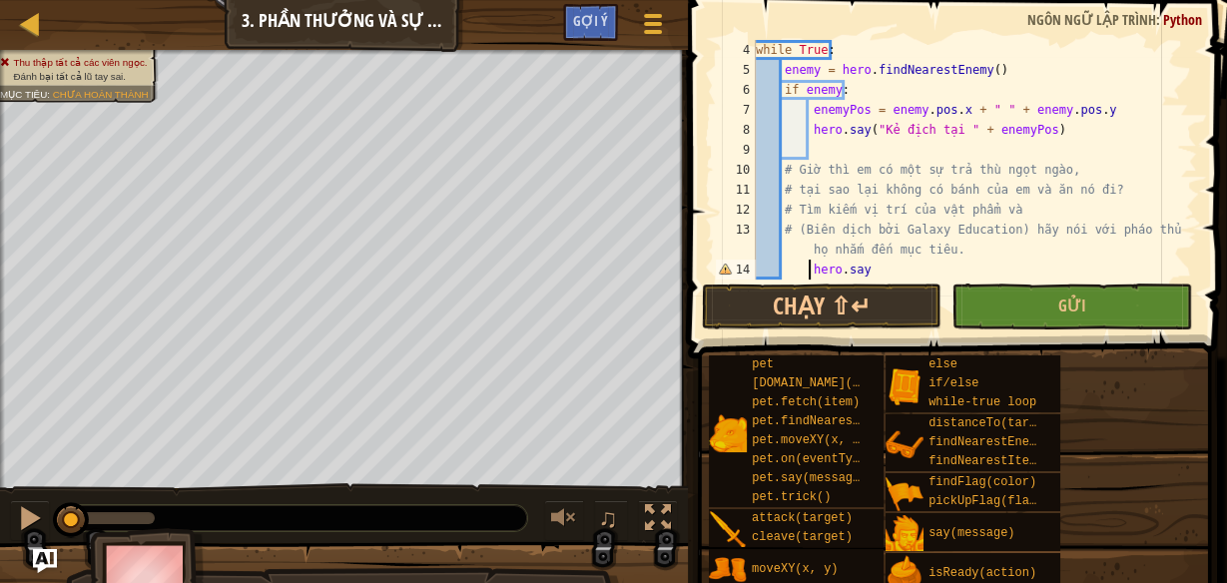
click at [892, 264] on div "while True : enemy = hero . findNearestEnemy ( ) if enemy : enemyPos = enemy . …" at bounding box center [968, 180] width 433 height 280
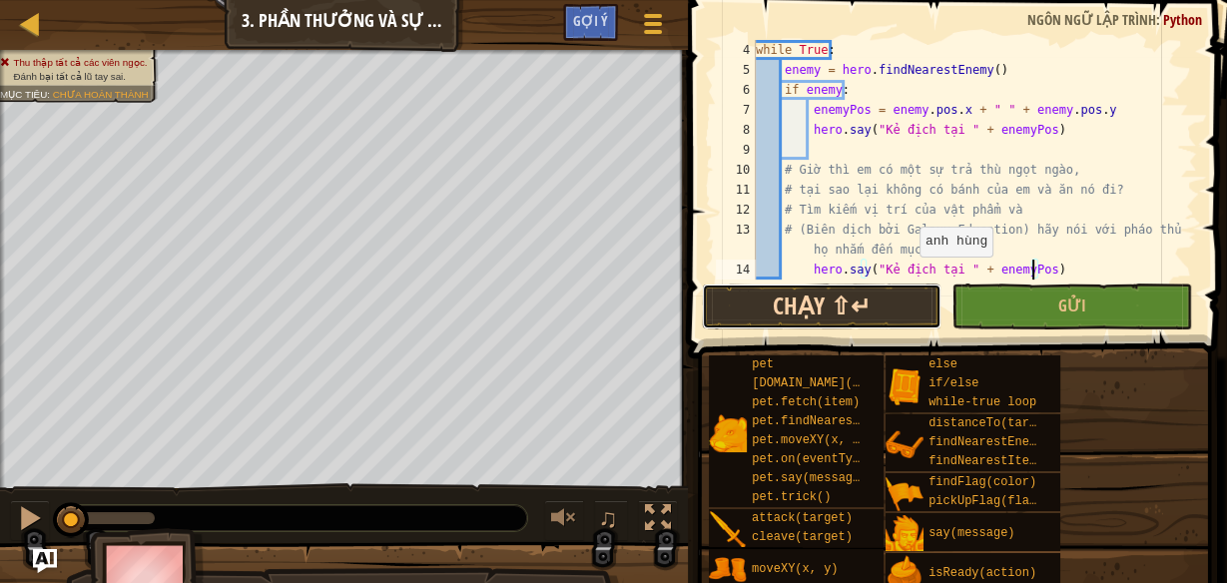
click at [816, 306] on button "Chạy ⇧↵" at bounding box center [822, 307] width 240 height 46
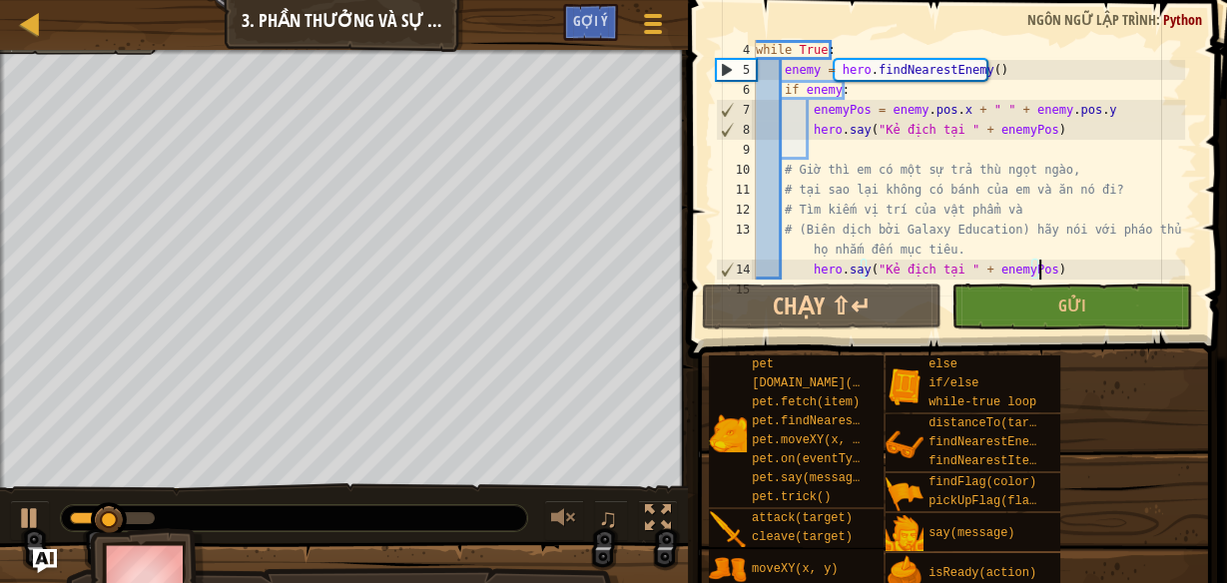
click at [1066, 263] on div "while True : enemy = hero . findNearestEnemy ( ) if enemy : enemyPos = enemy . …" at bounding box center [968, 180] width 433 height 280
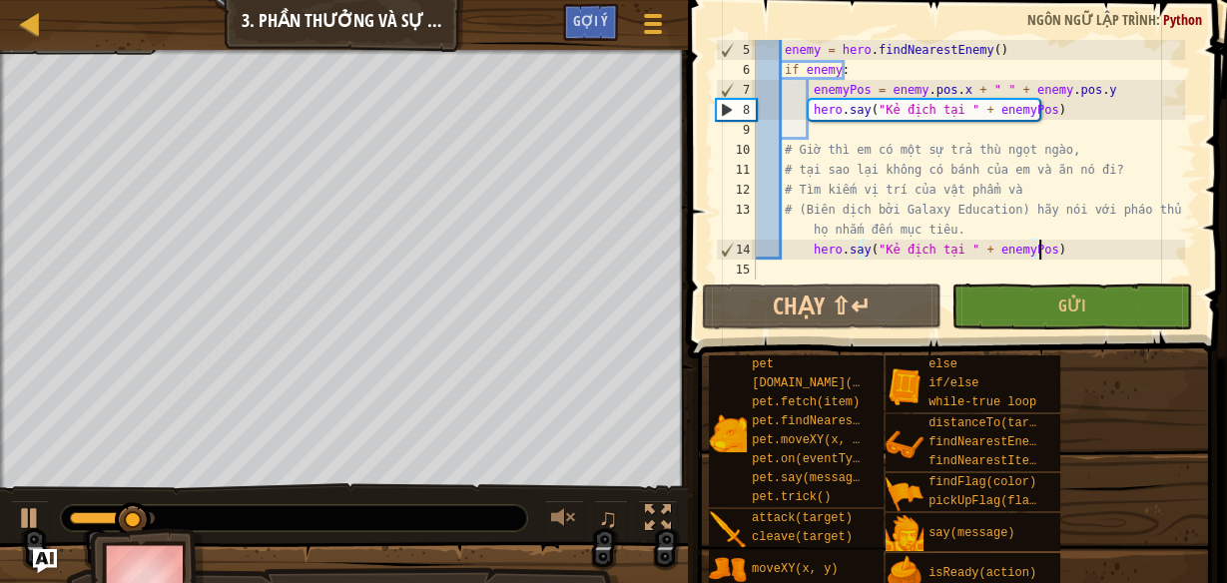
scroll to position [80, 0]
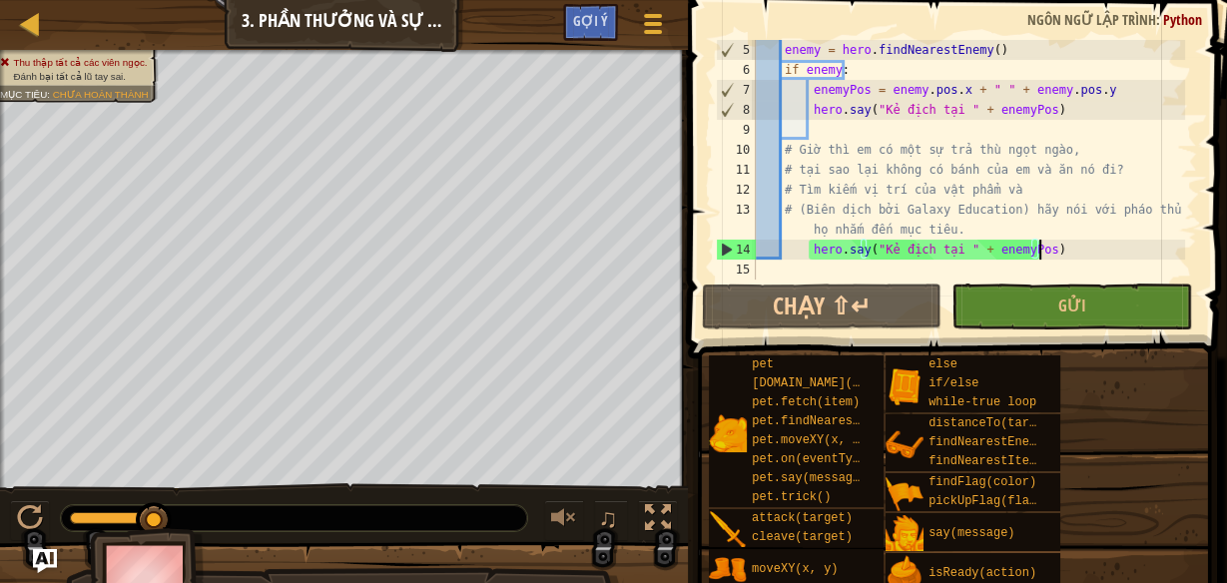
click at [854, 158] on div "enemy = hero . findNearestEnemy ( ) if enemy : enemyPos = enemy . pos . x + " "…" at bounding box center [968, 180] width 433 height 280
click at [897, 169] on div "enemy = hero . findNearestEnemy ( ) if enemy : enemyPos = enemy . pos . x + " "…" at bounding box center [968, 180] width 433 height 280
click at [928, 170] on div "enemy = hero . findNearestEnemy ( ) if enemy : enemyPos = enemy . pos . x + " "…" at bounding box center [968, 180] width 433 height 280
click at [952, 170] on div "enemy = hero . findNearestEnemy ( ) if enemy : enemyPos = enemy . pos . x + " "…" at bounding box center [968, 180] width 433 height 280
click at [951, 172] on div "enemy = hero . findNearestEnemy ( ) if enemy : enemyPos = enemy . pos . x + " "…" at bounding box center [968, 180] width 433 height 280
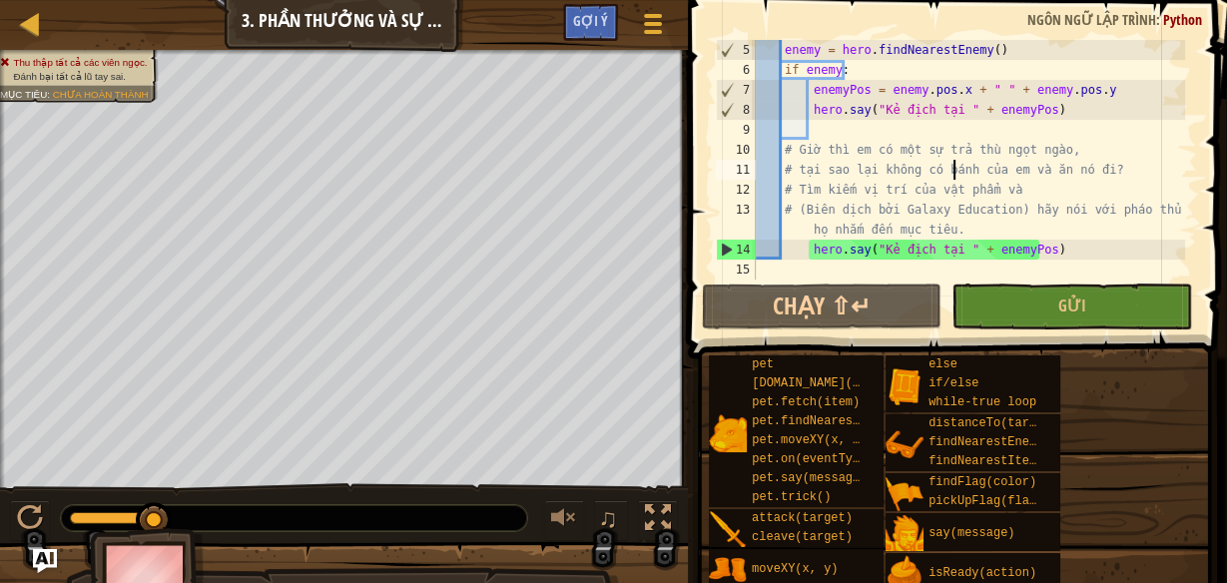
click at [959, 176] on div "enemy = hero . findNearestEnemy ( ) if enemy : enemyPos = enemy . pos . x + " "…" at bounding box center [968, 180] width 433 height 280
click at [1005, 170] on div "enemy = hero . findNearestEnemy ( ) if enemy : enemyPos = enemy . pos . x + " "…" at bounding box center [968, 180] width 433 height 280
click at [1039, 171] on div "enemy = hero . findNearestEnemy ( ) if enemy : enemyPos = enemy . pos . x + " "…" at bounding box center [968, 180] width 433 height 280
drag, startPoint x: 1066, startPoint y: 171, endPoint x: 1088, endPoint y: 169, distance: 22.1
click at [1067, 171] on div "enemy = hero . findNearestEnemy ( ) if enemy : enemyPos = enemy . pos . x + " "…" at bounding box center [968, 180] width 433 height 280
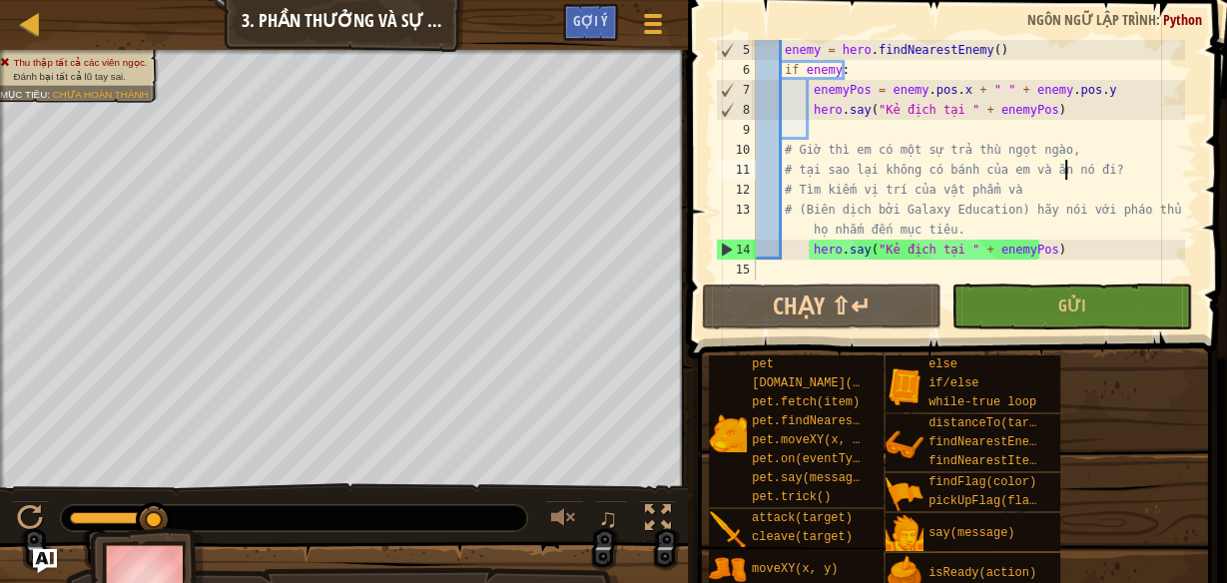
click at [1092, 168] on div "enemy = hero . findNearestEnemy ( ) if enemy : enemyPos = enemy . pos . x + " "…" at bounding box center [968, 180] width 433 height 280
click at [1007, 193] on div "enemy = hero . findNearestEnemy ( ) if enemy : enemyPos = enemy . pos . x + " "…" at bounding box center [968, 180] width 433 height 280
drag, startPoint x: 1007, startPoint y: 193, endPoint x: 792, endPoint y: 190, distance: 215.7
click at [792, 190] on div "enemy = hero . findNearestEnemy ( ) if enemy : enemyPos = enemy . pos . x + " "…" at bounding box center [968, 180] width 433 height 280
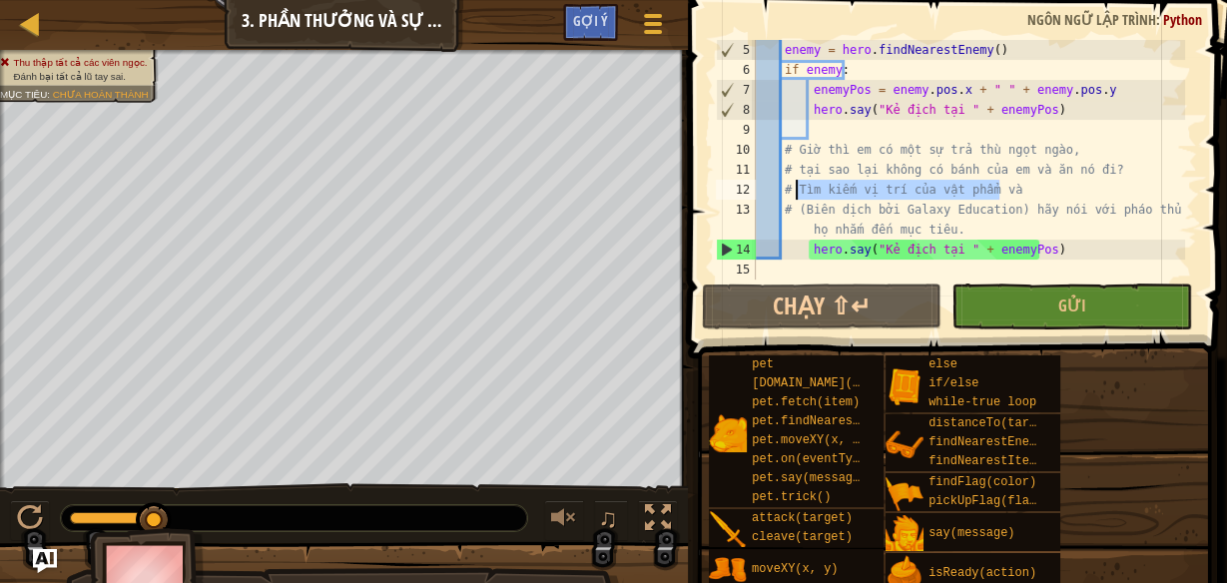
click at [891, 189] on div "enemy = hero . findNearestEnemy ( ) if enemy : enemyPos = enemy . pos . x + " "…" at bounding box center [968, 160] width 433 height 240
click at [900, 231] on div "enemy = hero . findNearestEnemy ( ) if enemy : enemyPos = enemy . pos . x + " "…" at bounding box center [968, 180] width 433 height 280
click at [897, 232] on div "enemy = hero . findNearestEnemy ( ) if enemy : enemyPos = enemy . pos . x + " "…" at bounding box center [968, 180] width 433 height 280
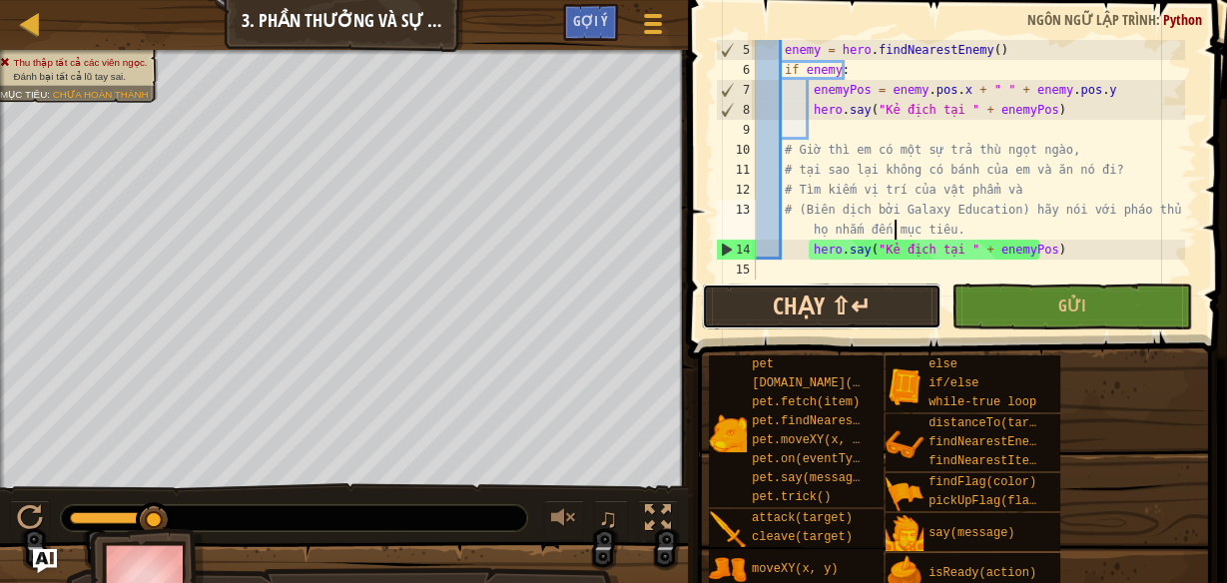
click at [876, 316] on button "Chạy ⇧↵" at bounding box center [822, 307] width 240 height 46
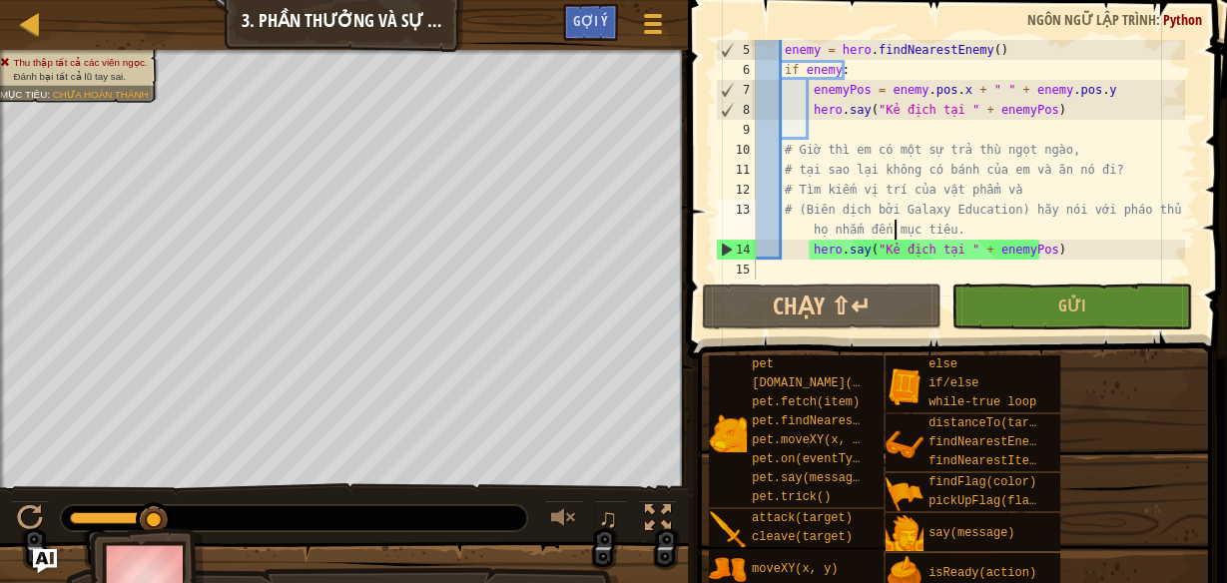
drag, startPoint x: 179, startPoint y: 523, endPoint x: 238, endPoint y: 517, distance: 59.2
click at [238, 517] on div at bounding box center [294, 518] width 466 height 26
click at [44, 515] on button at bounding box center [30, 520] width 40 height 41
click at [954, 221] on div "enemy = hero . findNearestEnemy ( ) if enemy : enemyPos = enemy . pos . x + " "…" at bounding box center [968, 180] width 433 height 280
drag, startPoint x: 1100, startPoint y: 85, endPoint x: 818, endPoint y: 82, distance: 282.6
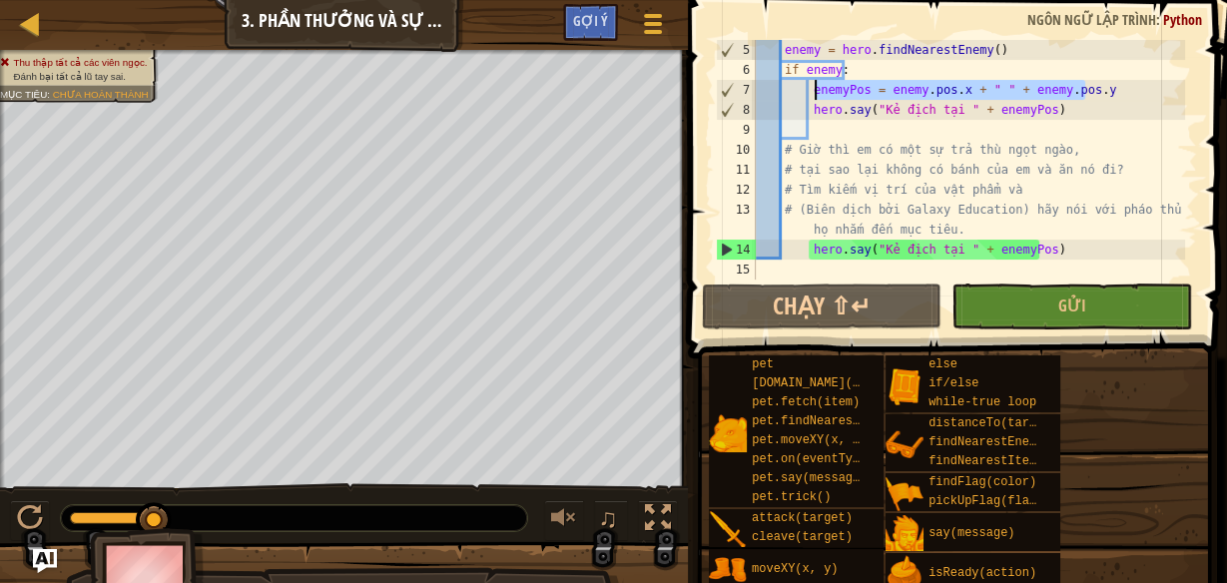
click at [818, 82] on div "enemy = hero . findNearestEnemy ( ) if enemy : enemyPos = enemy . pos . x + " "…" at bounding box center [968, 180] width 433 height 280
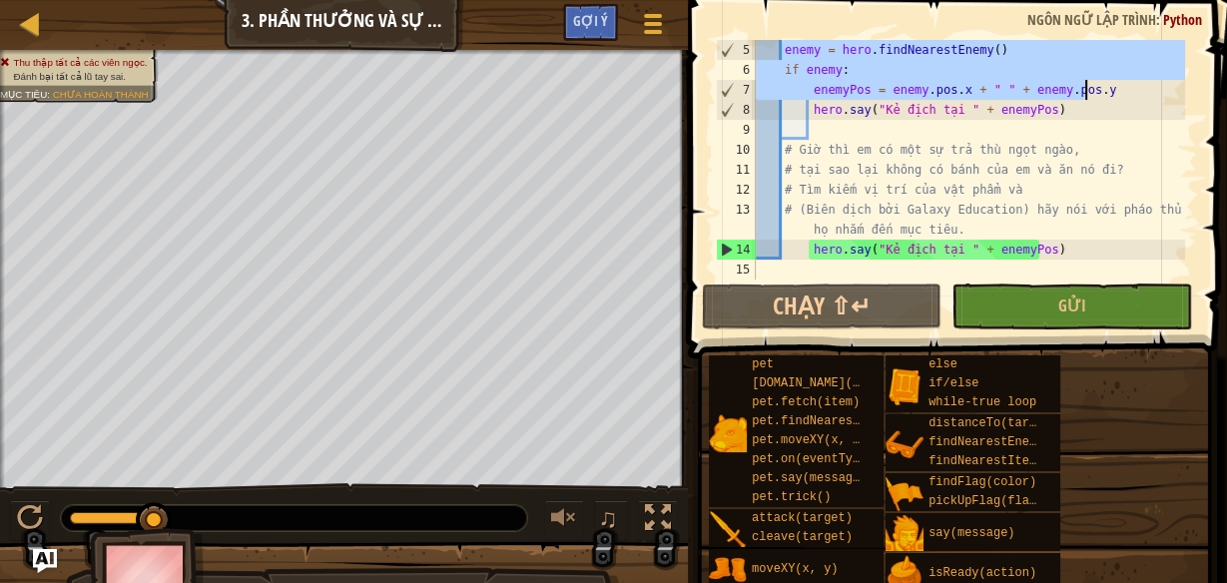
drag, startPoint x: 784, startPoint y: 50, endPoint x: 1026, endPoint y: 84, distance: 245.0
click at [1088, 96] on div "enemy = hero . findNearestEnemy ( ) if enemy : enemyPos = enemy . pos . x + " "…" at bounding box center [968, 180] width 433 height 280
click at [762, 50] on div "enemy = hero . findNearestEnemy ( ) if enemy : enemyPos = enemy . pos . x + " "…" at bounding box center [968, 180] width 433 height 280
drag, startPoint x: 756, startPoint y: 51, endPoint x: 1091, endPoint y: 89, distance: 337.6
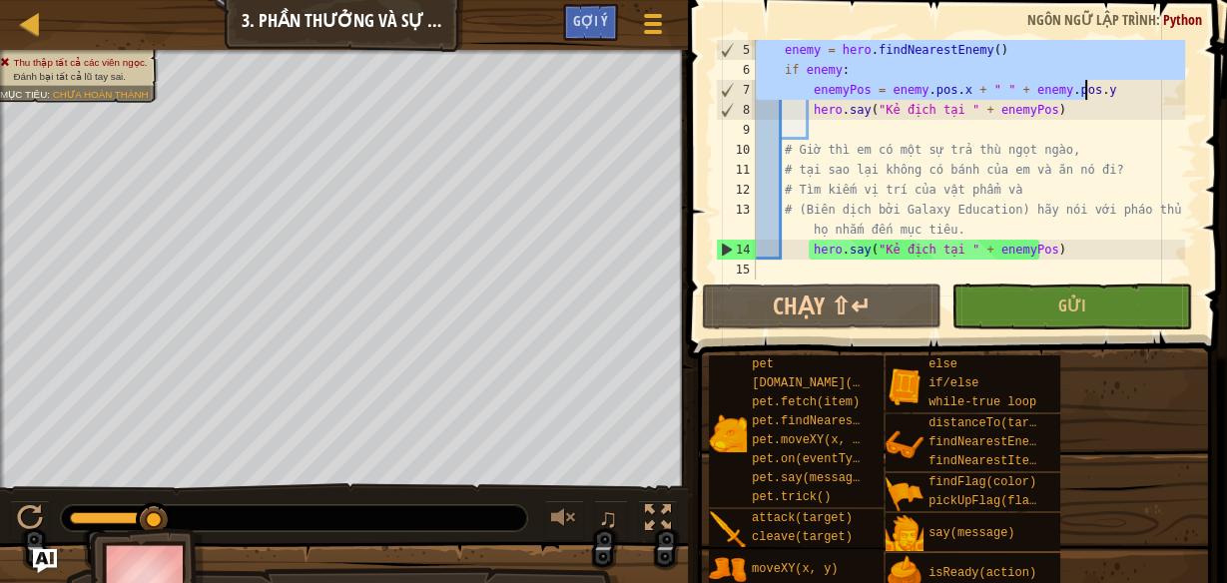
click at [1091, 89] on div "enemy = hero . findNearestEnemy ( ) if enemy : enemyPos = enemy . pos . x + " "…" at bounding box center [968, 180] width 433 height 280
click at [975, 228] on div "enemy = hero . findNearestEnemy ( ) if enemy : enemyPos = enemy . pos . x + " "…" at bounding box center [968, 180] width 433 height 280
type textarea "# (Biên dịch bởi Galaxy Education) hãy nói với pháo thủ để họ nhắm đến mục tiêu."
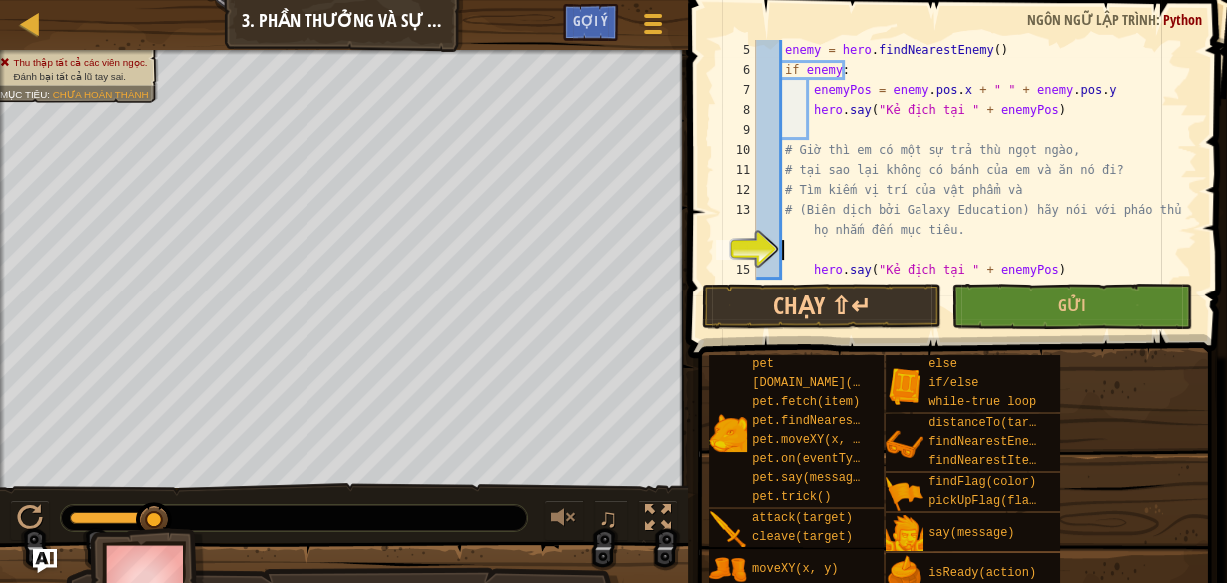
scroll to position [8, 0]
paste textarea "enemyPos = enemy.pos.x + " " + enemy.pos.y"
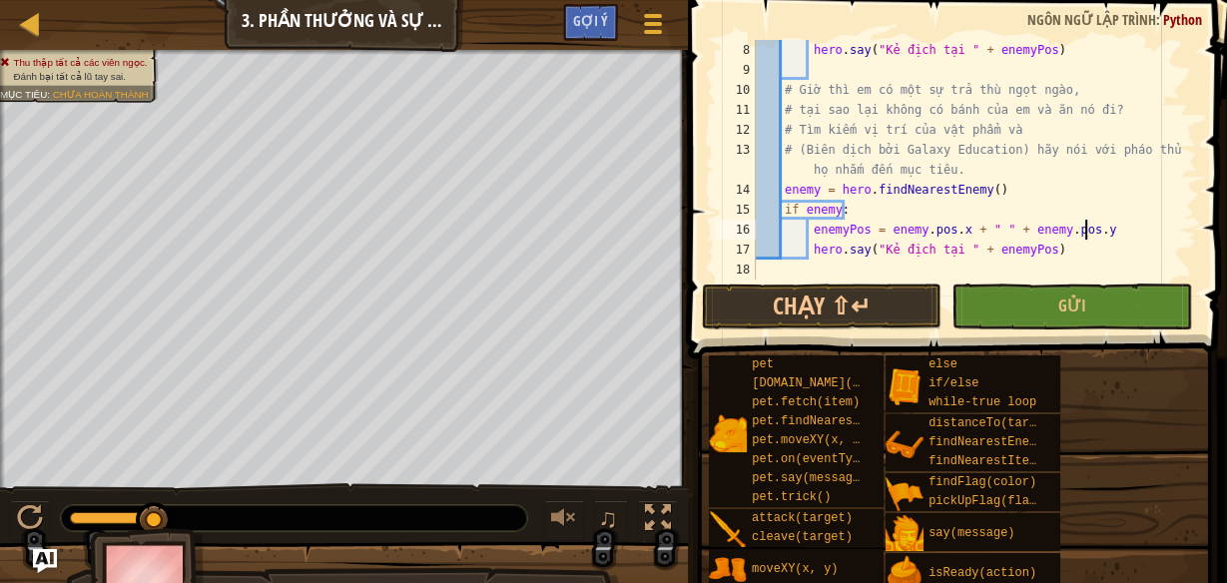
scroll to position [140, 0]
click at [868, 290] on button "Chạy ⇧↵" at bounding box center [822, 307] width 240 height 46
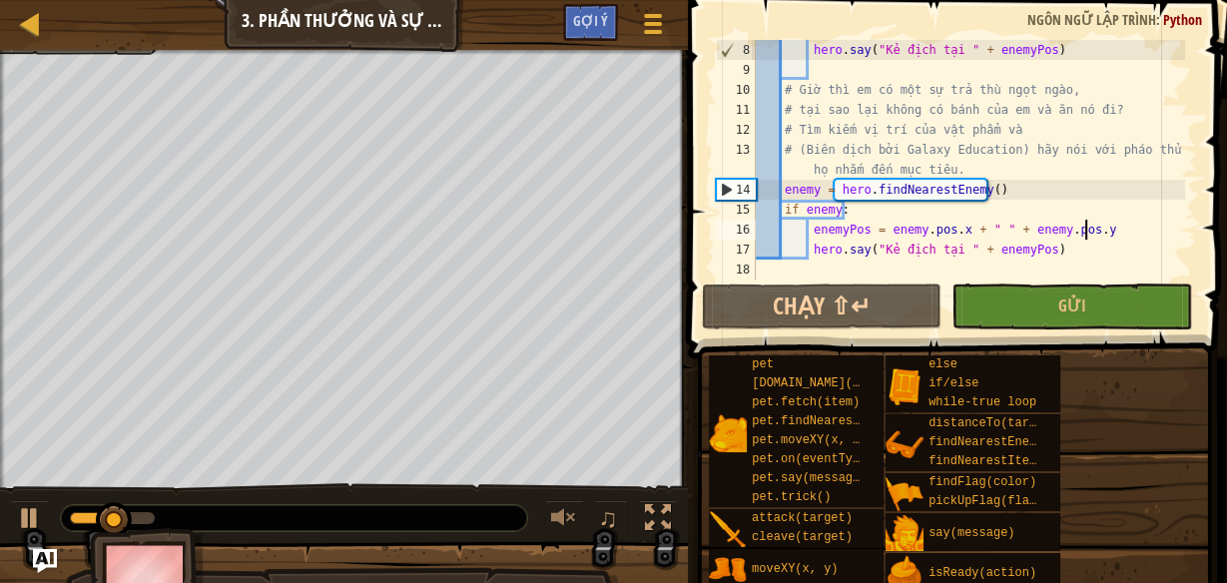
scroll to position [0, 0]
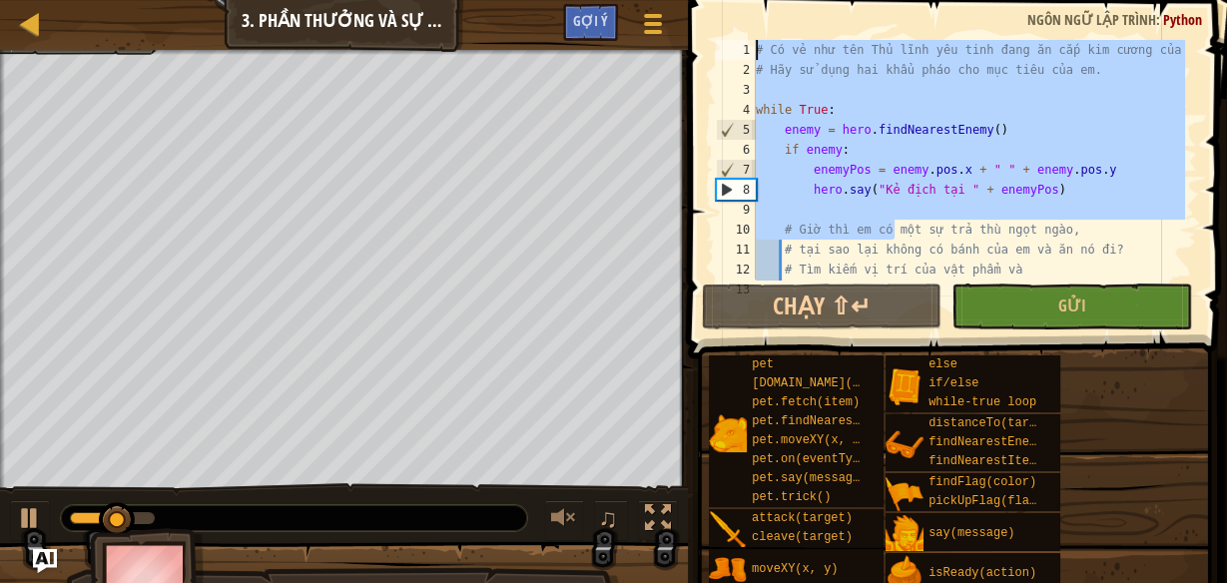
drag, startPoint x: 699, startPoint y: -70, endPoint x: 0, endPoint y: -70, distance: 698.9
click at [0, 0] on html "Bản đồ Khoa học Máy tính 3 3. Phần thưởng và sự huỷ diệt Tuỳ chọn Xong Gợi ý 1 …" at bounding box center [613, 0] width 1227 height 0
click at [857, 152] on div "# Có vẻ như tên Thủ lĩnh yêu tinh đang ăn cắp kim cương của em! # Hãy sử dụng h…" at bounding box center [968, 160] width 433 height 240
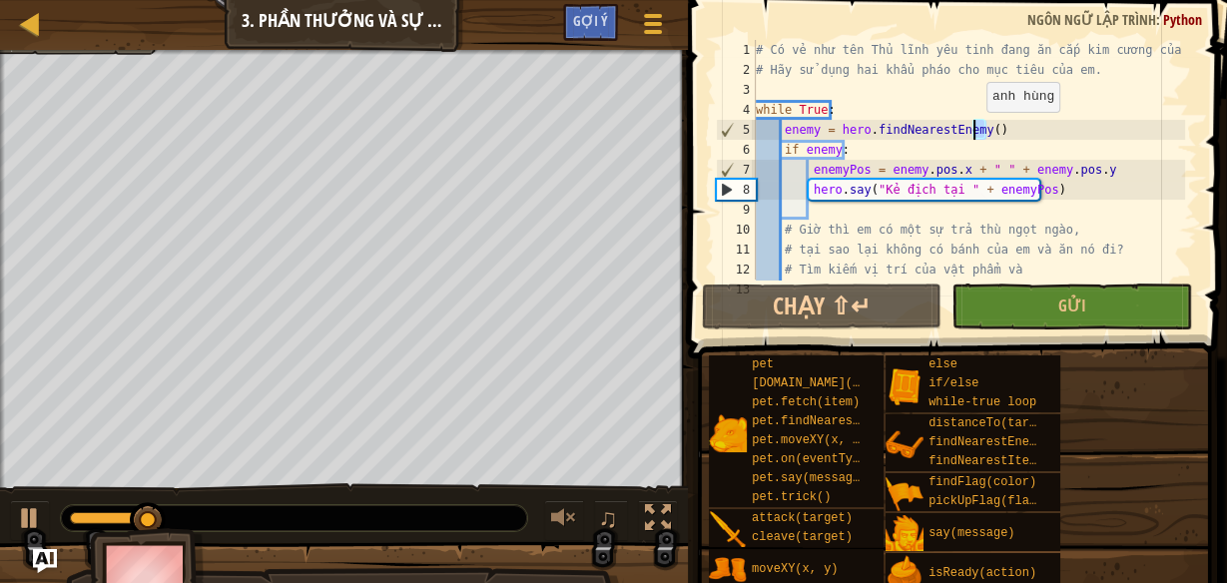
drag, startPoint x: 993, startPoint y: 130, endPoint x: 975, endPoint y: 132, distance: 18.1
click at [975, 132] on div "# Có vẻ như tên Thủ lĩnh yêu tinh đang ăn cắp kim cương của em! # Hãy sử dụng h…" at bounding box center [968, 190] width 433 height 300
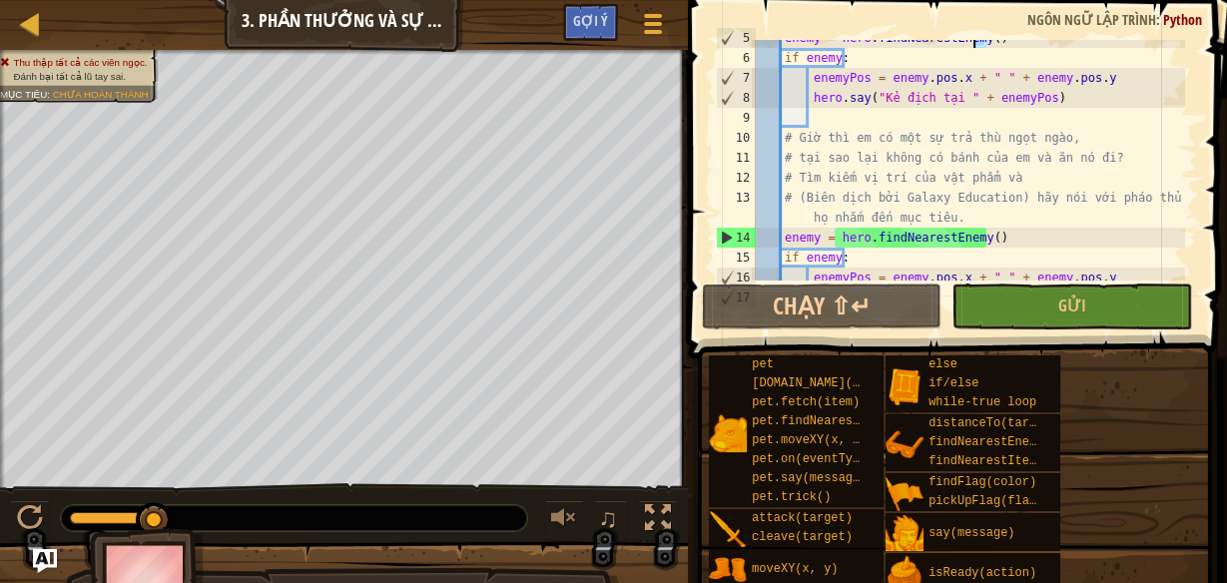
scroll to position [44, 0]
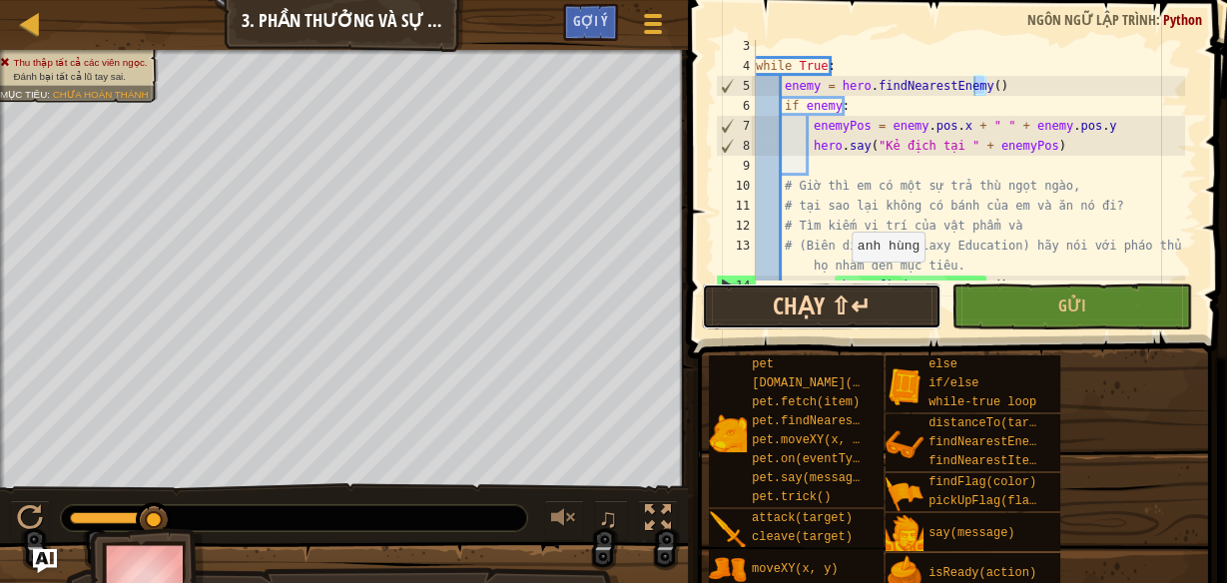
click at [825, 303] on button "Chạy ⇧↵" at bounding box center [822, 307] width 240 height 46
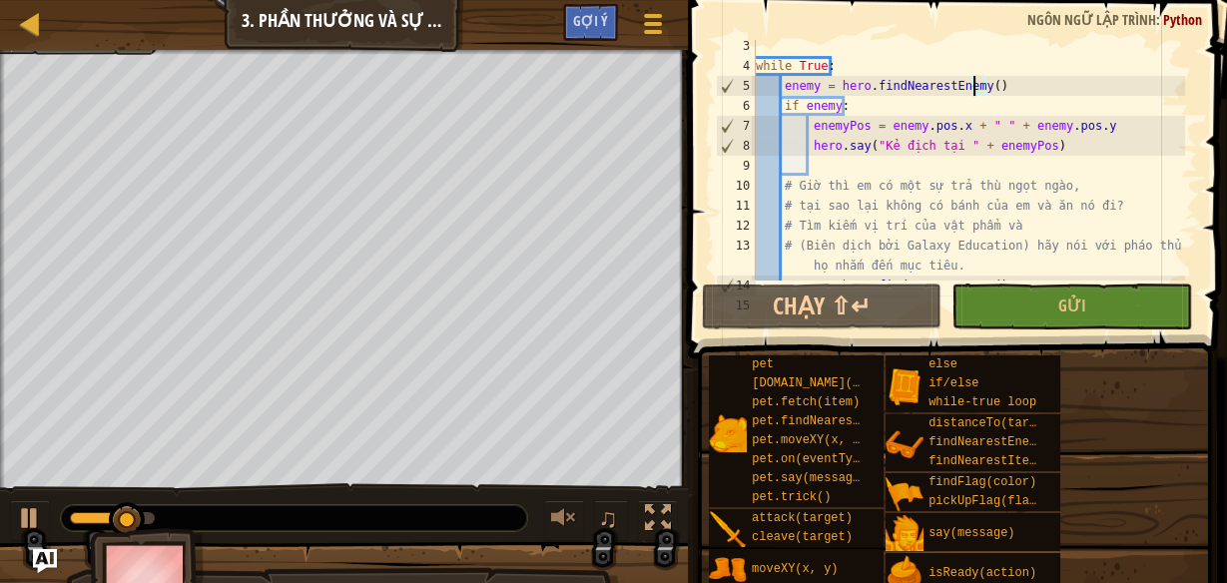
scroll to position [92, 0]
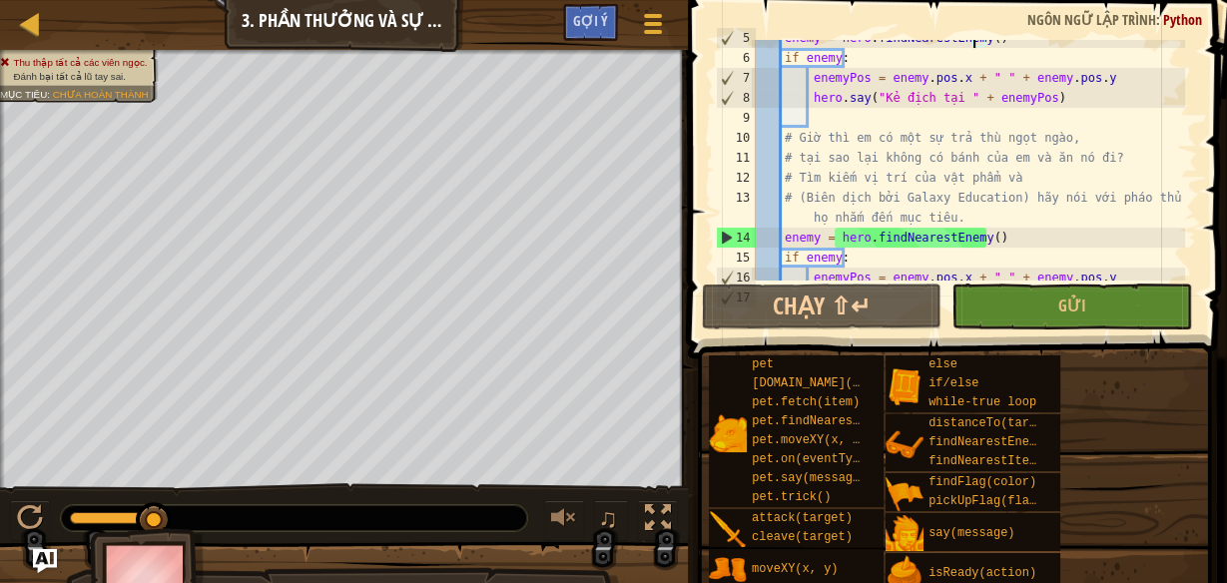
click at [990, 219] on div "enemy = hero . findNearestEnemy ( ) if enemy : enemyPos = enemy . pos . x + " "…" at bounding box center [968, 168] width 433 height 280
type textarea "# (Biên dịch bởi Galaxy Education) hãy nói với pháo thủ để họ nhắm đến mục tiêu."
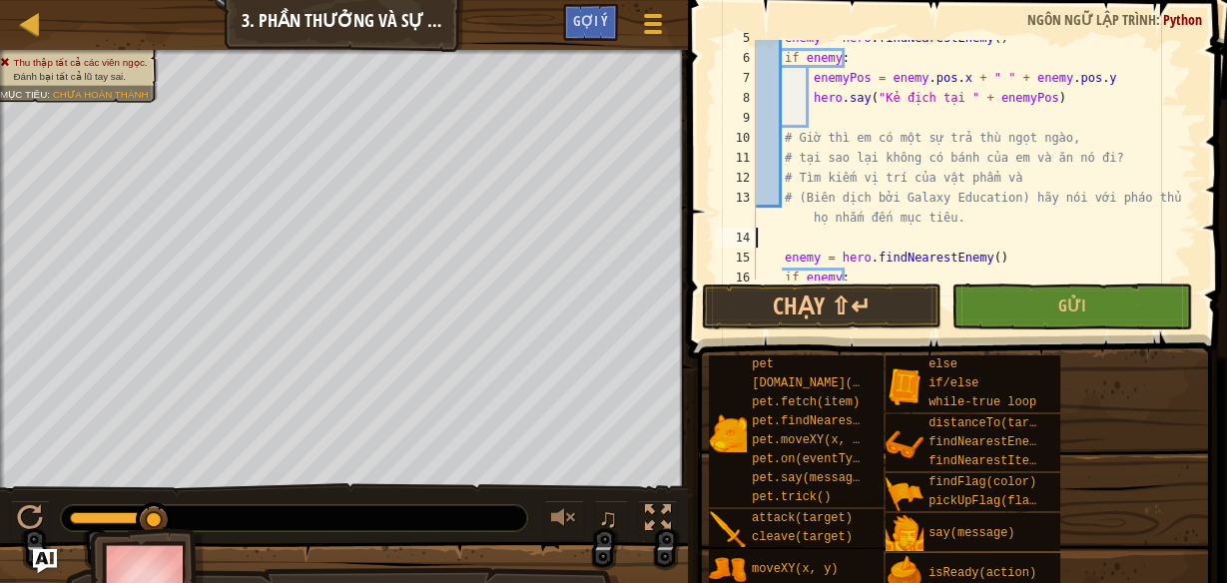
type textarea "Ư"
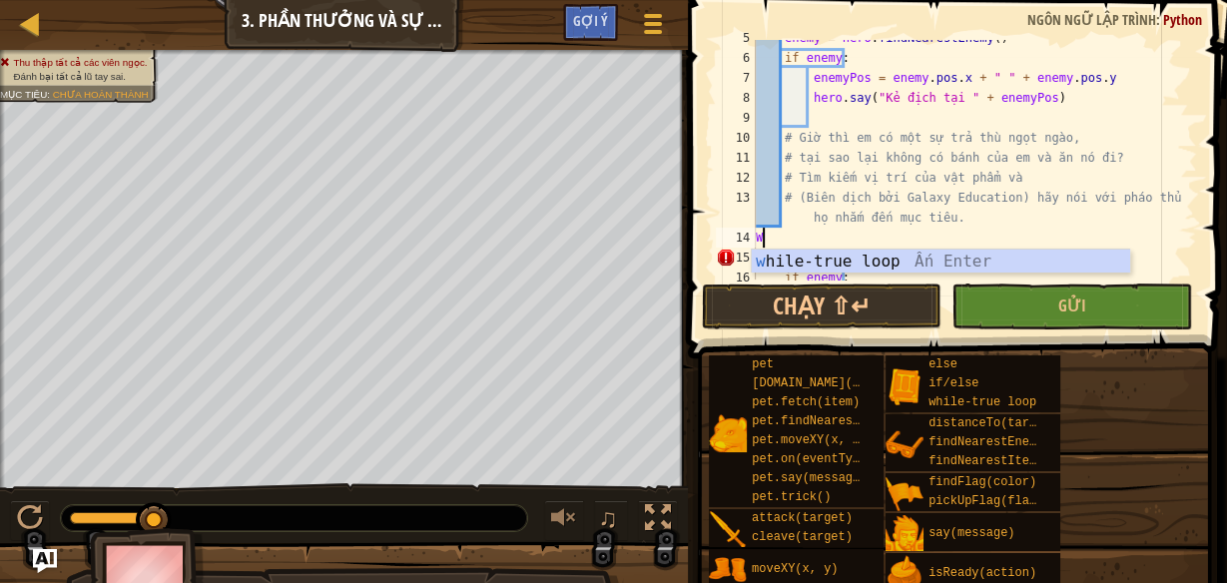
type textarea "Wh"
click at [986, 252] on div "wh ile-true loop Ấn Enter" at bounding box center [941, 286] width 378 height 72
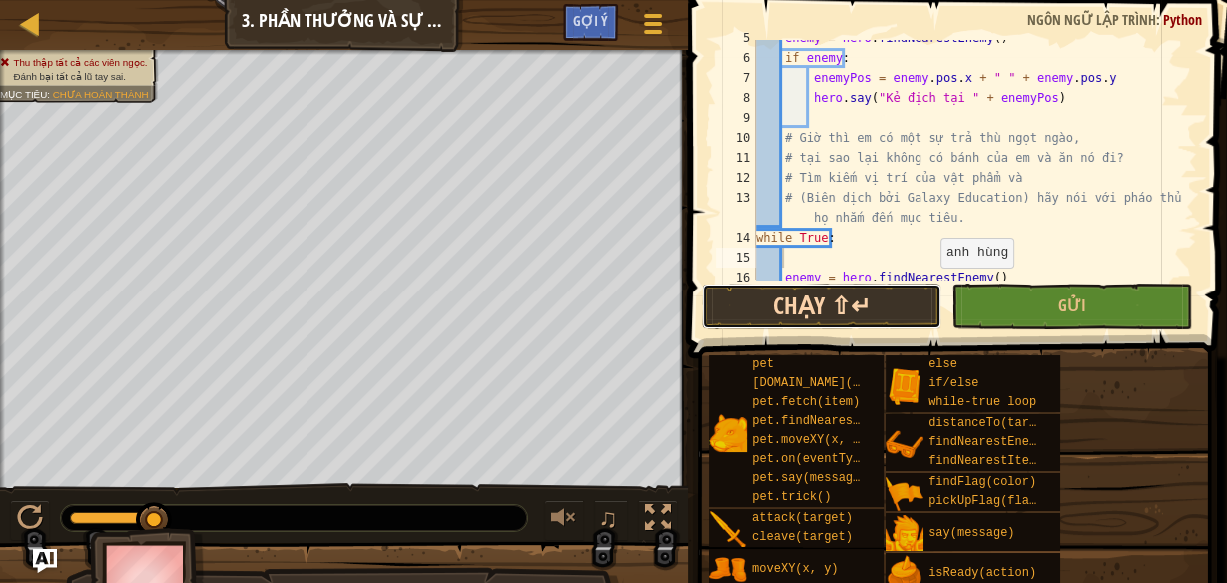
click at [887, 307] on button "Chạy ⇧↵" at bounding box center [822, 307] width 240 height 46
